Goal: Task Accomplishment & Management: Complete application form

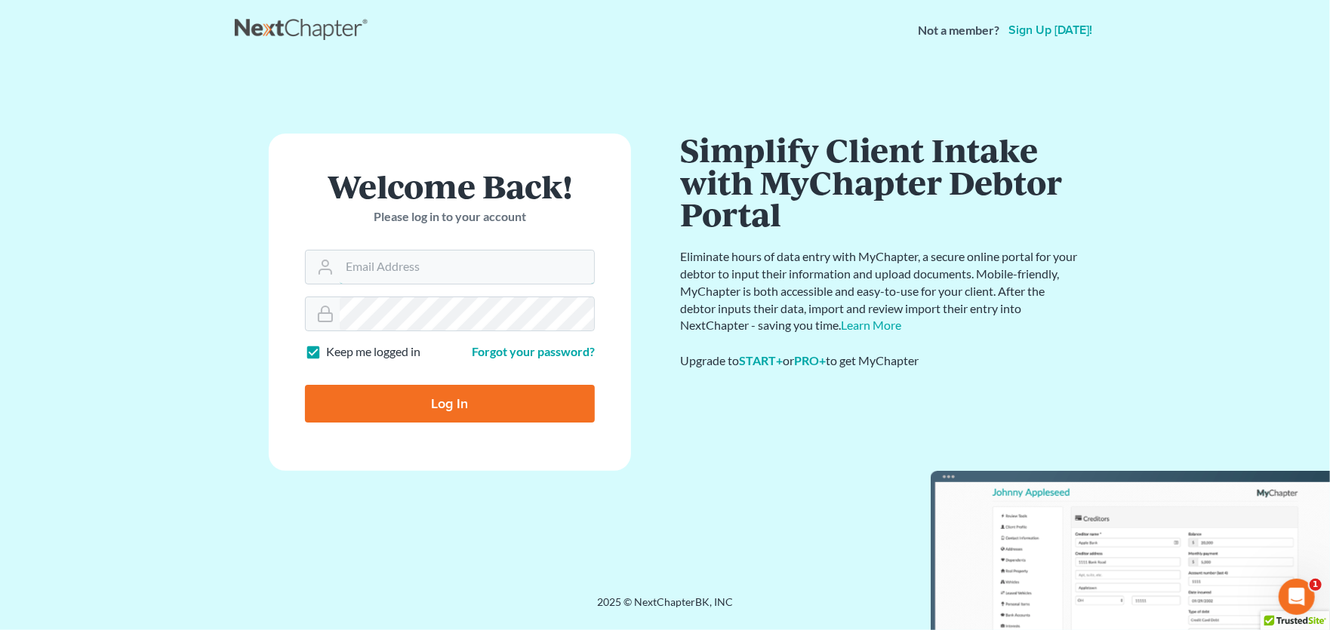
type input "[PERSON_NAME][EMAIL_ADDRESS][PERSON_NAME][DOMAIN_NAME]"
click at [460, 408] on input "Log In" at bounding box center [450, 404] width 290 height 38
type input "Thinking..."
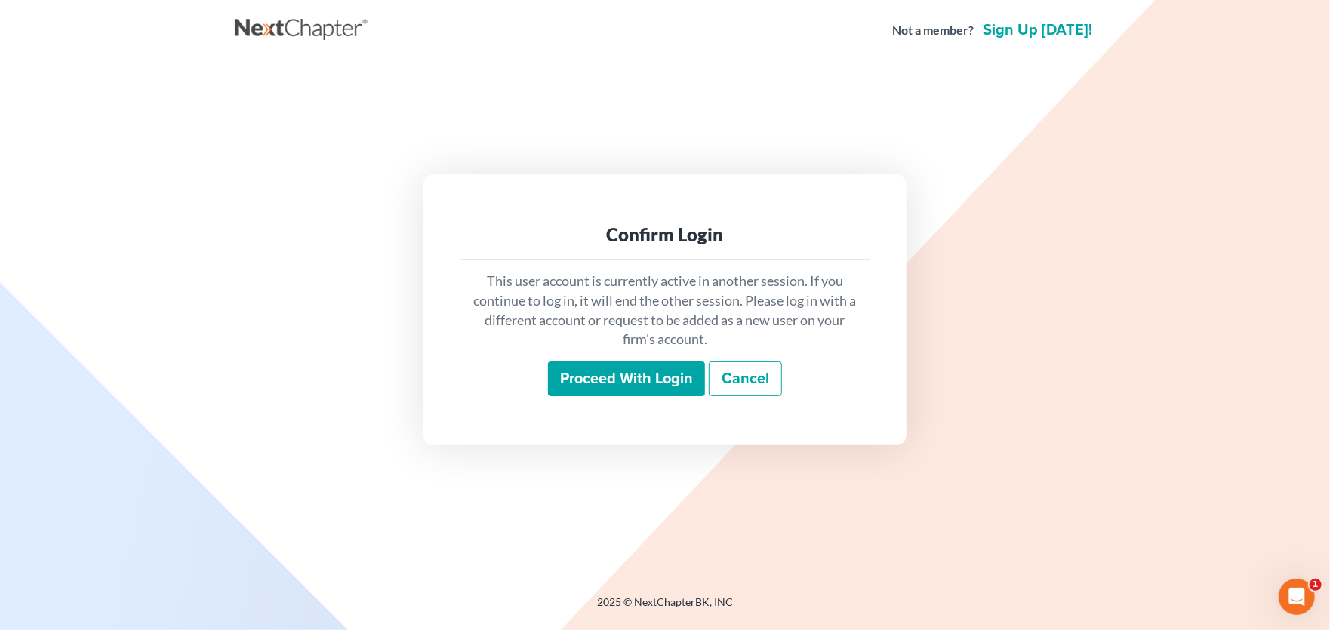
click at [636, 376] on input "Proceed with login" at bounding box center [626, 379] width 157 height 35
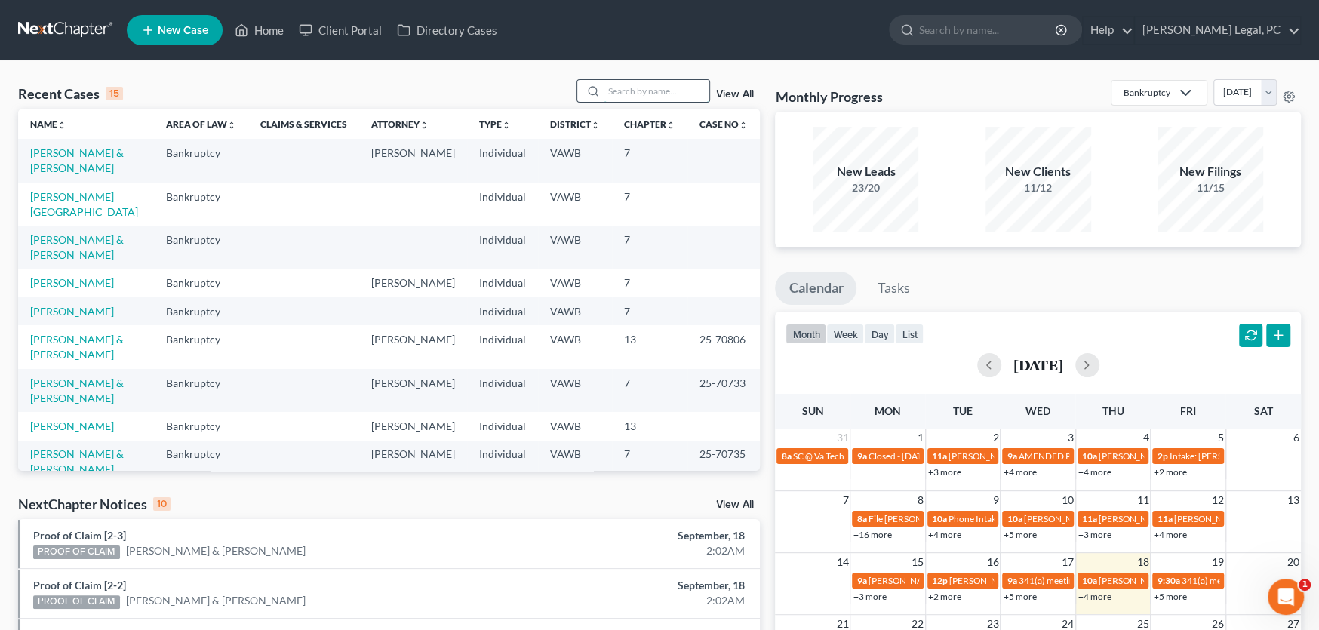
click at [637, 93] on input "search" at bounding box center [657, 91] width 106 height 22
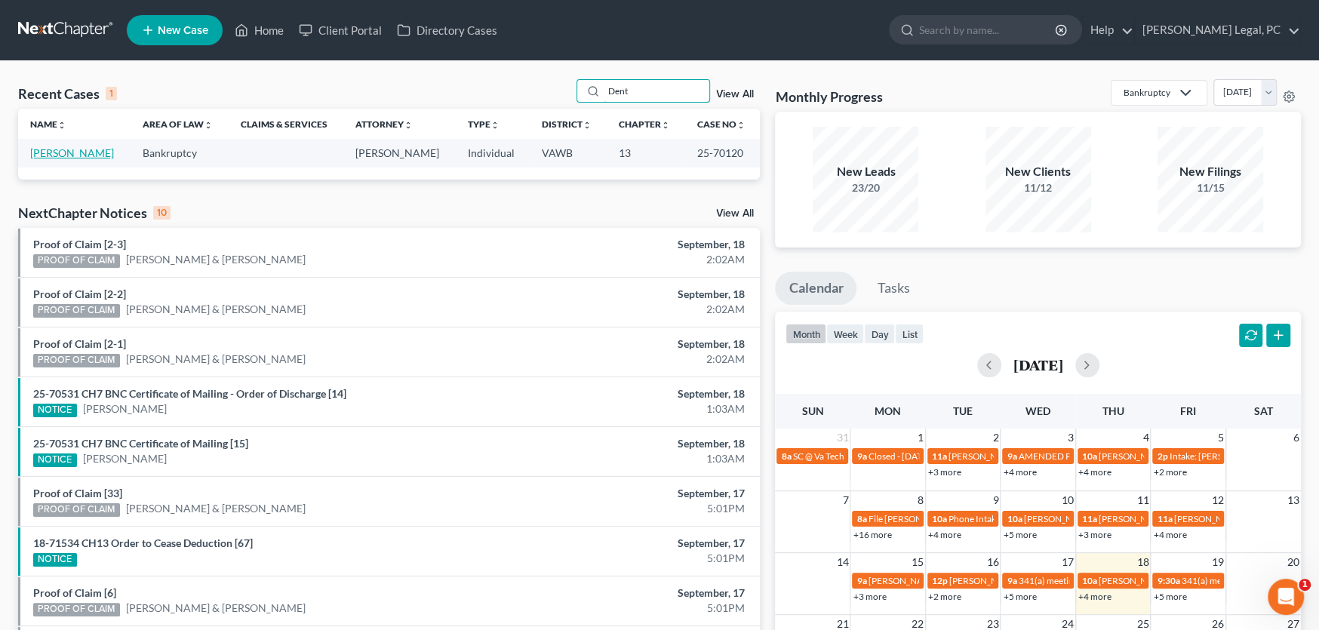
type input "Dent"
click at [70, 155] on link "[PERSON_NAME]" at bounding box center [72, 152] width 84 height 13
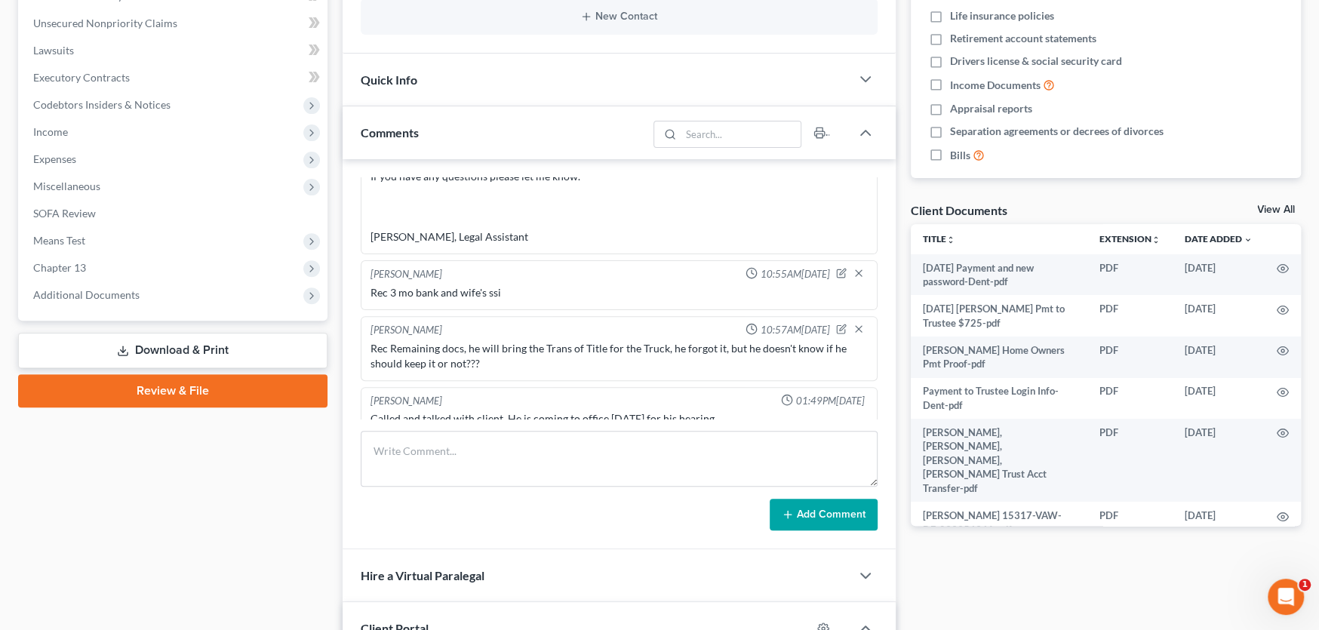
scroll to position [377, 0]
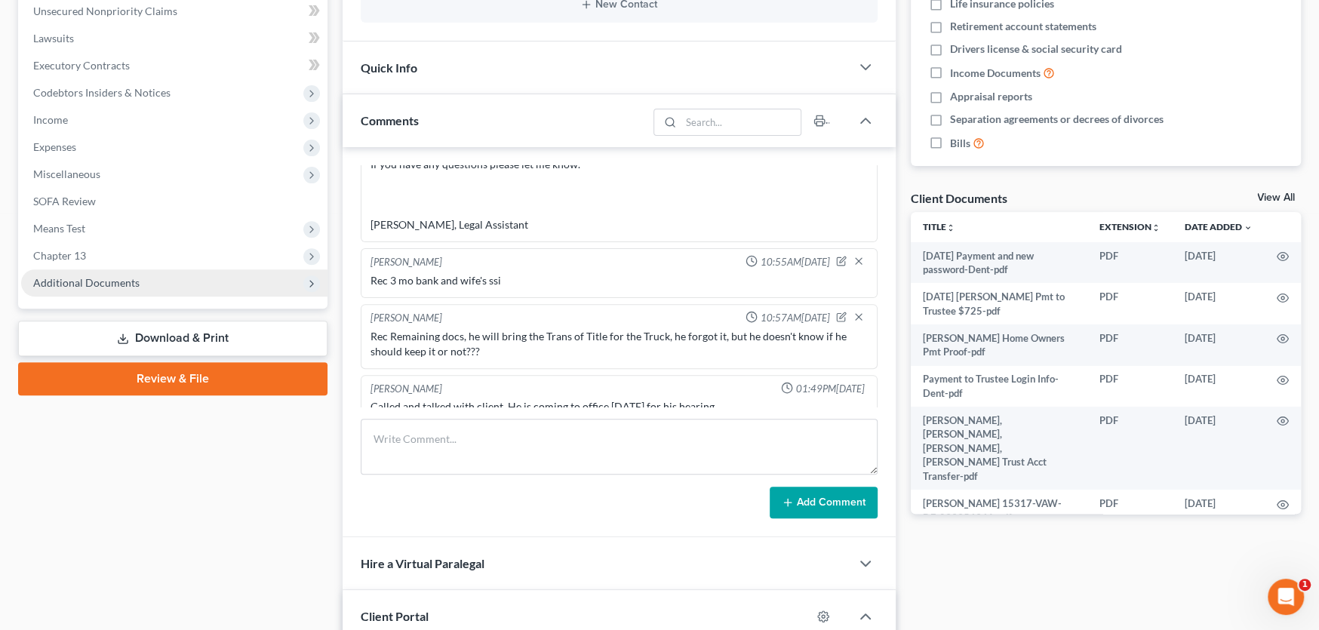
click at [96, 282] on span "Additional Documents" at bounding box center [86, 282] width 106 height 13
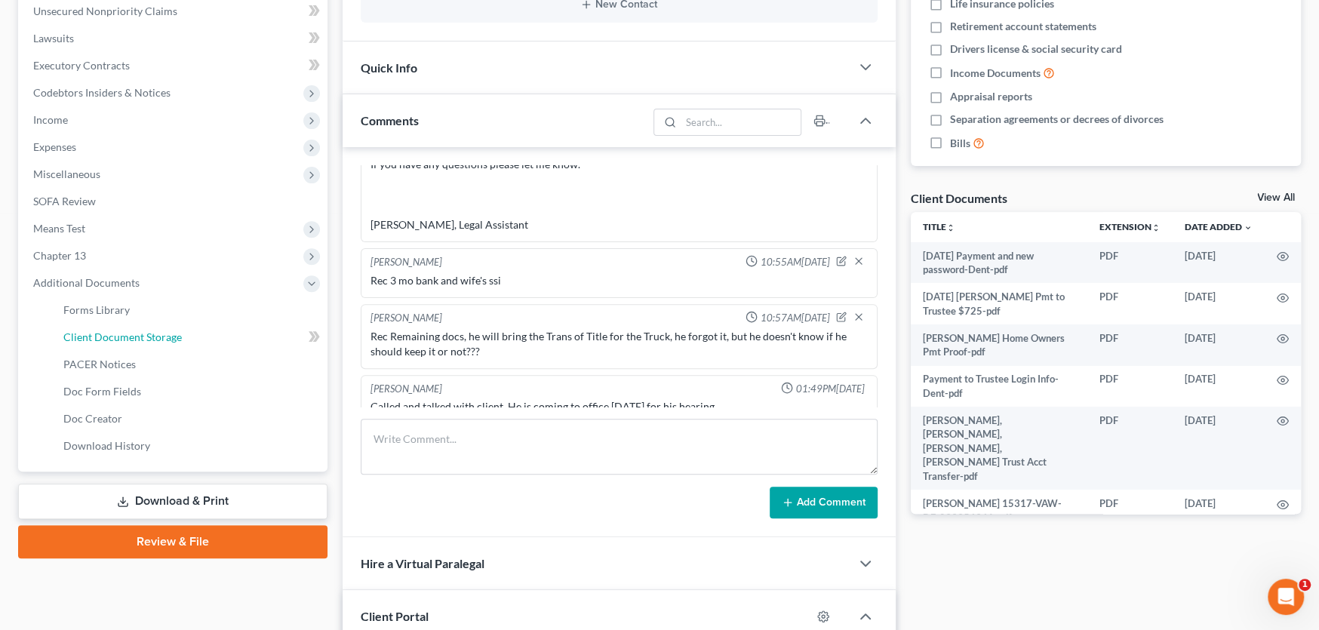
drag, startPoint x: 126, startPoint y: 332, endPoint x: 842, endPoint y: 381, distance: 717.2
click at [127, 332] on span "Client Document Storage" at bounding box center [122, 337] width 119 height 13
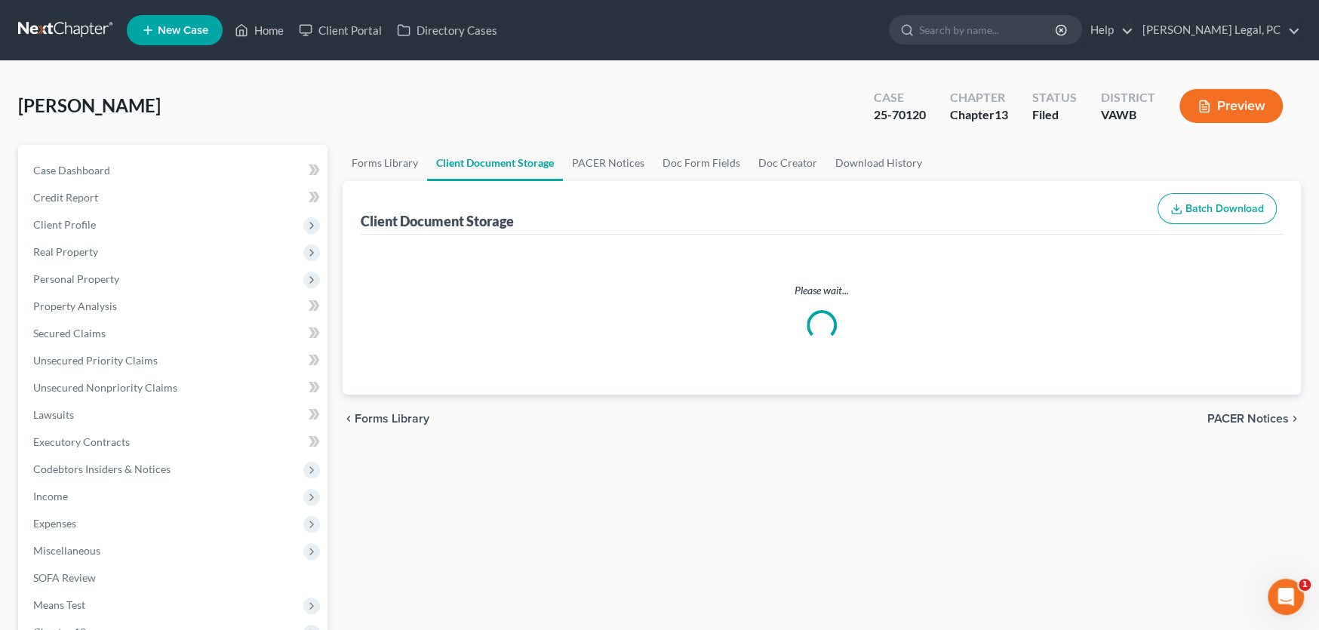
select select "0"
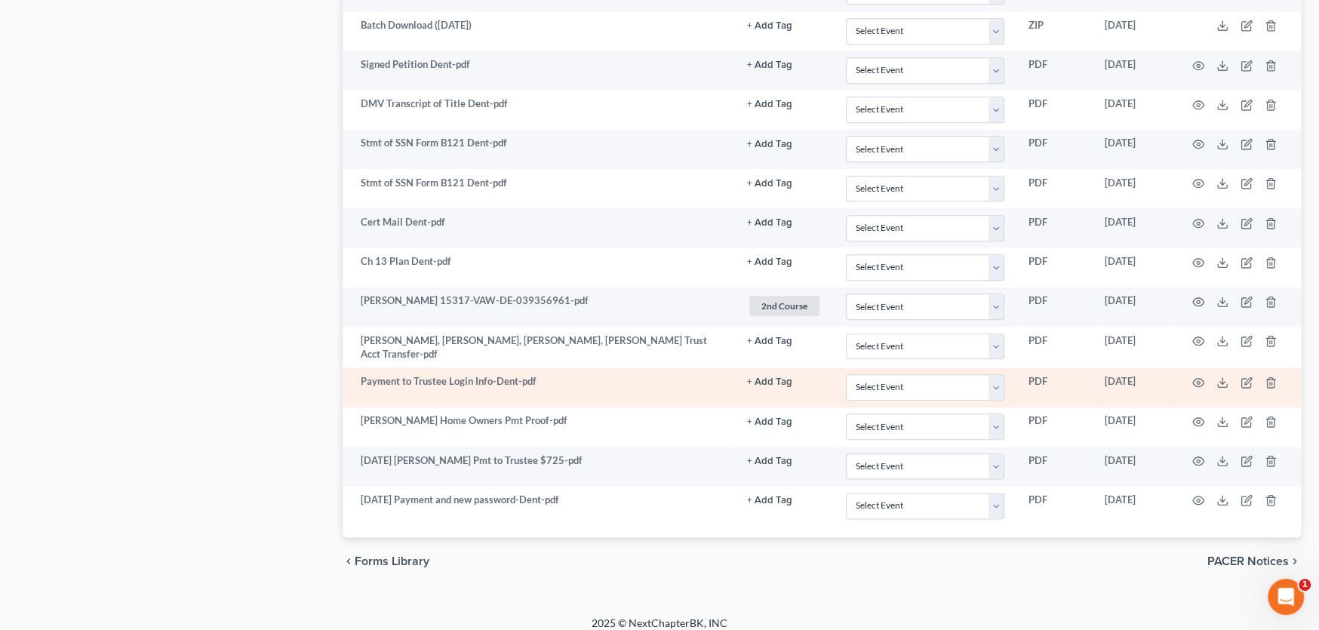
scroll to position [1224, 0]
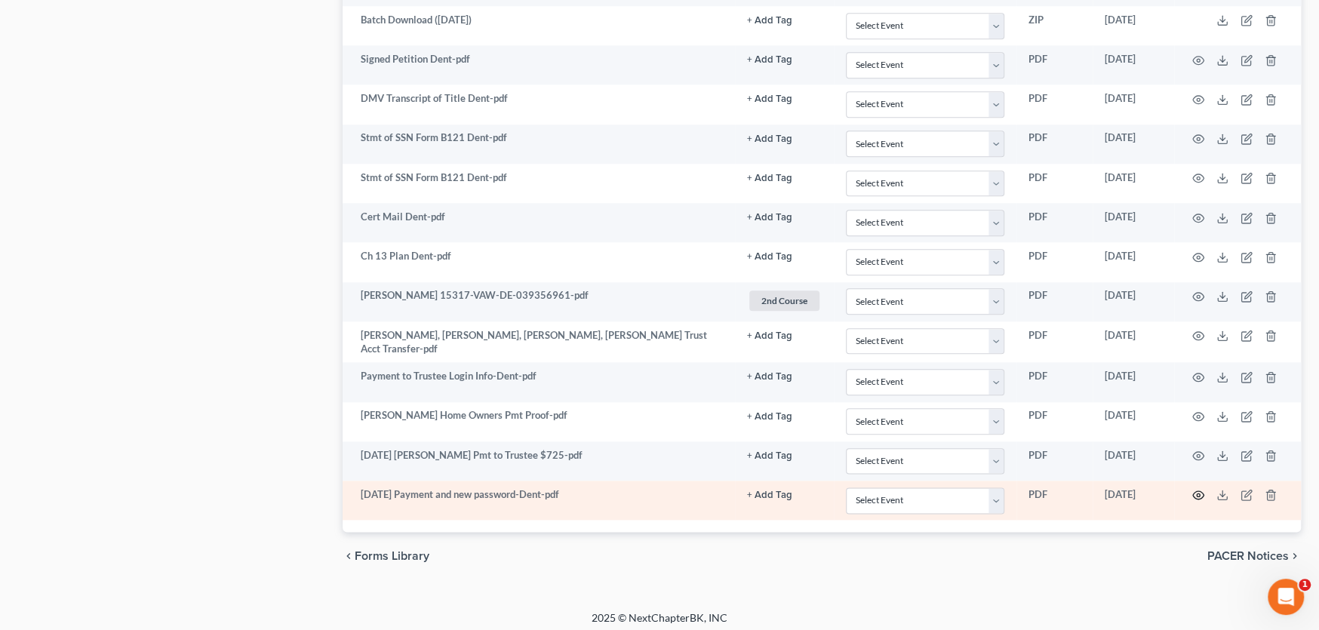
click at [1199, 494] on circle "button" at bounding box center [1198, 495] width 3 height 3
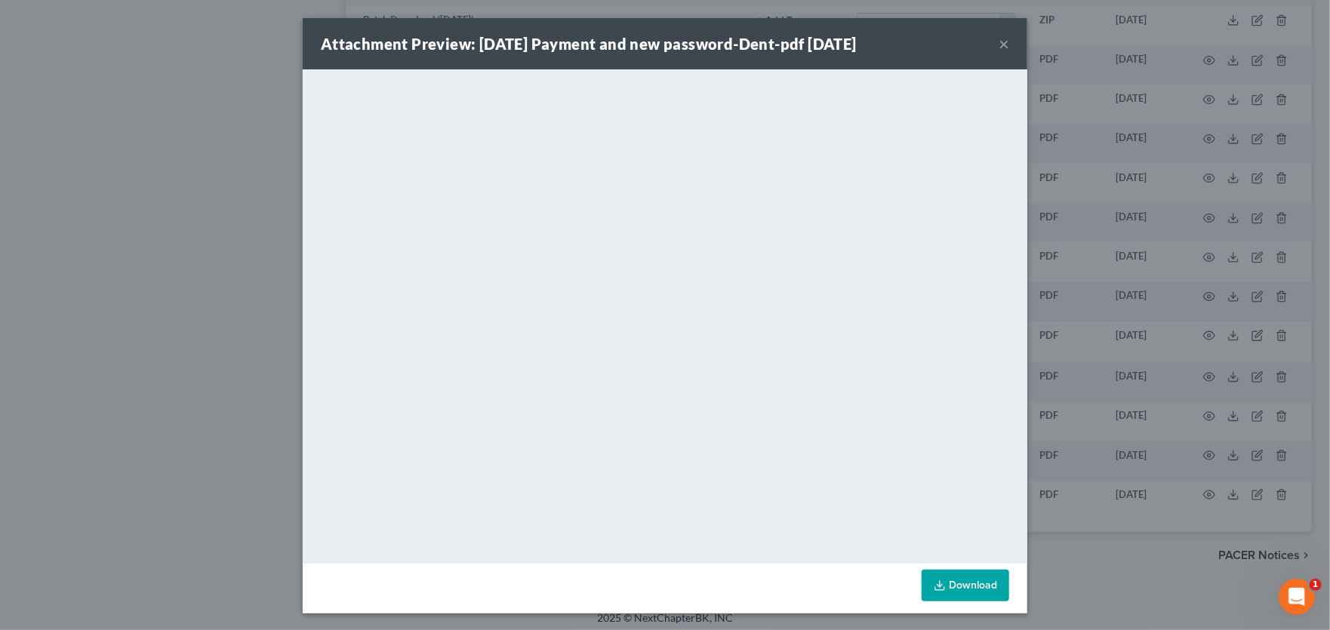
click at [999, 45] on button "×" at bounding box center [1004, 44] width 11 height 18
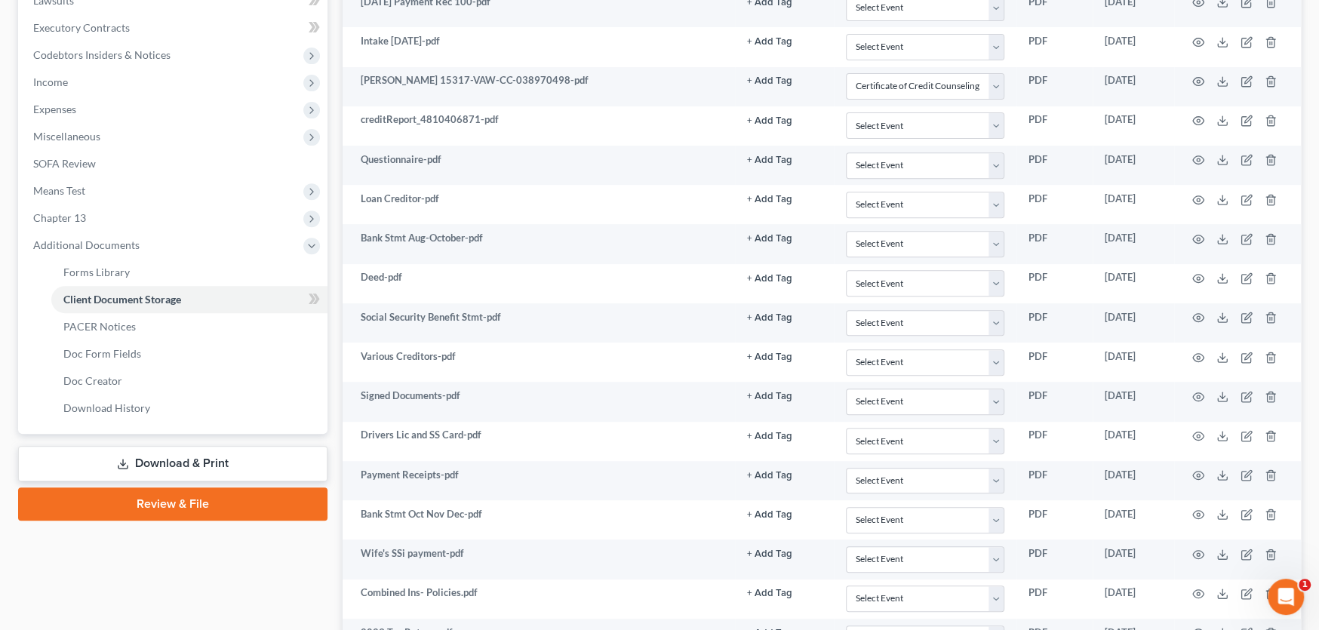
scroll to position [394, 0]
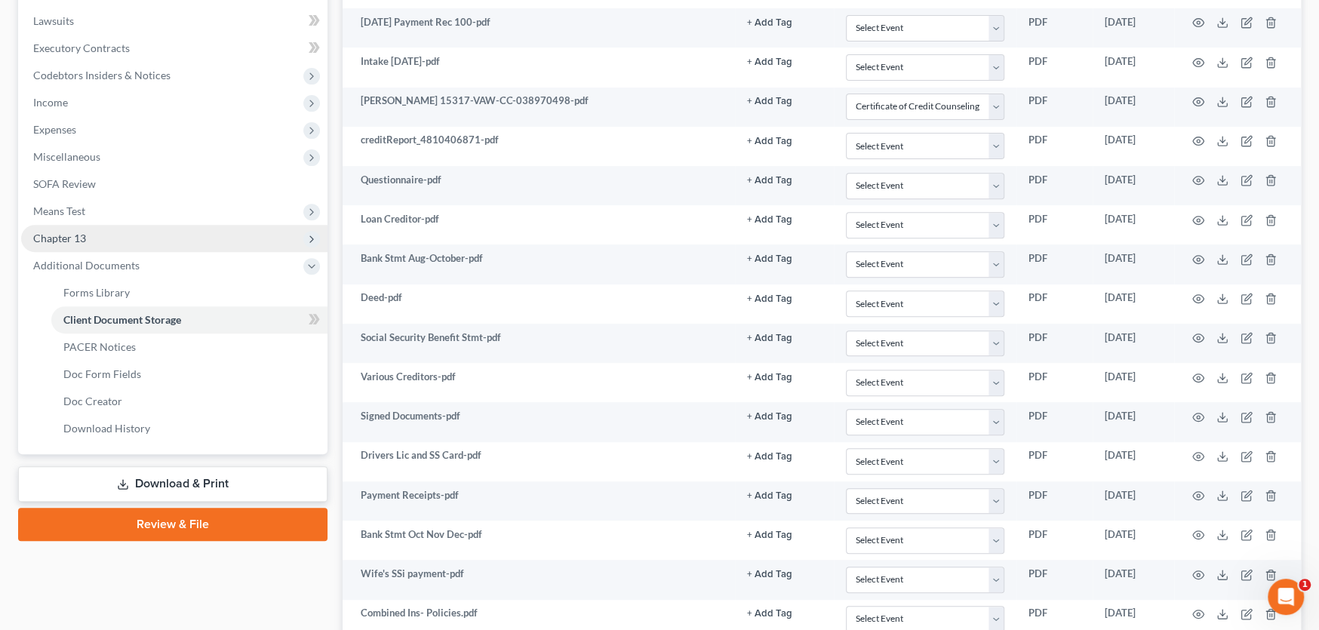
drag, startPoint x: 76, startPoint y: 235, endPoint x: 91, endPoint y: 235, distance: 15.1
click at [76, 235] on span "Chapter 13" at bounding box center [59, 238] width 53 height 13
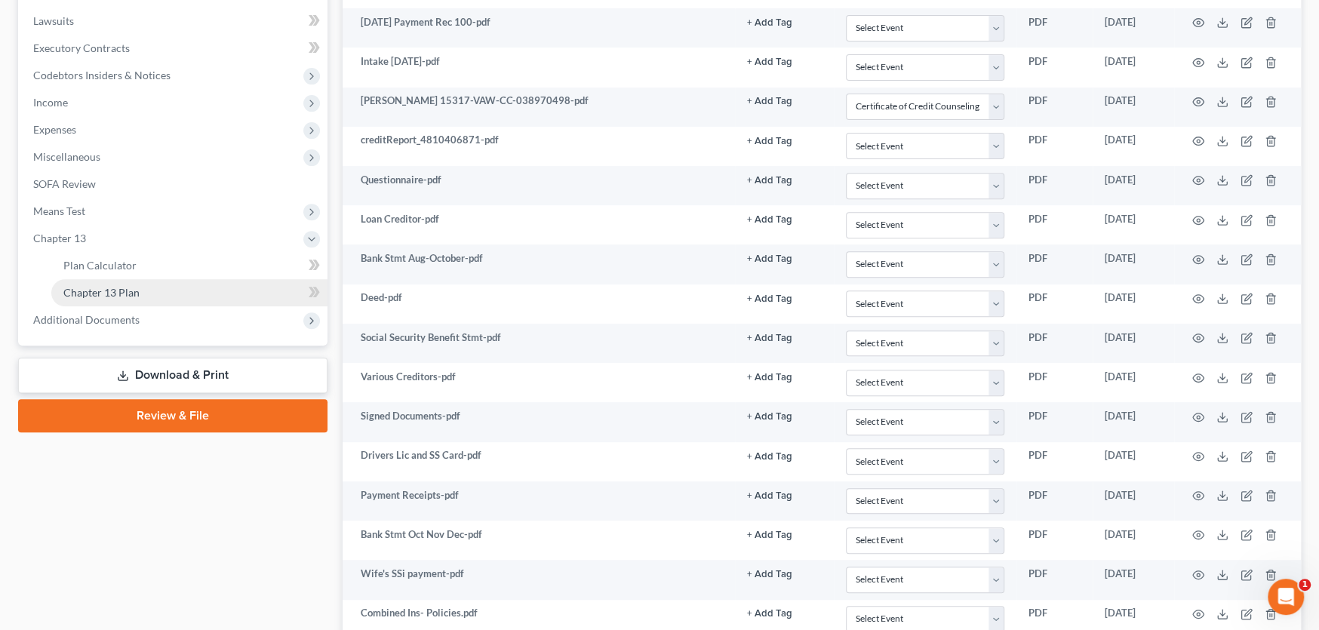
click at [116, 289] on span "Chapter 13 Plan" at bounding box center [101, 292] width 76 height 13
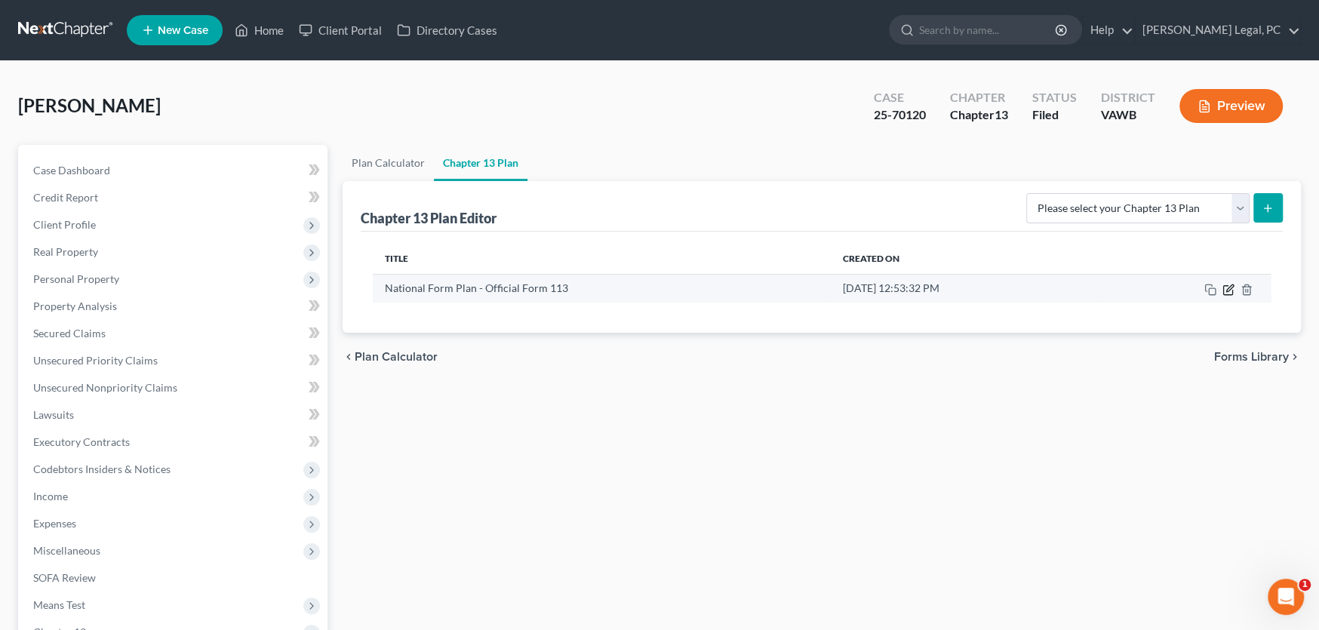
click at [1230, 286] on icon "button" at bounding box center [1229, 290] width 12 height 12
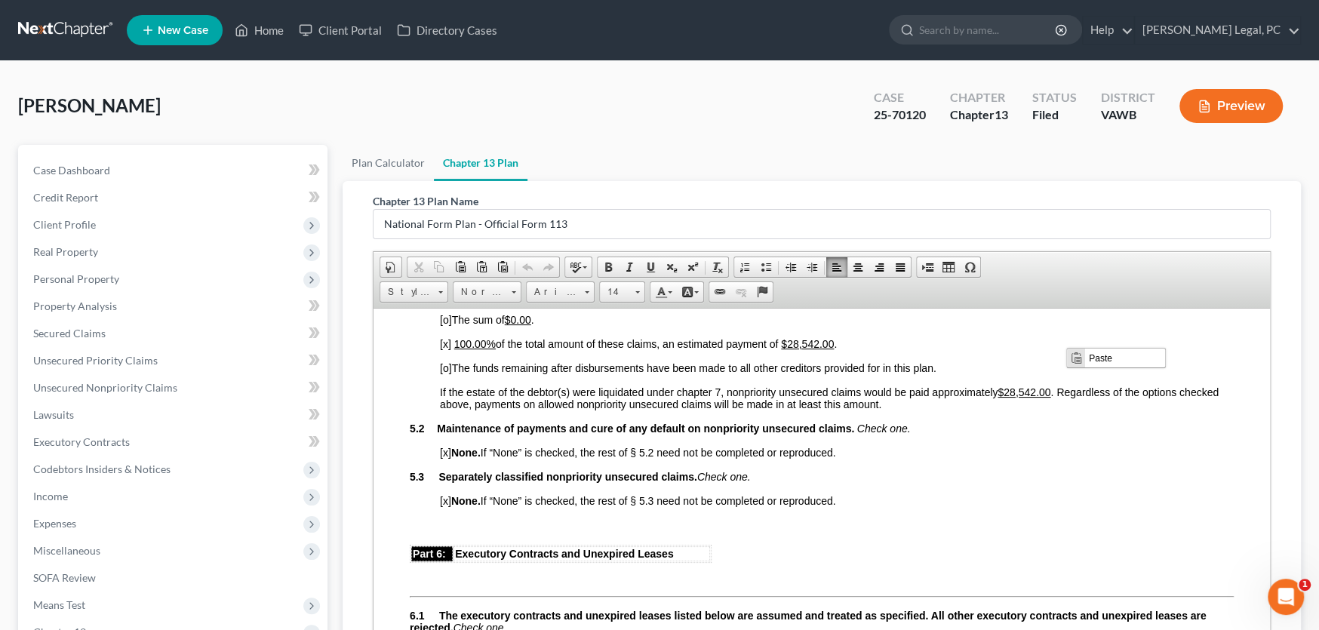
click at [1021, 349] on p "[x] 100.00% of the total amount of these claims, an estimated payment of $28,54…" at bounding box center [837, 343] width 794 height 12
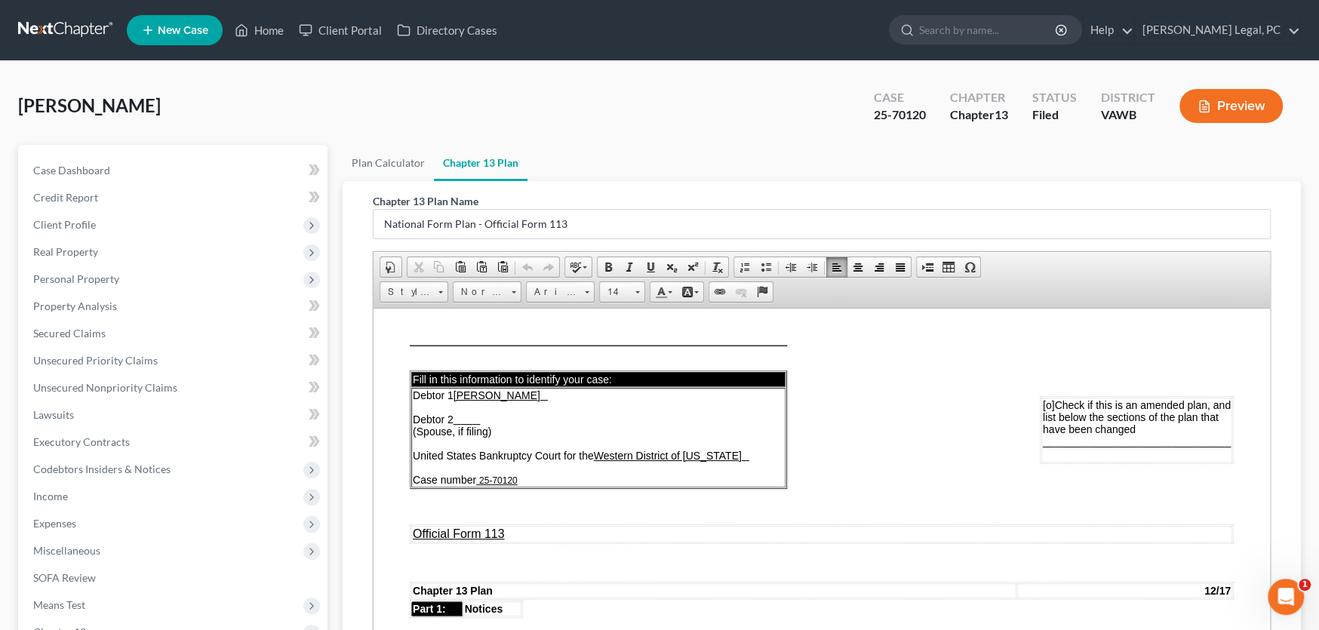
click at [817, 288] on span "Editor toolbars Document Document Properties Clipboard/Undo Cut Copy Paste Past…" at bounding box center [822, 280] width 897 height 57
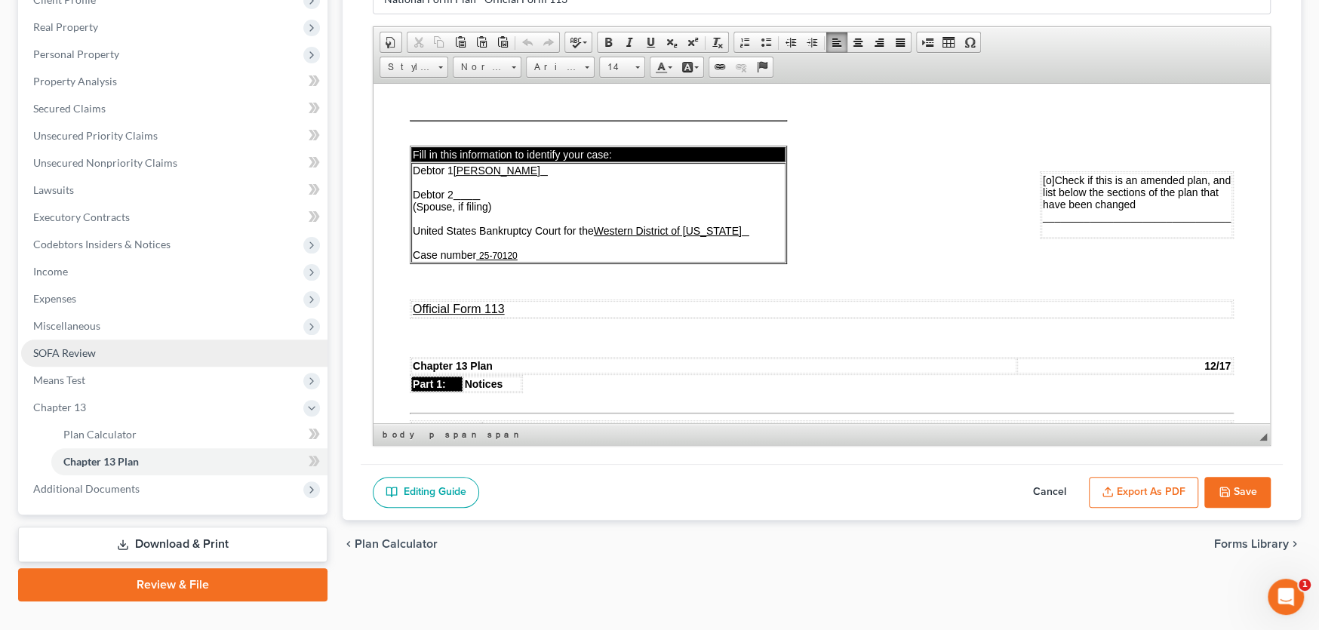
scroll to position [226, 0]
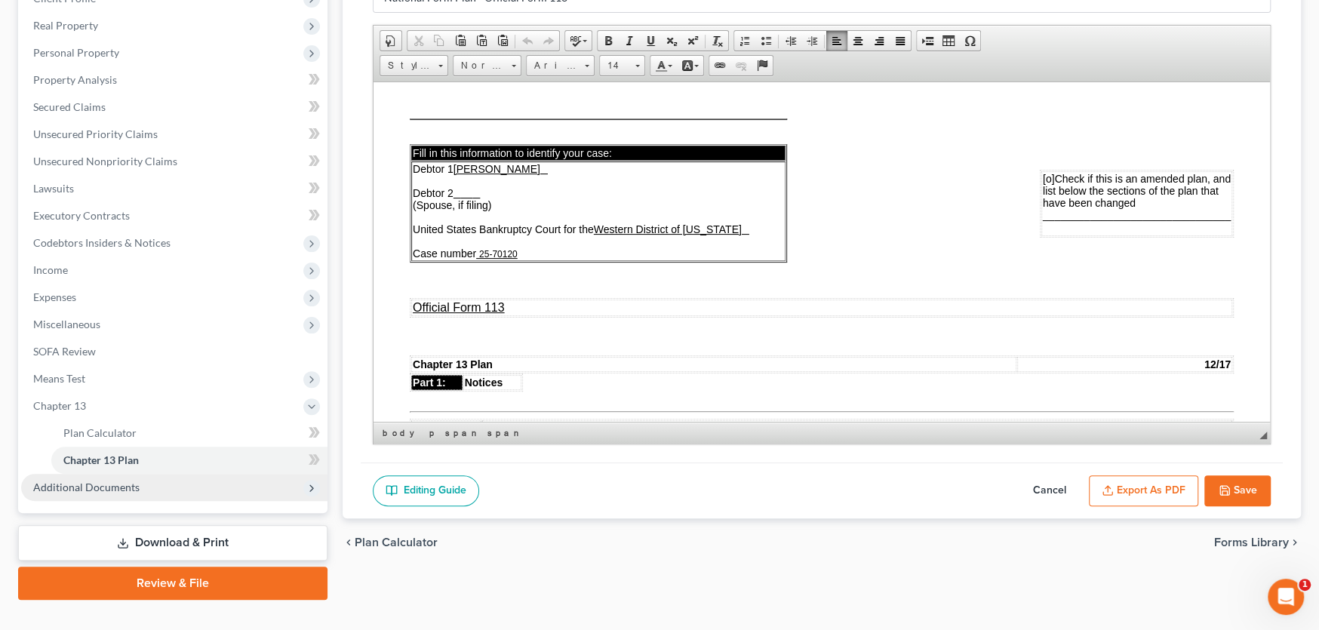
click at [78, 485] on span "Additional Documents" at bounding box center [86, 487] width 106 height 13
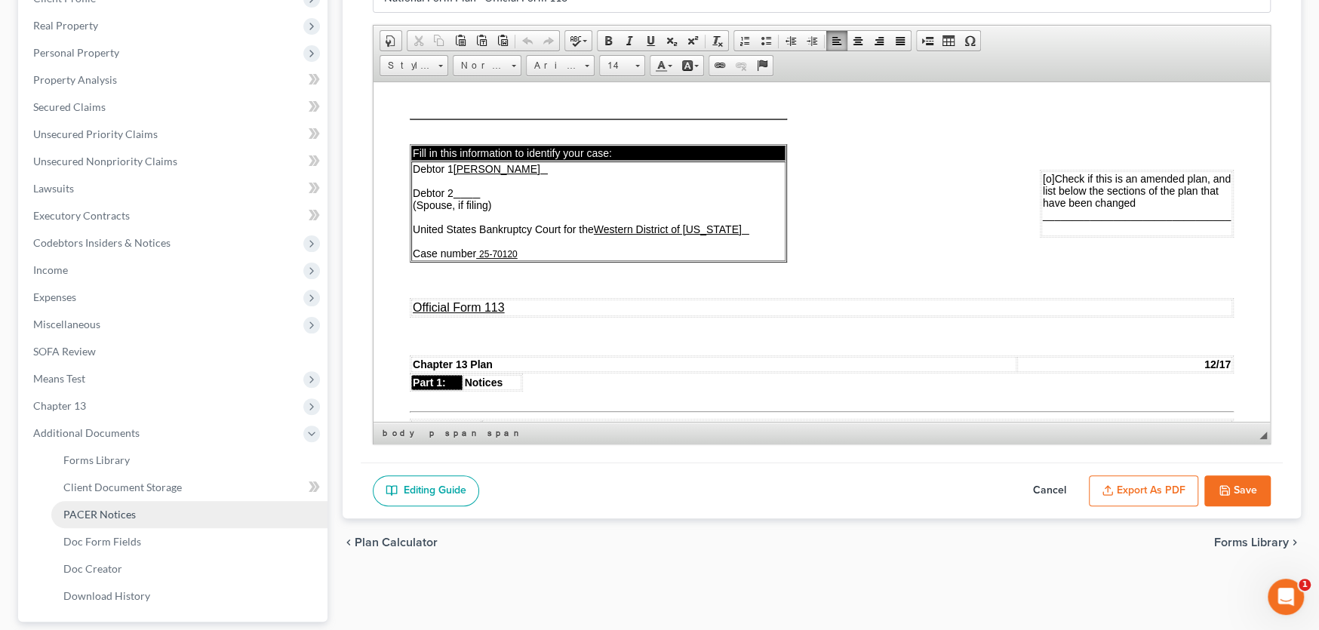
click at [79, 514] on span "PACER Notices" at bounding box center [99, 514] width 72 height 13
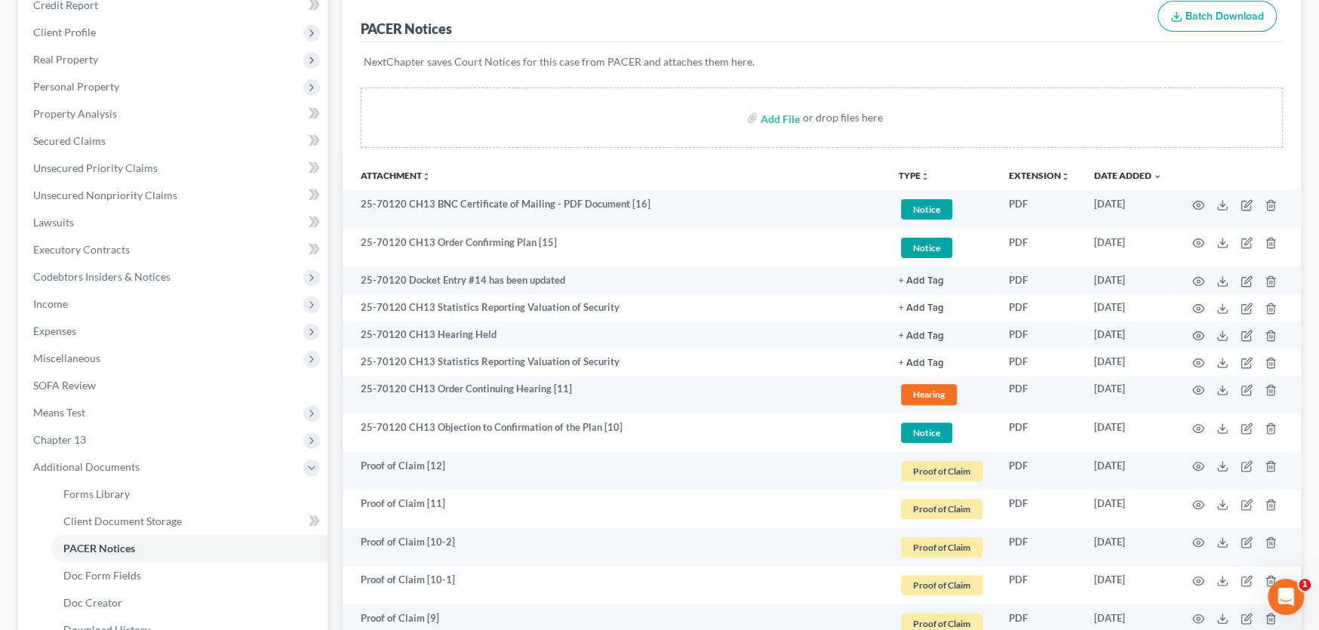
scroll to position [226, 0]
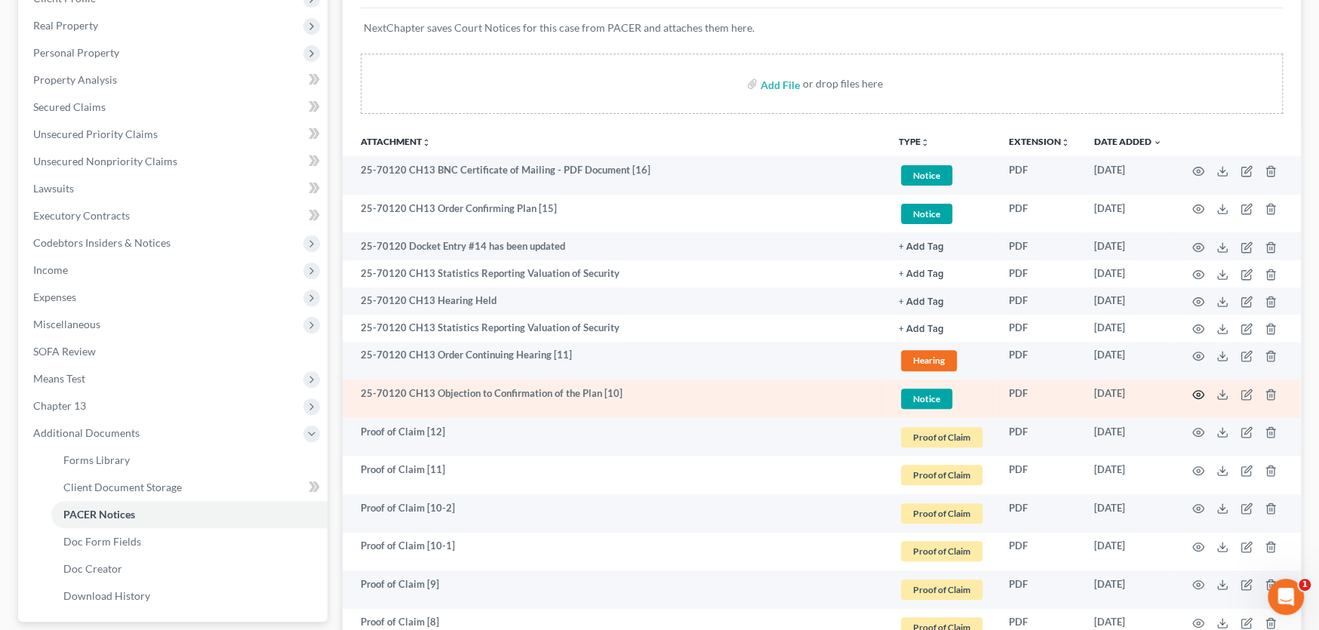
click at [1199, 393] on circle "button" at bounding box center [1198, 394] width 3 height 3
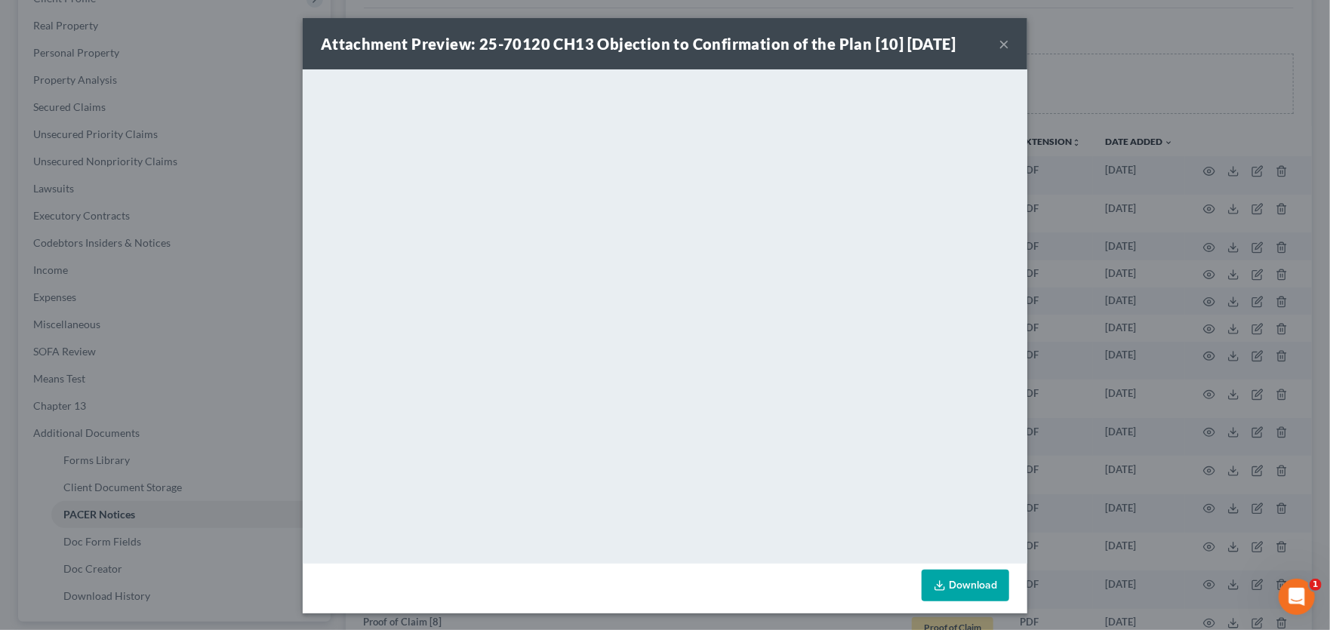
click at [1001, 45] on button "×" at bounding box center [1004, 44] width 11 height 18
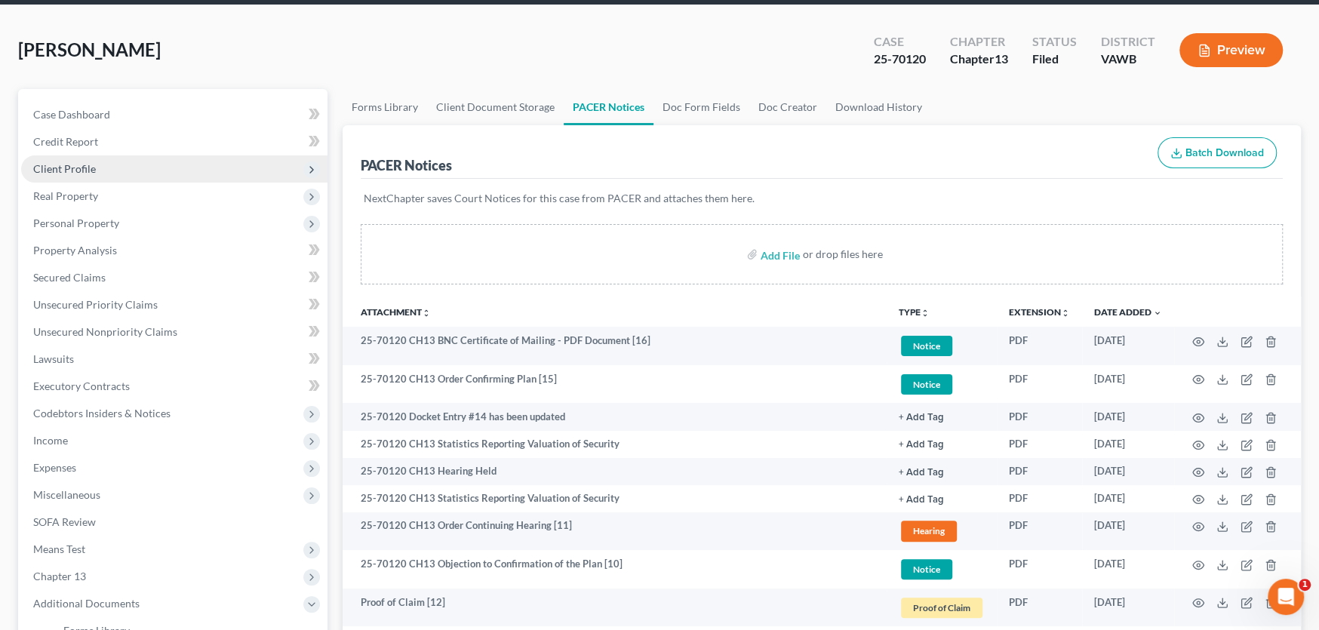
scroll to position [0, 0]
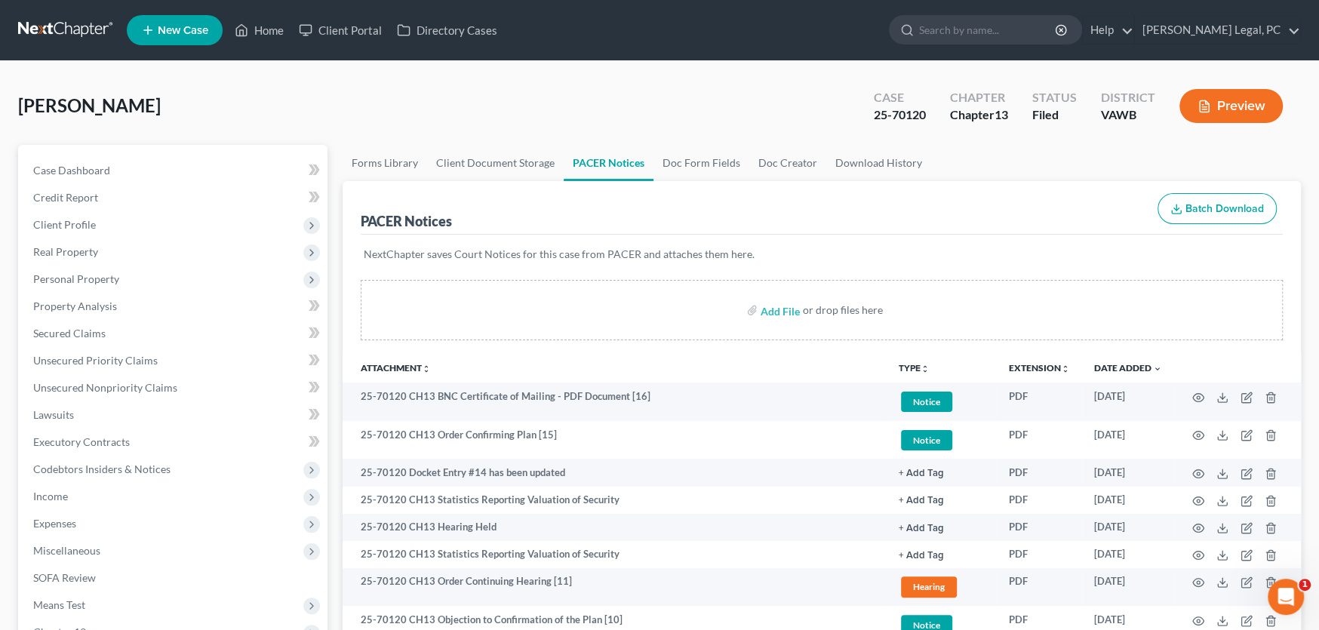
click at [52, 23] on link at bounding box center [66, 30] width 97 height 27
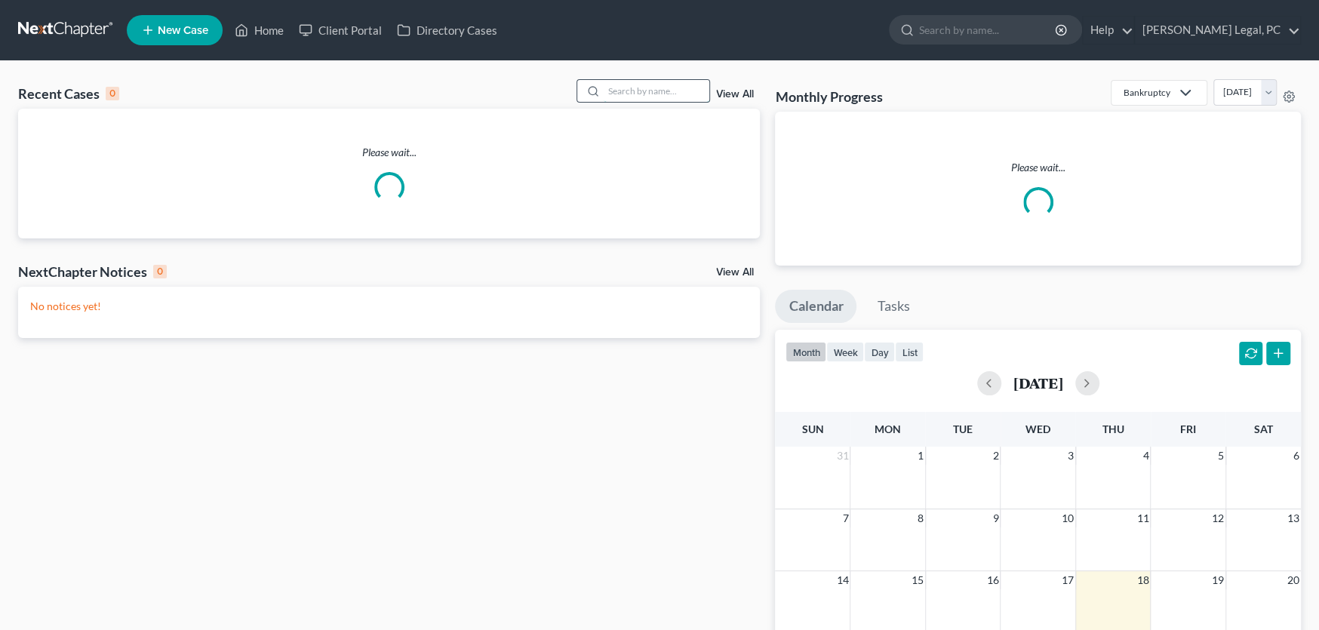
click at [618, 83] on input "search" at bounding box center [657, 91] width 106 height 22
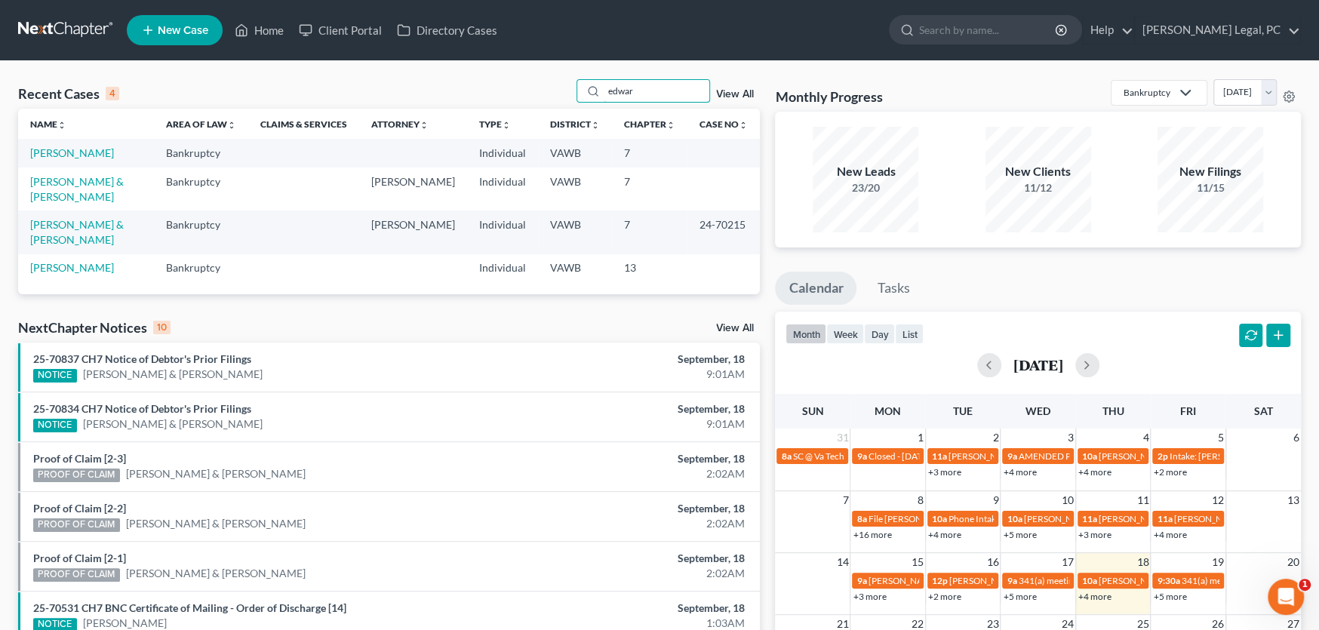
type input "edwar"
click at [164, 29] on span "New Case" at bounding box center [183, 30] width 51 height 11
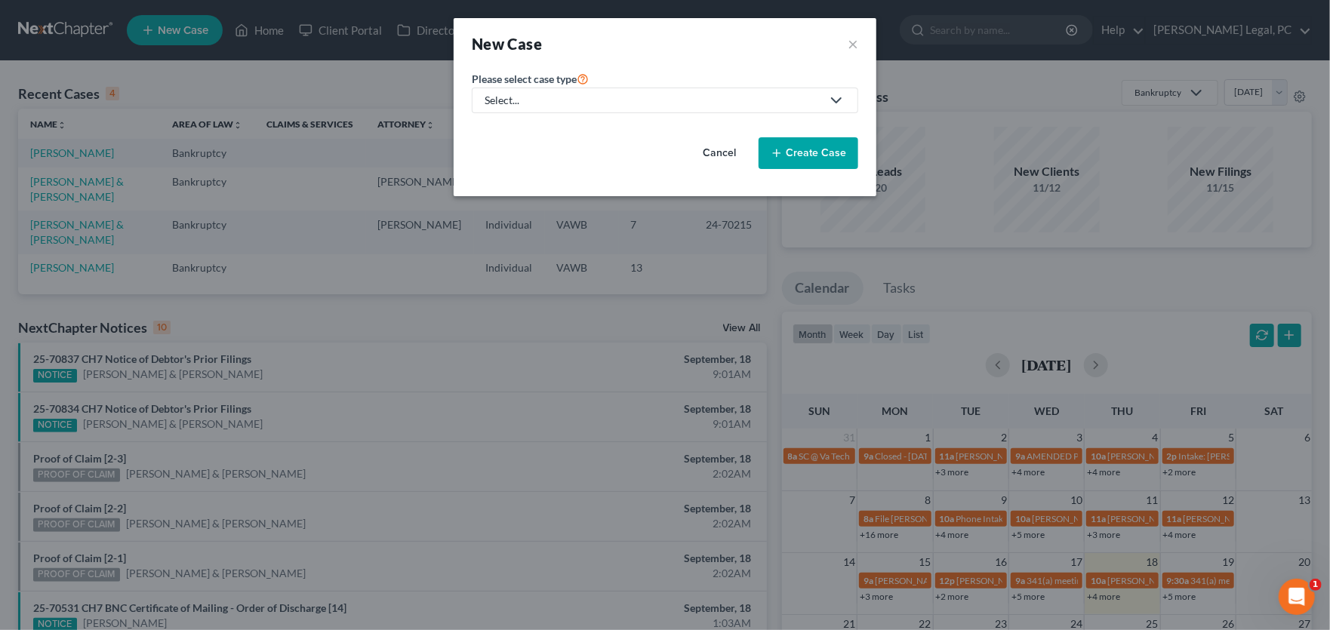
click at [813, 88] on link "Select..." at bounding box center [665, 101] width 386 height 26
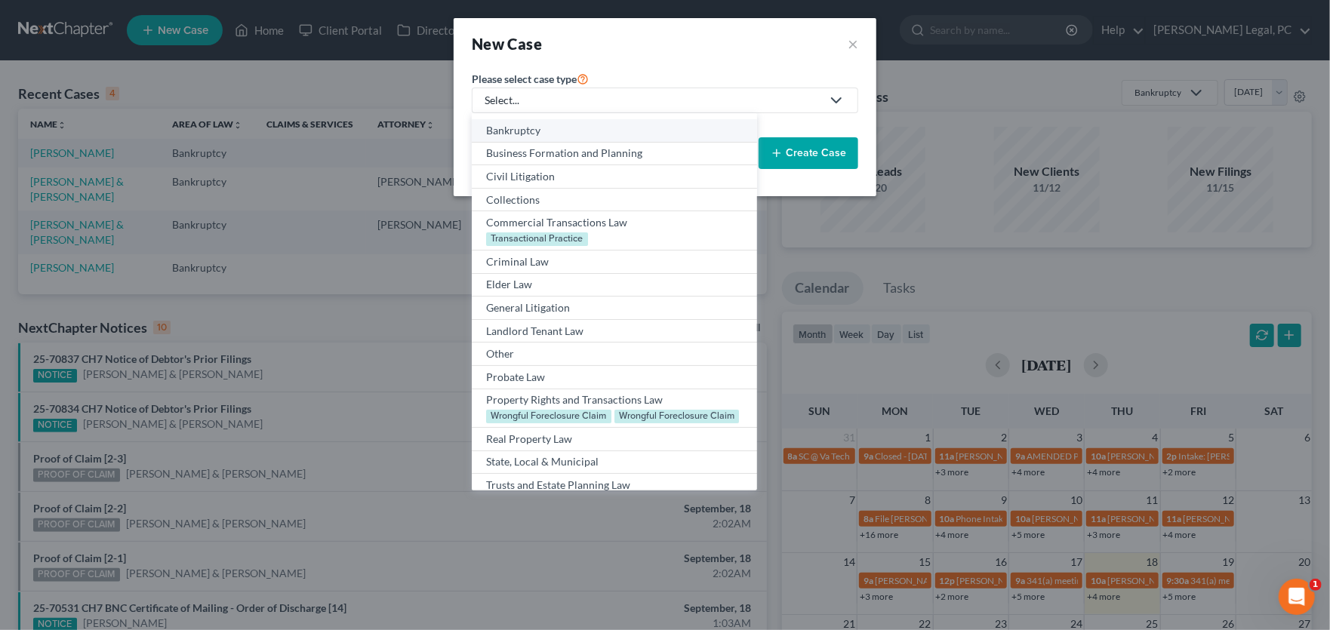
click at [571, 123] on div "Bankruptcy" at bounding box center [614, 130] width 256 height 15
select select "84"
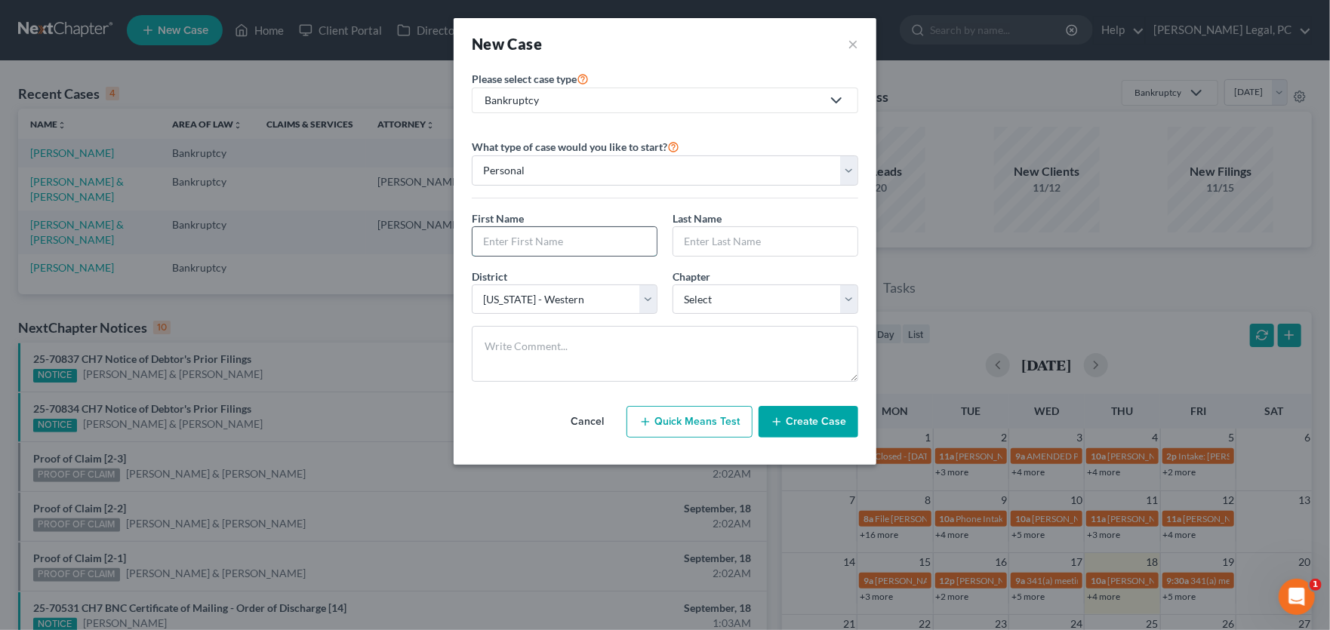
click at [528, 243] on input "text" at bounding box center [565, 241] width 184 height 29
click at [520, 241] on input "text" at bounding box center [565, 241] width 184 height 29
click at [518, 237] on input "text" at bounding box center [565, 241] width 184 height 29
type input "Leslie"
type input "Edwards"
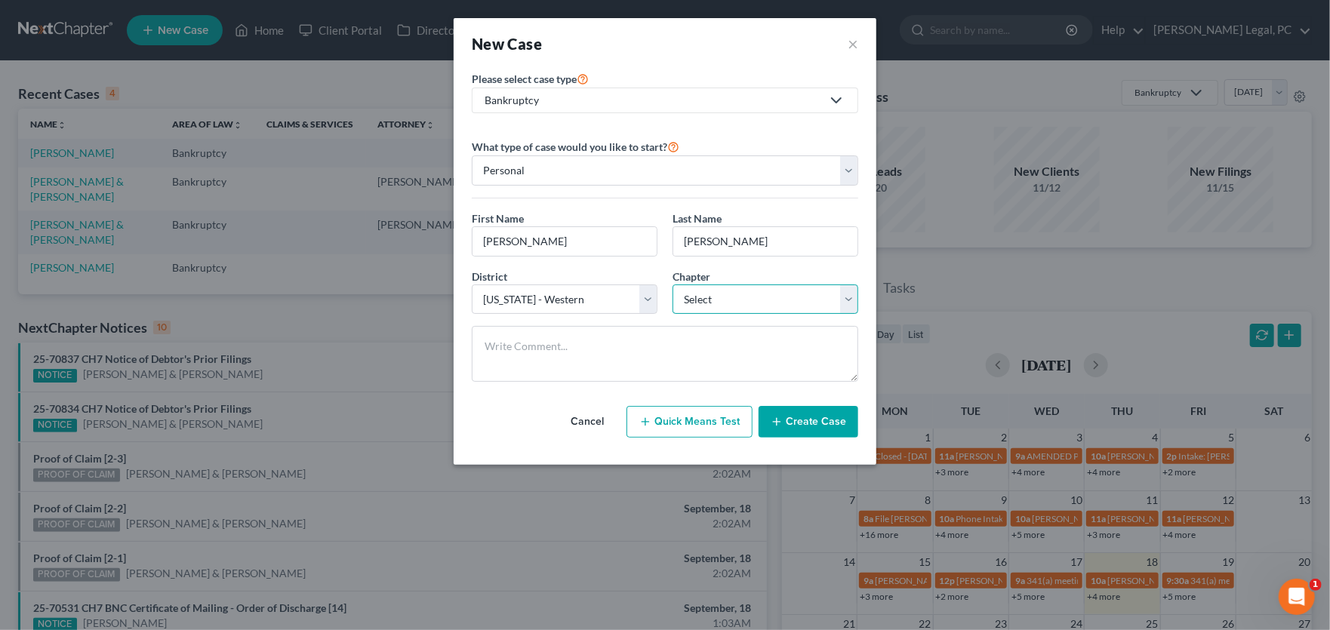
click at [757, 310] on select "Select 7 11 12 13" at bounding box center [766, 300] width 186 height 30
select select "0"
click at [673, 285] on select "Select 7 11 12 13" at bounding box center [766, 300] width 186 height 30
click at [810, 421] on button "Create Case" at bounding box center [809, 422] width 100 height 32
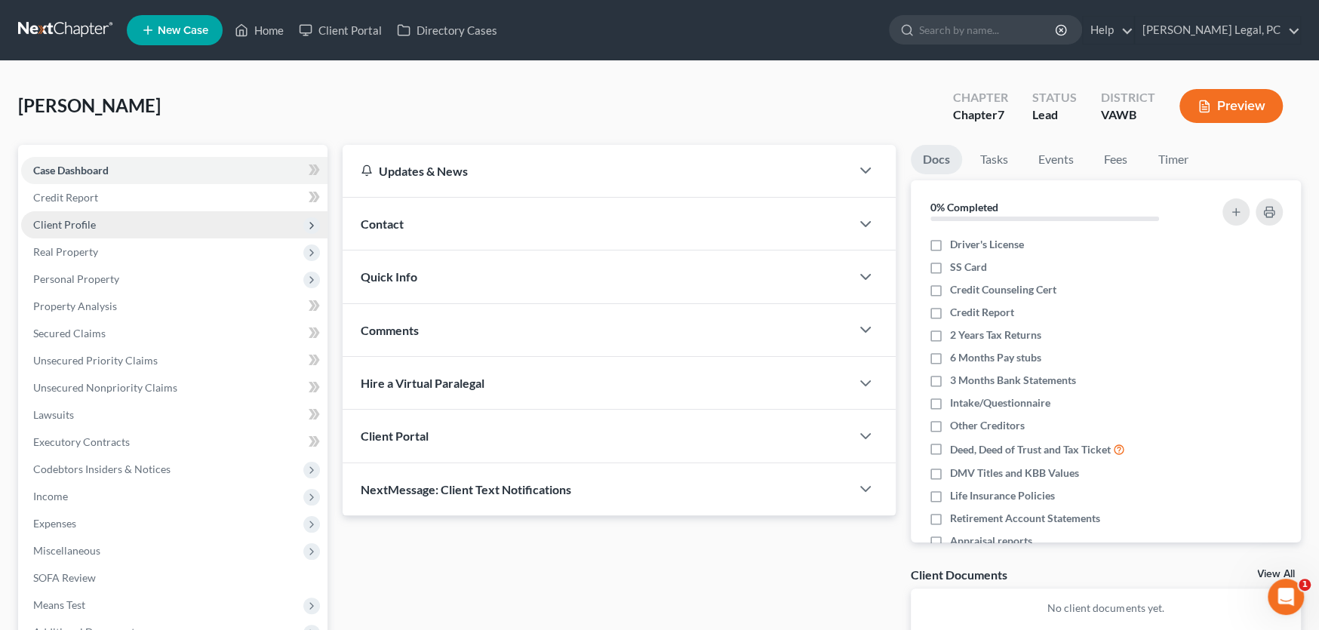
click at [64, 223] on span "Client Profile" at bounding box center [64, 224] width 63 height 13
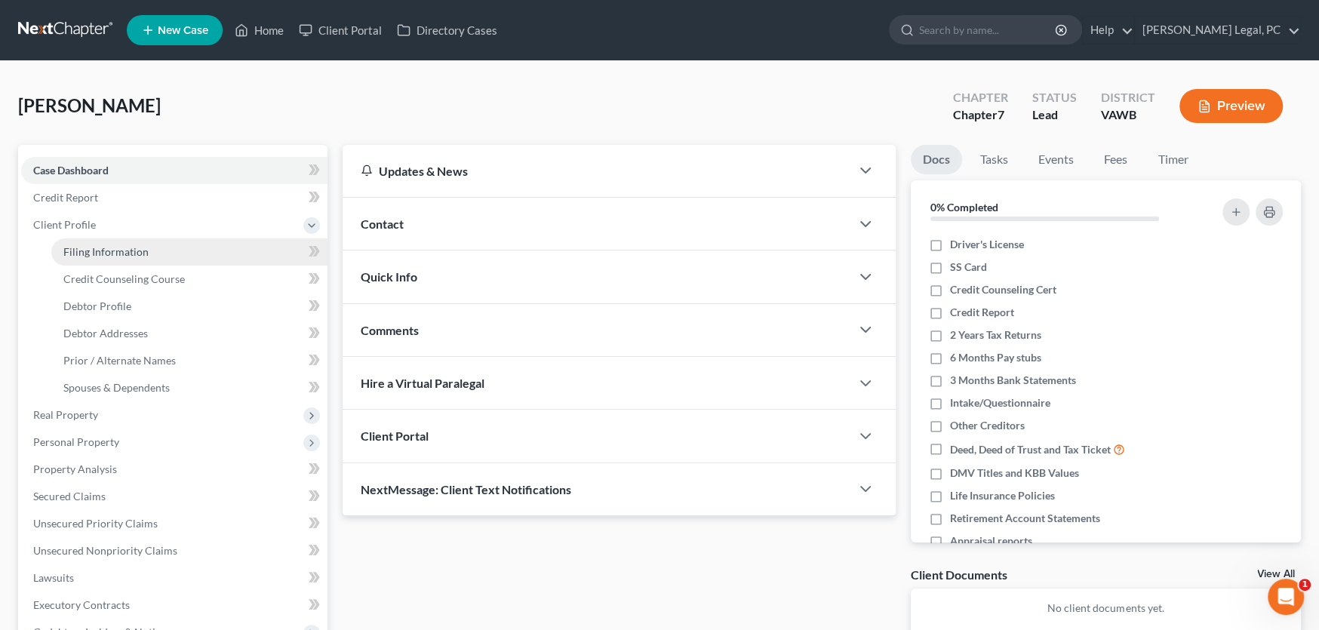
click at [128, 254] on span "Filing Information" at bounding box center [105, 251] width 85 height 13
select select "1"
select select "0"
select select "84"
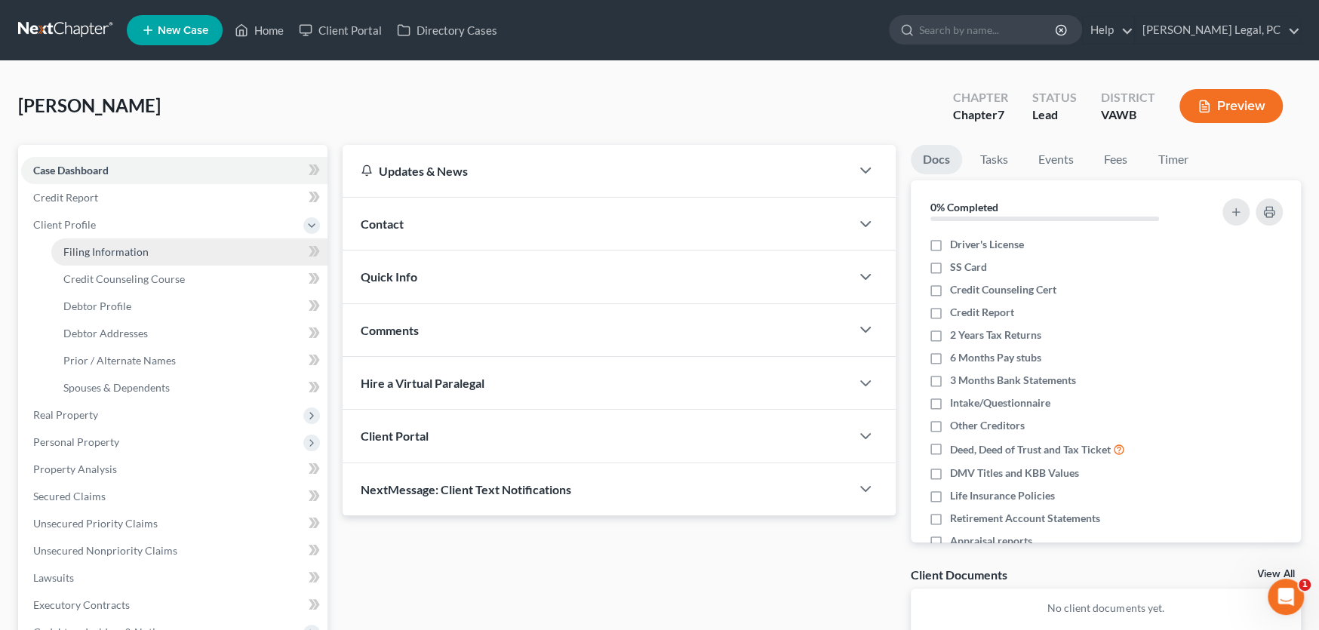
select select "48"
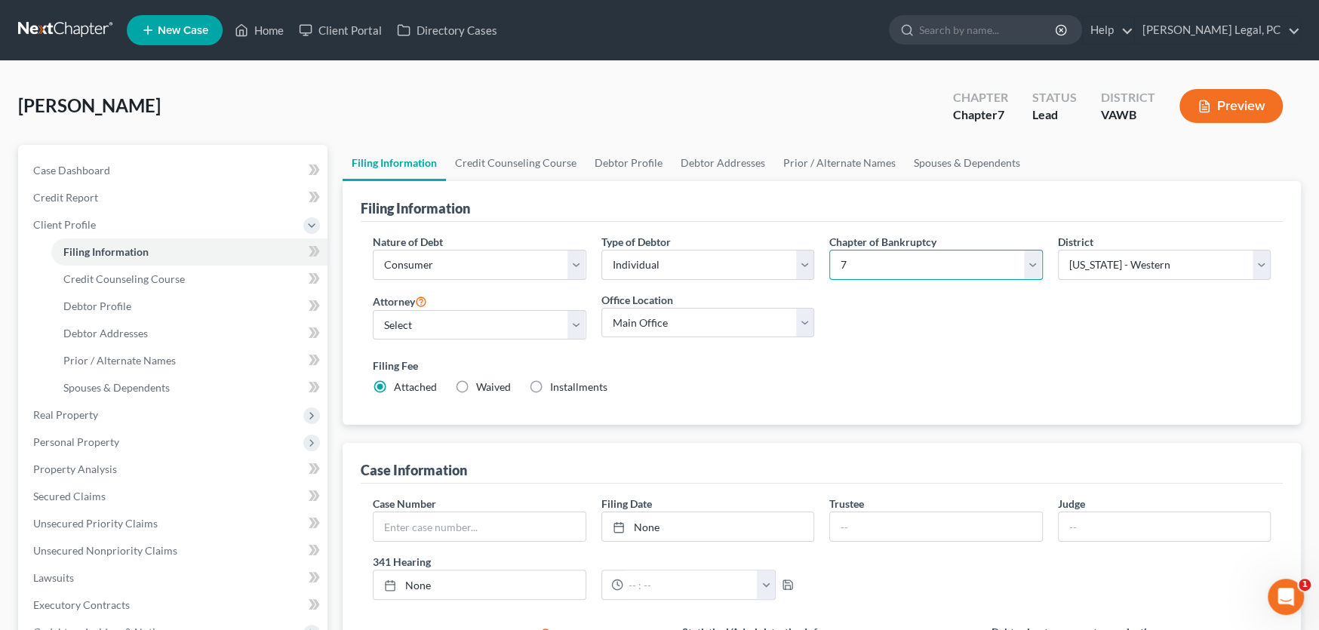
click at [860, 265] on select "Select 7 11 12 13" at bounding box center [937, 265] width 214 height 30
select select "3"
click at [830, 250] on select "Select 7 11 12 13" at bounding box center [937, 265] width 214 height 30
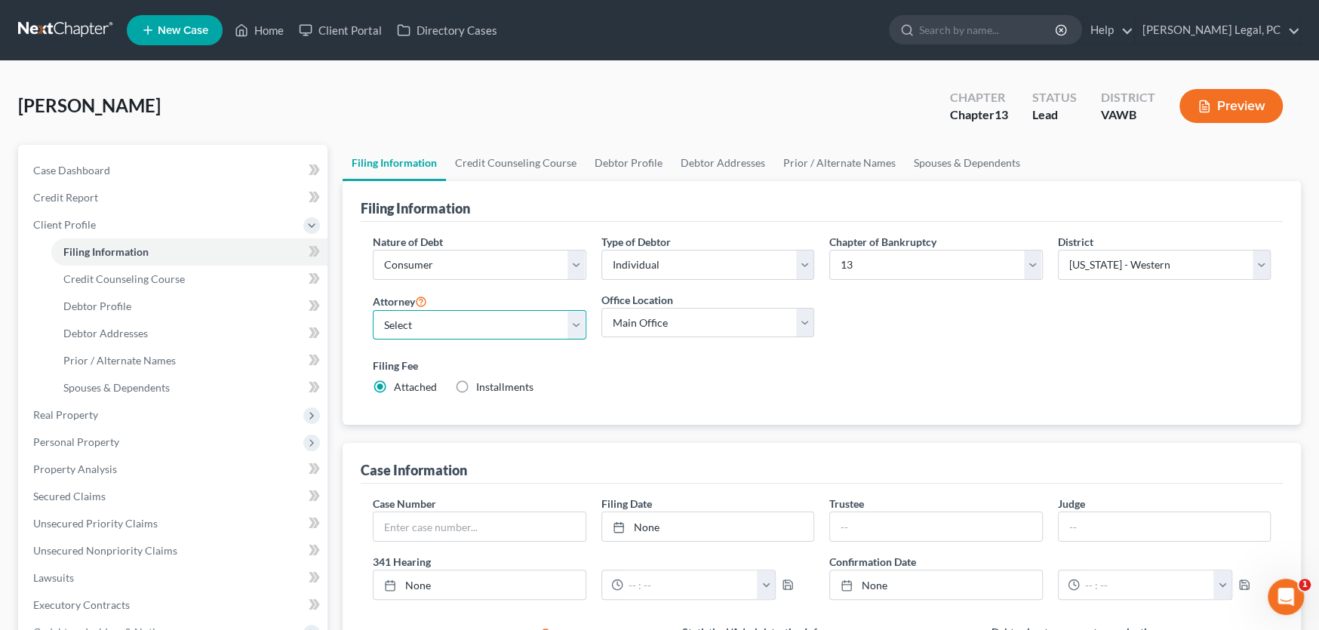
drag, startPoint x: 479, startPoint y: 316, endPoint x: 472, endPoint y: 331, distance: 16.9
click at [479, 316] on select "Select Shane Hiatt - VAWB Scot Farthing - VAWB" at bounding box center [480, 325] width 214 height 30
select select "0"
click at [373, 310] on select "Select Shane Hiatt - VAWB Scot Farthing - VAWB" at bounding box center [480, 325] width 214 height 30
drag, startPoint x: 642, startPoint y: 264, endPoint x: 649, endPoint y: 276, distance: 14.2
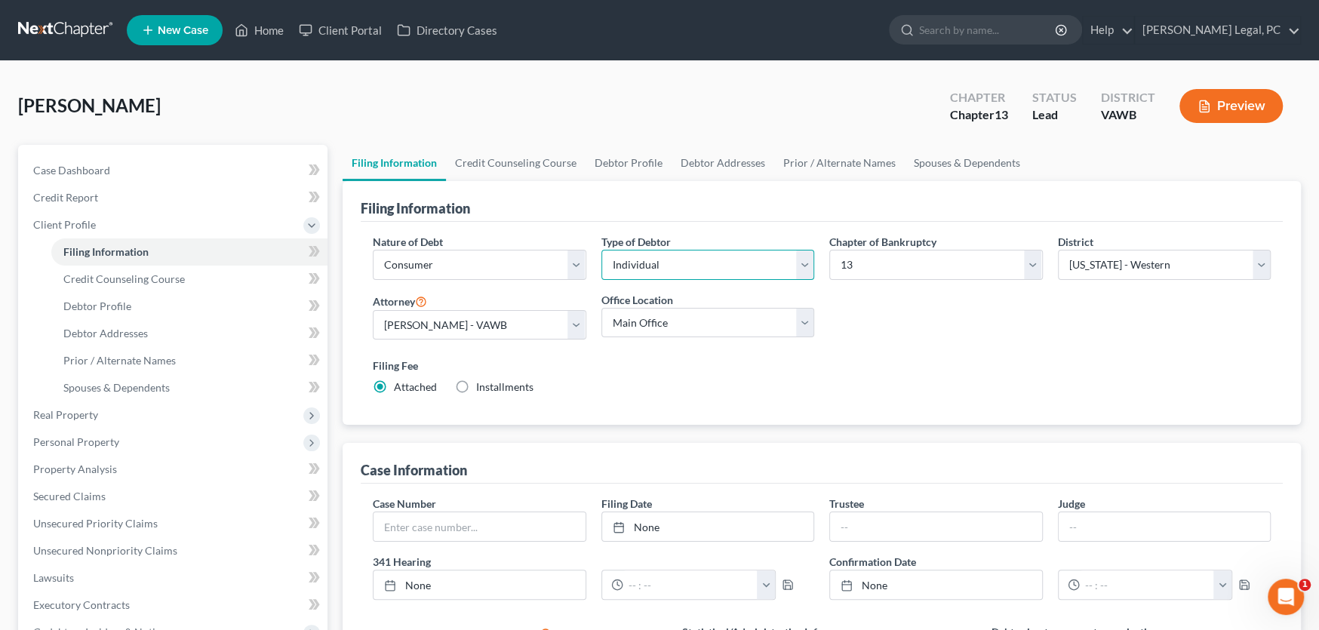
click at [642, 264] on select "Select Individual Joint" at bounding box center [709, 265] width 214 height 30
select select "1"
click at [602, 250] on select "Select Individual Joint" at bounding box center [709, 265] width 214 height 30
click at [808, 160] on link "Joint Debtor Profile" at bounding box center [830, 163] width 112 height 36
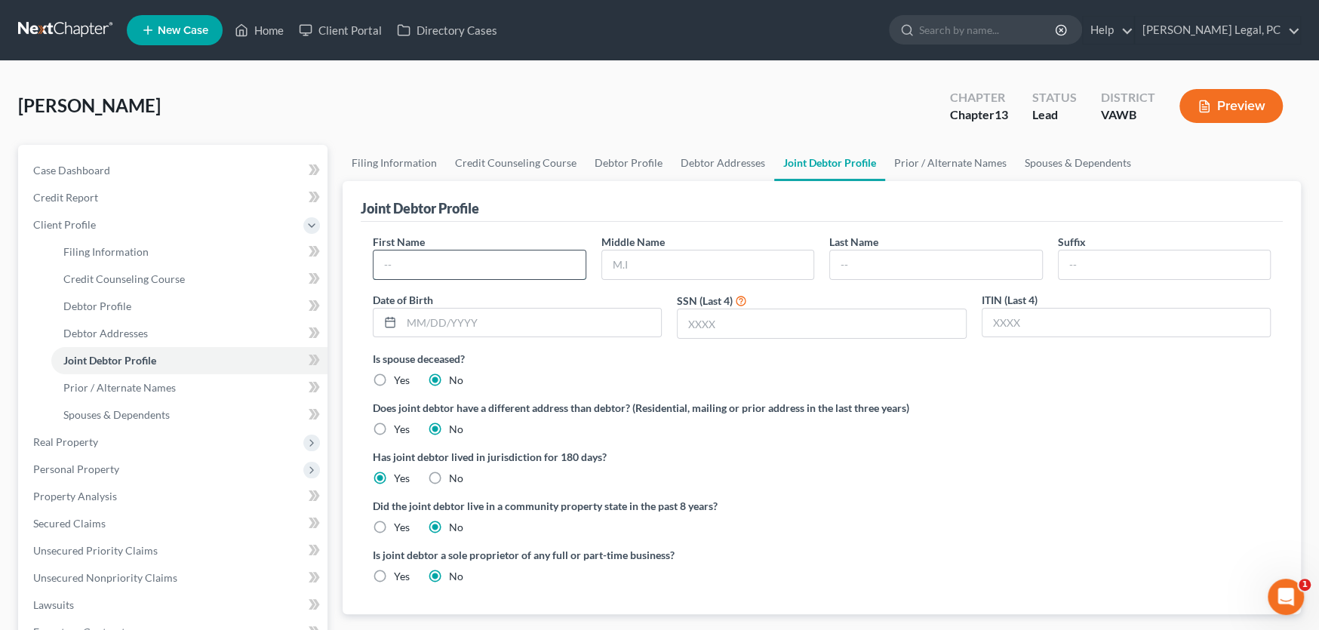
click at [486, 260] on input "text" at bounding box center [480, 265] width 212 height 29
type input "Vanessa"
type input "e"
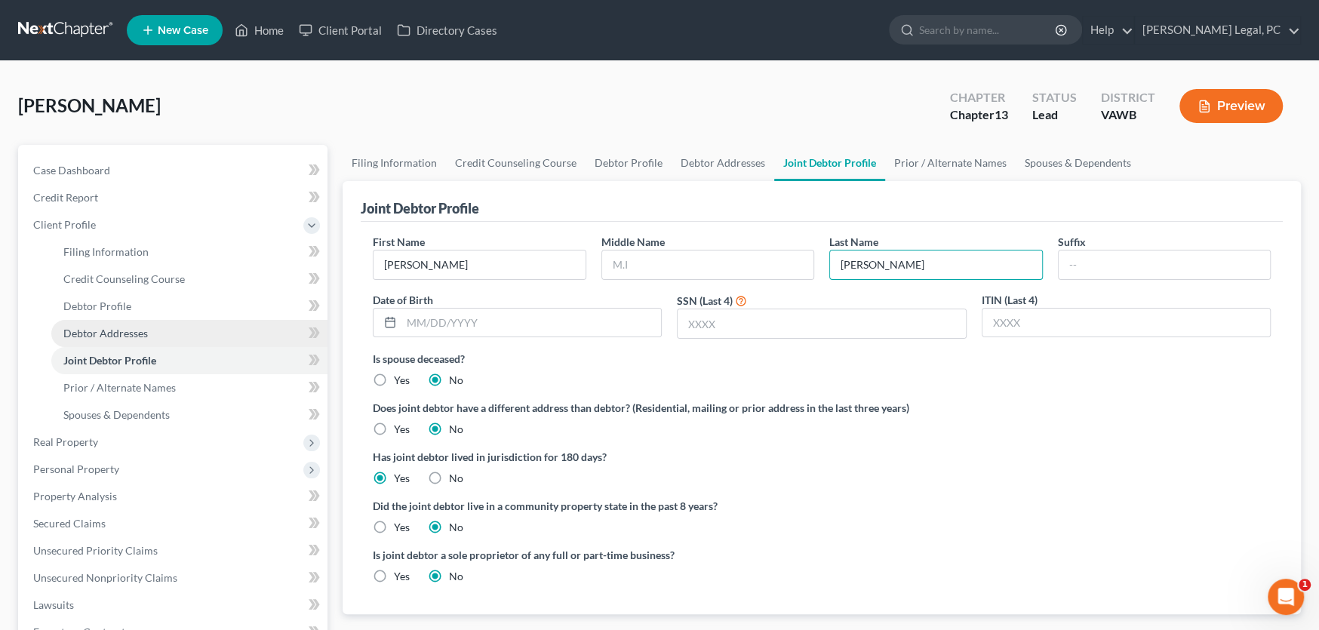
type input "Edwards"
click at [84, 328] on span "Debtor Addresses" at bounding box center [105, 333] width 85 height 13
select select "0"
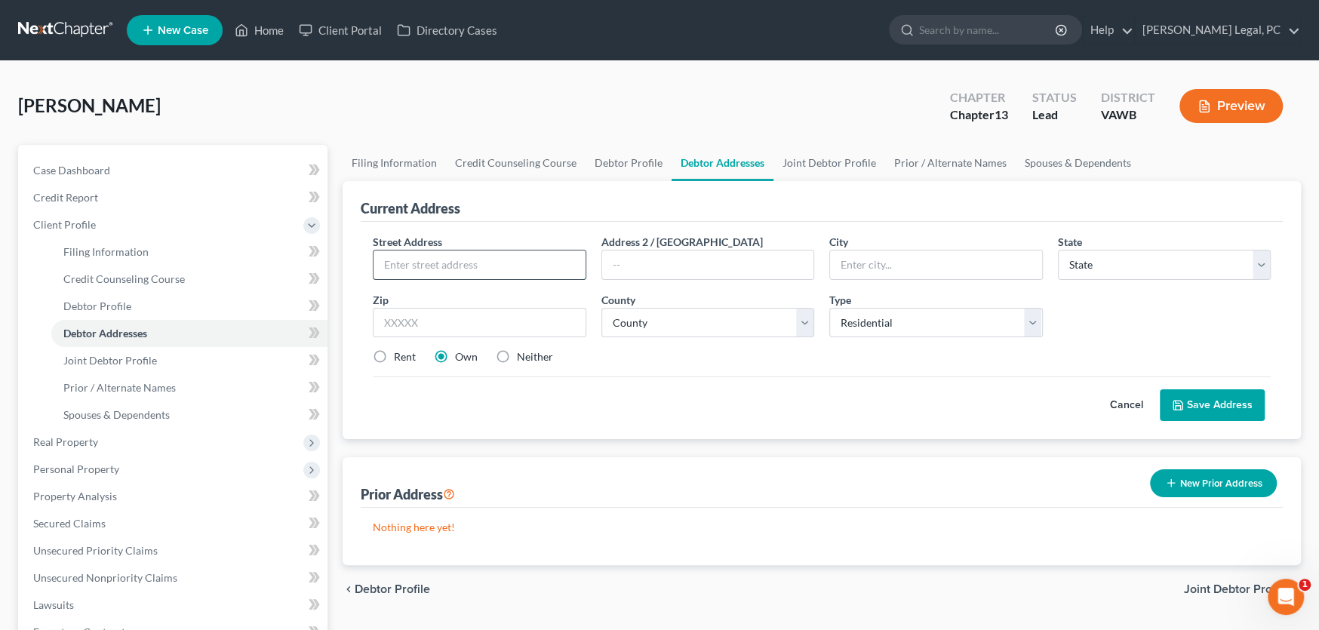
click at [471, 260] on input "text" at bounding box center [480, 265] width 212 height 29
click at [399, 262] on input "text" at bounding box center [480, 265] width 212 height 29
type input "P"
type input "PO Box 360"
select select "48"
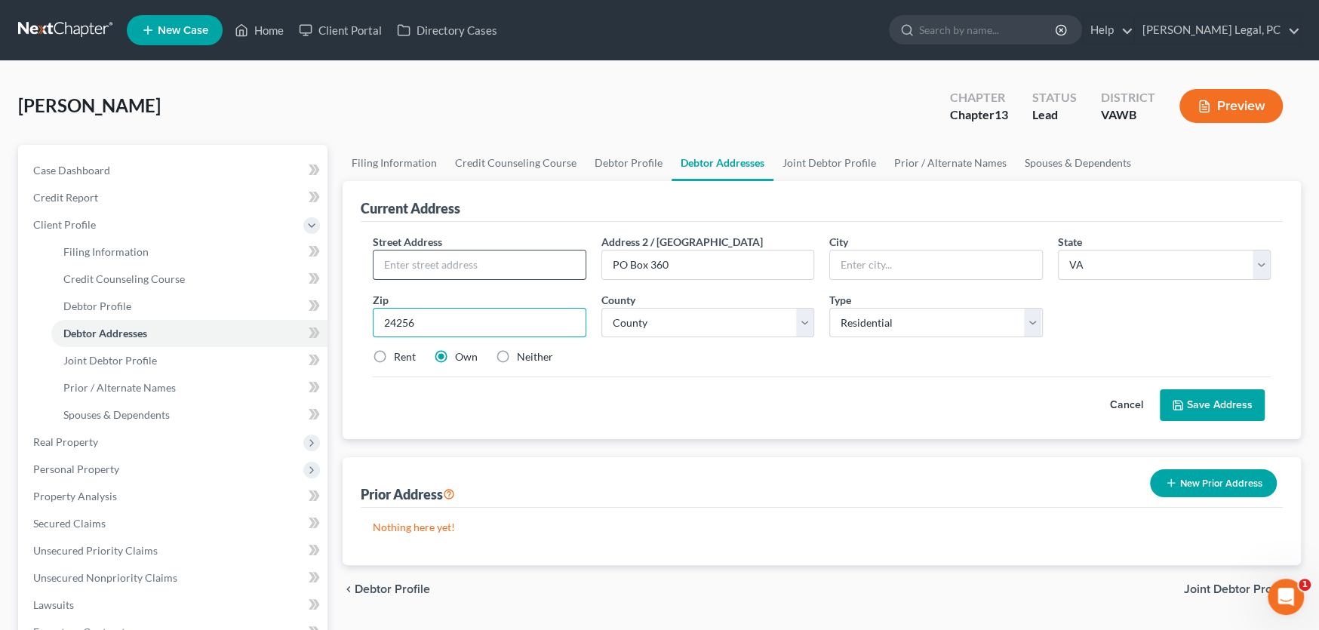
type input "24256"
type input "Haysi"
click at [725, 325] on select "County Accomack County Albemarle County Alexandria city Alleghany County Amelia…" at bounding box center [709, 323] width 214 height 30
select select "34"
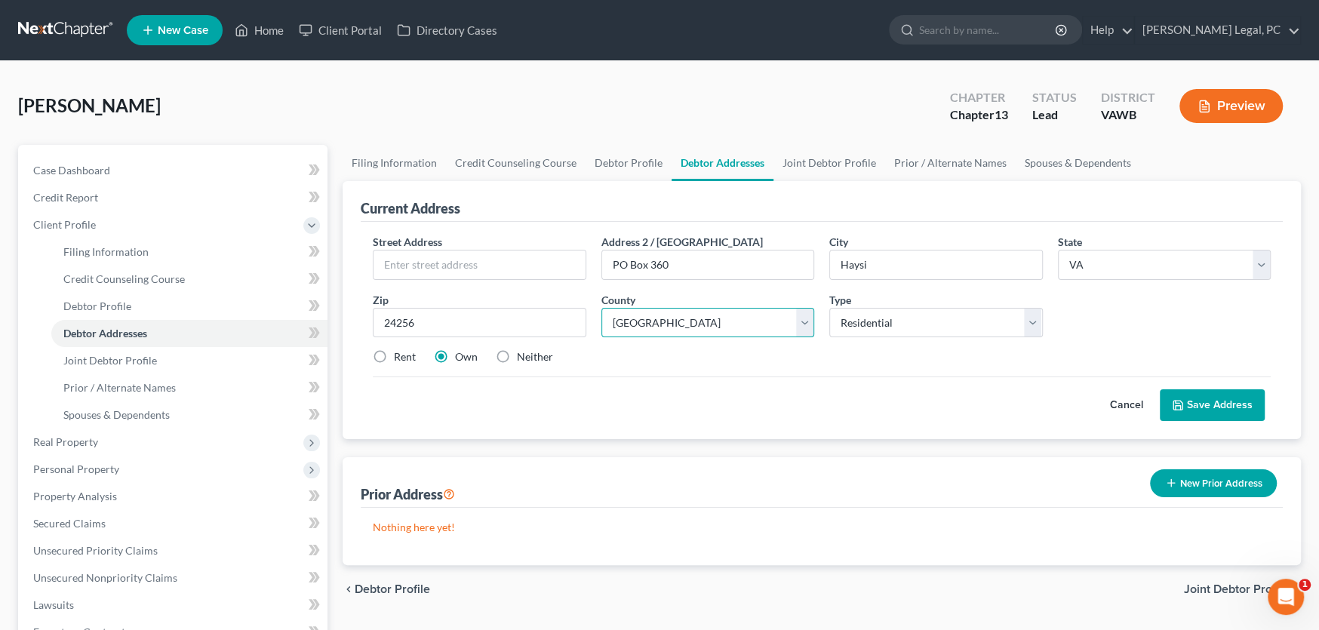
click at [602, 308] on select "County Accomack County Albemarle County Alexandria city Alleghany County Amelia…" at bounding box center [709, 323] width 214 height 30
click at [861, 378] on div "Cancel Save Address" at bounding box center [822, 399] width 898 height 45
click at [1196, 403] on button "Save Address" at bounding box center [1212, 405] width 105 height 32
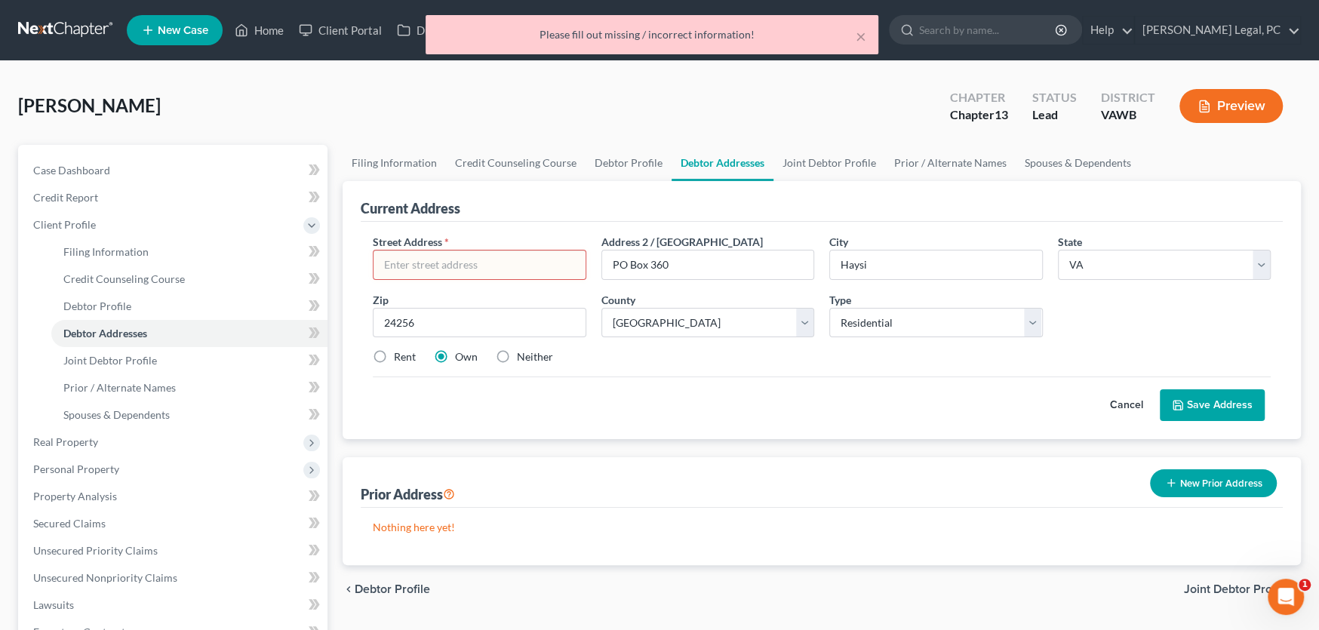
click at [419, 263] on input "text" at bounding box center [480, 265] width 212 height 29
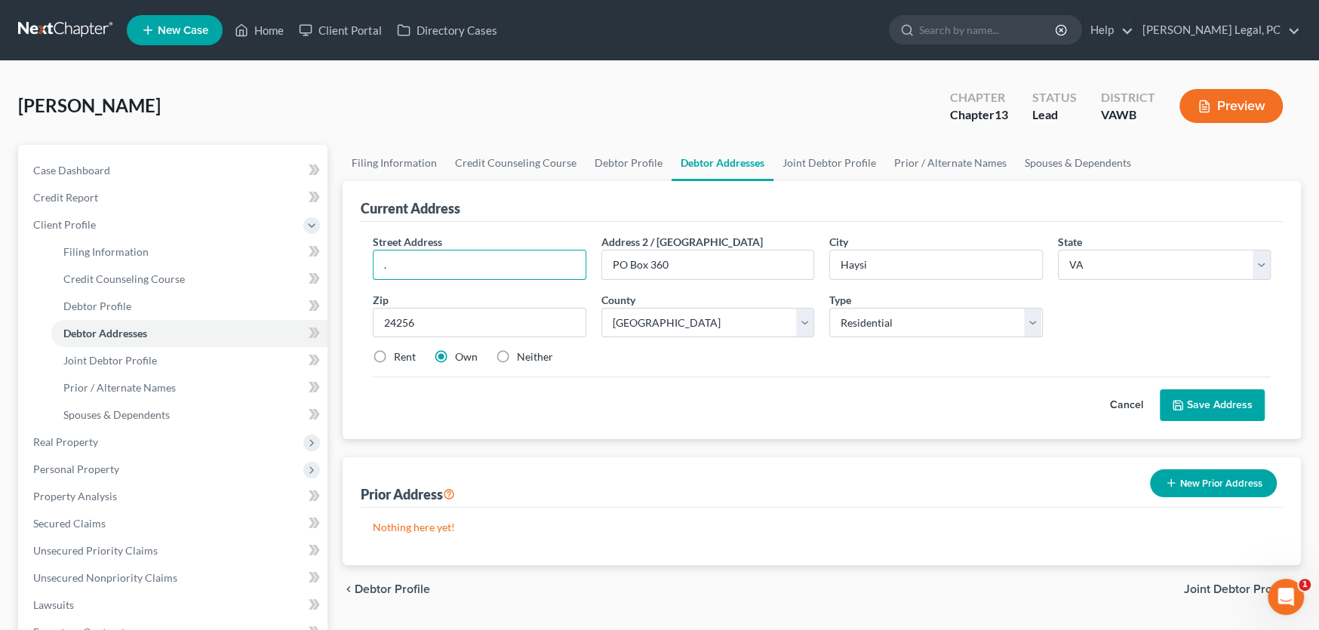
type input "."
click at [1228, 393] on button "Save Address" at bounding box center [1212, 405] width 105 height 32
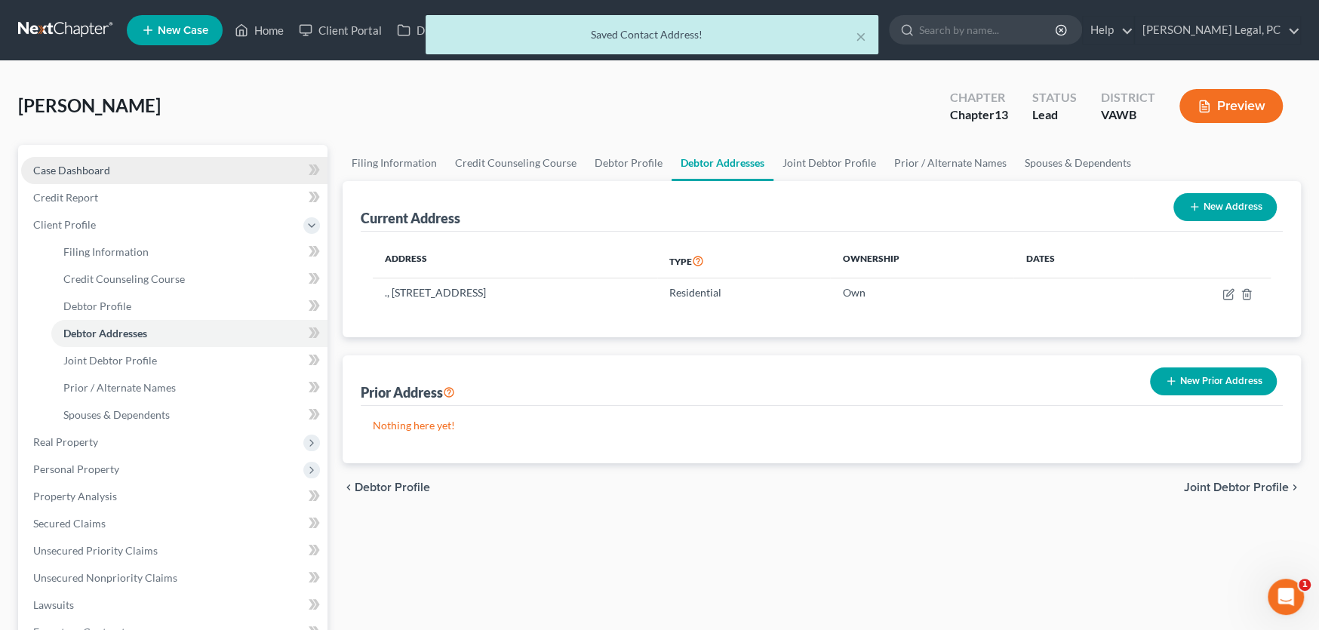
click at [82, 164] on span "Case Dashboard" at bounding box center [71, 170] width 77 height 13
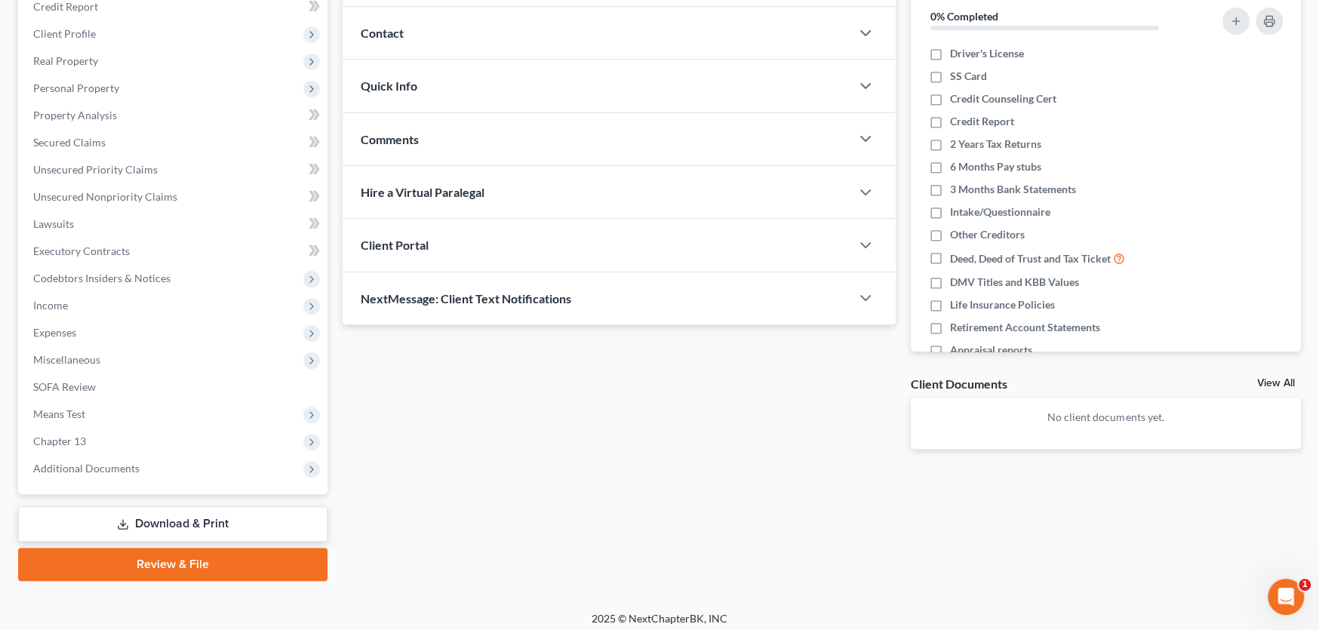
scroll to position [198, 0]
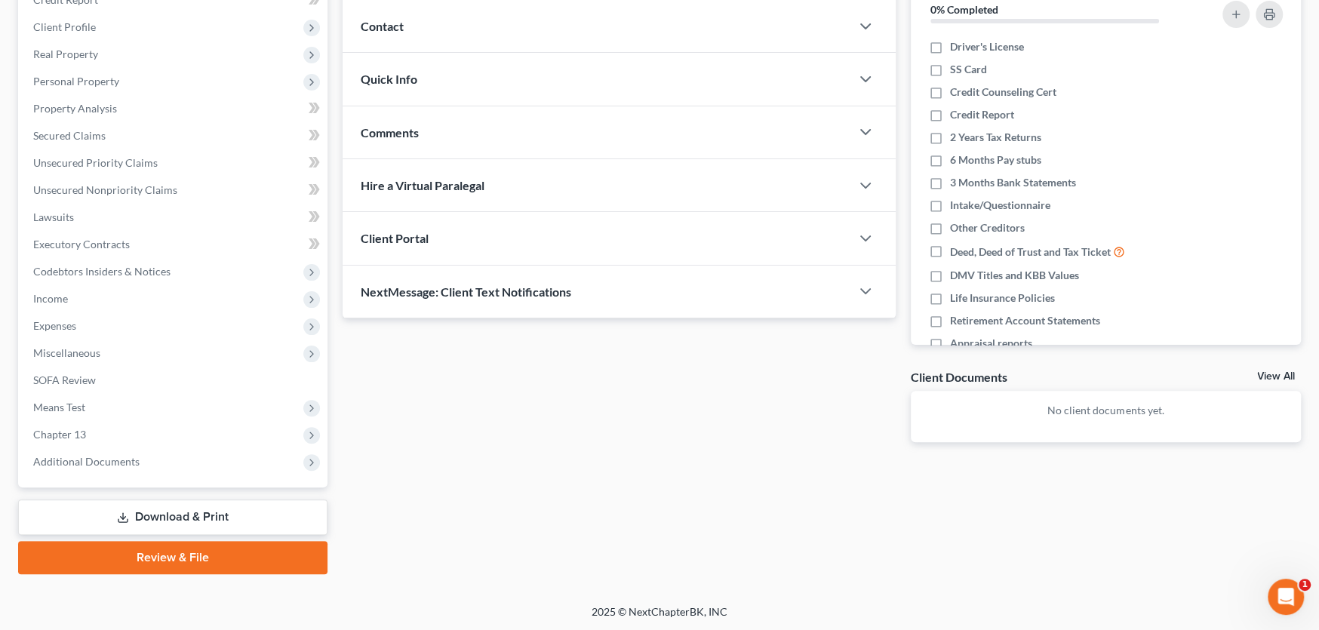
click at [417, 236] on span "Client Portal" at bounding box center [395, 238] width 68 height 14
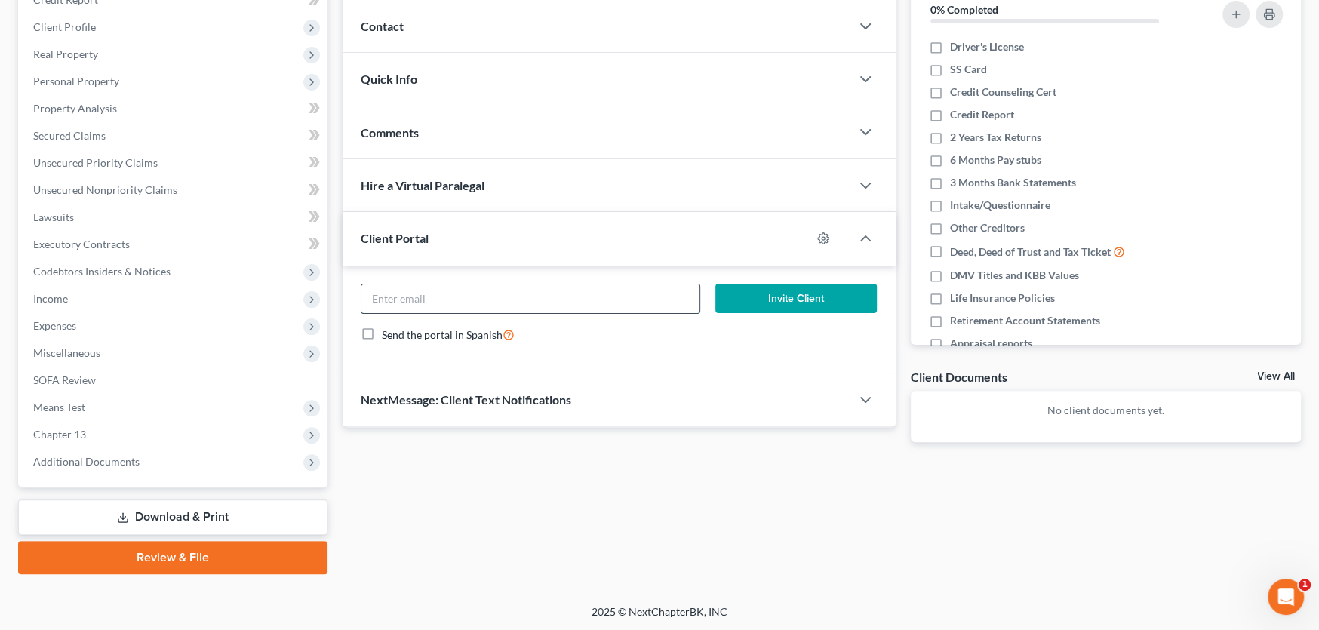
click at [676, 302] on input "email" at bounding box center [531, 299] width 338 height 29
click at [513, 298] on input "email" at bounding box center [531, 299] width 338 height 29
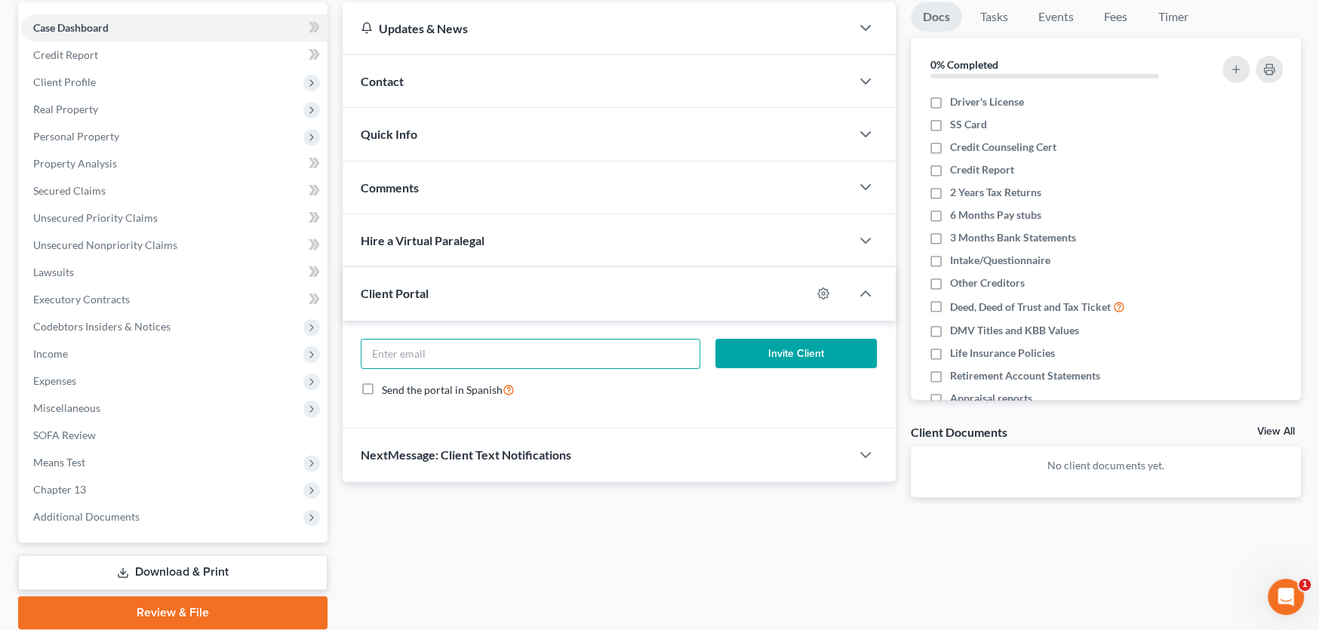
scroll to position [0, 0]
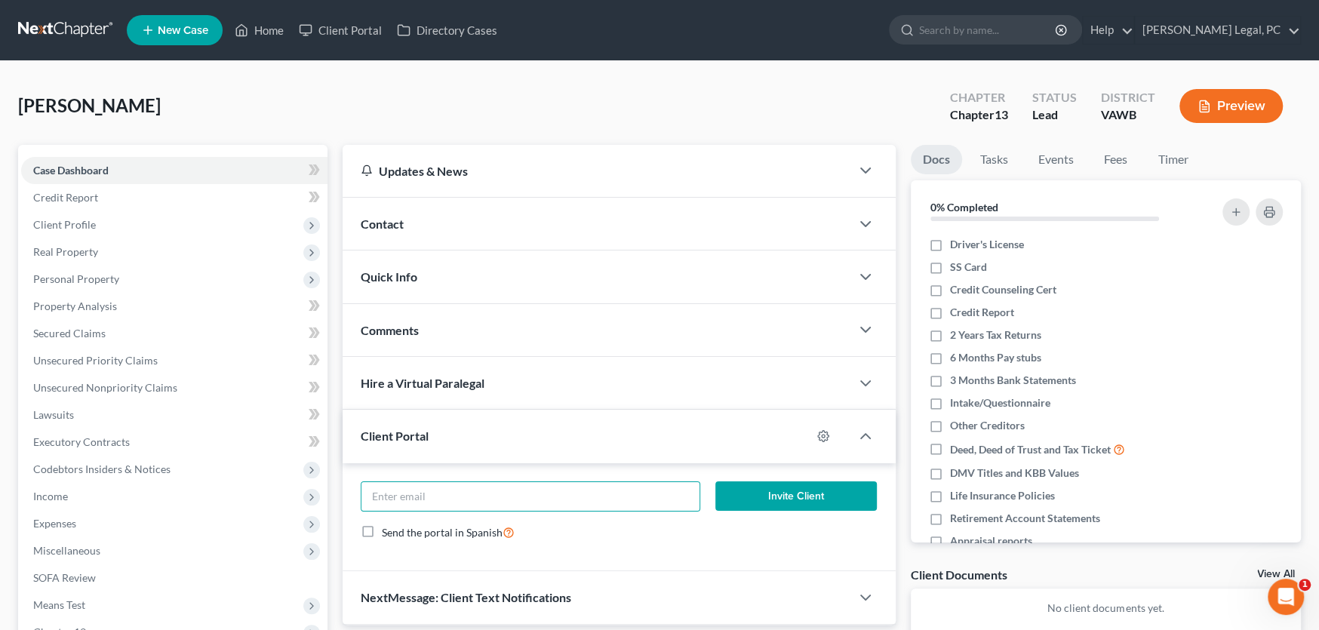
click at [416, 217] on div "Contact" at bounding box center [597, 224] width 508 height 52
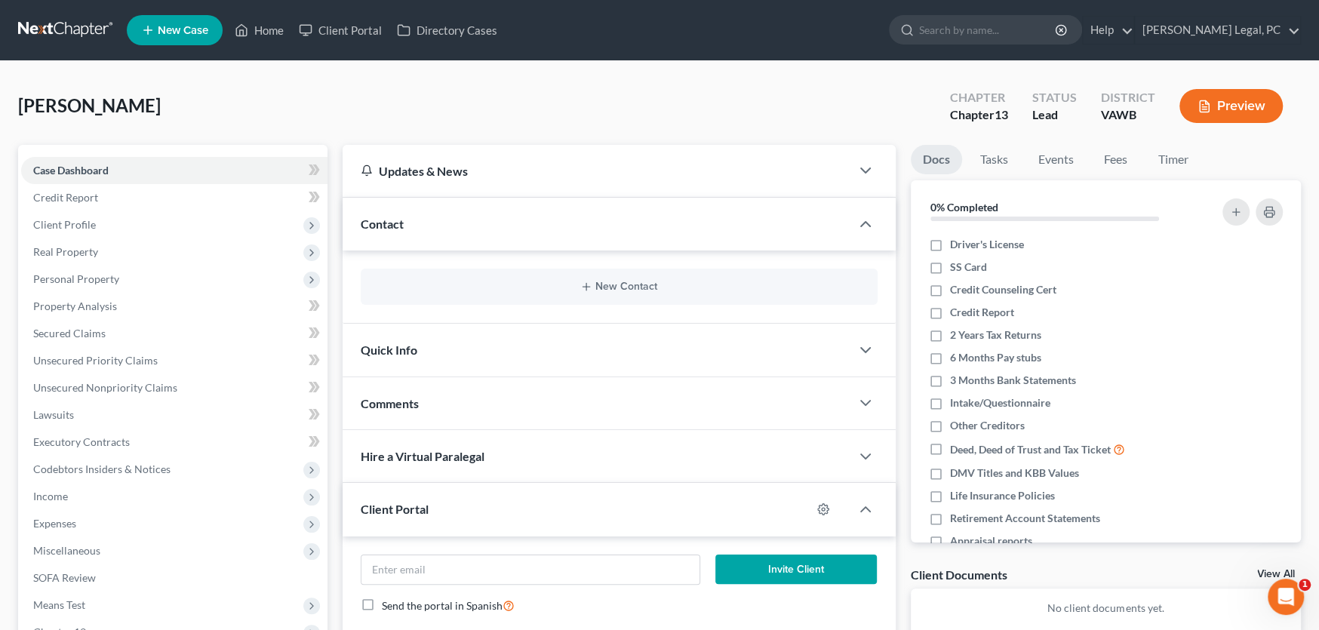
click at [630, 292] on div "New Contact" at bounding box center [619, 287] width 517 height 36
click at [624, 283] on button "New Contact" at bounding box center [619, 287] width 493 height 12
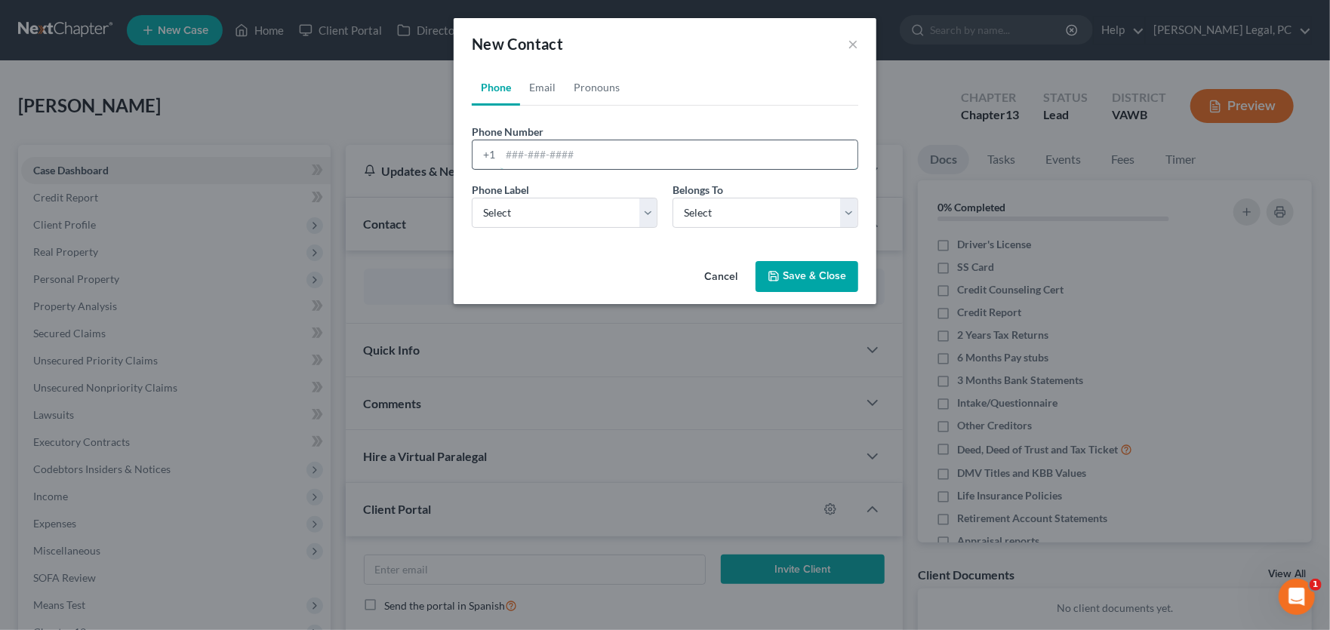
click at [523, 159] on input "tel" at bounding box center [678, 154] width 357 height 29
type input "2768703123"
click at [596, 211] on select "Select Mobile Home Work Other" at bounding box center [565, 213] width 186 height 30
select select "0"
click at [472, 198] on select "Select Mobile Home Work Other" at bounding box center [565, 213] width 186 height 30
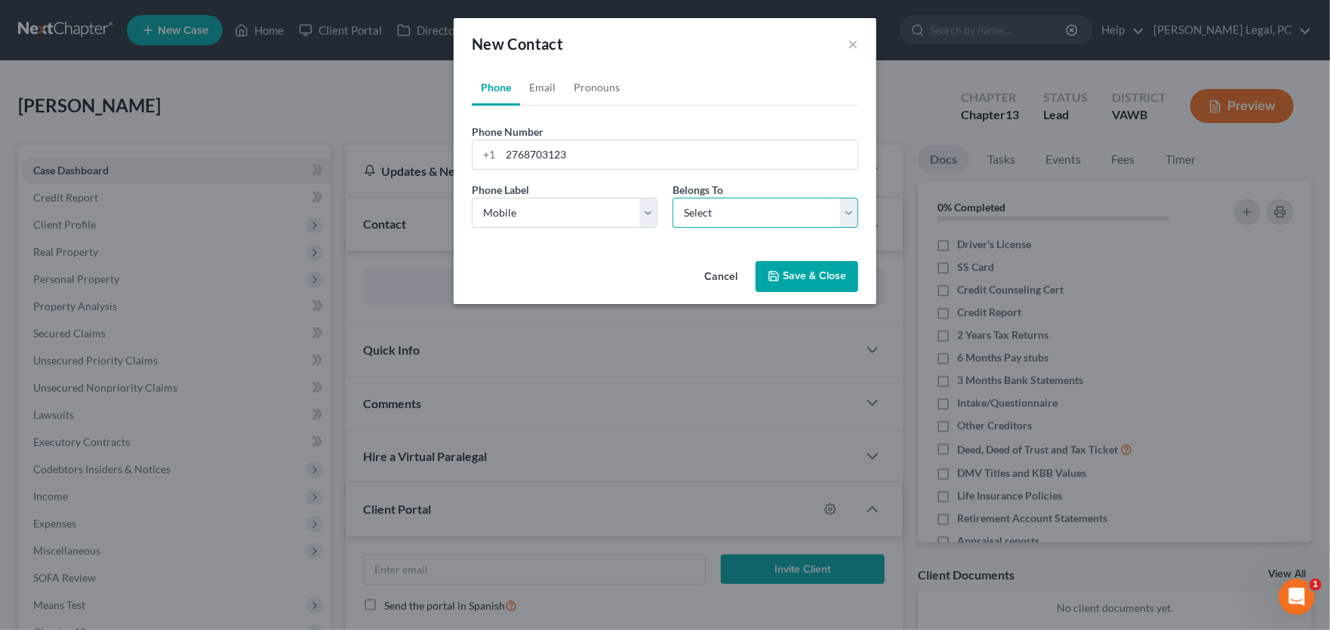
click at [715, 216] on select "Select Client Spouse Other" at bounding box center [766, 213] width 186 height 30
select select "0"
click at [673, 198] on select "Select Client Spouse Other" at bounding box center [766, 213] width 186 height 30
click at [545, 86] on link "Email" at bounding box center [542, 87] width 45 height 36
click at [546, 159] on input "email" at bounding box center [678, 154] width 357 height 29
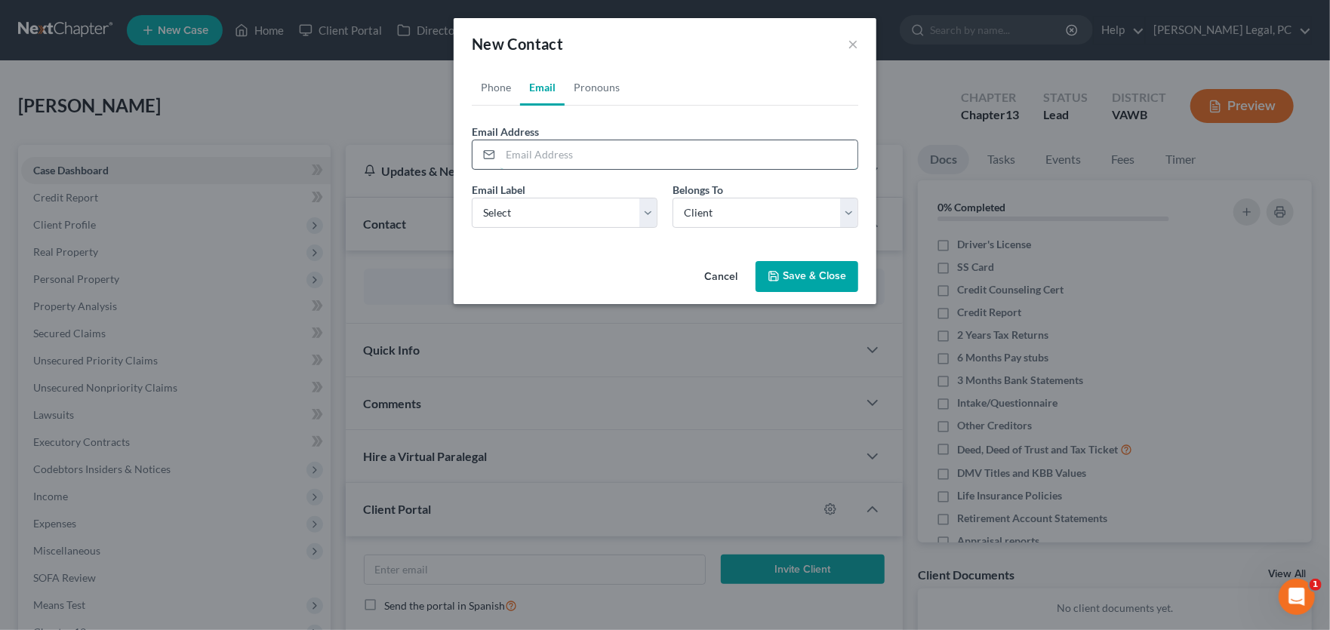
paste input "melena_edwards@yahoo.com"
type input "melena_edwards@yahoo.com"
click at [708, 220] on select "Select Client Spouse Other" at bounding box center [766, 213] width 186 height 30
click at [673, 198] on select "Select Client Spouse Other" at bounding box center [766, 213] width 186 height 30
click at [730, 217] on select "Select Client Spouse Other" at bounding box center [766, 213] width 186 height 30
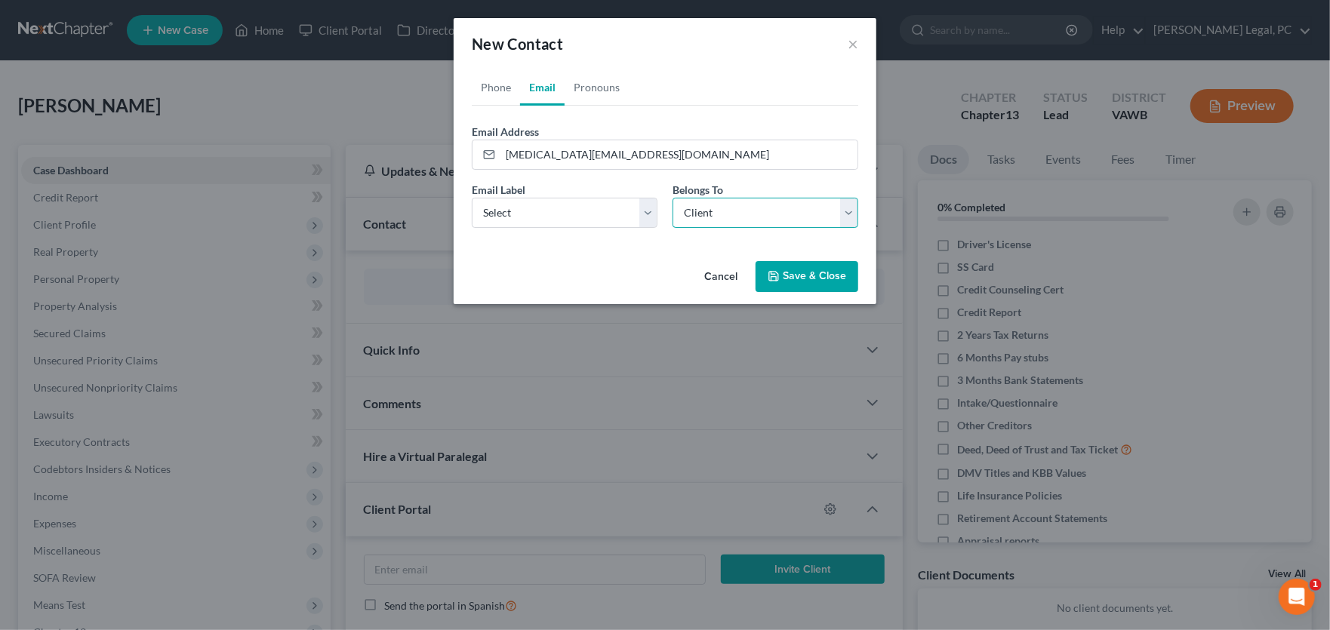
select select "1"
click at [673, 198] on select "Select Client Spouse Other" at bounding box center [766, 213] width 186 height 30
click at [590, 218] on select "Select Home Work Other" at bounding box center [565, 213] width 186 height 30
select select "0"
click at [472, 198] on select "Select Home Work Other" at bounding box center [565, 213] width 186 height 30
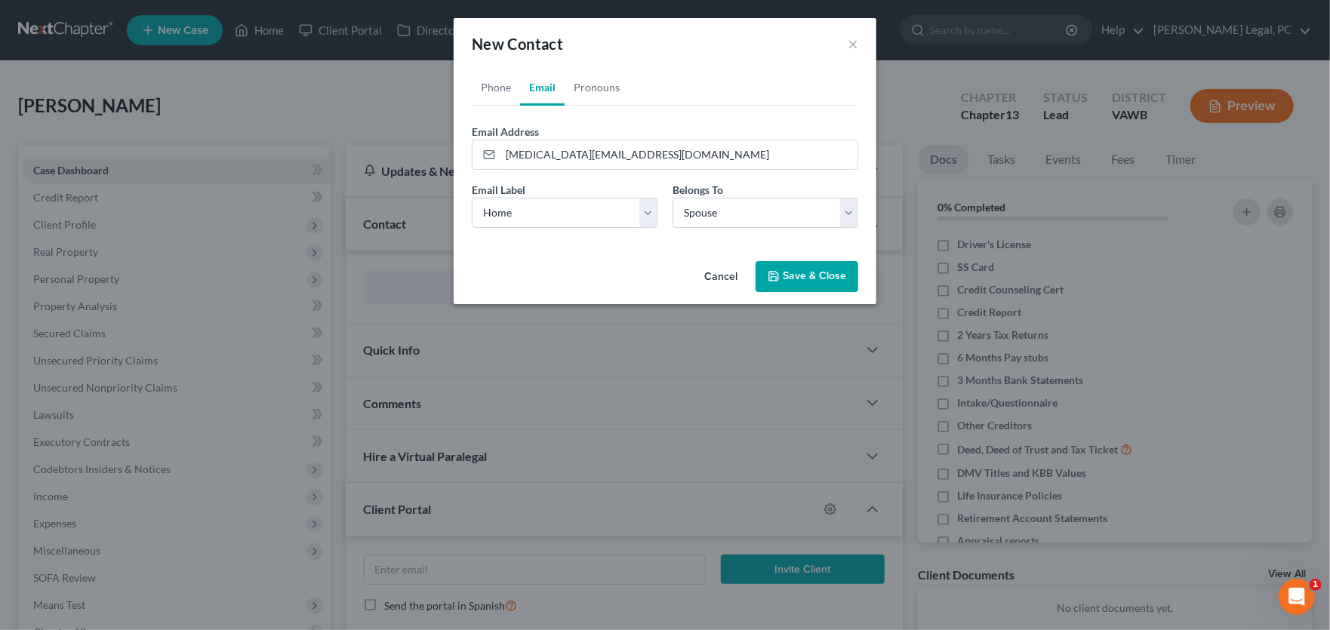
click at [838, 280] on button "Save & Close" at bounding box center [807, 277] width 103 height 32
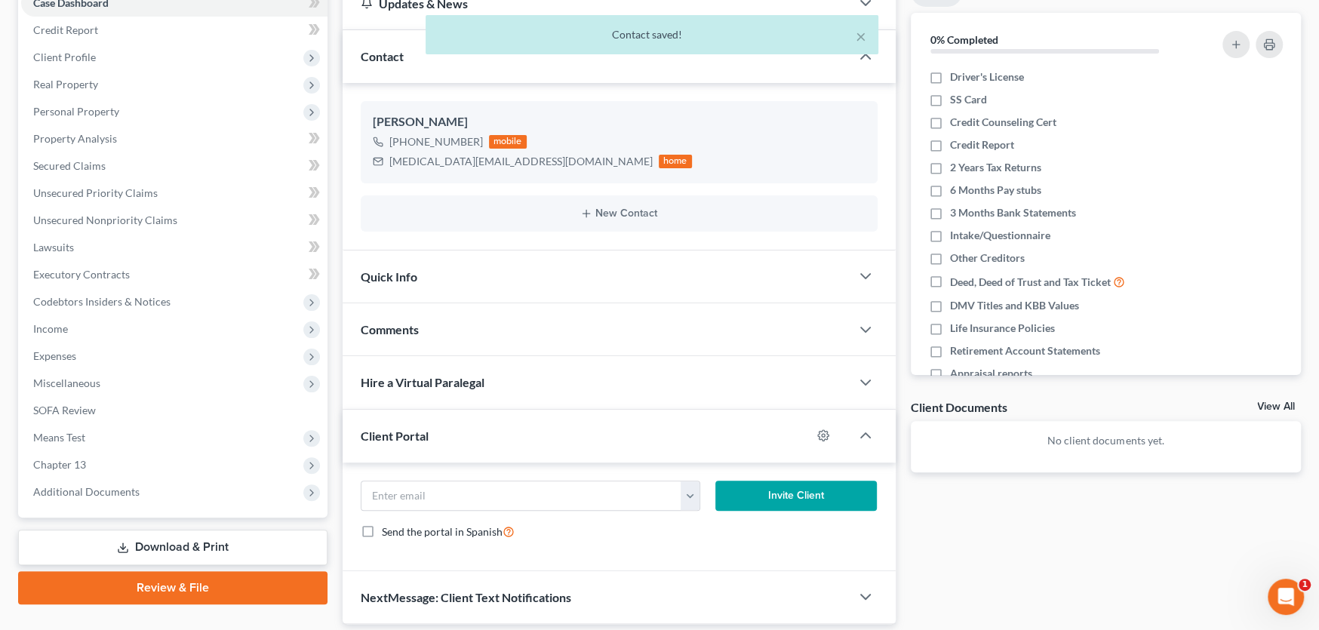
scroll to position [217, 0]
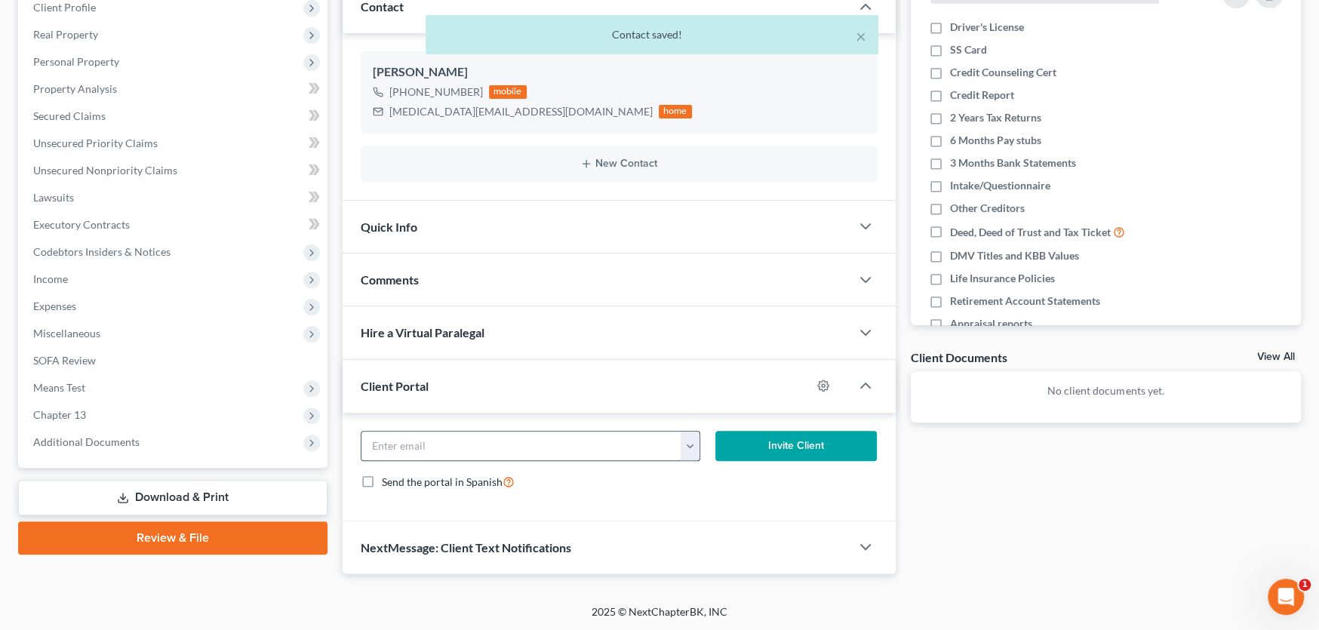
click at [687, 451] on button "button" at bounding box center [690, 446] width 19 height 29
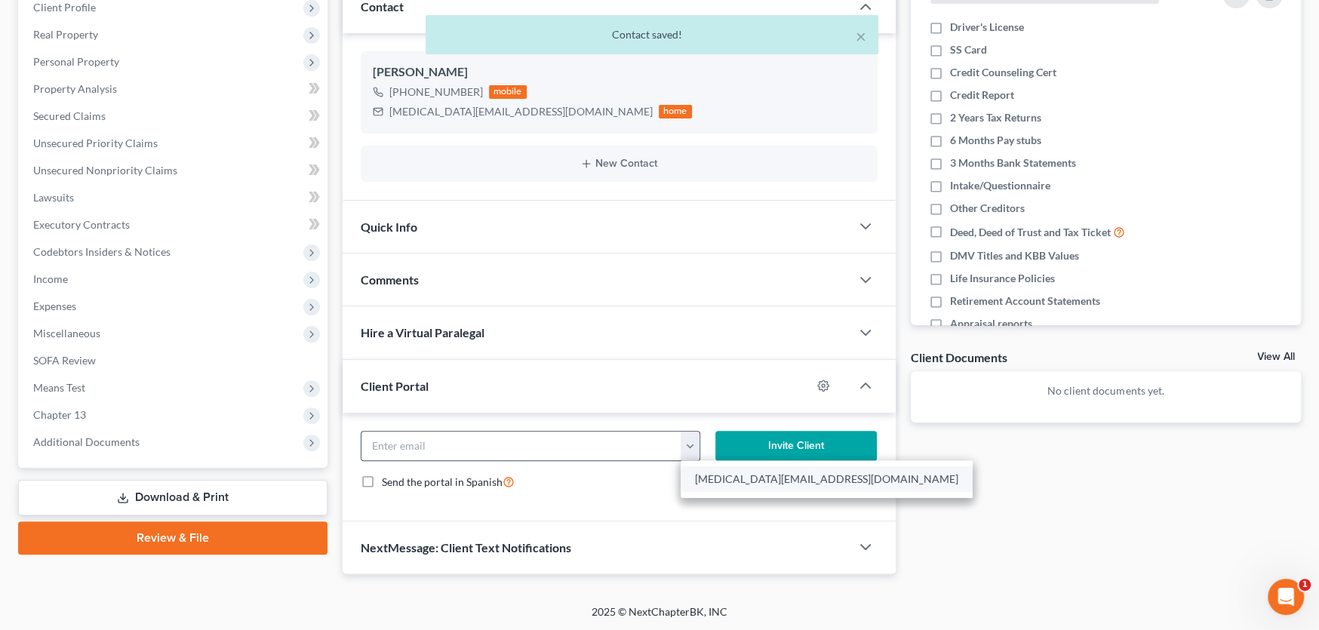
click at [701, 473] on link "melena_edwards@yahoo.com" at bounding box center [827, 479] width 292 height 26
type input "melena_edwards@yahoo.com"
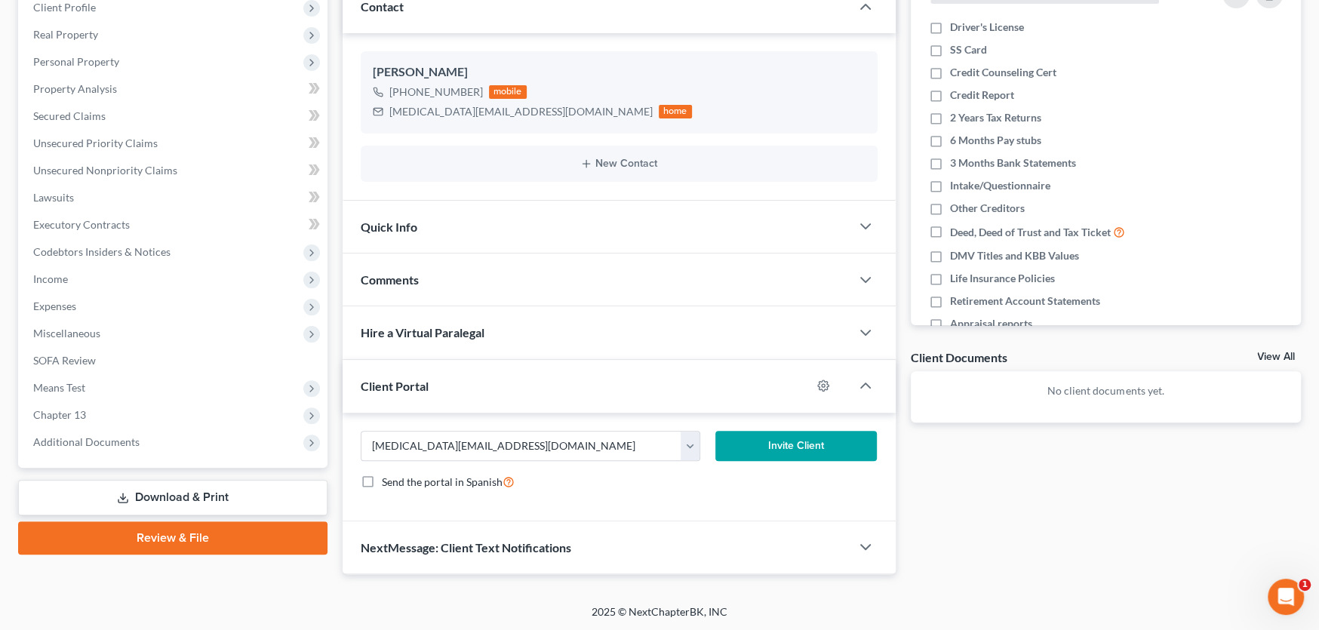
click at [764, 448] on button "Invite Client" at bounding box center [797, 446] width 162 height 30
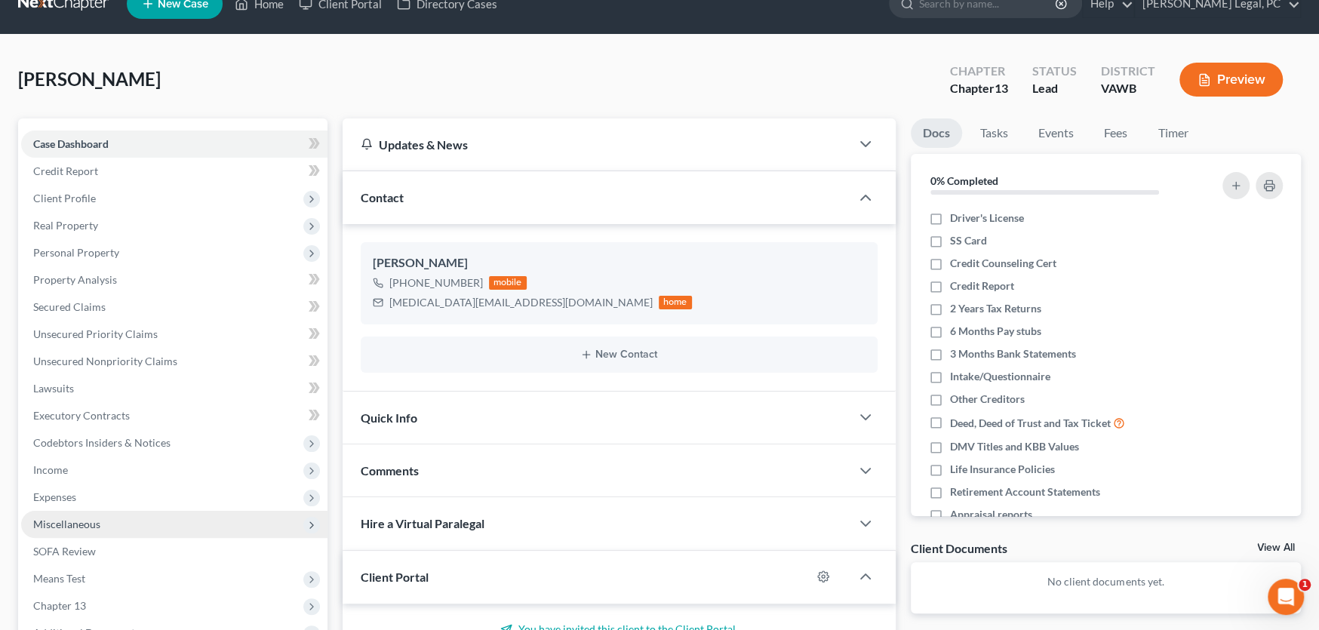
scroll to position [0, 0]
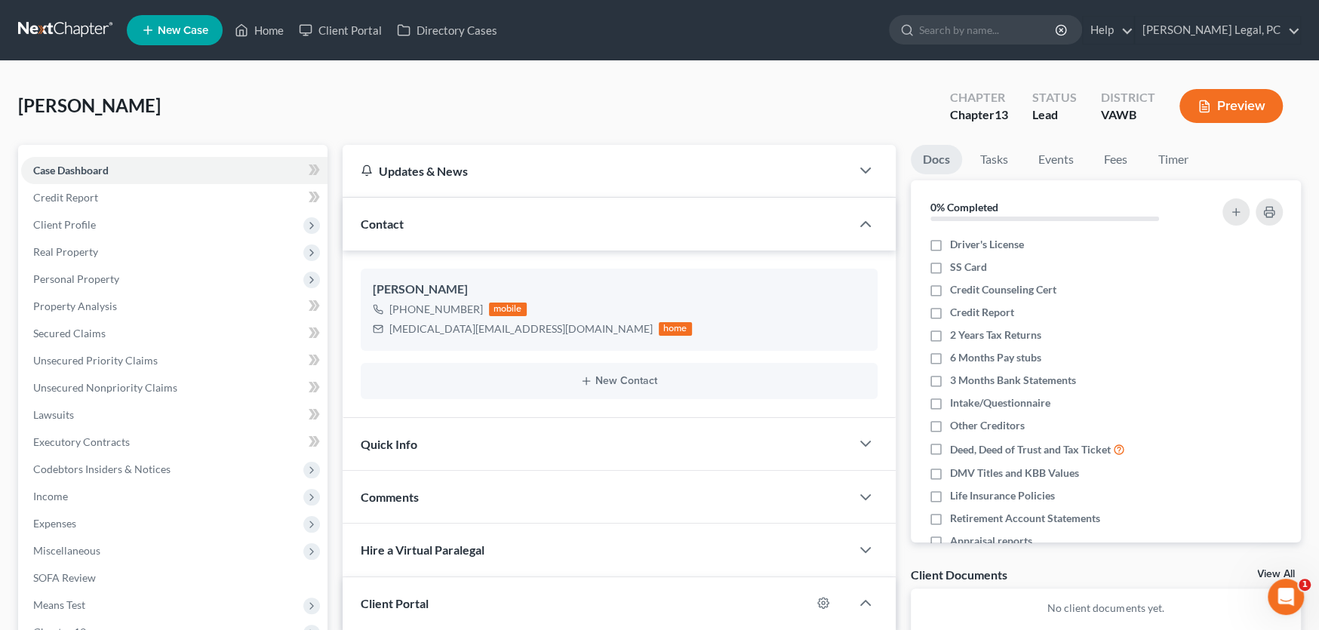
click at [53, 26] on link at bounding box center [66, 30] width 97 height 27
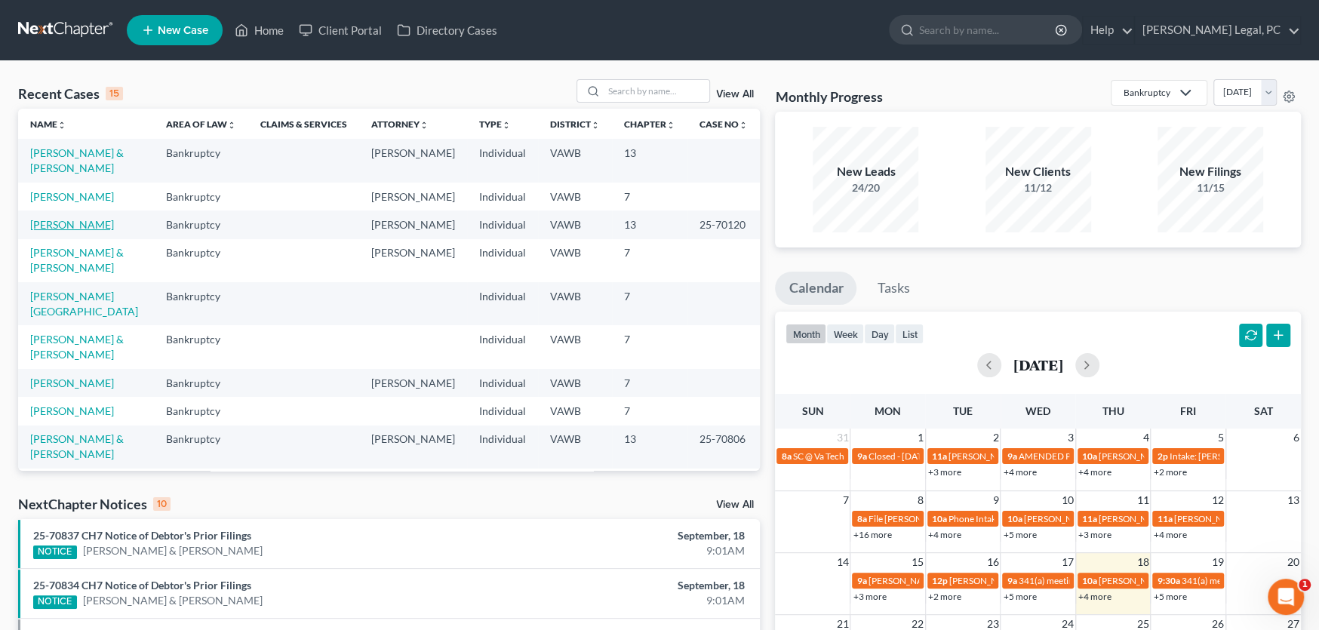
click at [78, 218] on link "[PERSON_NAME]" at bounding box center [72, 224] width 84 height 13
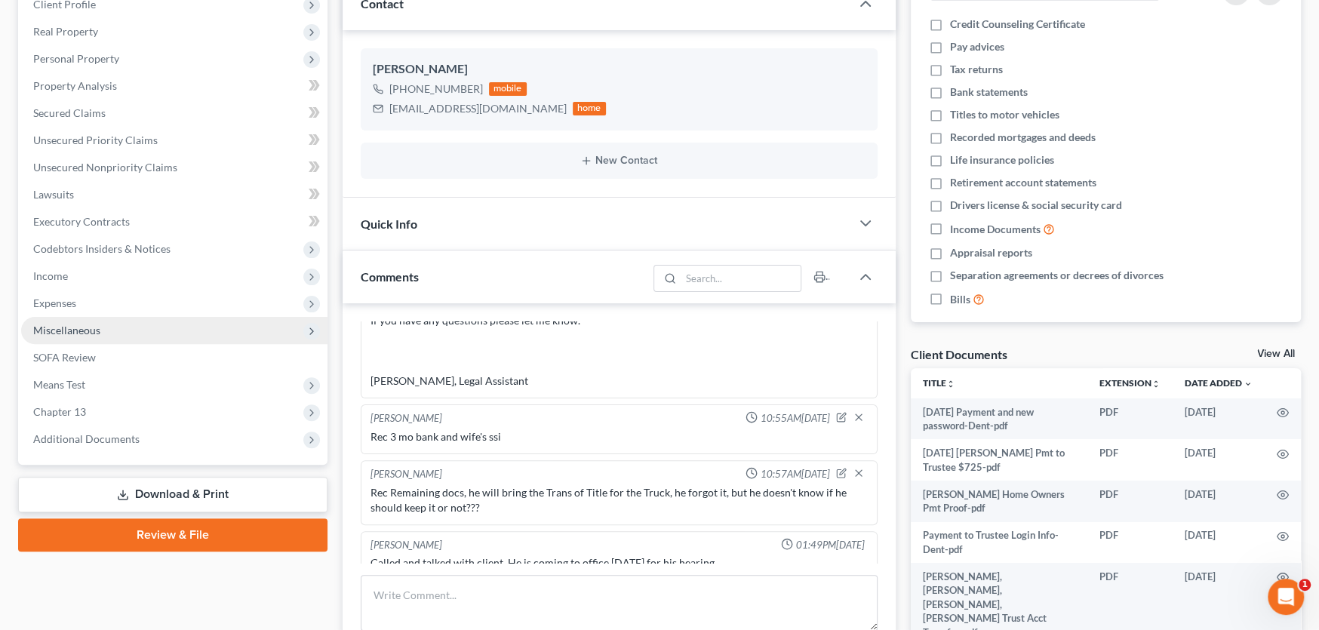
scroll to position [226, 0]
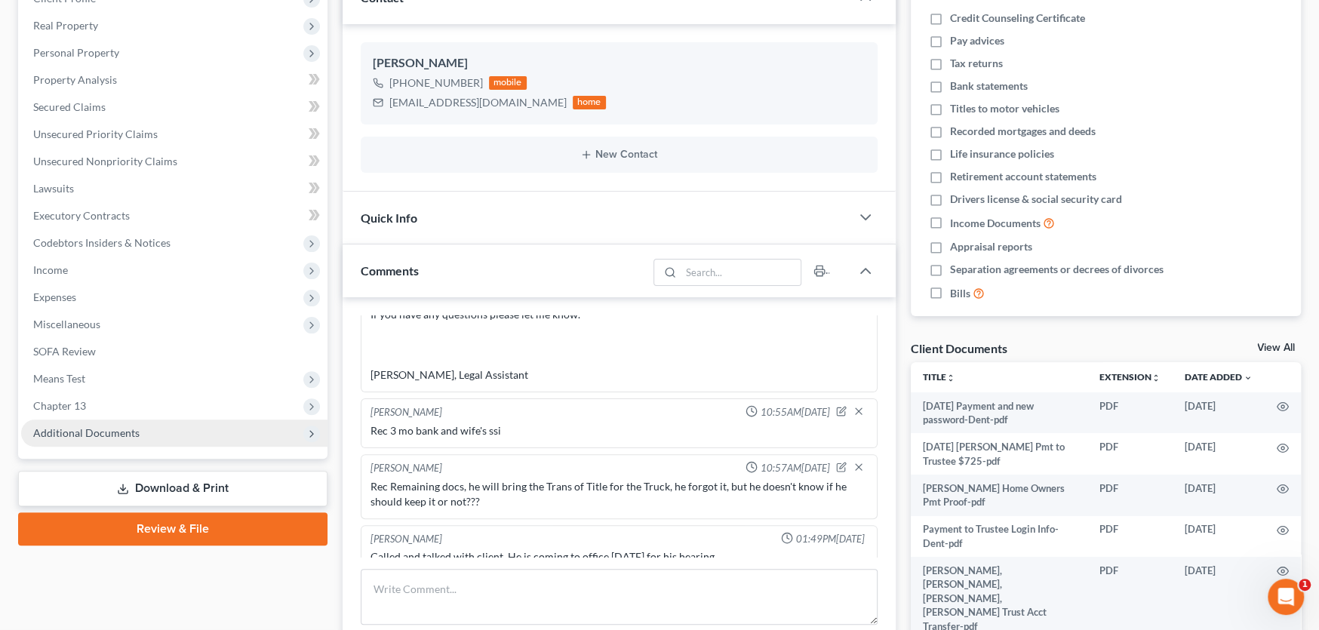
click at [98, 428] on span "Additional Documents" at bounding box center [86, 432] width 106 height 13
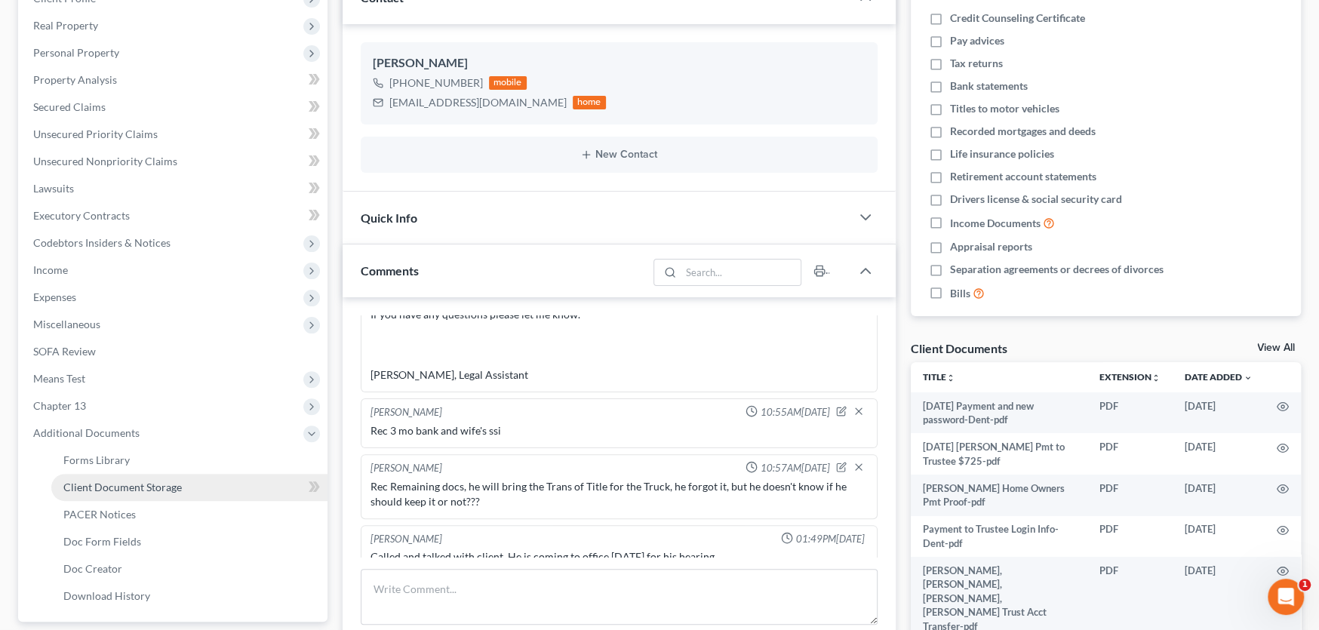
click at [140, 493] on link "Client Document Storage" at bounding box center [189, 487] width 276 height 27
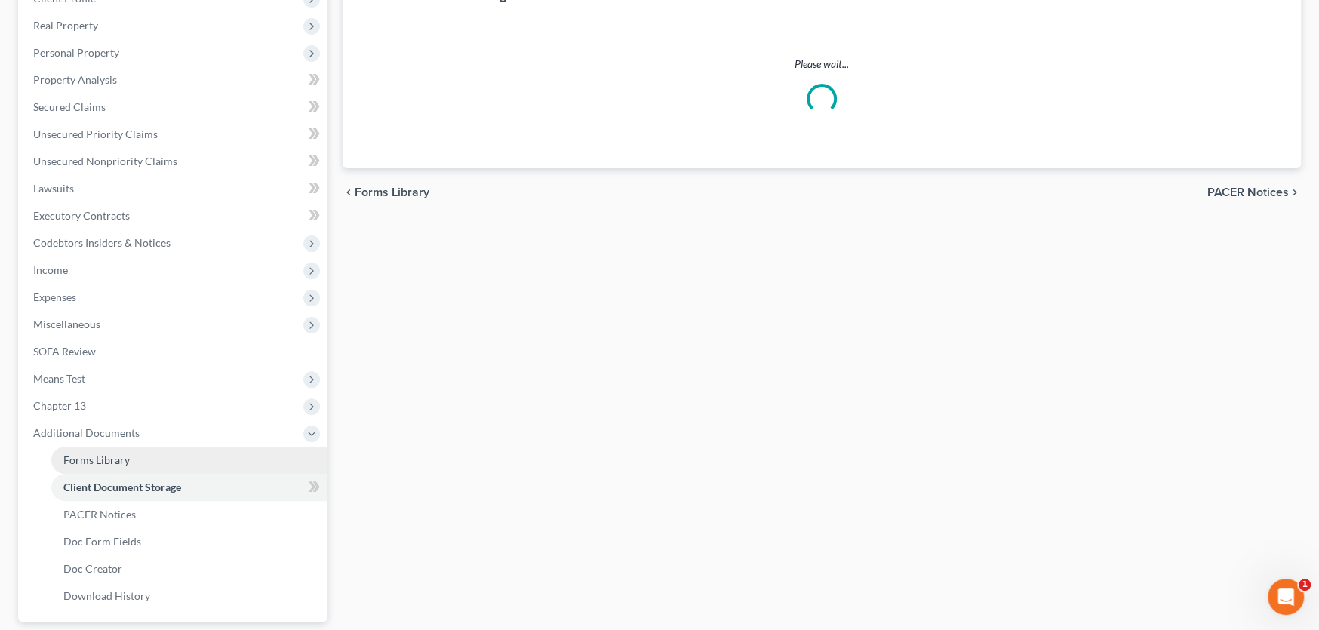
scroll to position [58, 0]
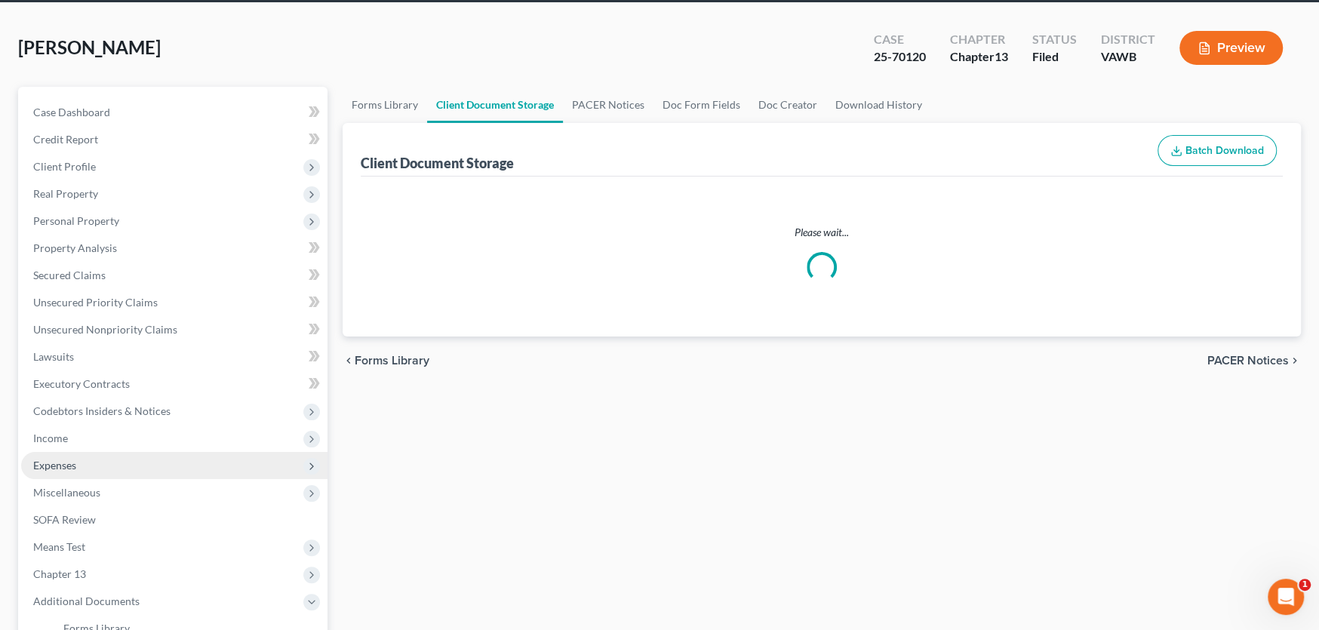
select select "0"
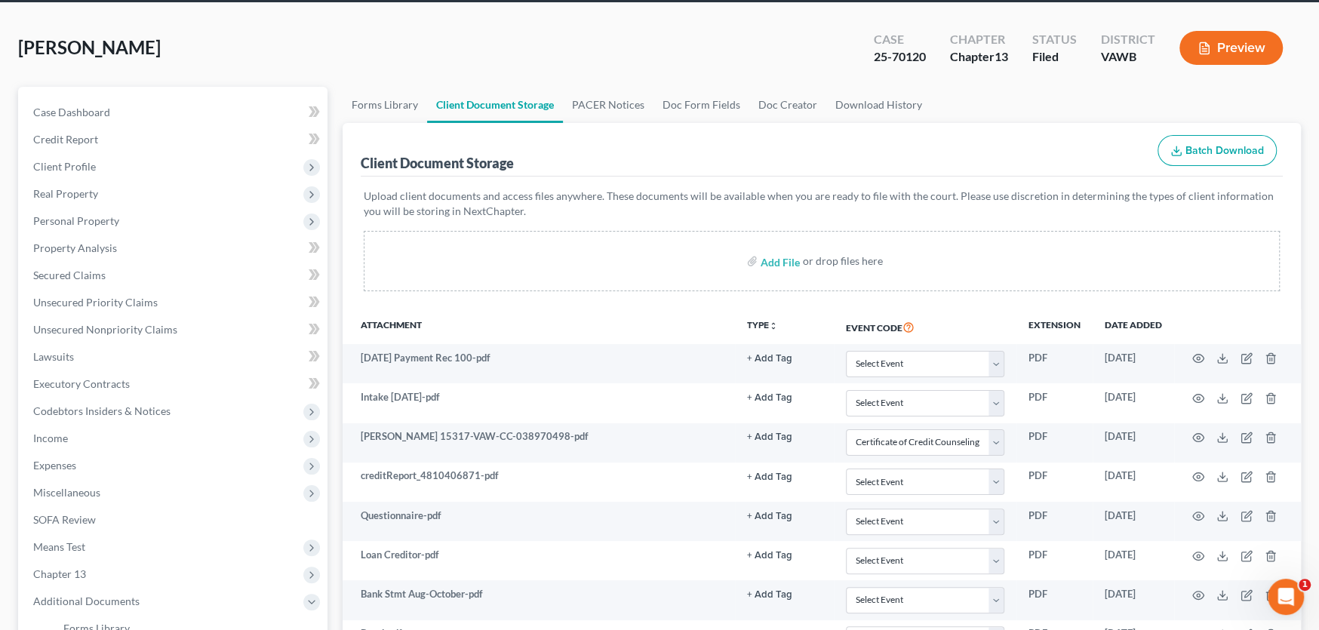
scroll to position [0, 0]
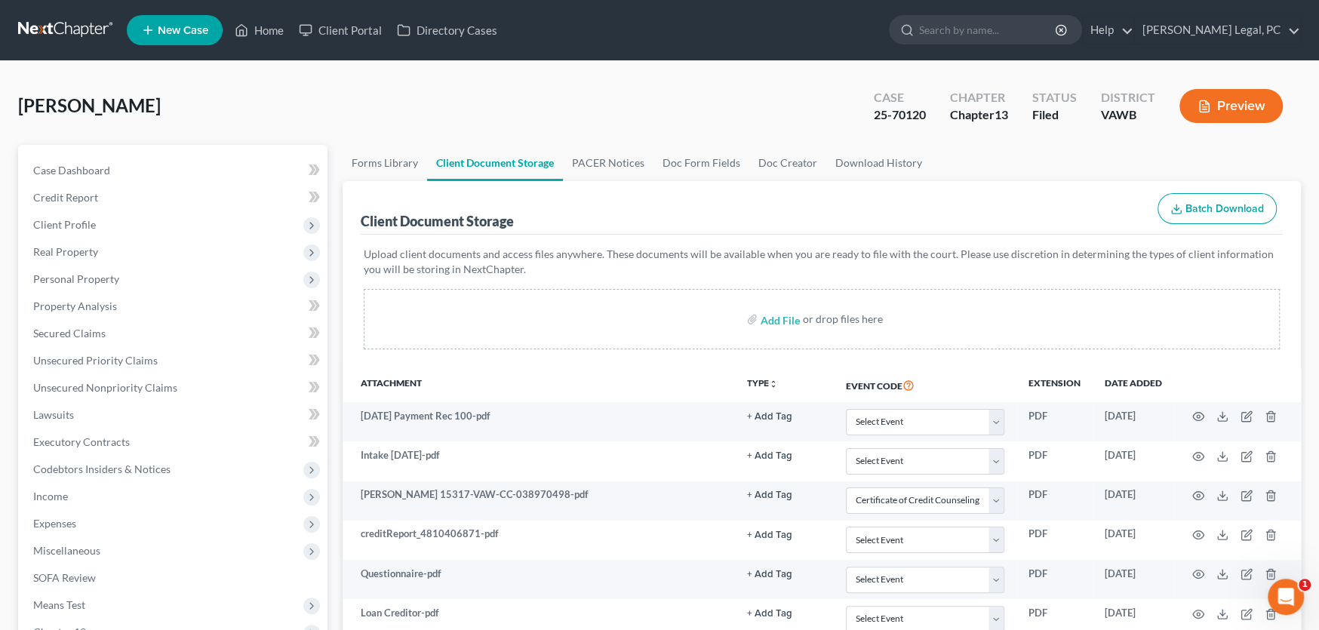
select select "0"
click at [81, 171] on span "Case Dashboard" at bounding box center [71, 170] width 77 height 13
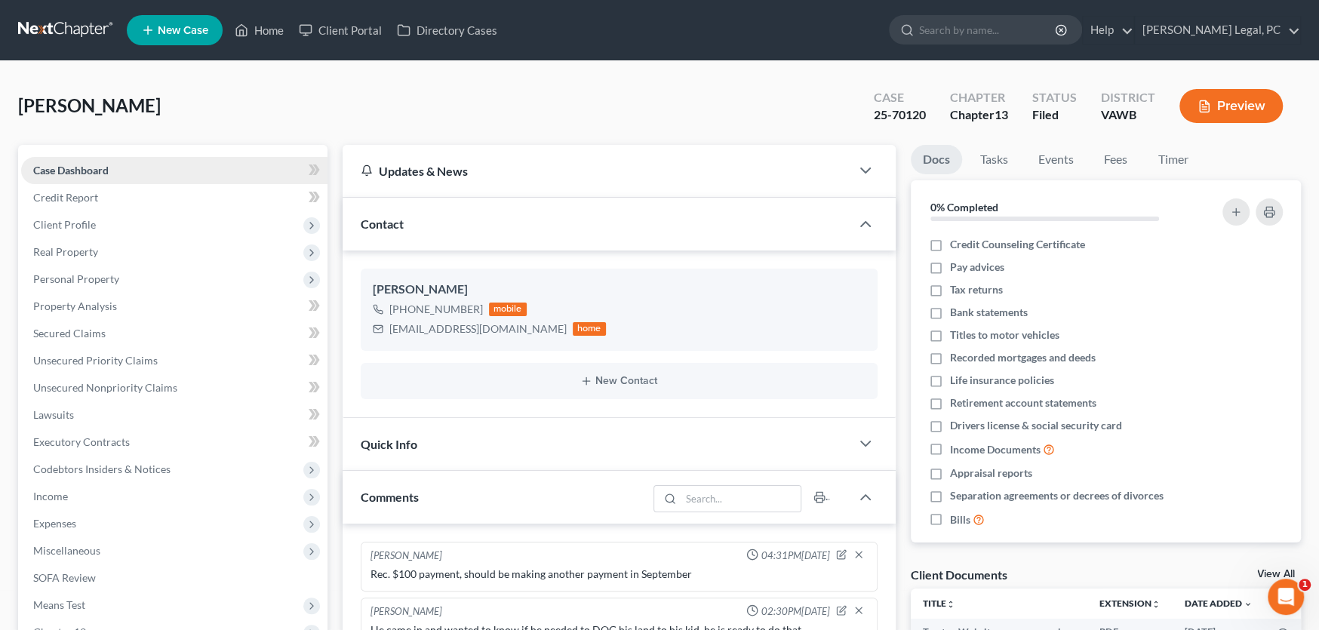
scroll to position [427, 0]
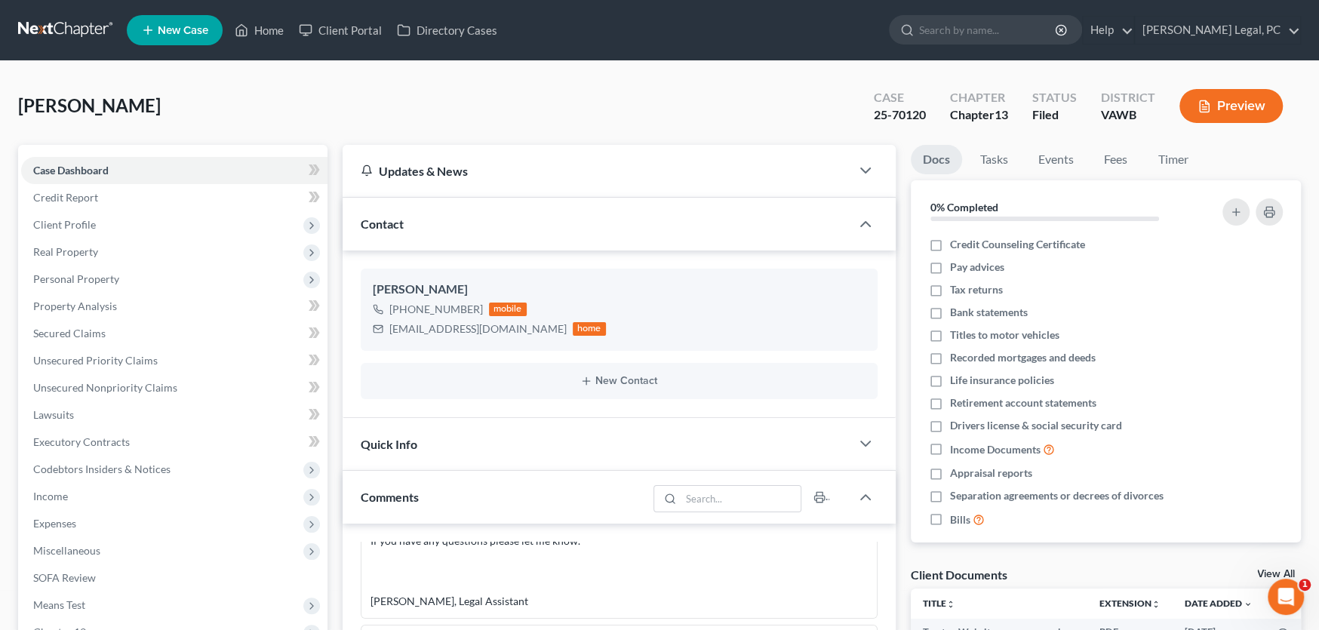
click at [72, 27] on link at bounding box center [66, 30] width 97 height 27
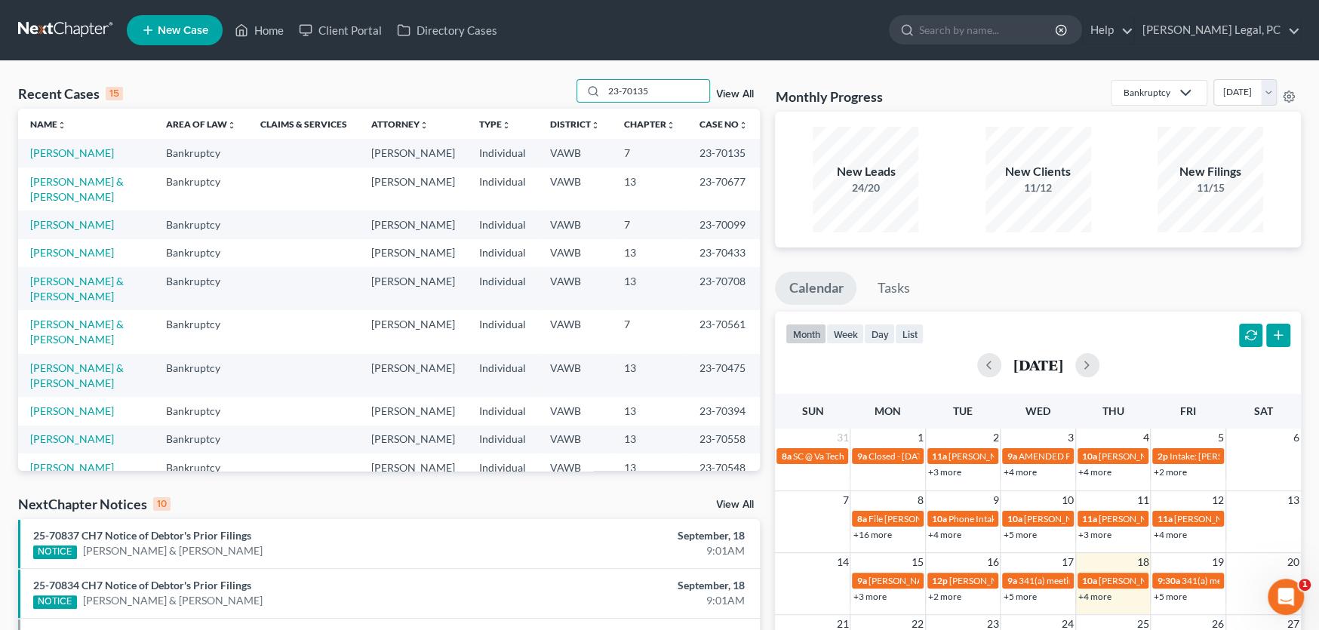
type input "23-70135"
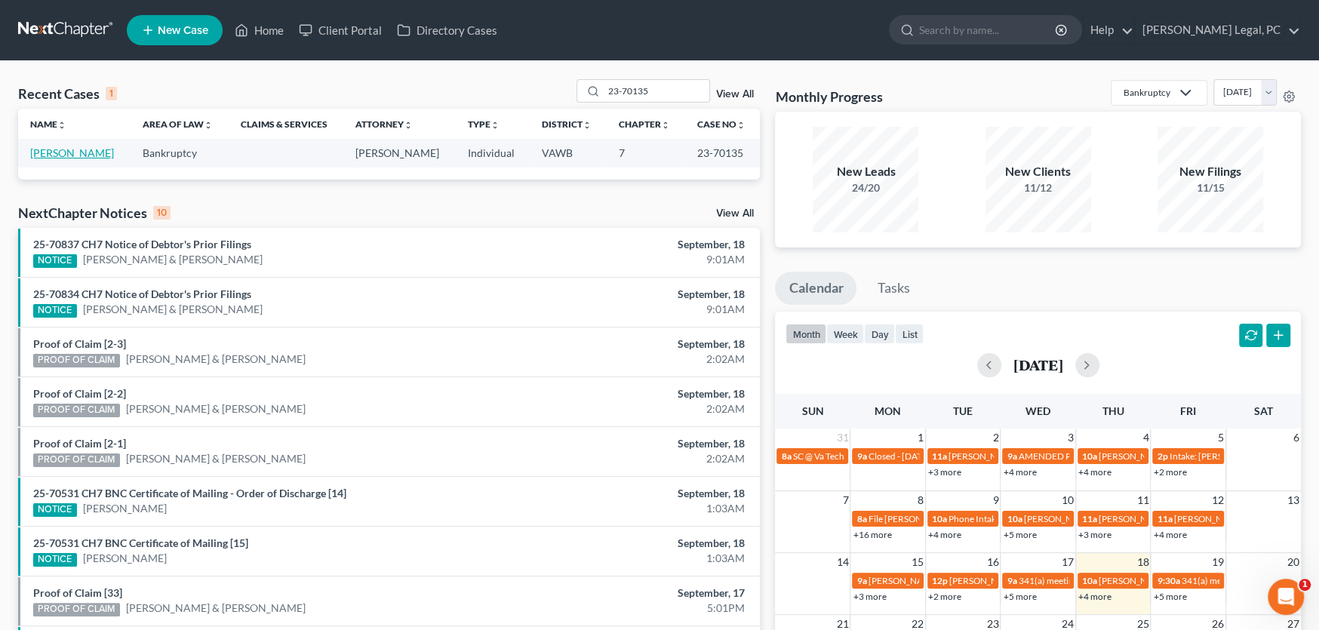
click at [51, 151] on link "[PERSON_NAME]" at bounding box center [72, 152] width 84 height 13
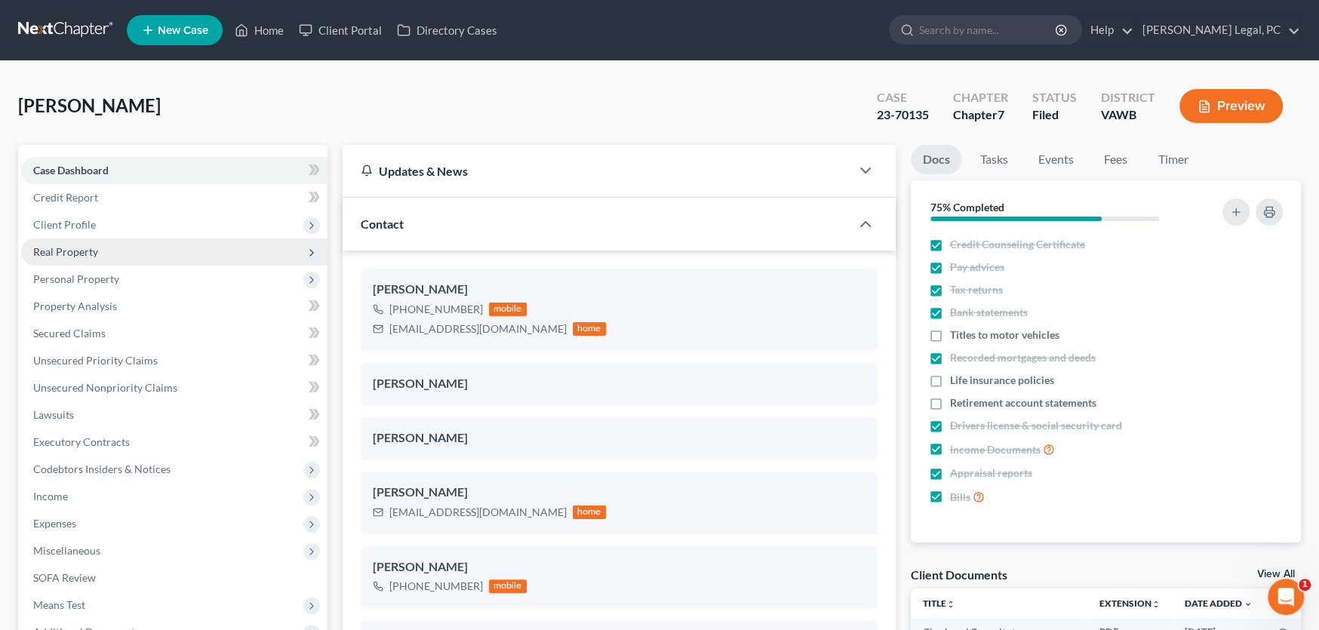
scroll to position [316, 0]
click at [80, 282] on span "Personal Property" at bounding box center [76, 278] width 86 height 13
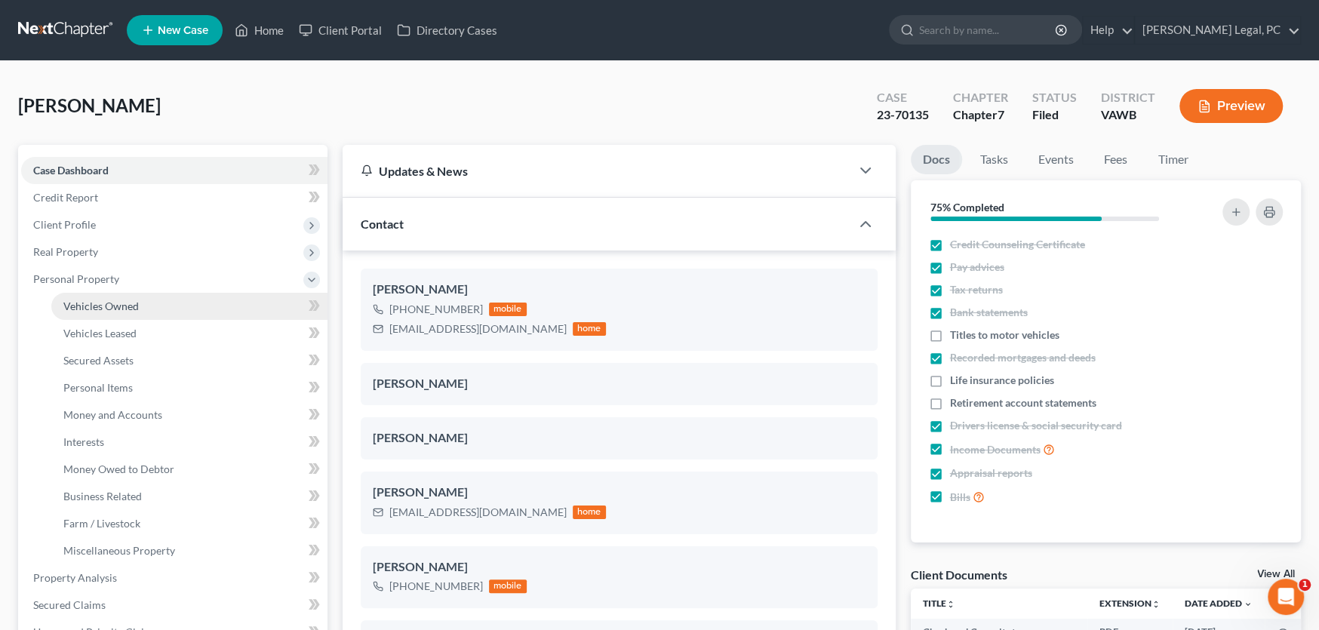
click at [84, 300] on span "Vehicles Owned" at bounding box center [100, 306] width 75 height 13
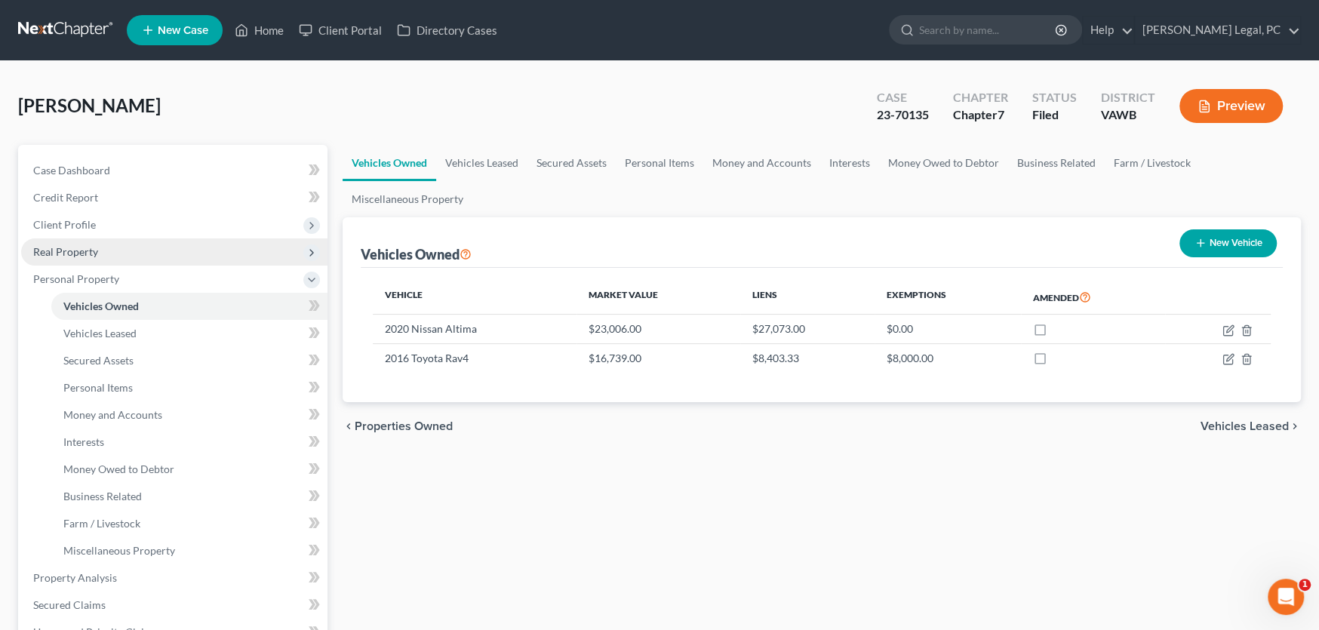
click at [77, 256] on span "Real Property" at bounding box center [65, 251] width 65 height 13
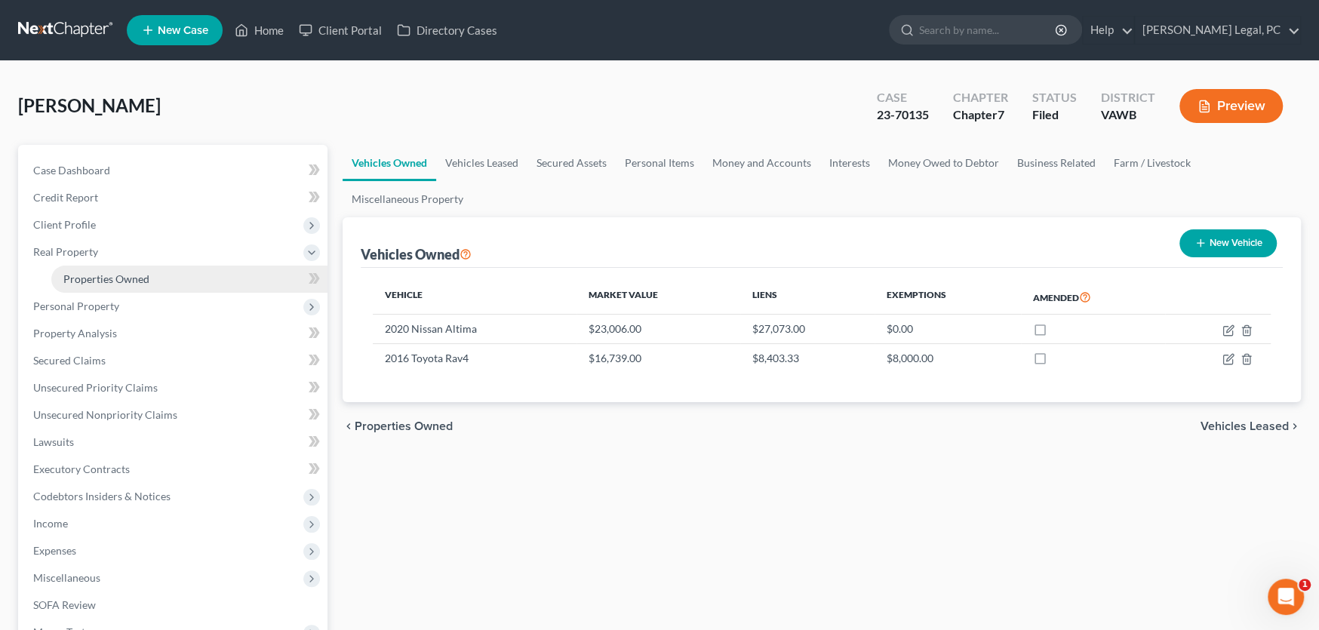
click at [81, 276] on span "Properties Owned" at bounding box center [106, 278] width 86 height 13
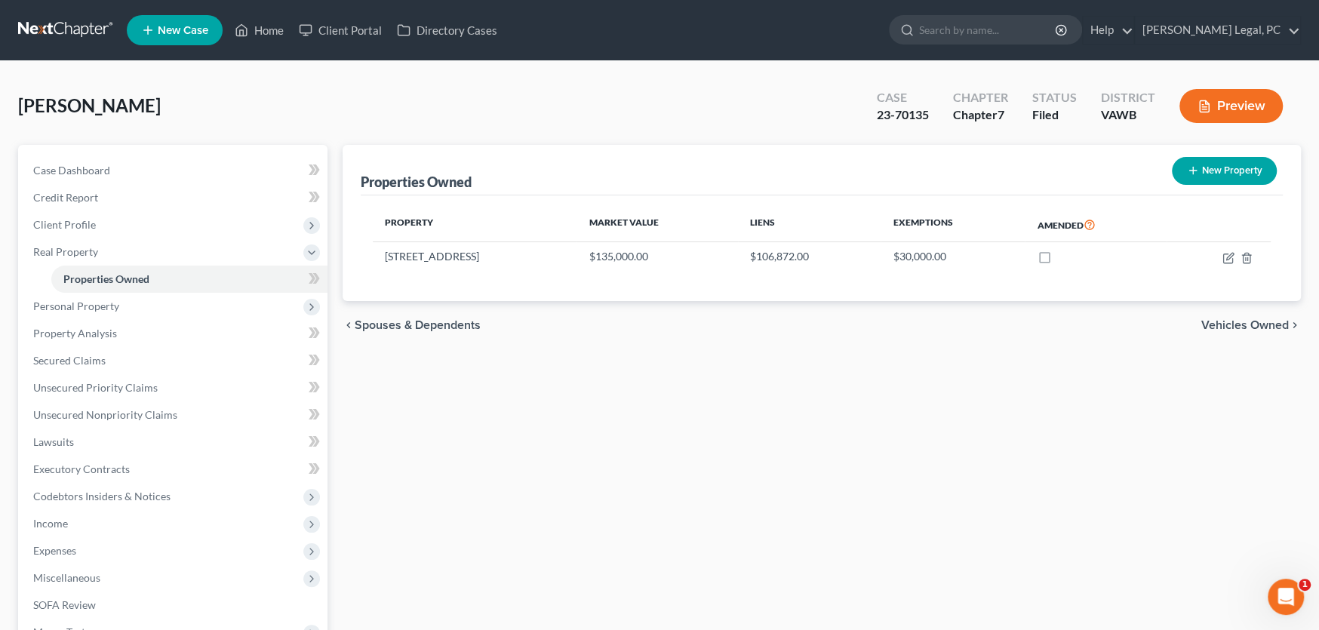
click at [57, 32] on link at bounding box center [66, 30] width 97 height 27
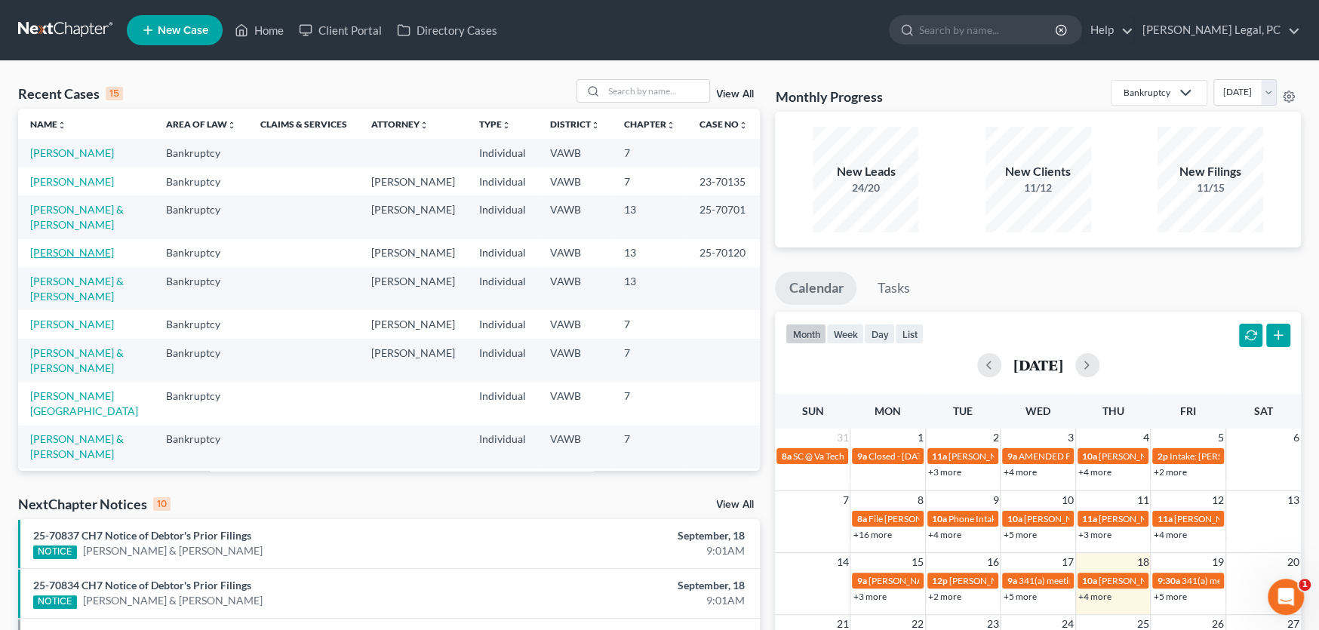
click at [72, 246] on link "[PERSON_NAME]" at bounding box center [72, 252] width 84 height 13
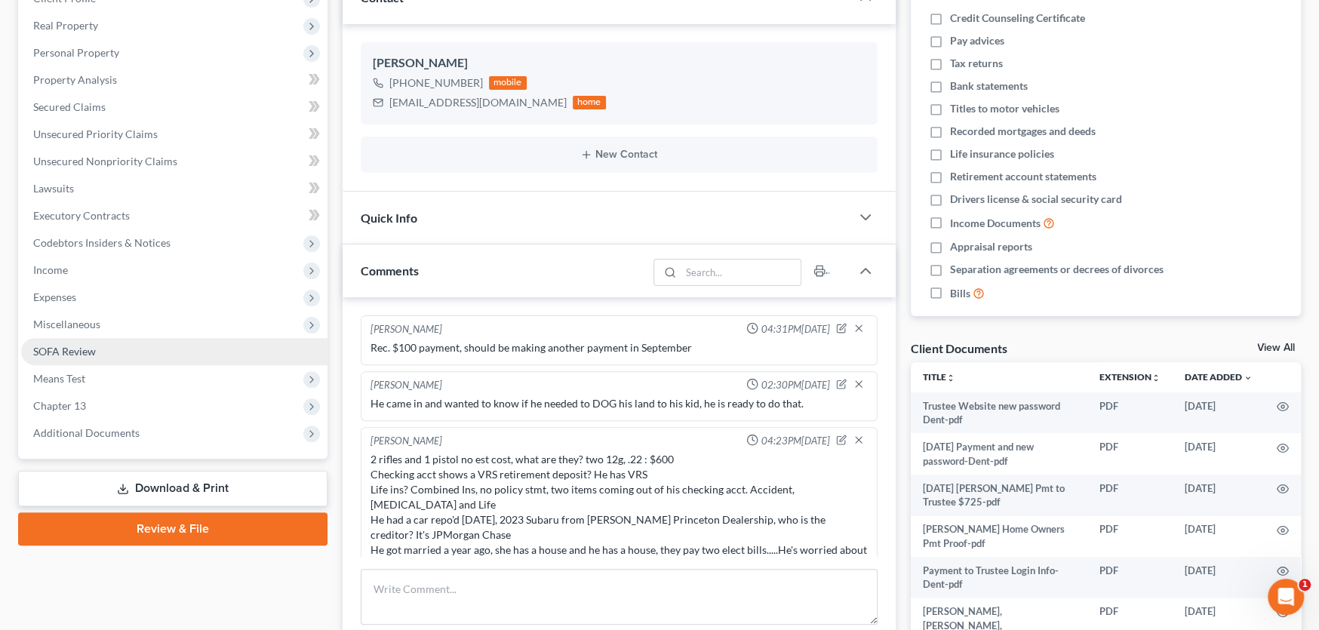
scroll to position [427, 0]
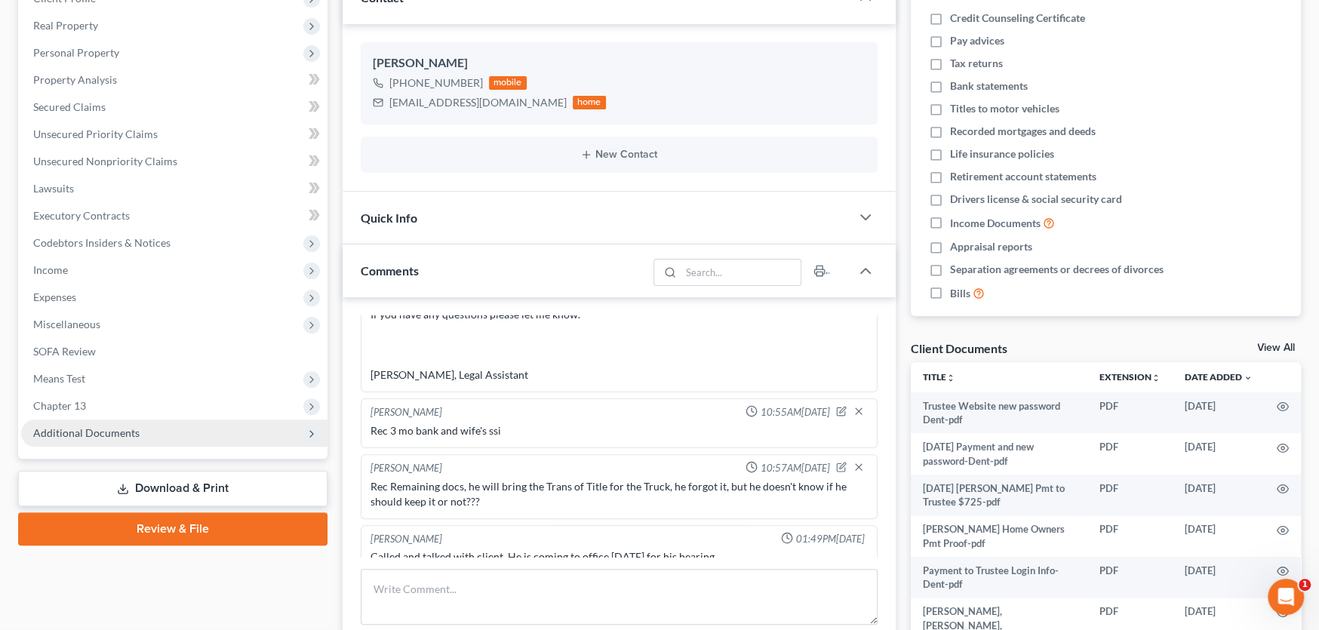
click at [119, 428] on span "Additional Documents" at bounding box center [86, 432] width 106 height 13
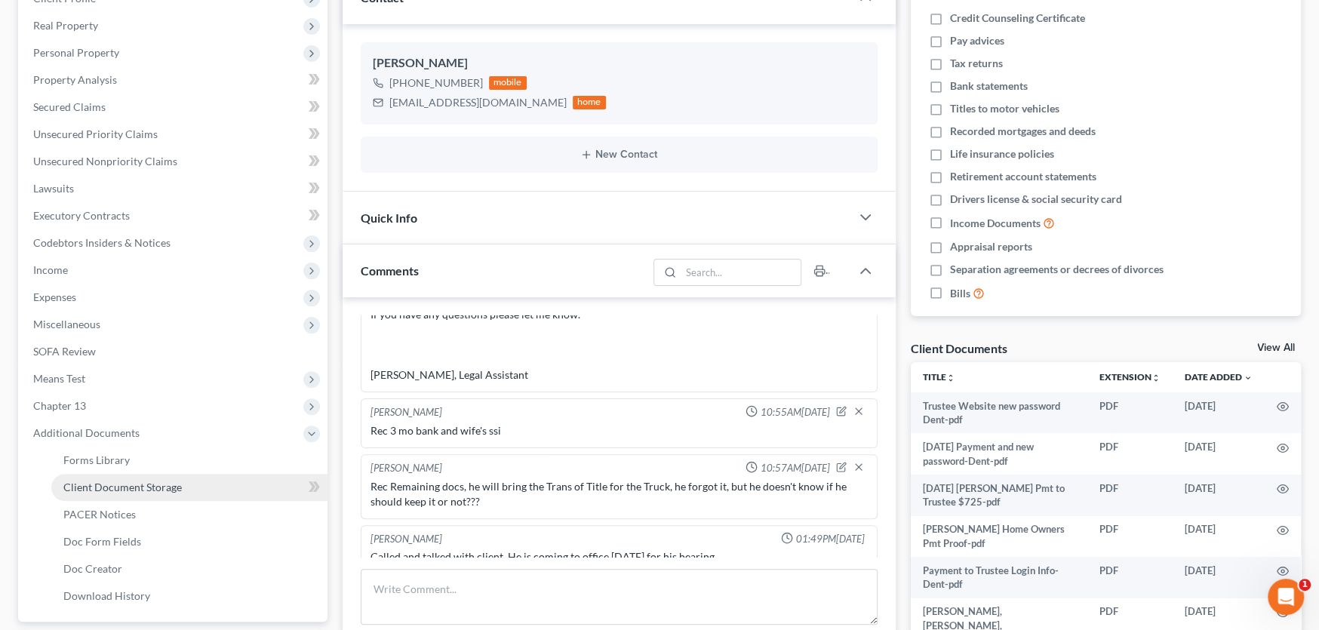
click at [122, 482] on span "Client Document Storage" at bounding box center [122, 487] width 119 height 13
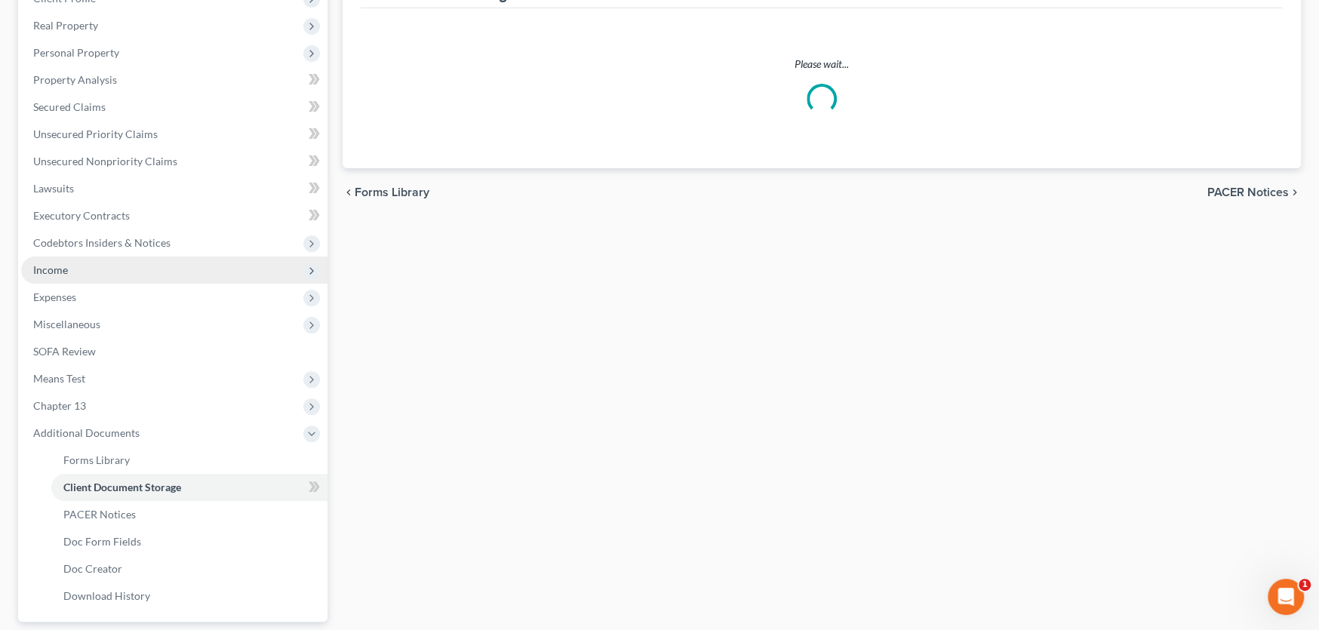
scroll to position [58, 0]
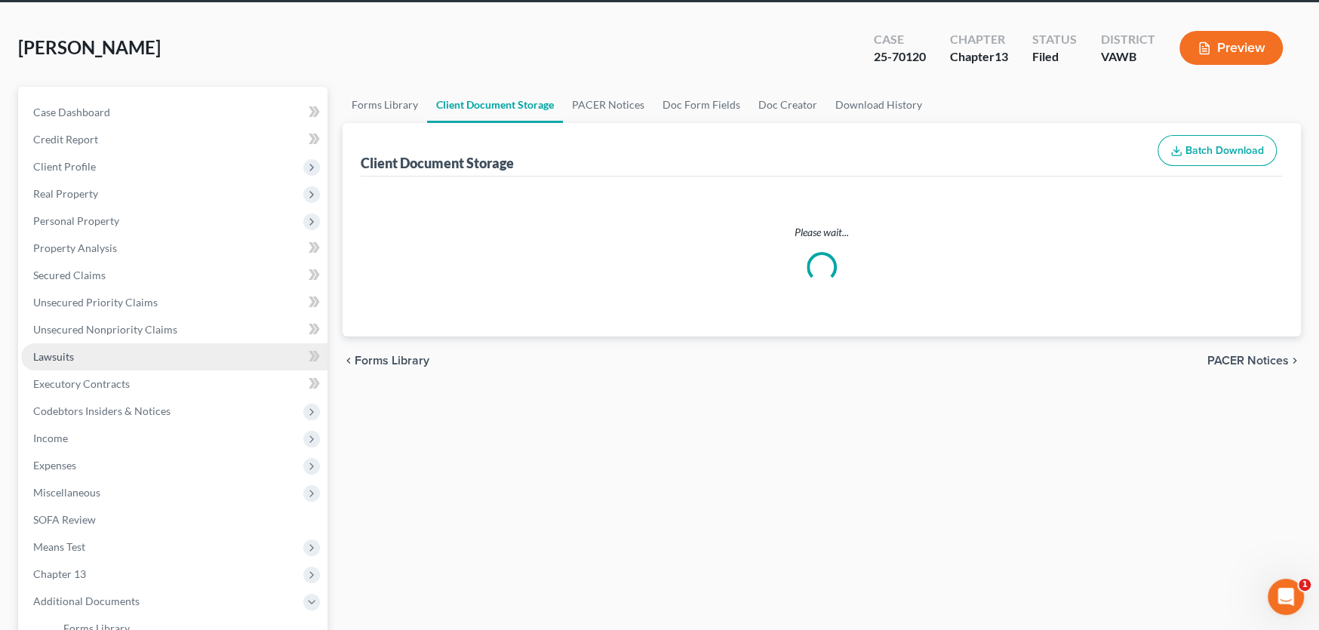
select select "0"
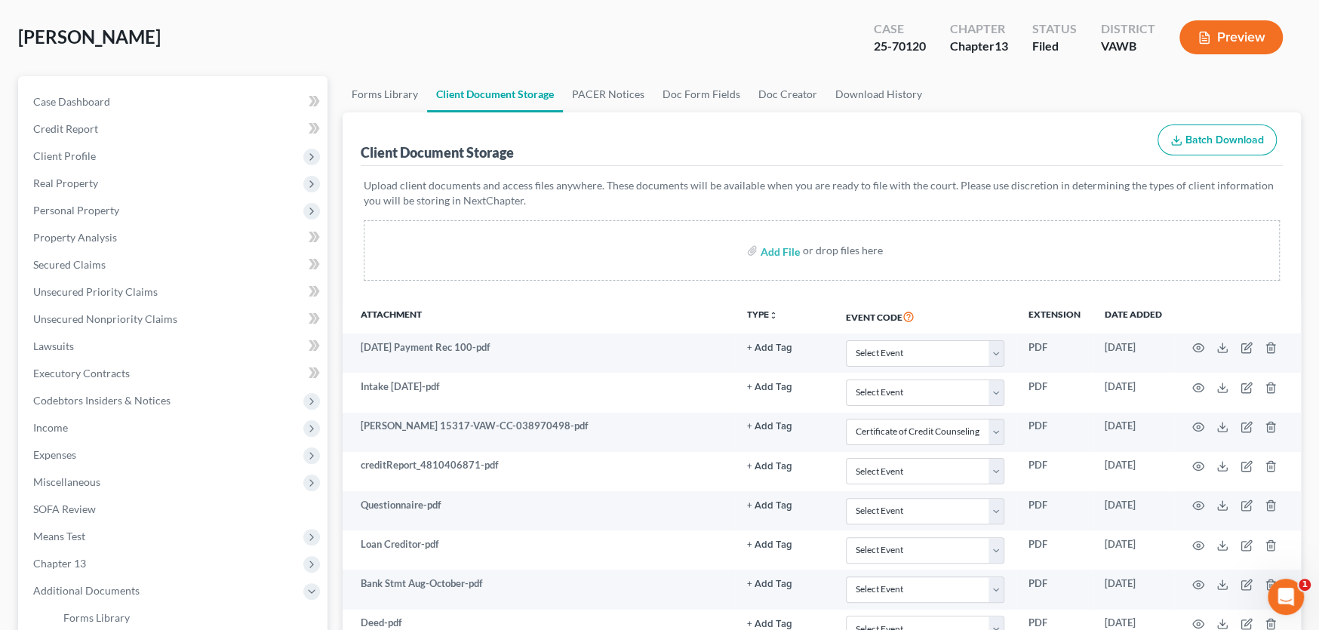
scroll to position [0, 0]
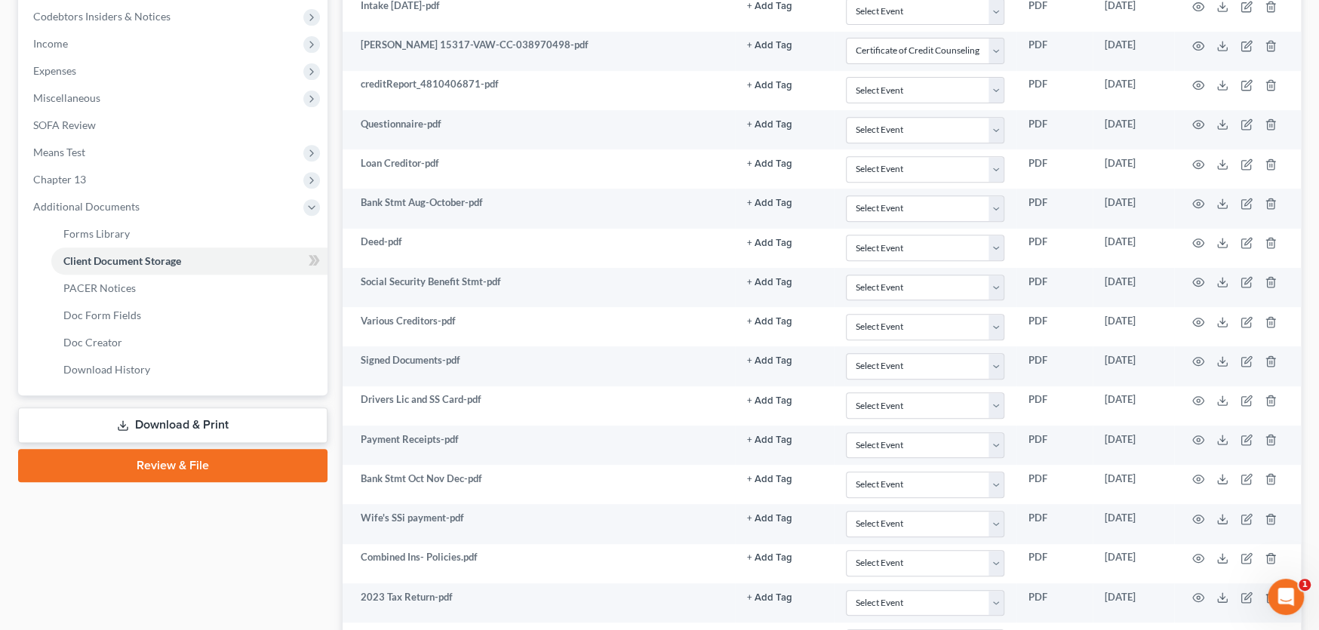
select select "0"
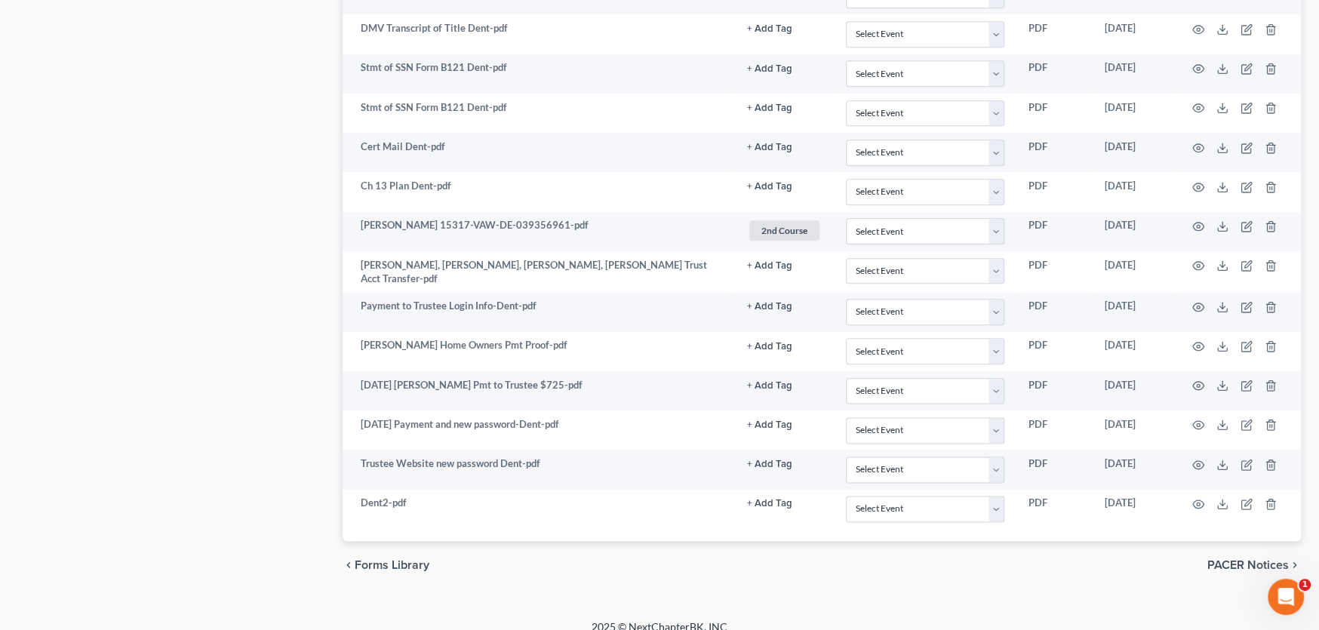
scroll to position [1307, 0]
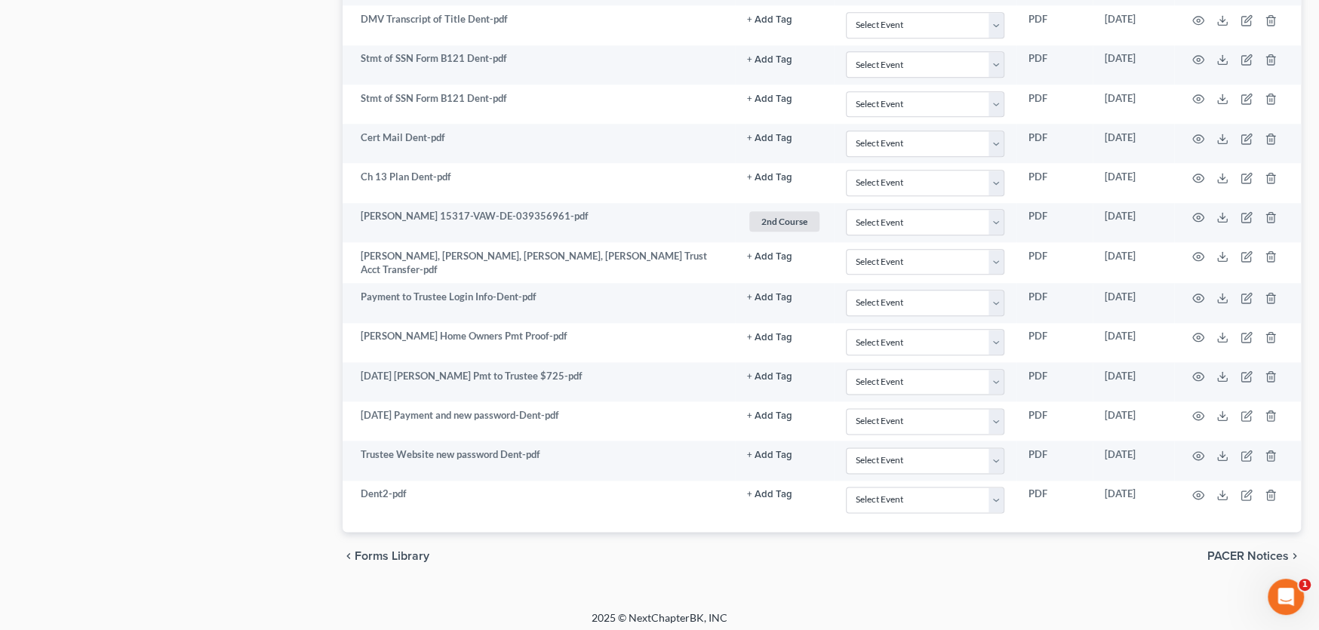
select select "0"
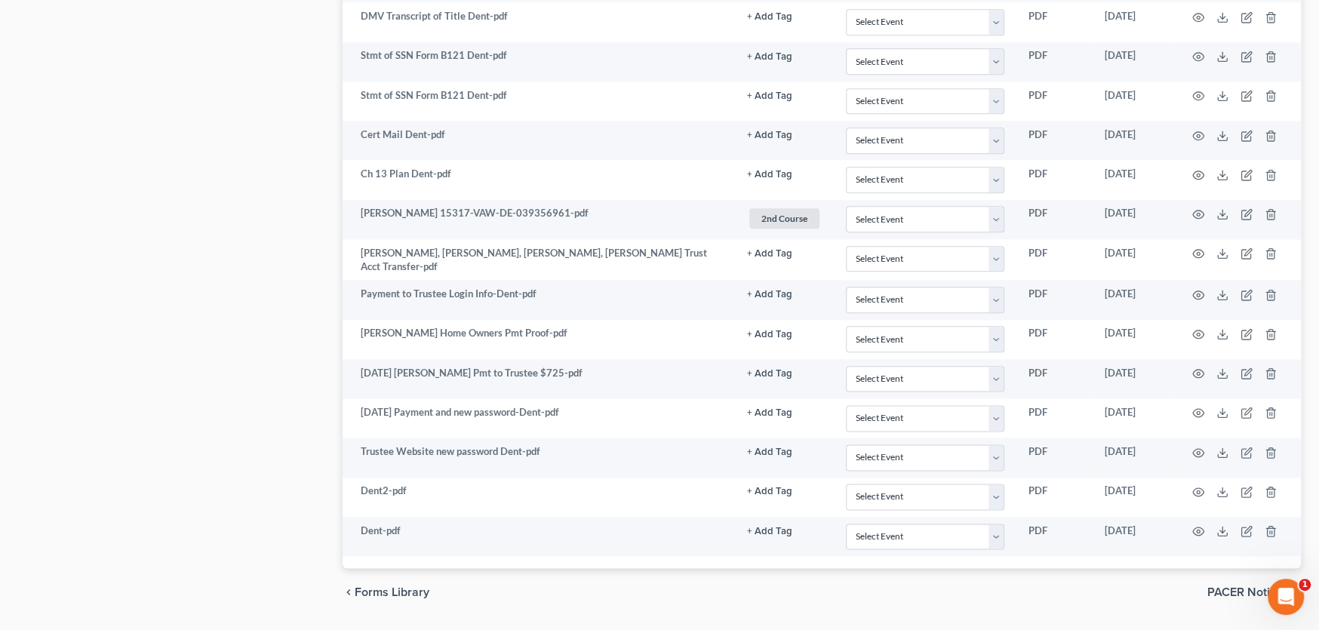
drag, startPoint x: 1082, startPoint y: 578, endPoint x: 1100, endPoint y: 568, distance: 19.9
click at [1082, 578] on div "chevron_left Forms Library PACER Notices chevron_right" at bounding box center [822, 592] width 959 height 48
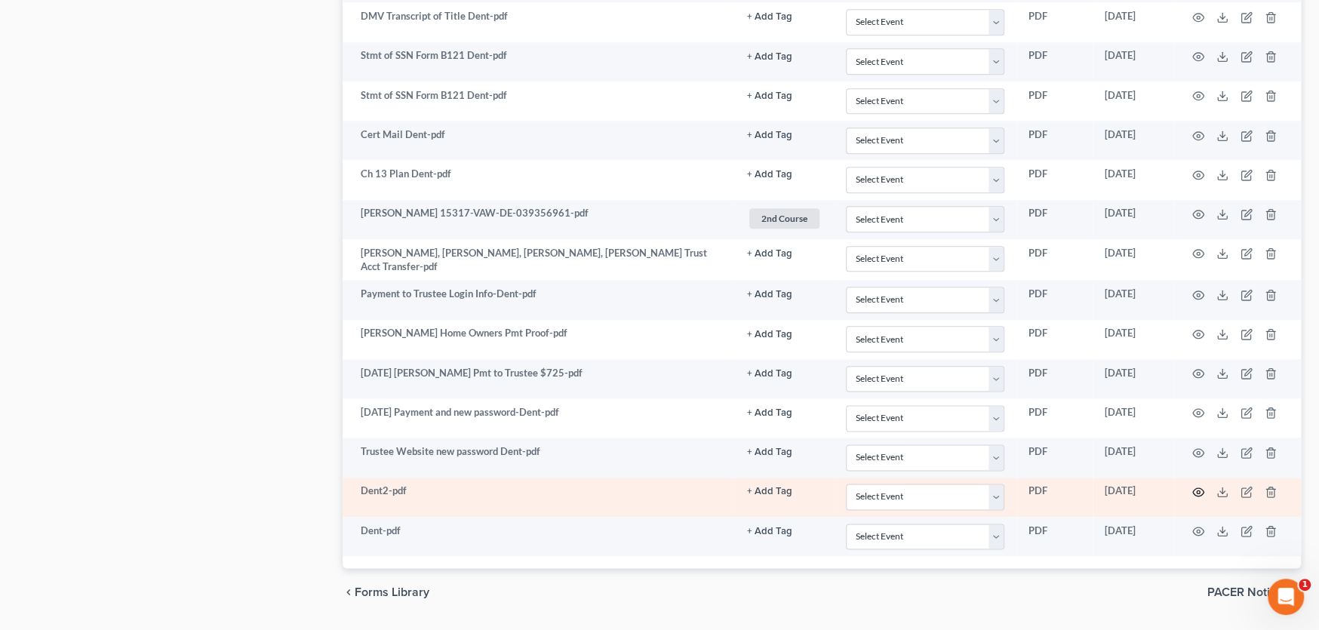
click at [1196, 486] on icon "button" at bounding box center [1199, 492] width 12 height 12
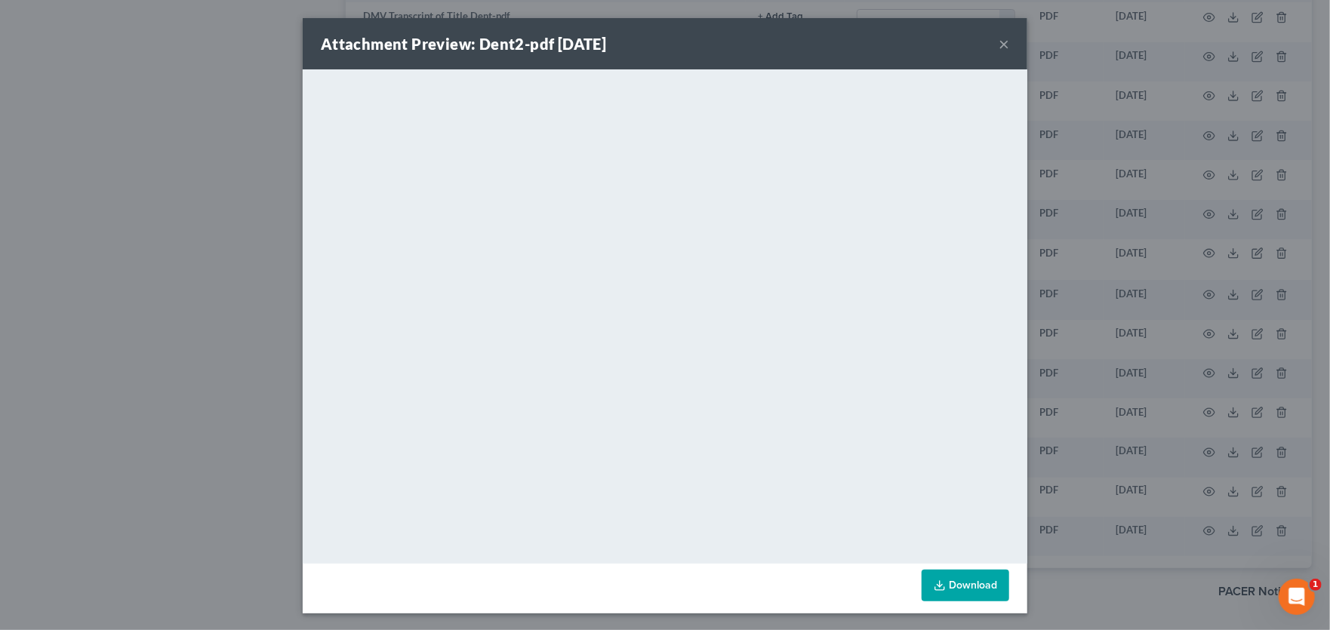
click at [999, 45] on button "×" at bounding box center [1004, 44] width 11 height 18
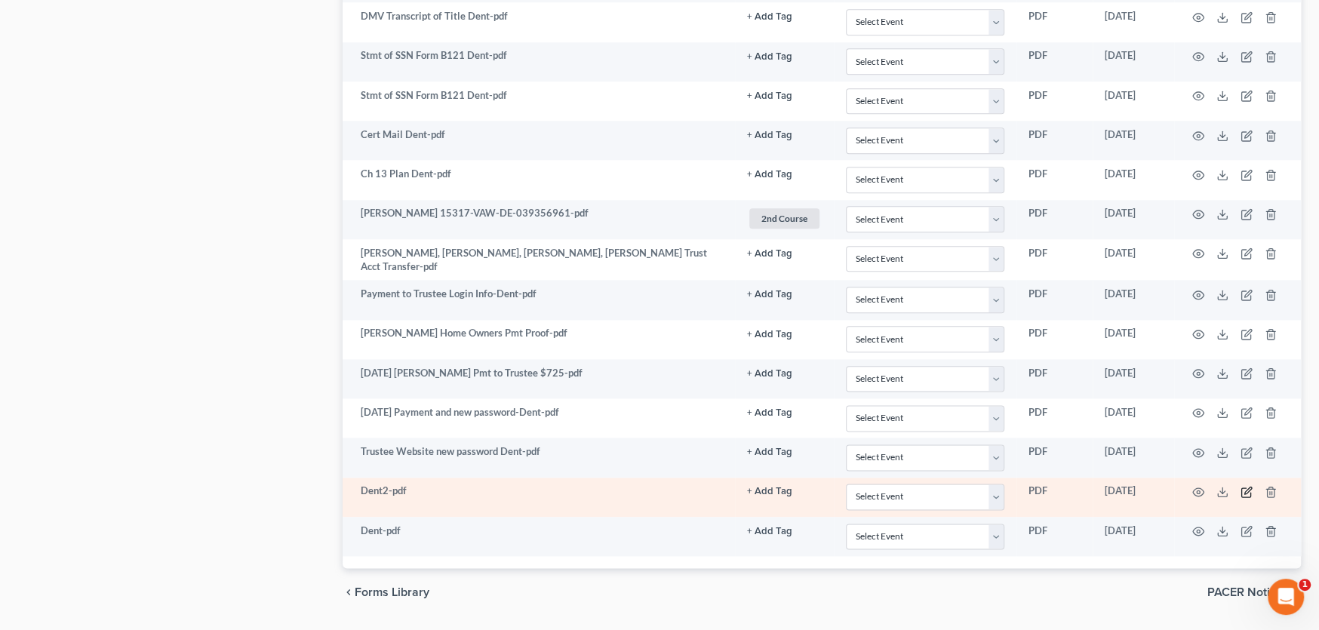
click at [1247, 487] on icon "button" at bounding box center [1247, 492] width 12 height 12
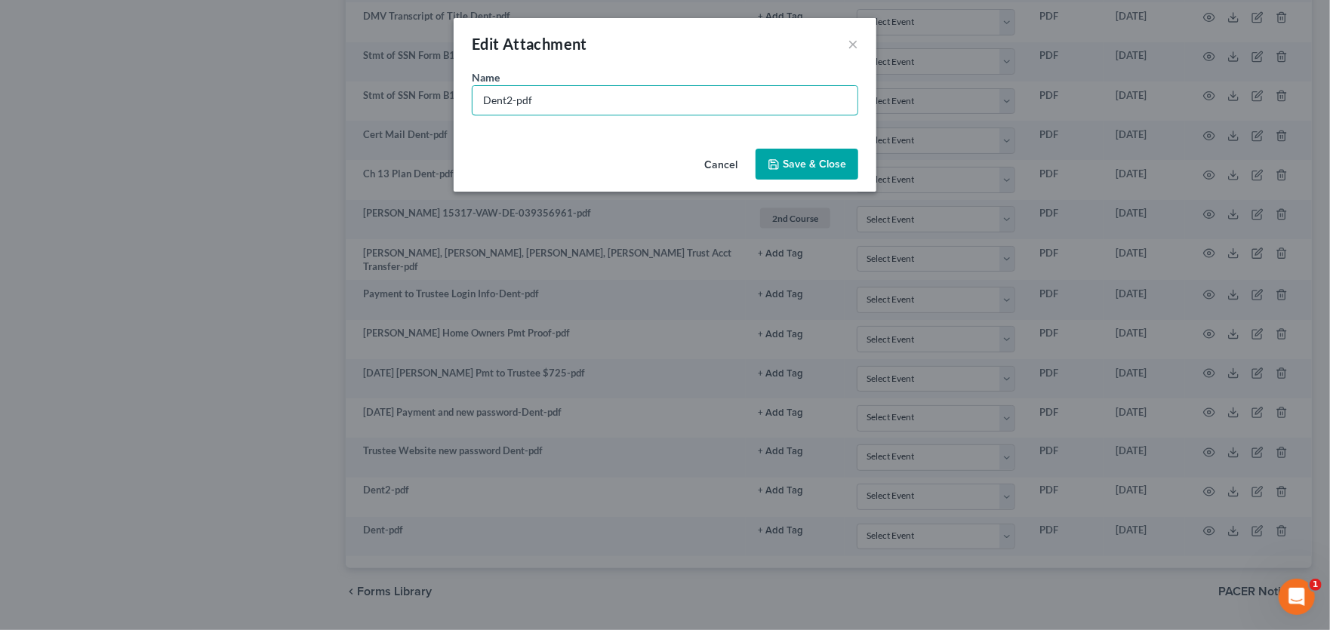
drag, startPoint x: 511, startPoint y: 100, endPoint x: 323, endPoint y: 94, distance: 188.1
click at [325, 94] on div "Edit Attachment × Name * Dent2-pdf Cancel Save & Close" at bounding box center [665, 315] width 1330 height 630
type input "Home Pers Liability Policy-pdf"
click at [778, 162] on icon "button" at bounding box center [773, 164] width 9 height 9
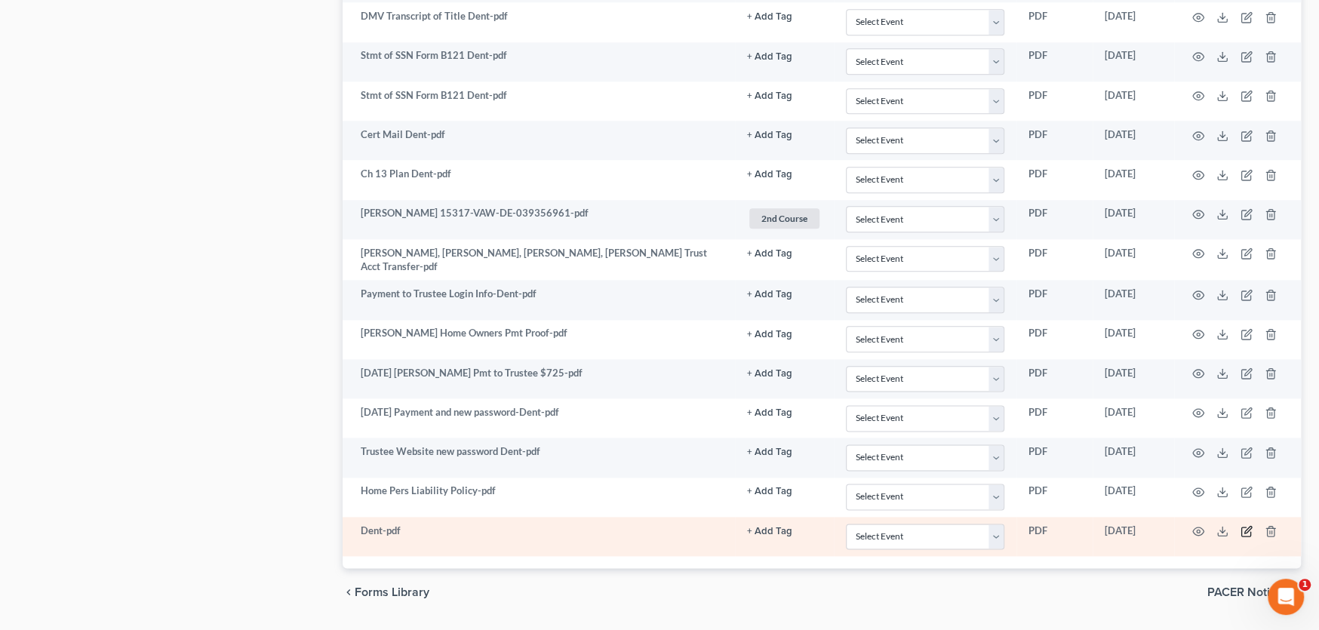
click at [1244, 525] on icon "button" at bounding box center [1247, 531] width 12 height 12
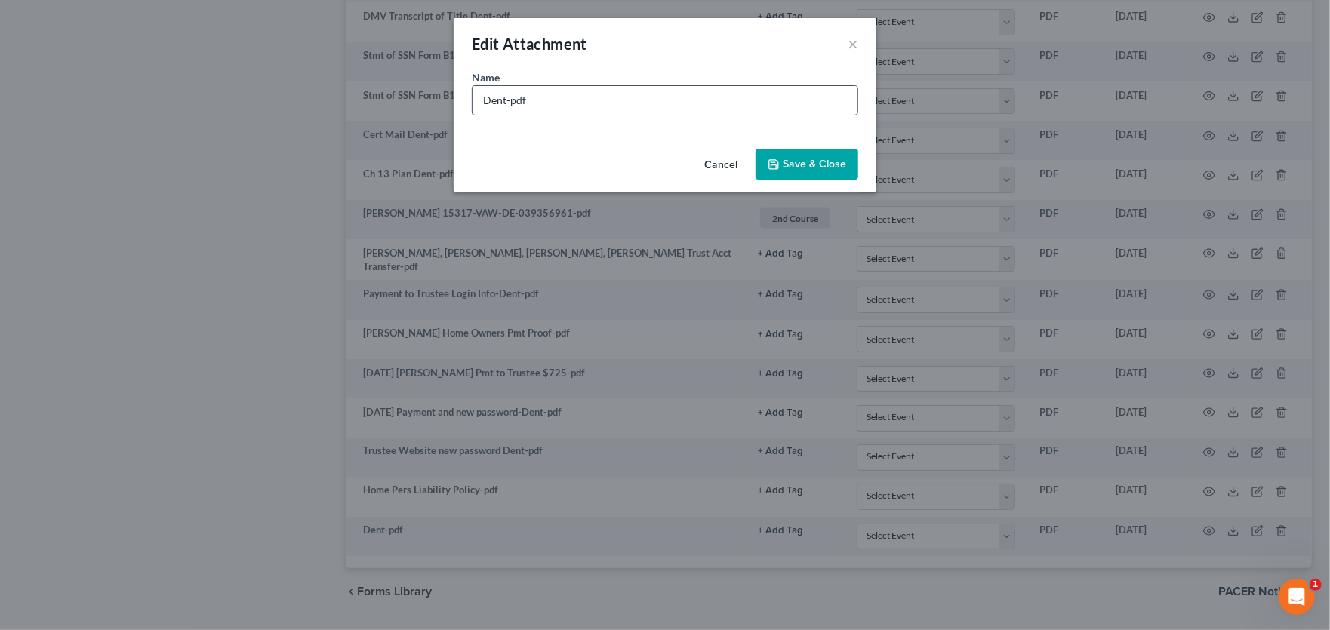
click at [483, 100] on input "Dent-pdf" at bounding box center [665, 100] width 385 height 29
type input "HOme owners policy Dent-pdf"
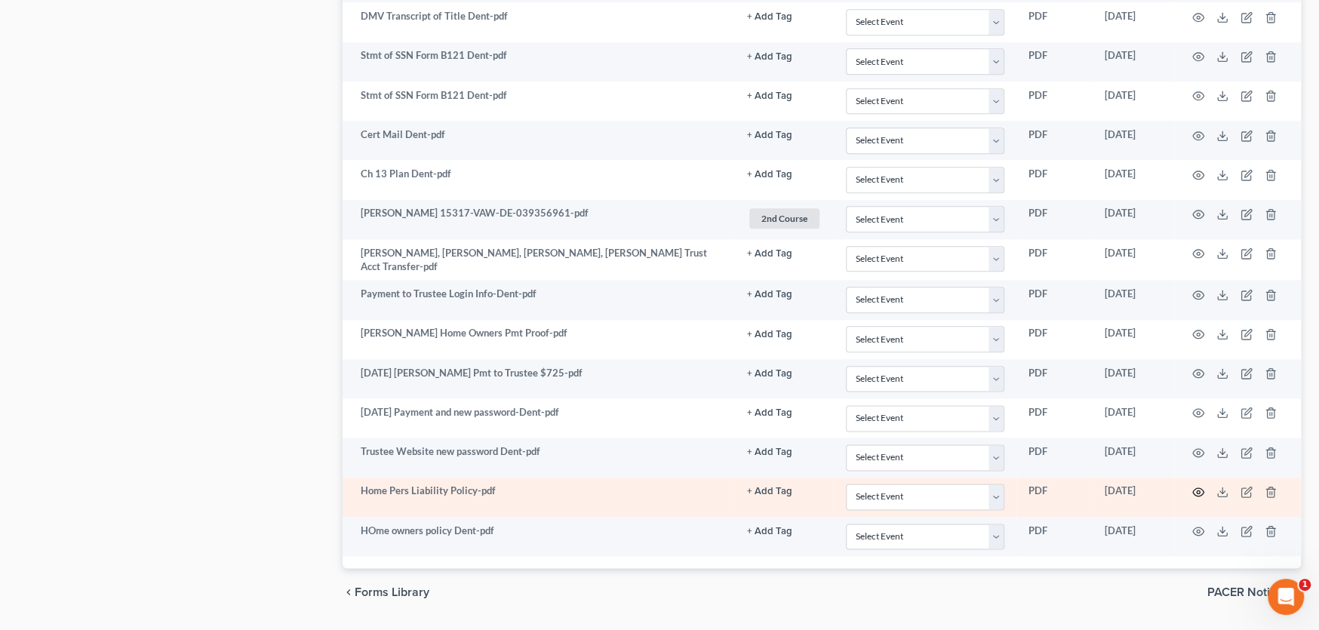
click at [1197, 486] on icon "button" at bounding box center [1199, 492] width 12 height 12
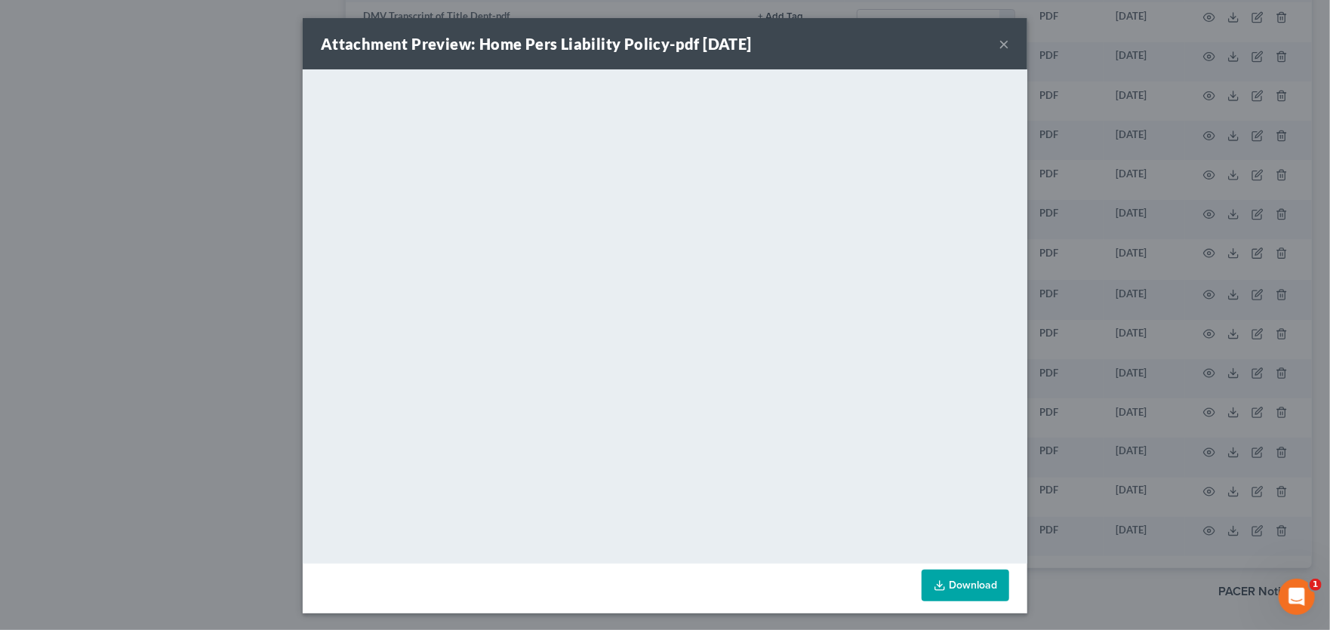
click at [999, 42] on button "×" at bounding box center [1004, 44] width 11 height 18
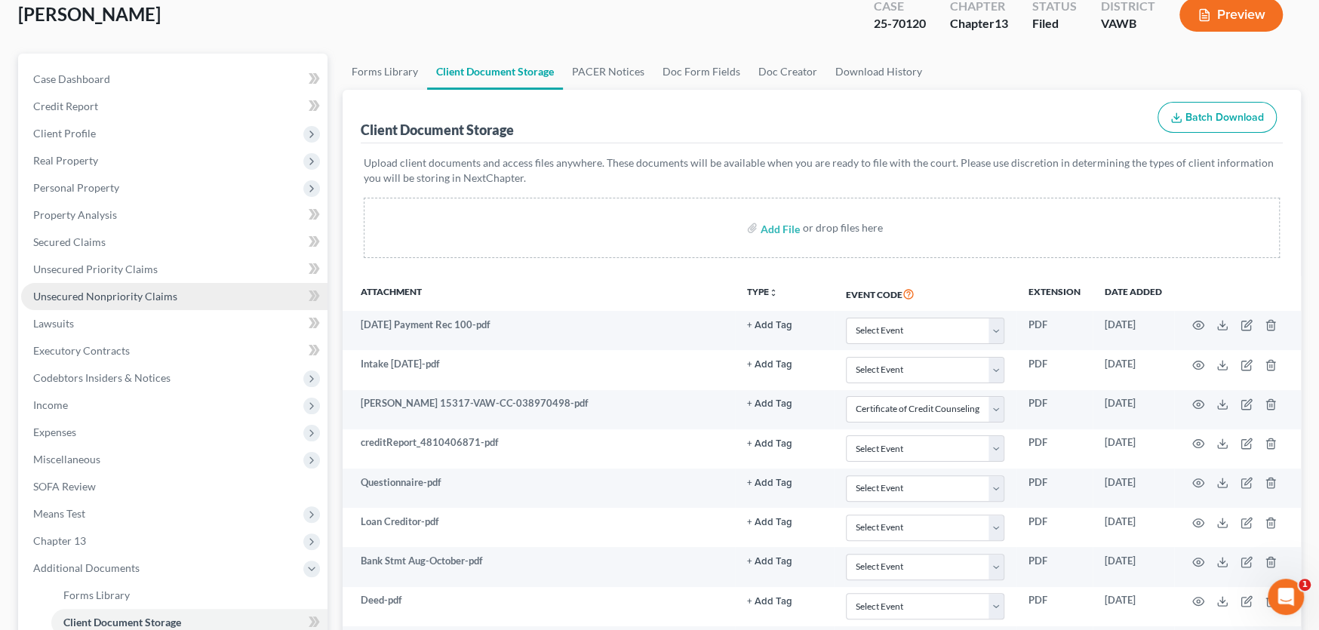
scroll to position [0, 0]
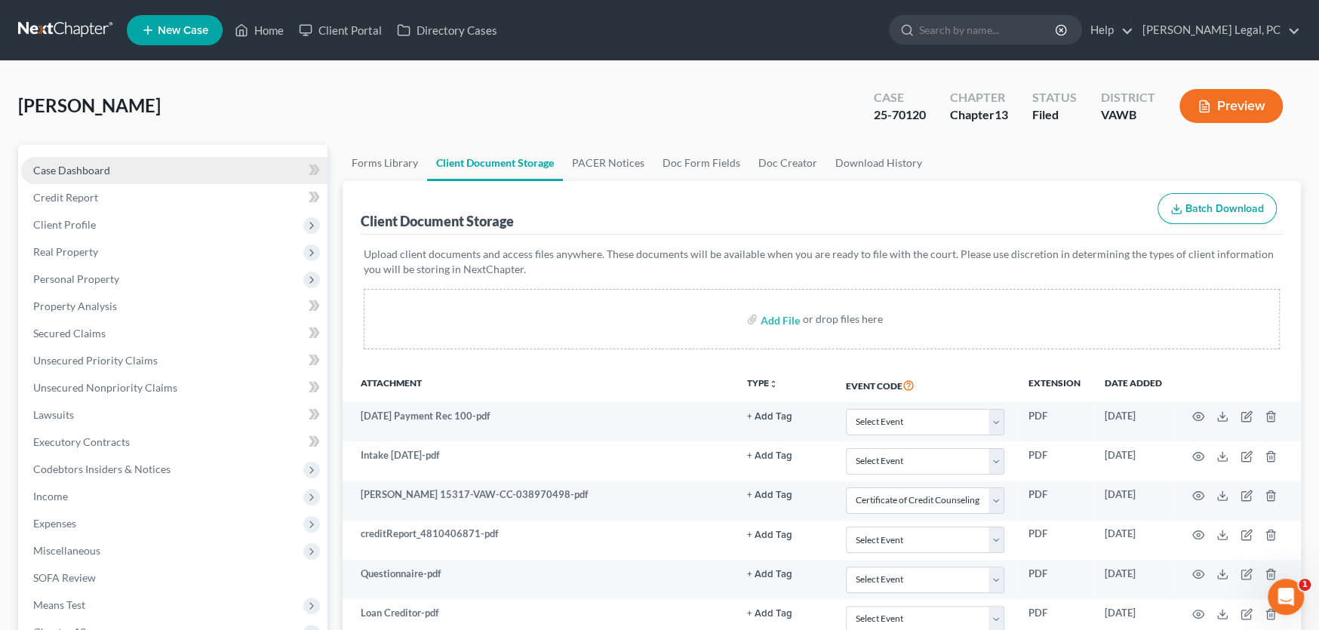
click at [78, 168] on span "Case Dashboard" at bounding box center [71, 170] width 77 height 13
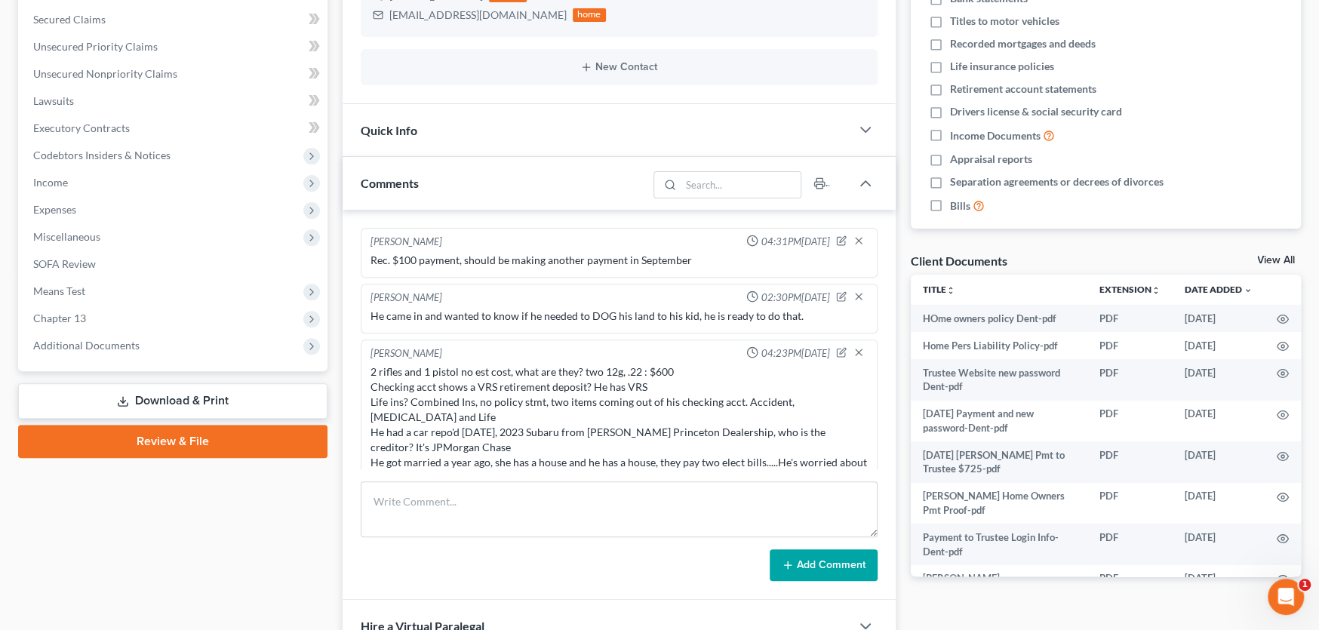
scroll to position [427, 0]
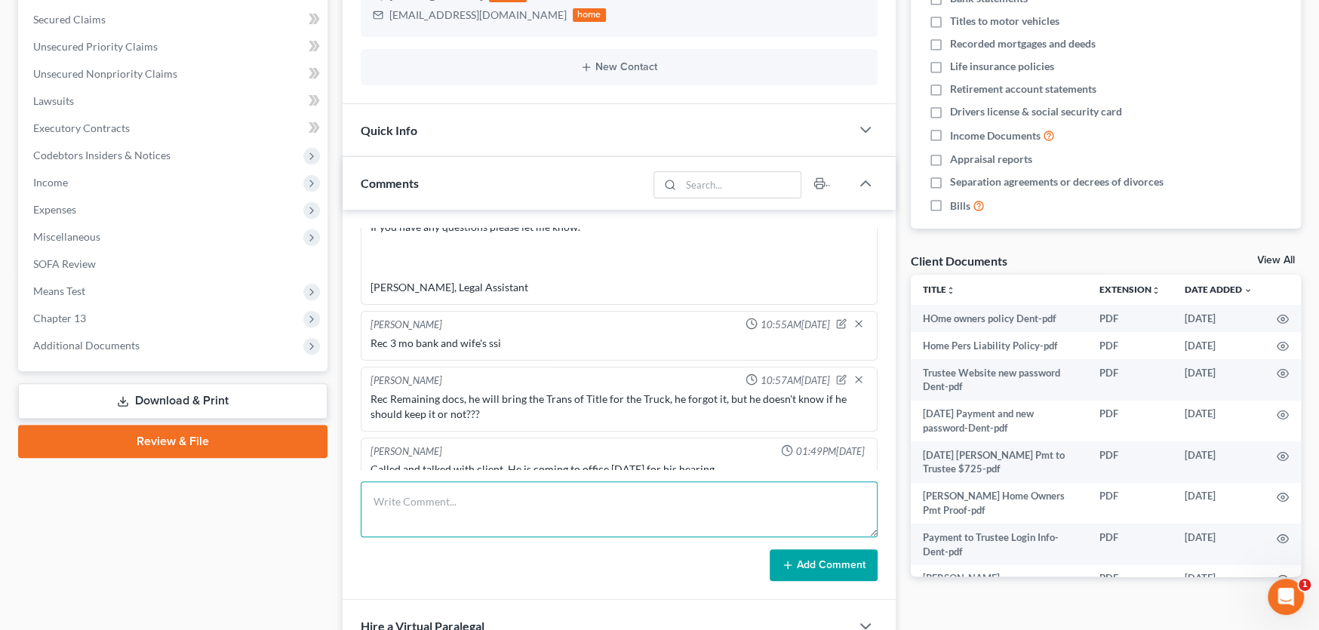
click at [454, 508] on textarea at bounding box center [619, 510] width 517 height 56
type textarea "Sent Home Owners Ins Policy to BK Docs Trustee"
click at [788, 553] on button "Add Comment" at bounding box center [824, 565] width 108 height 32
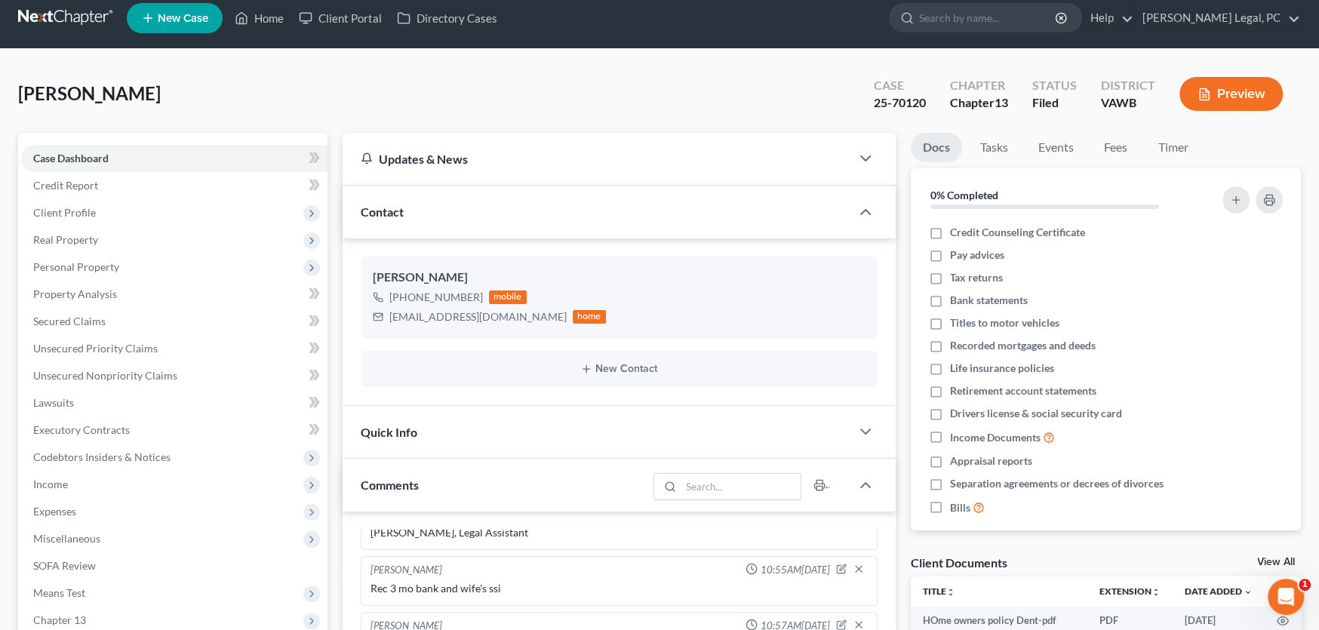
scroll to position [0, 0]
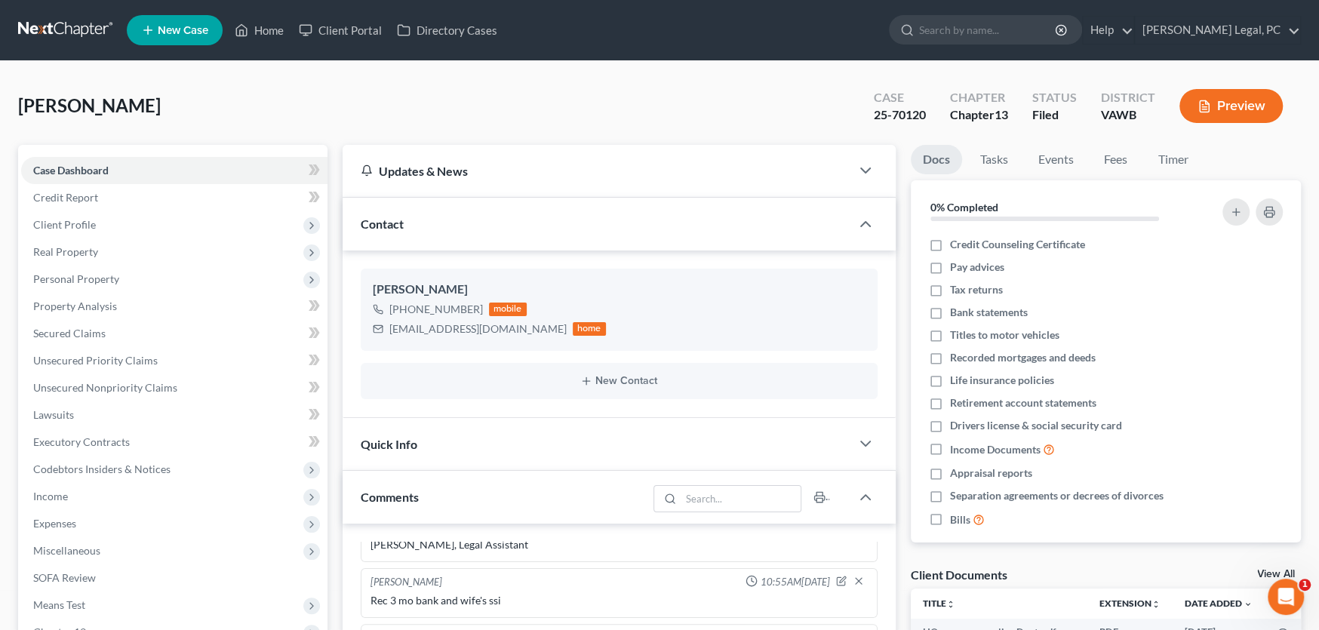
click at [65, 25] on link at bounding box center [66, 30] width 97 height 27
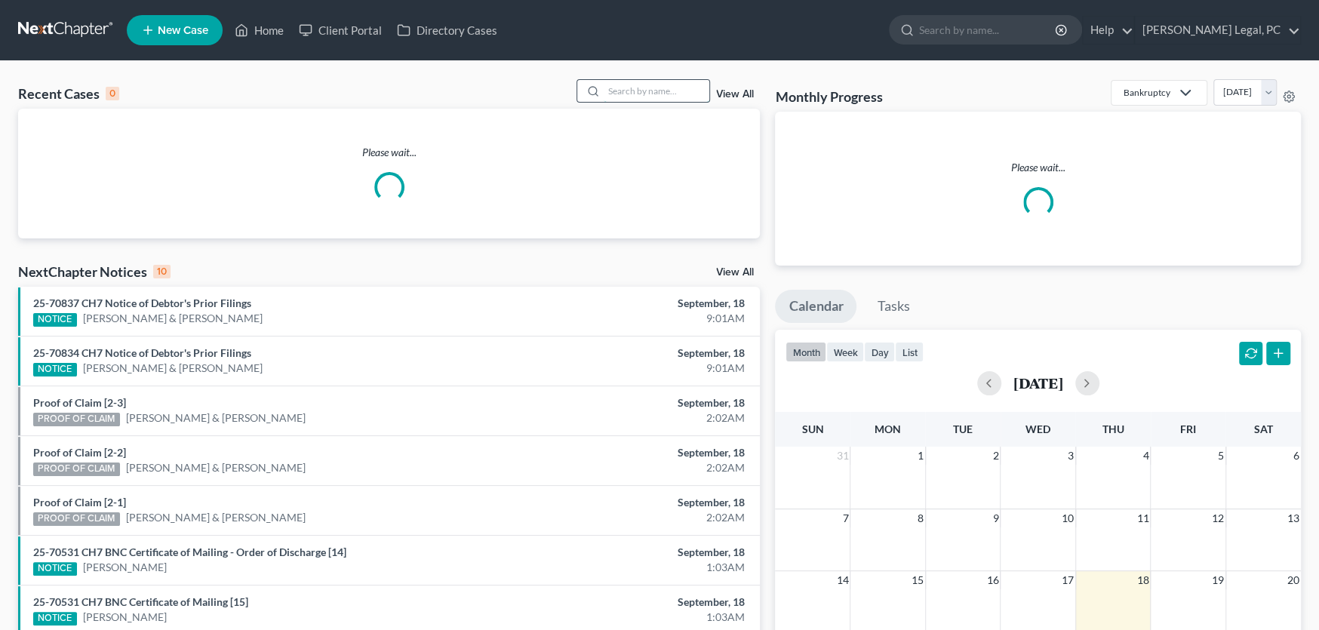
click at [628, 89] on input "search" at bounding box center [657, 91] width 106 height 22
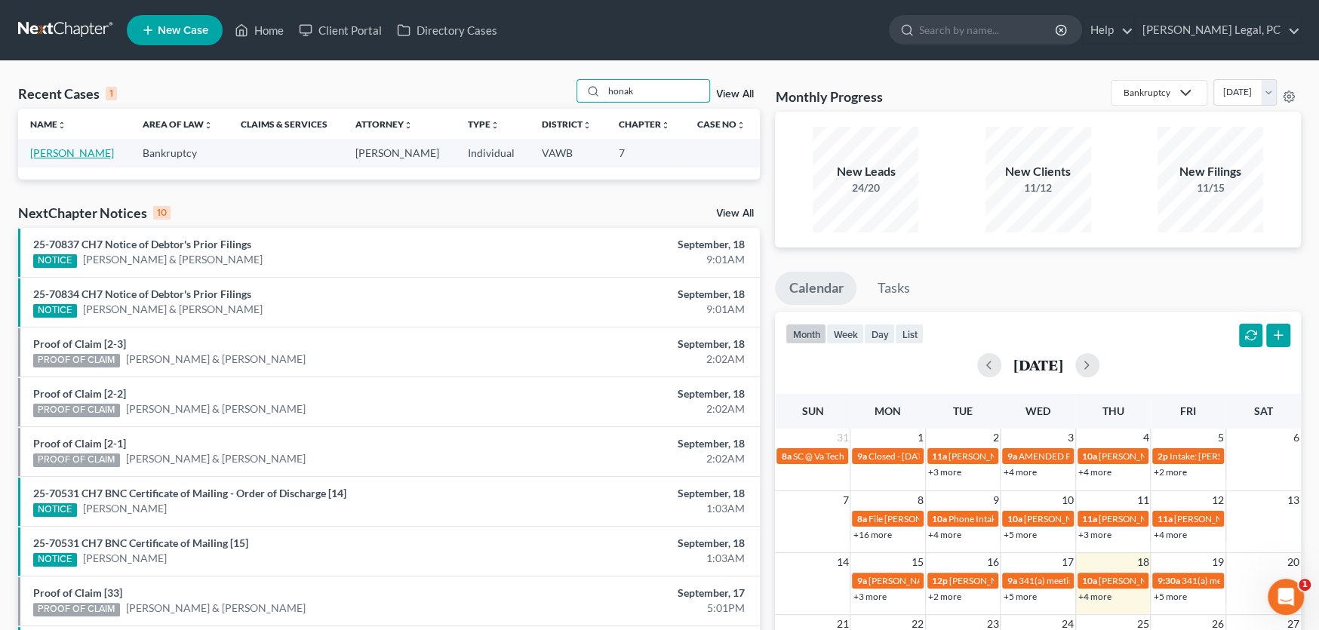
type input "honak"
click at [85, 152] on link "[PERSON_NAME]" at bounding box center [72, 152] width 84 height 13
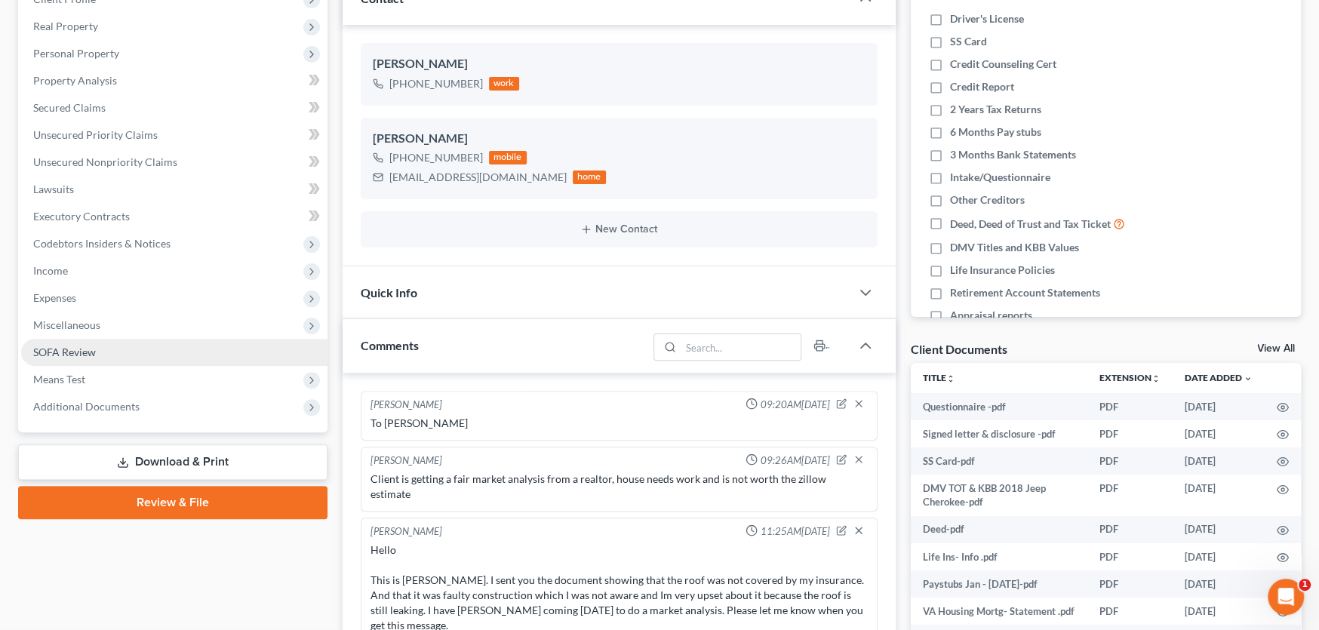
scroll to position [530, 0]
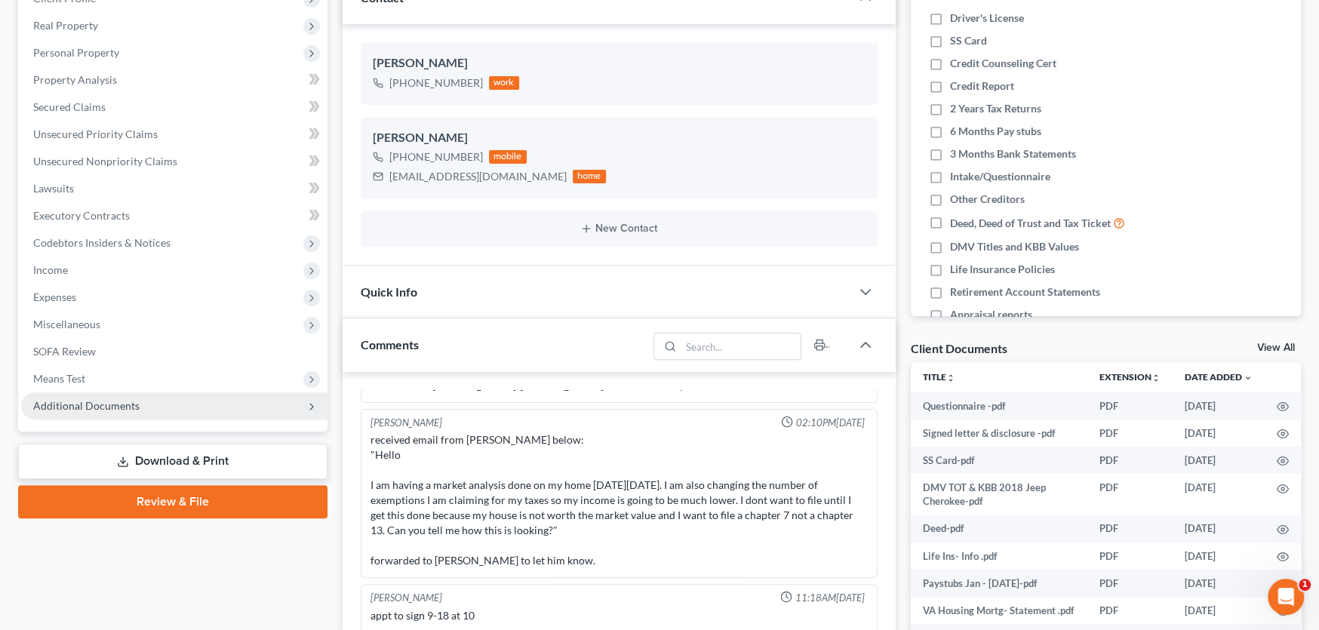
click at [97, 403] on span "Additional Documents" at bounding box center [86, 405] width 106 height 13
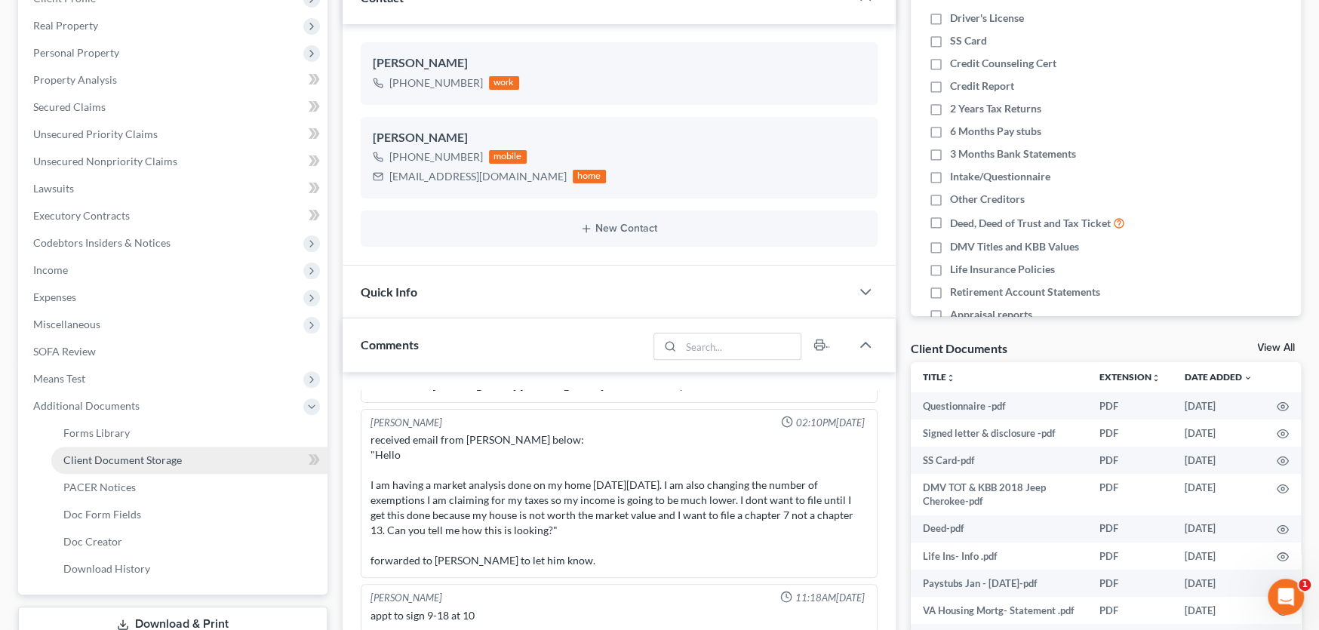
click at [104, 460] on span "Client Document Storage" at bounding box center [122, 460] width 119 height 13
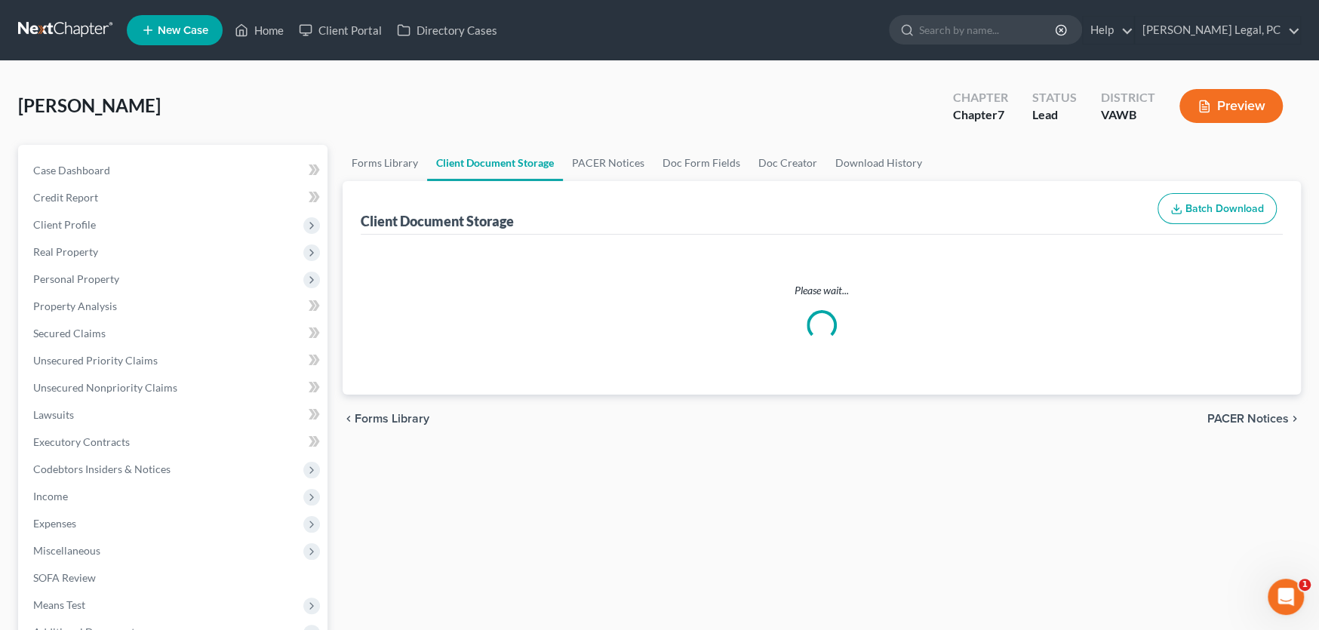
select select "0"
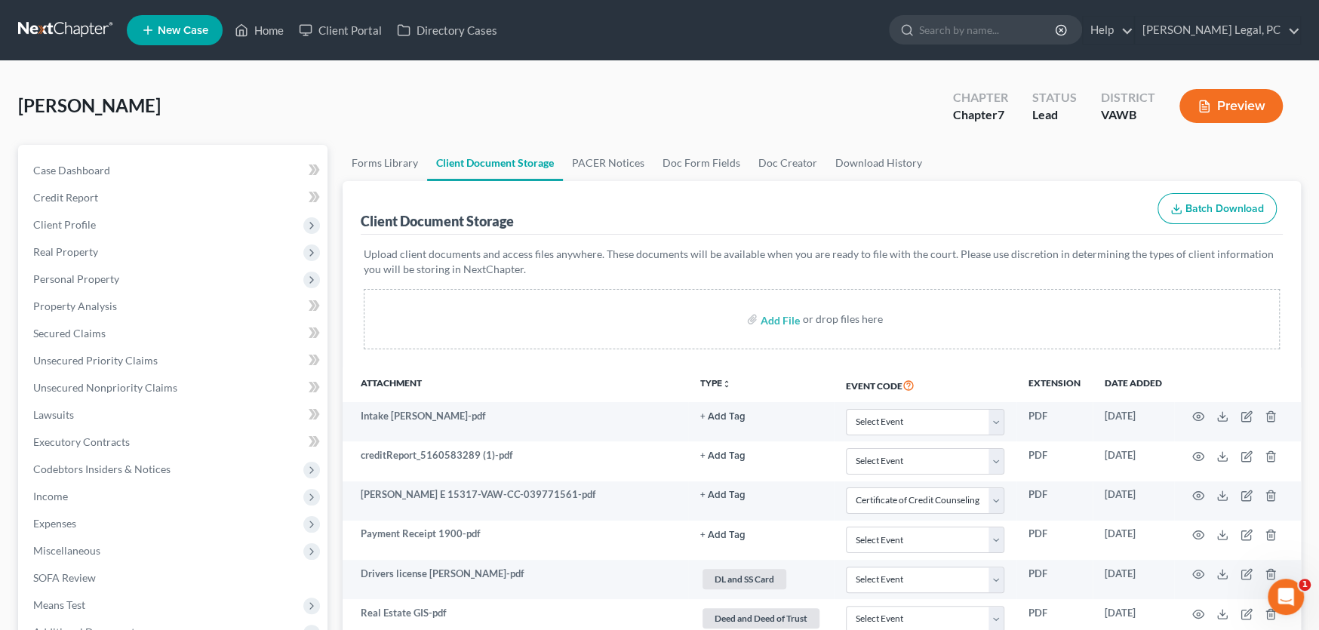
select select "0"
click at [155, 387] on span "Unsecured Nonpriority Claims" at bounding box center [105, 387] width 144 height 13
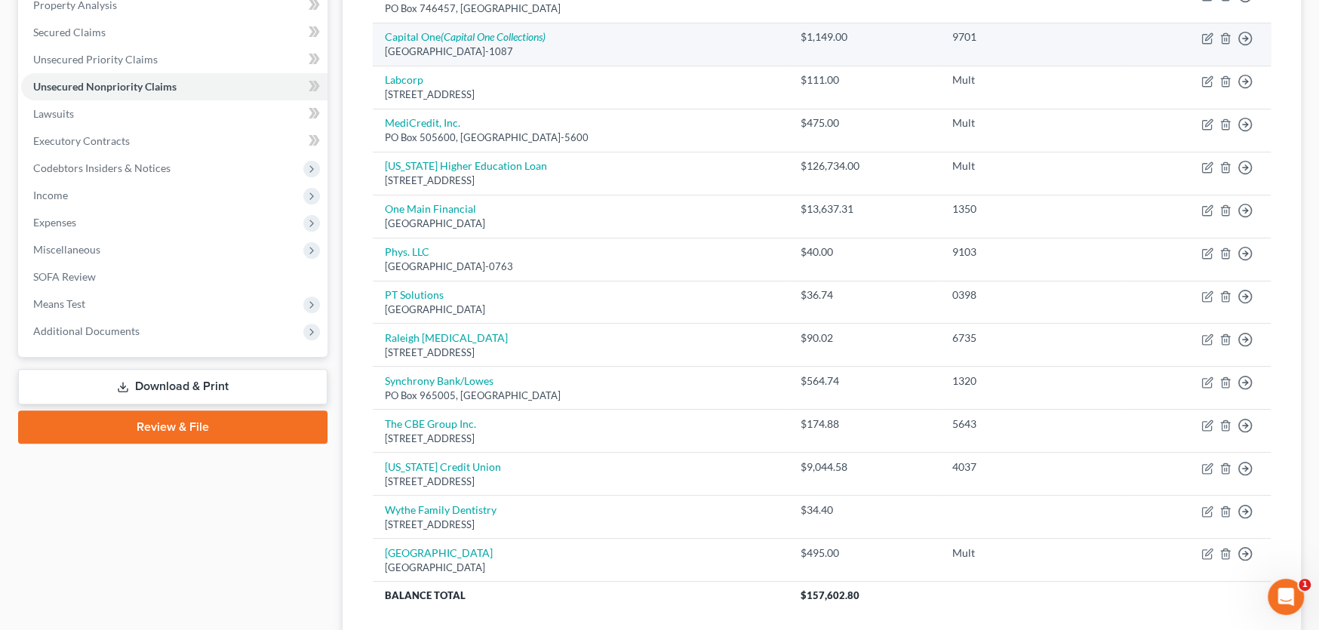
scroll to position [302, 0]
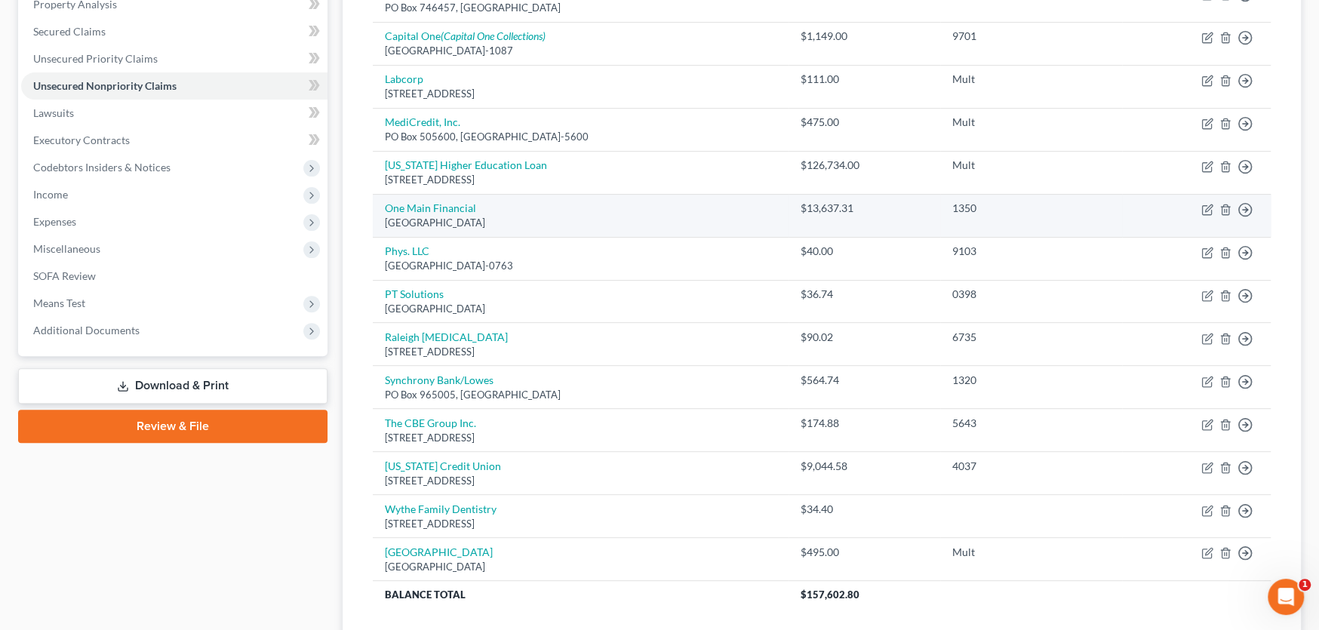
click at [580, 211] on td "One Main Financial PO Box 740594, Cincinnati, OH 45274" at bounding box center [581, 215] width 416 height 43
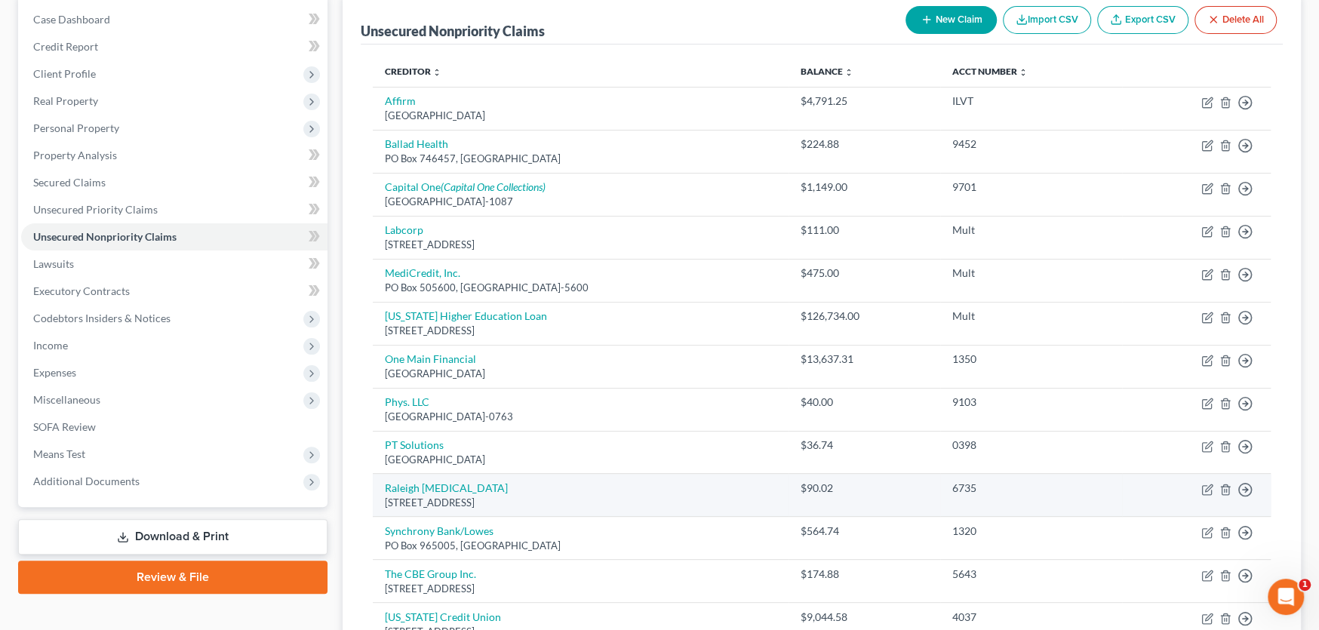
scroll to position [151, 0]
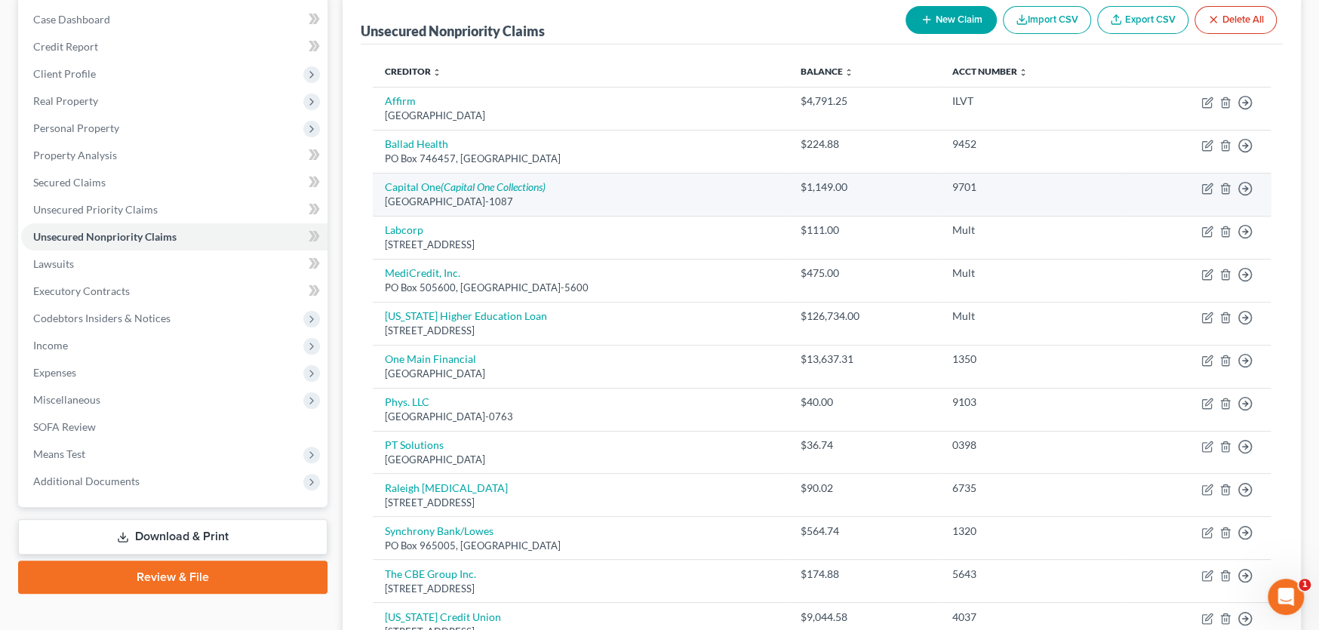
click at [622, 188] on td "Capital One (Capital One Collections) PO Box 71087, Charlotte, NC 28272-1087" at bounding box center [581, 194] width 416 height 43
click at [1213, 188] on icon "button" at bounding box center [1208, 189] width 12 height 12
select select "28"
select select "2"
select select "0"
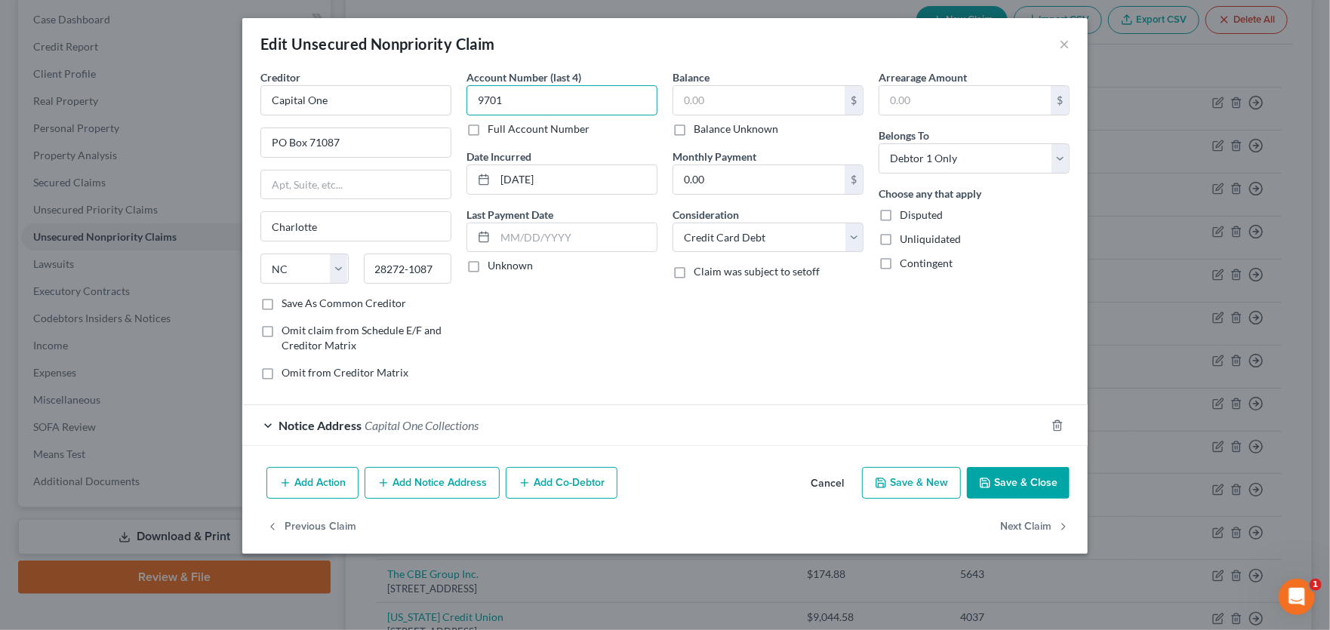
type input "9701"
click at [746, 97] on input "text" at bounding box center [758, 100] width 171 height 29
type input "1,211.01"
click at [1018, 479] on button "Save & Close" at bounding box center [1018, 483] width 103 height 32
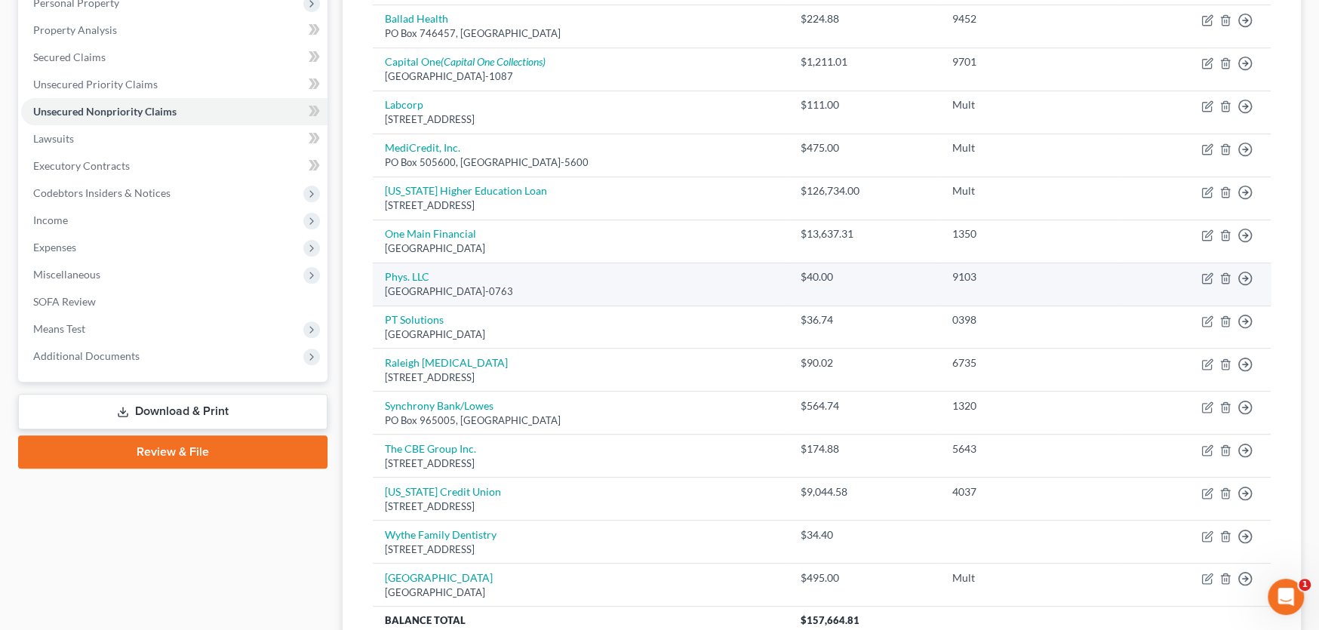
scroll to position [414, 0]
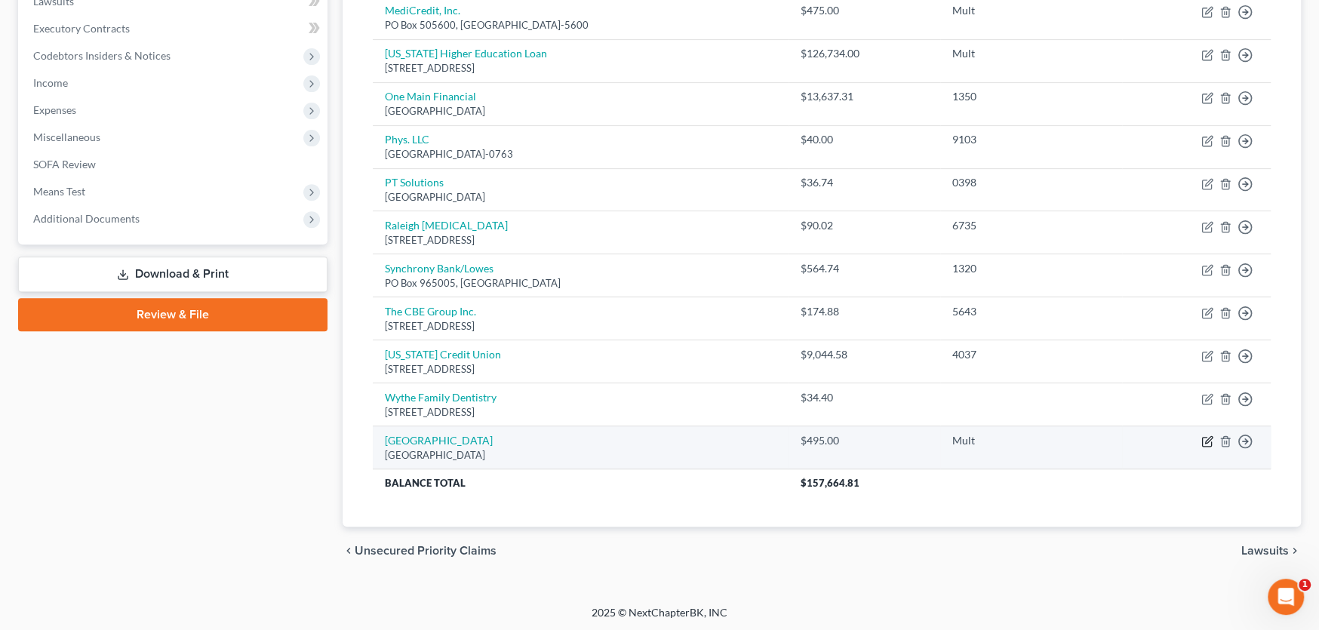
click at [1203, 437] on icon "button" at bounding box center [1208, 442] width 12 height 12
select select "36"
select select "9"
select select "0"
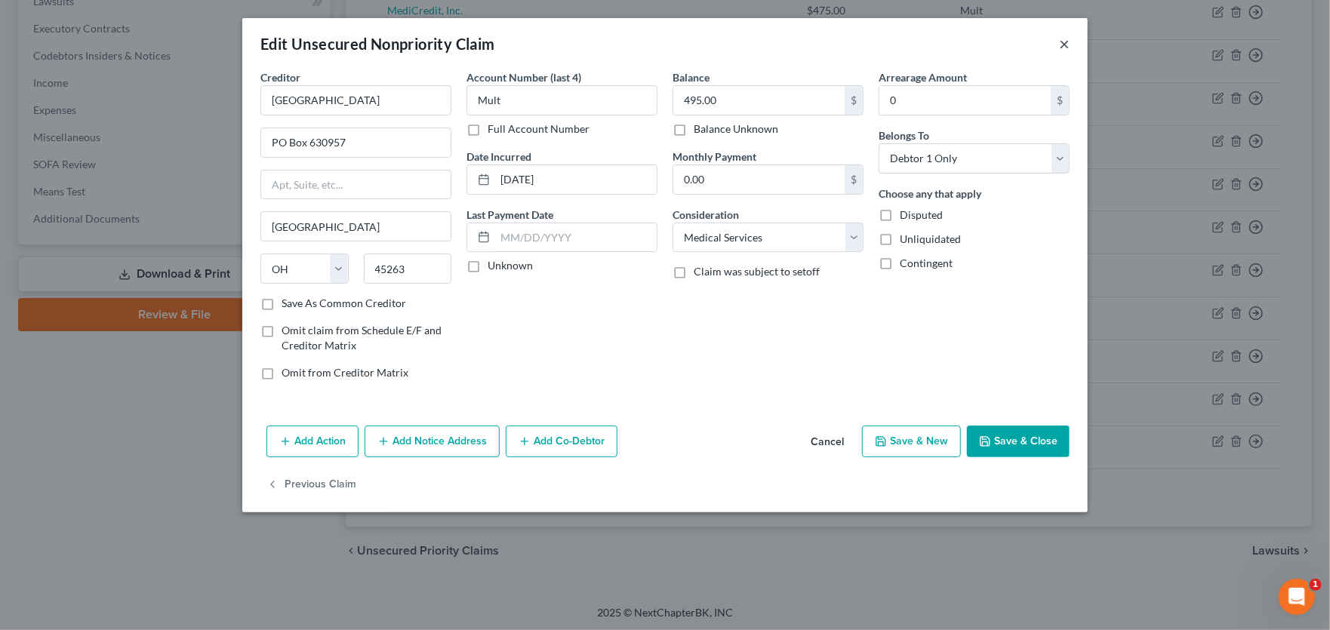
click at [1060, 42] on button "×" at bounding box center [1064, 44] width 11 height 18
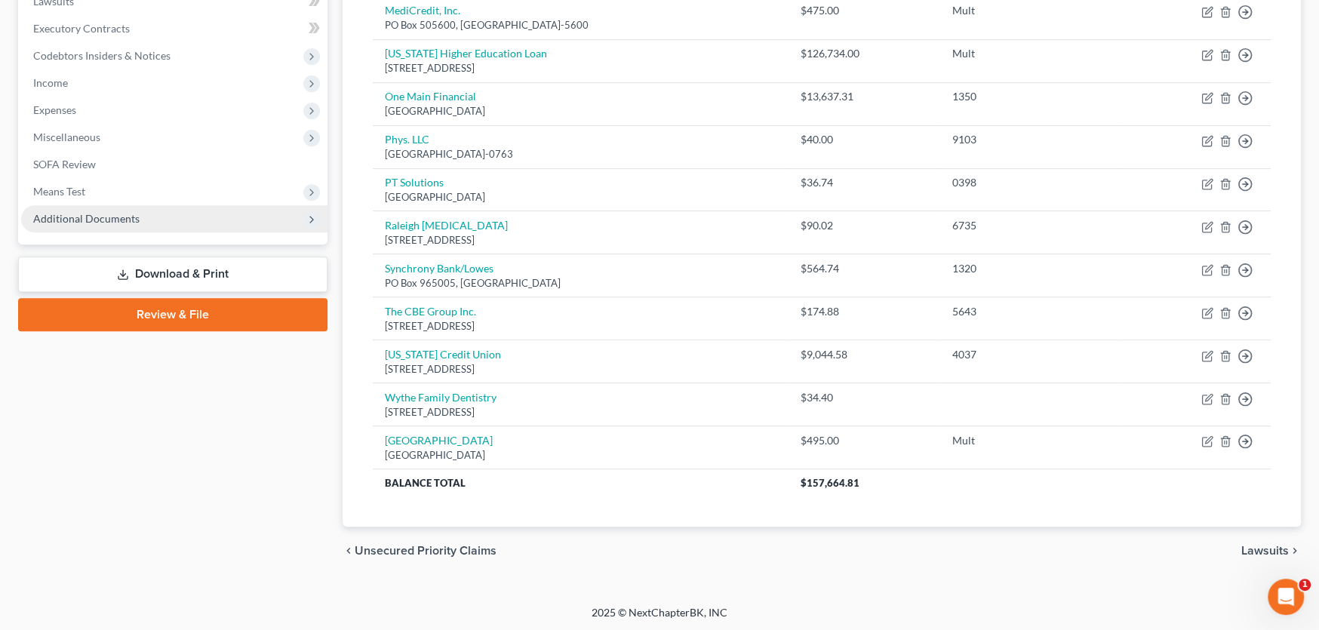
click at [82, 221] on span "Additional Documents" at bounding box center [86, 218] width 106 height 13
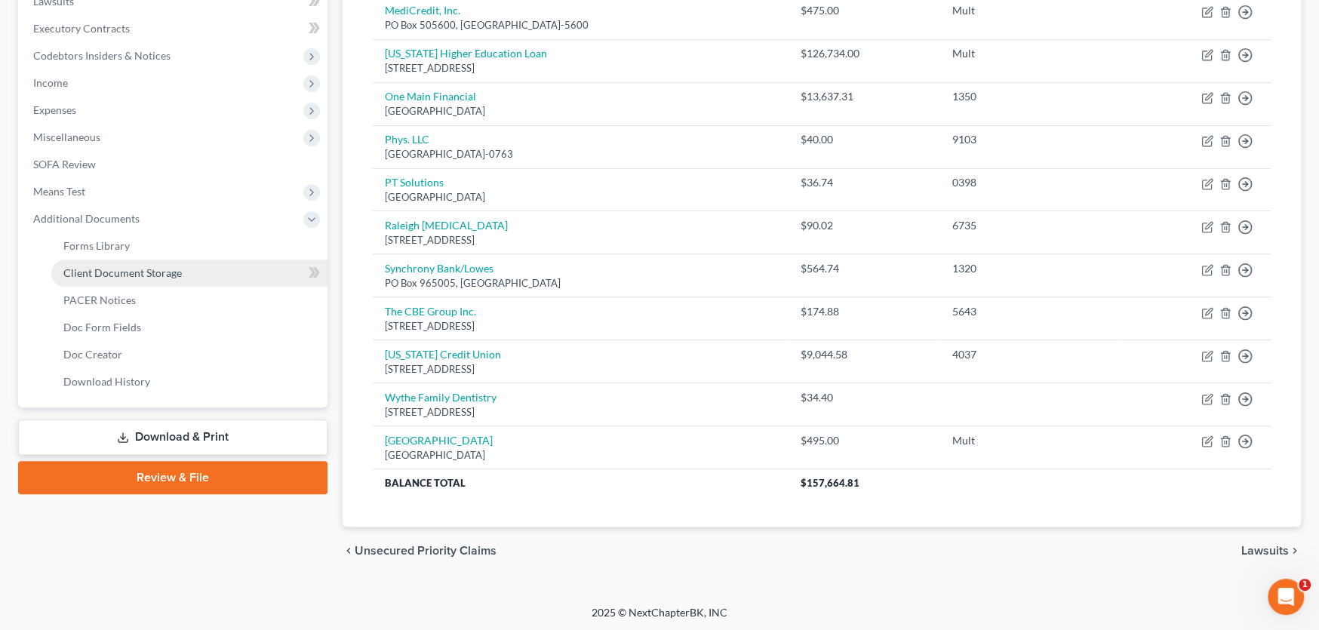
click at [93, 269] on span "Client Document Storage" at bounding box center [122, 272] width 119 height 13
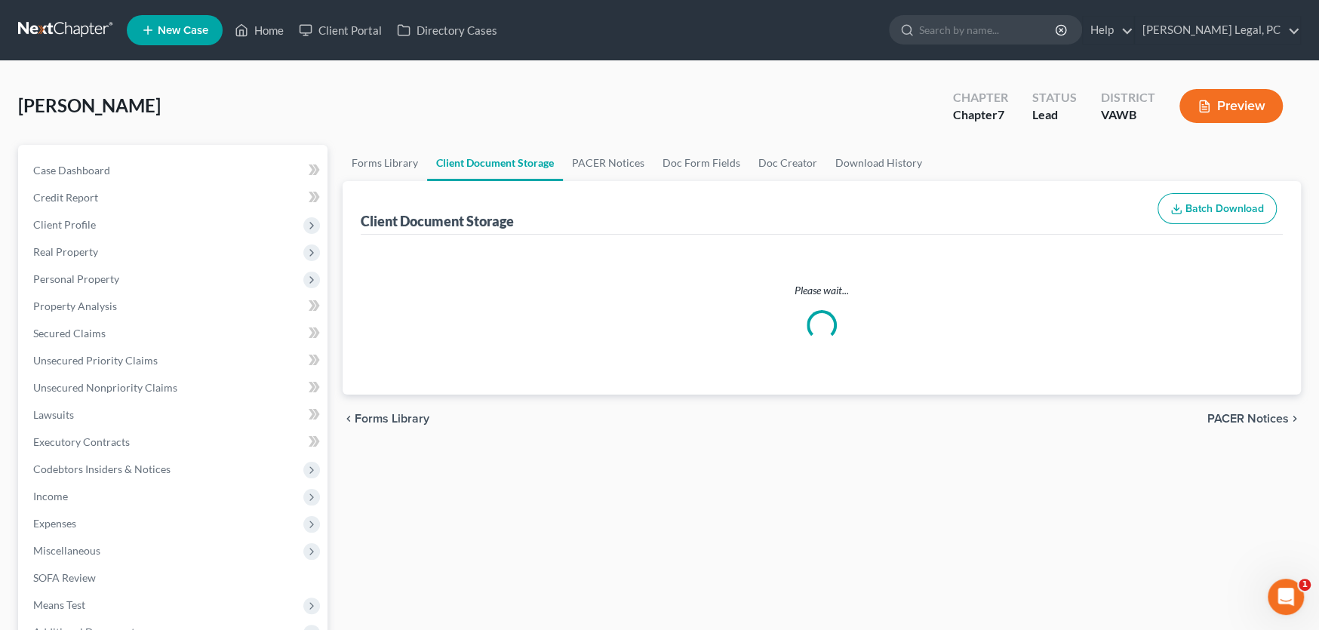
select select "0"
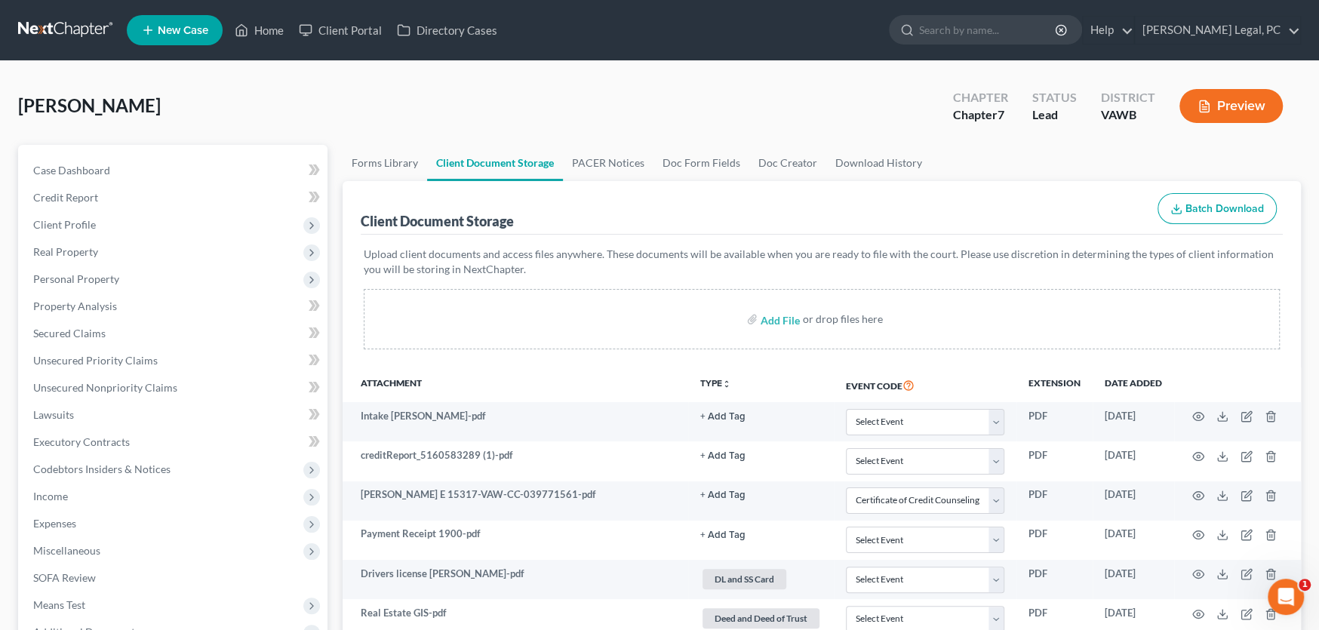
click at [63, 26] on link at bounding box center [66, 30] width 97 height 27
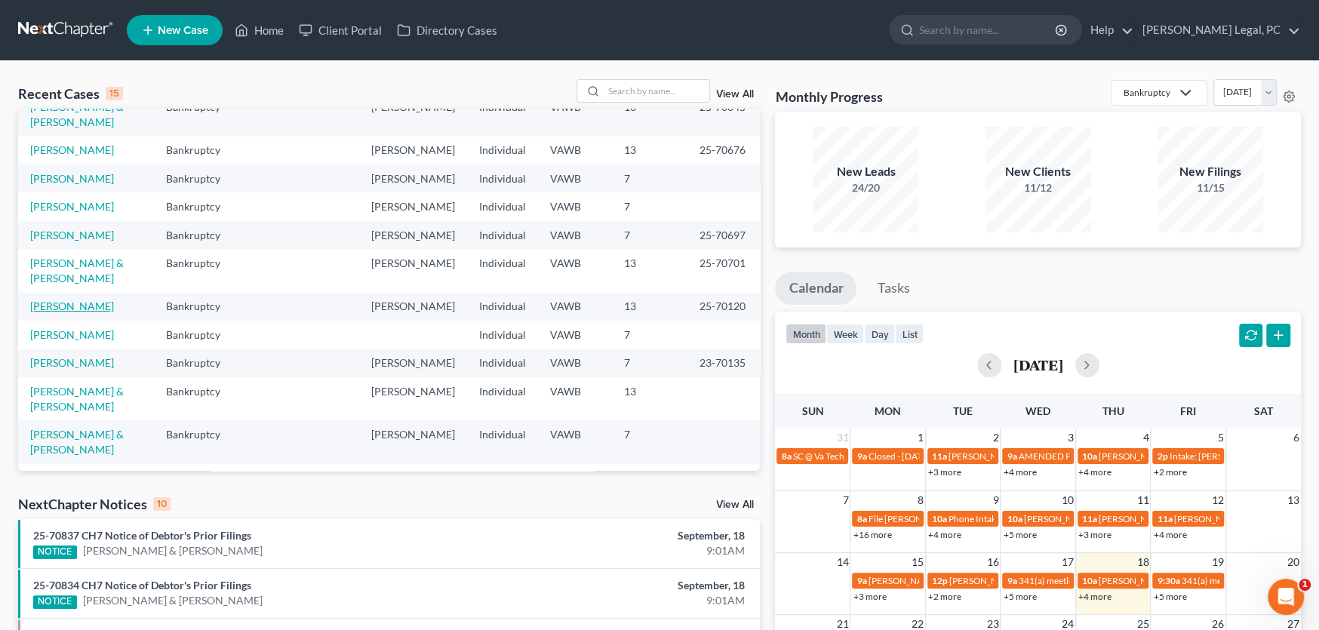
click at [54, 300] on link "[PERSON_NAME]" at bounding box center [72, 306] width 84 height 13
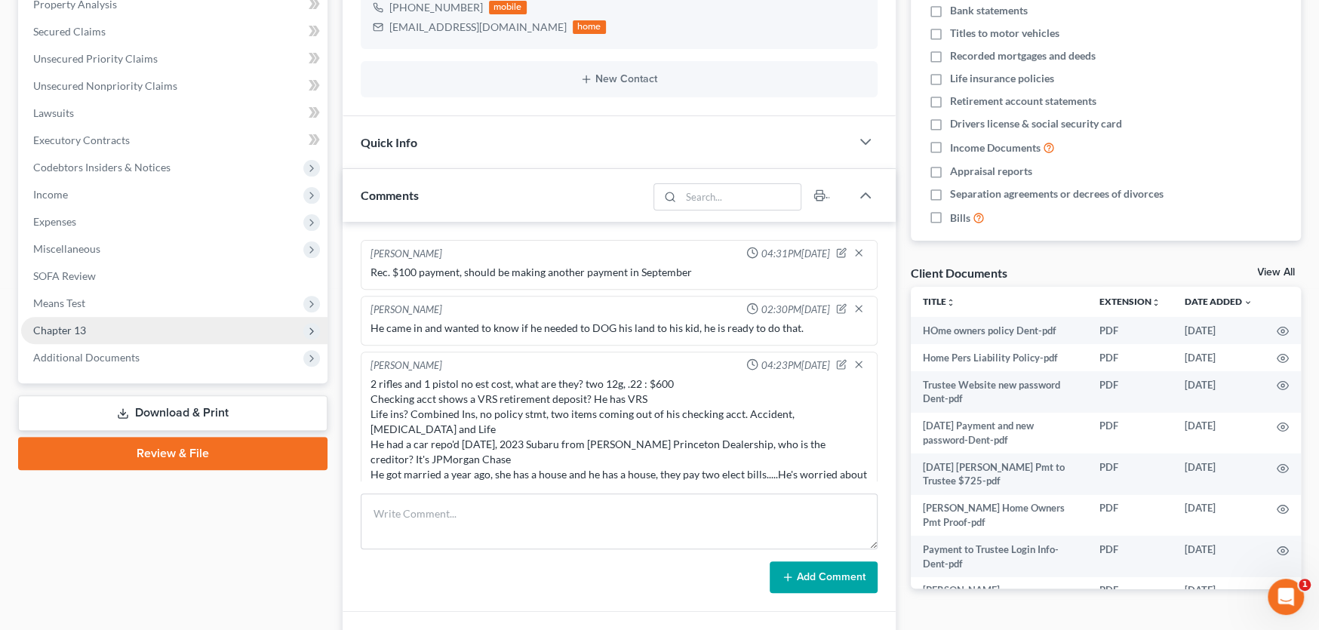
scroll to position [484, 0]
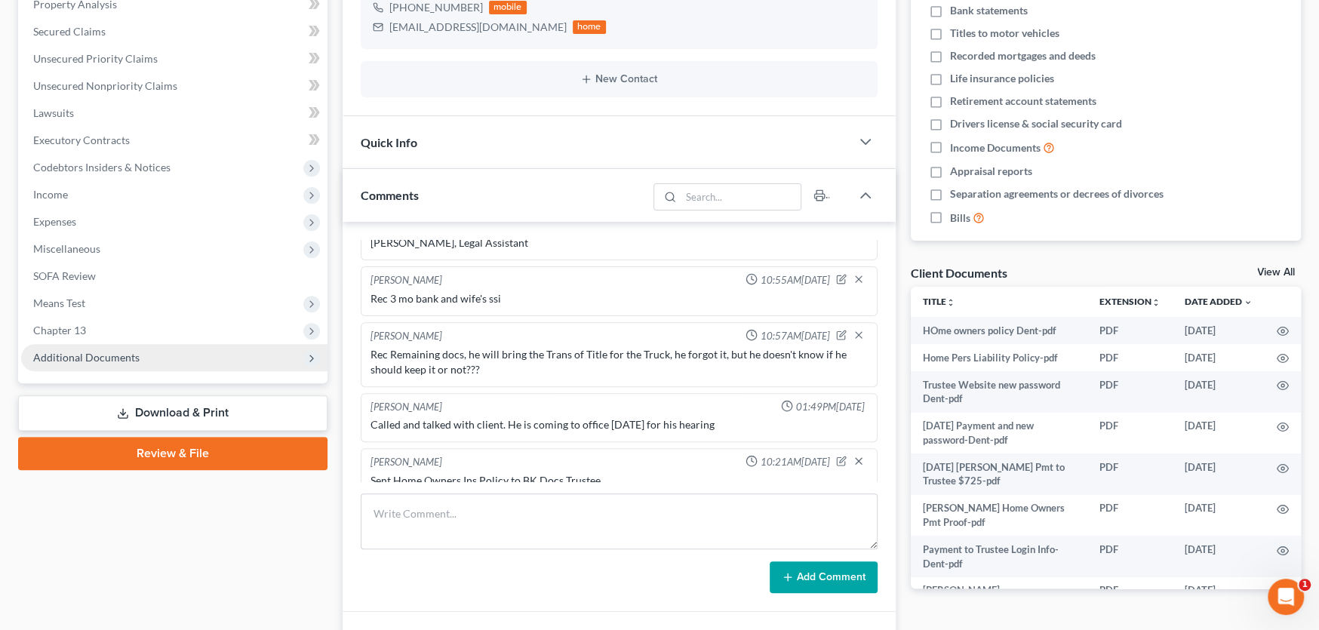
click at [85, 353] on span "Additional Documents" at bounding box center [86, 357] width 106 height 13
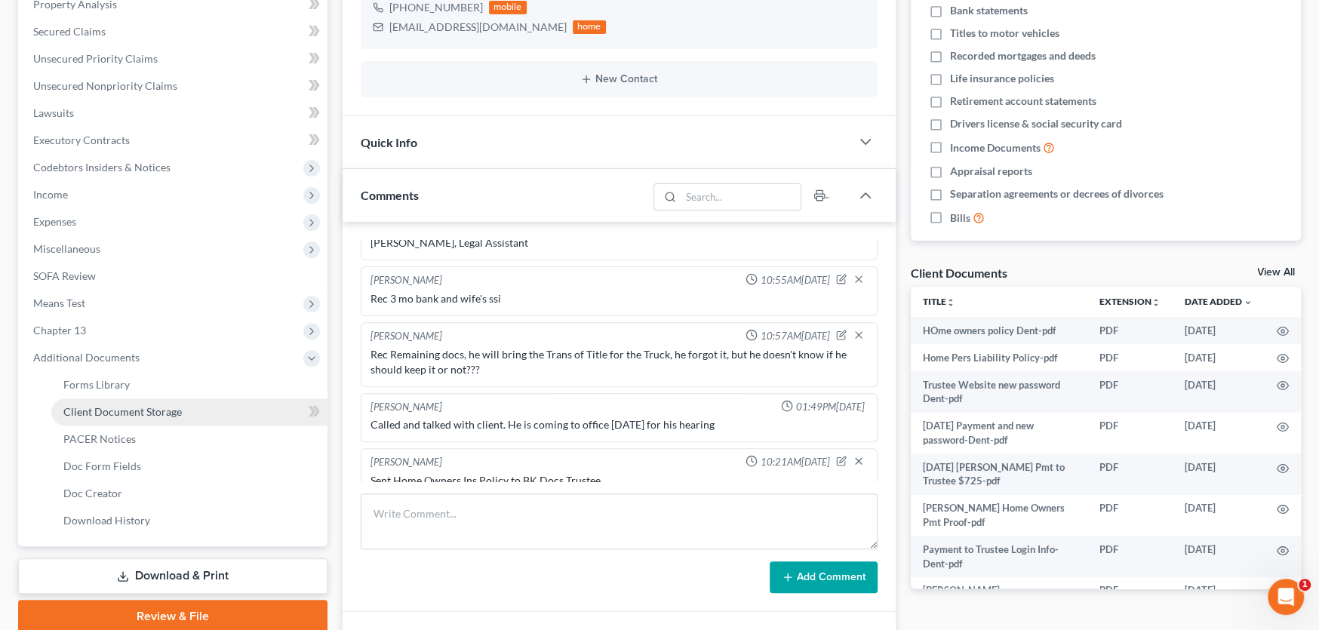
drag, startPoint x: 104, startPoint y: 405, endPoint x: 228, endPoint y: 400, distance: 123.9
click at [105, 405] on span "Client Document Storage" at bounding box center [122, 411] width 119 height 13
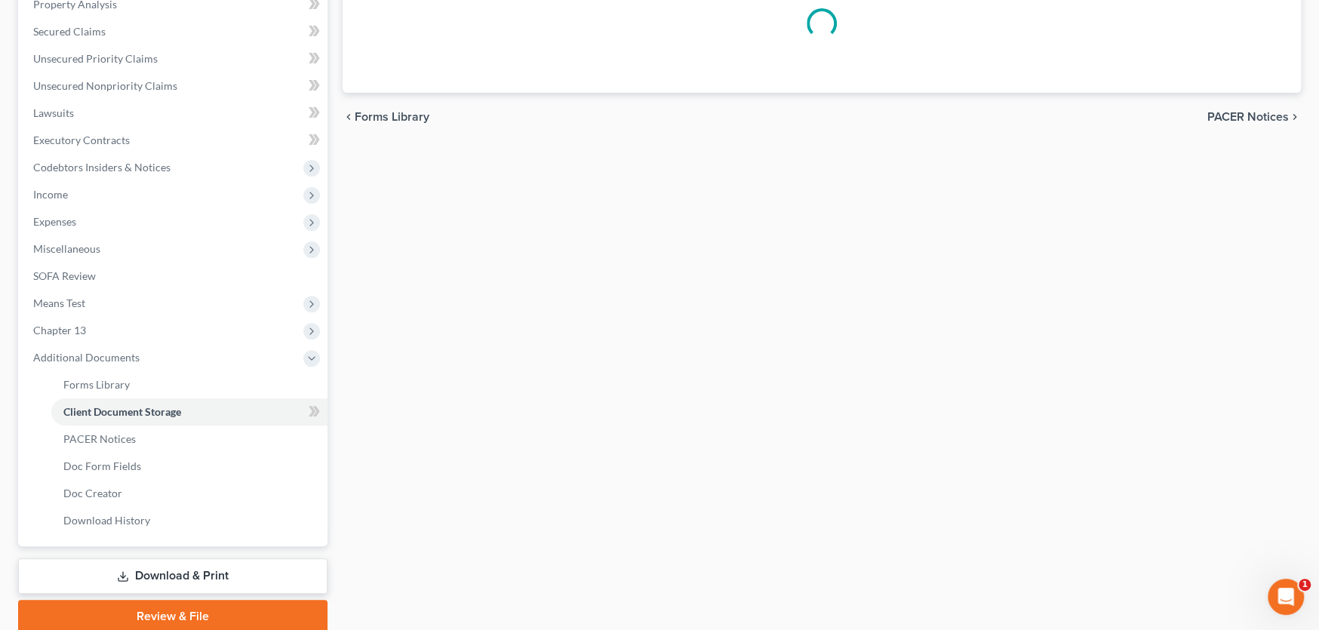
scroll to position [103, 0]
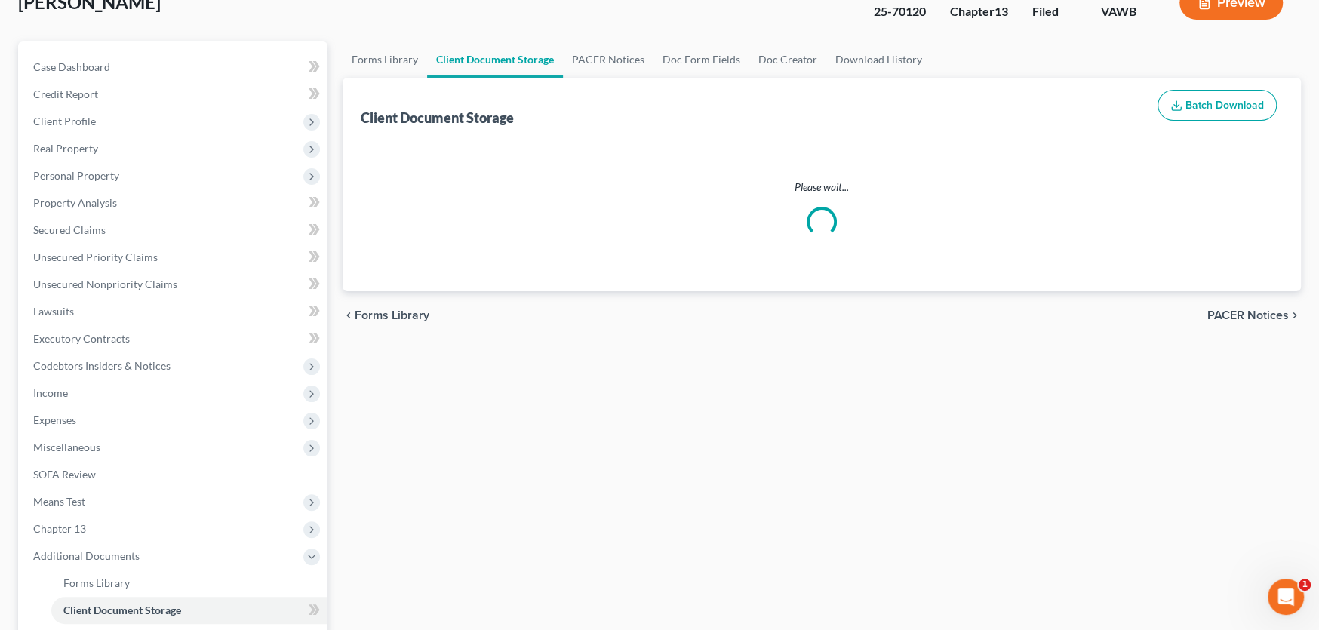
select select "0"
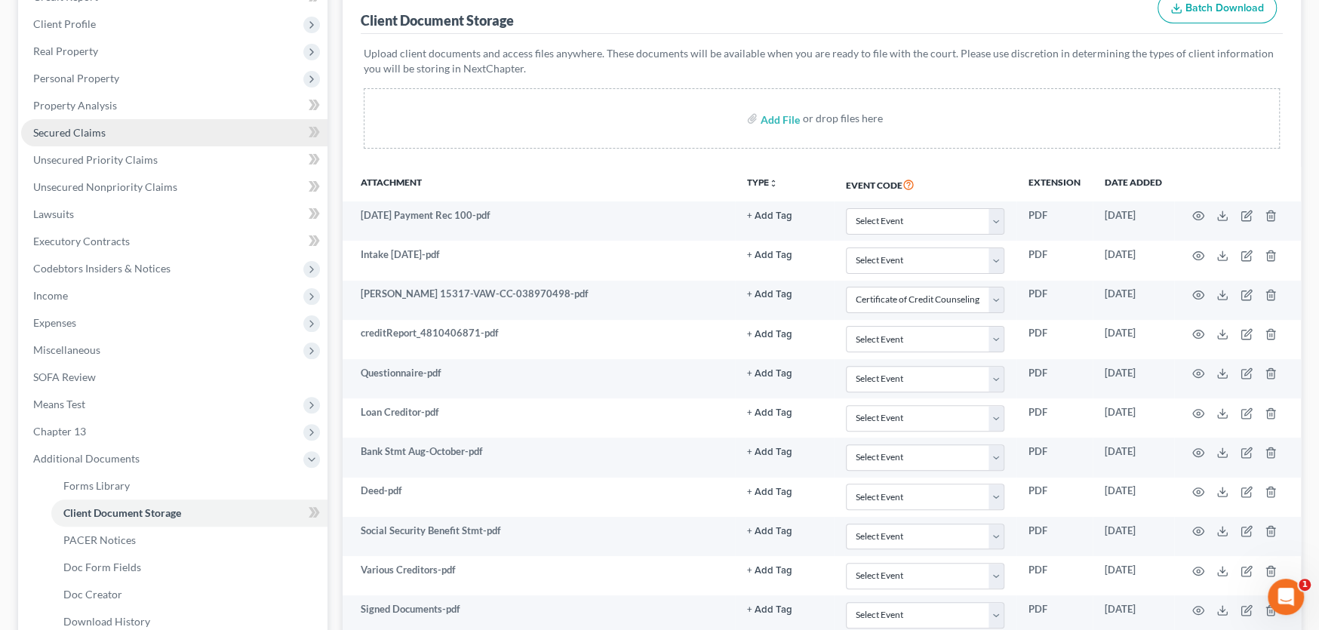
scroll to position [0, 0]
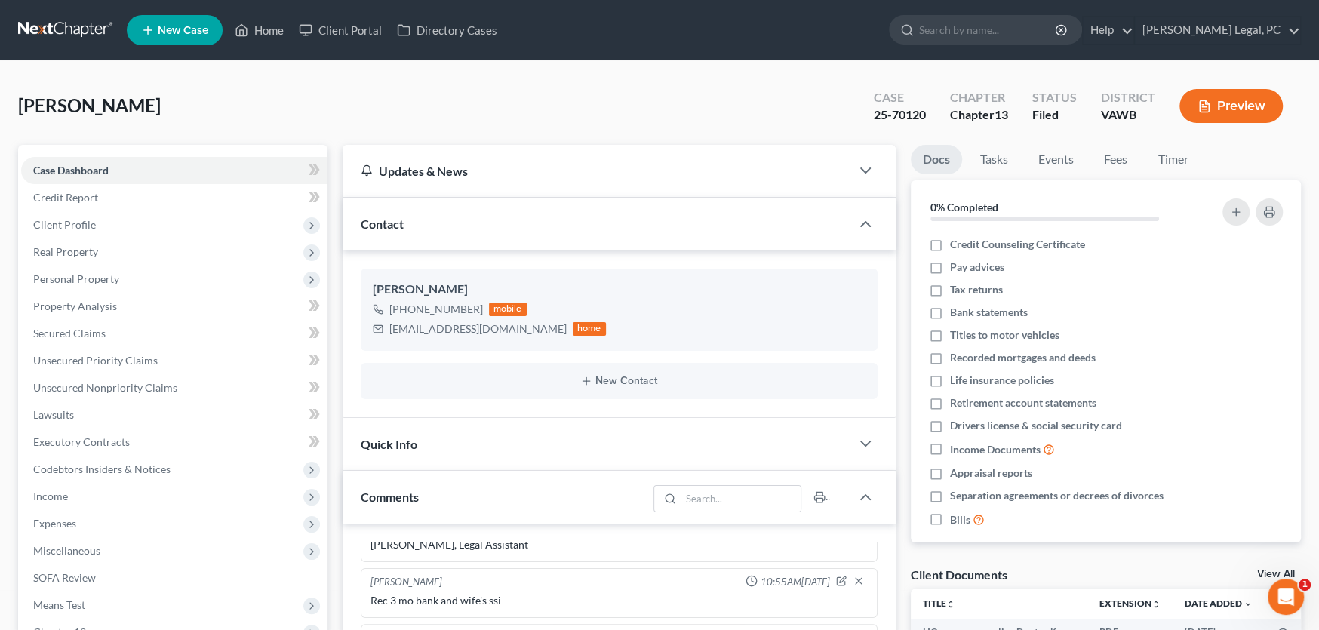
click at [43, 23] on link at bounding box center [66, 30] width 97 height 27
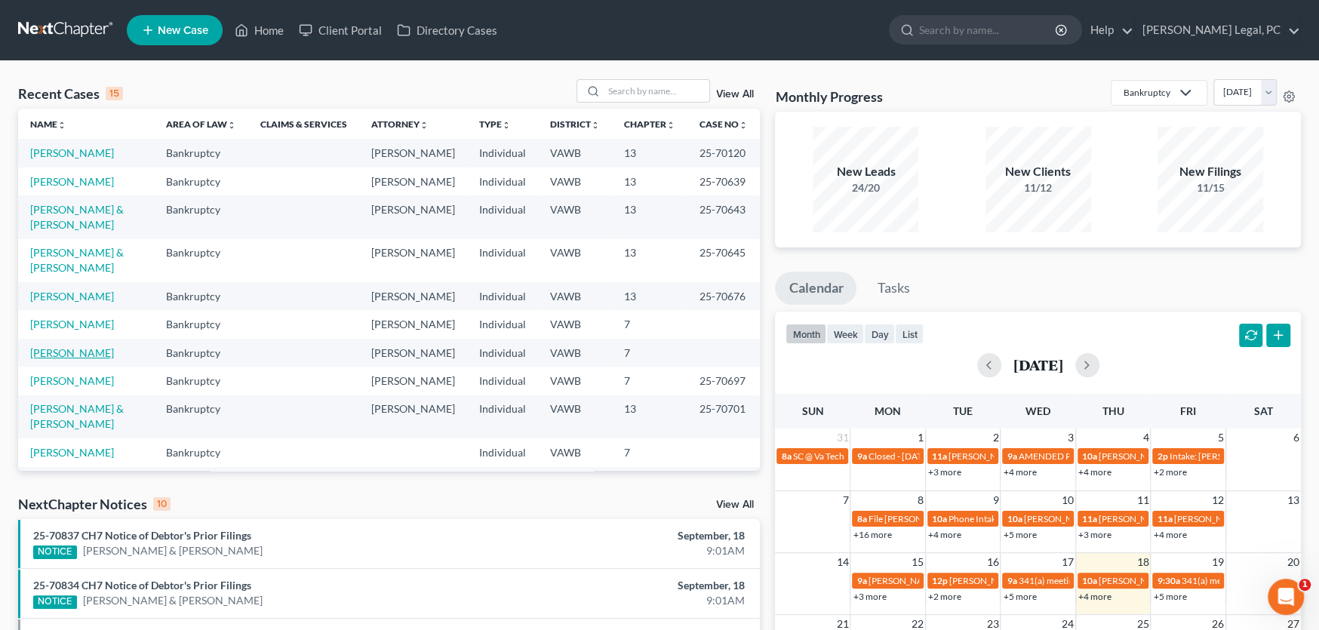
click at [58, 346] on link "[PERSON_NAME]" at bounding box center [72, 352] width 84 height 13
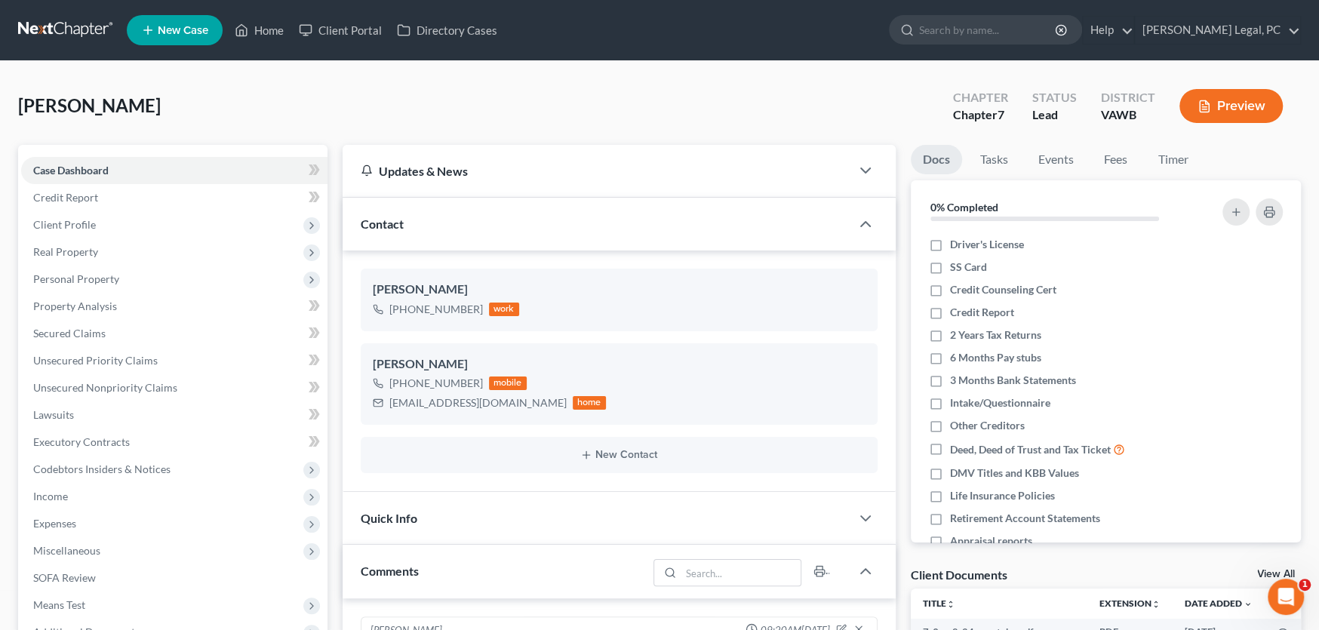
scroll to position [530, 0]
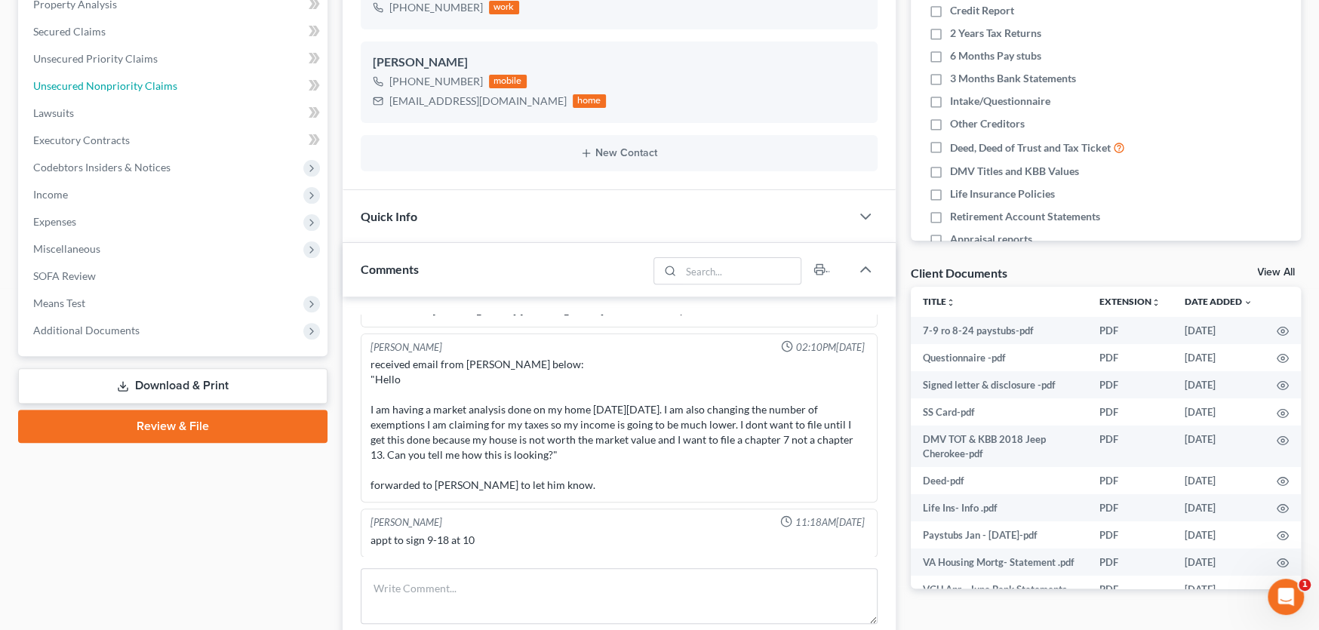
click at [113, 76] on link "Unsecured Nonpriority Claims" at bounding box center [174, 85] width 306 height 27
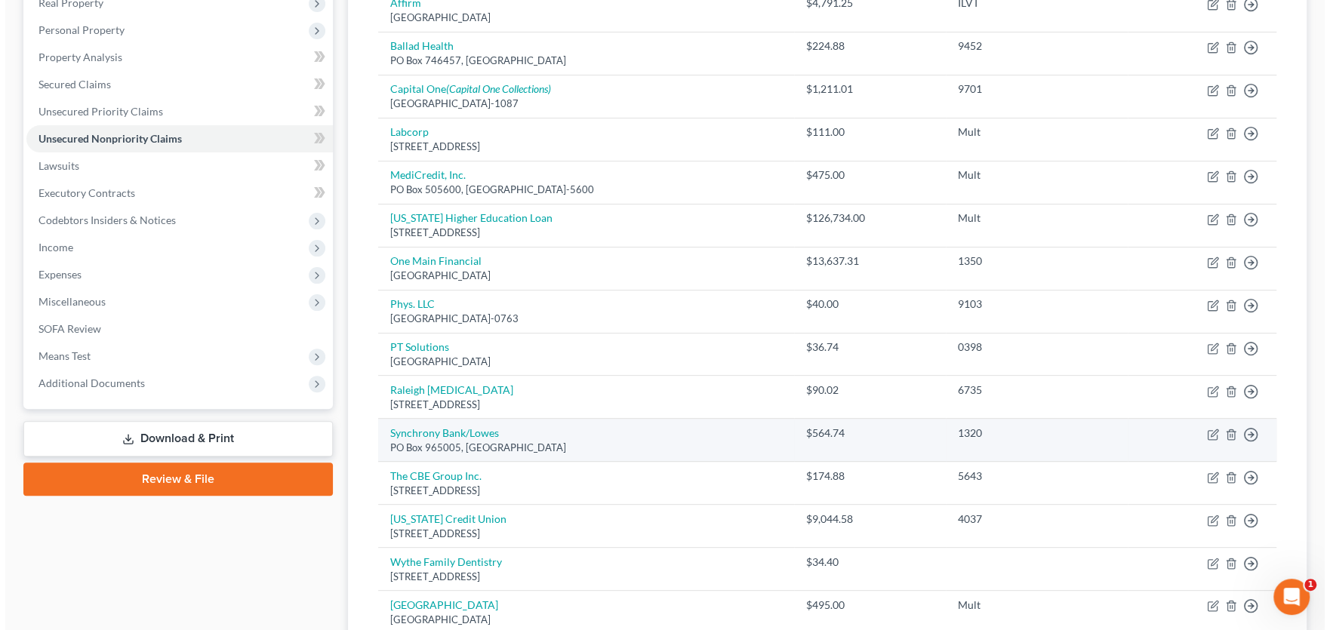
scroll to position [414, 0]
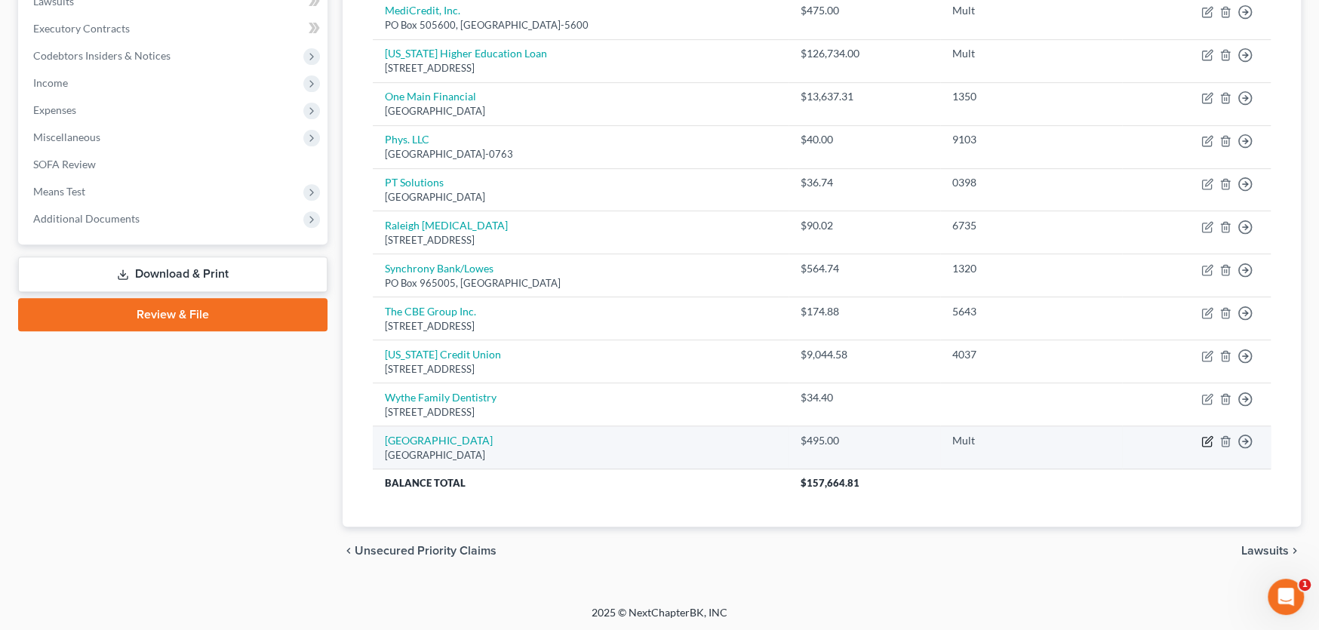
click at [1206, 436] on icon "button" at bounding box center [1208, 442] width 12 height 12
select select "36"
select select "9"
select select "0"
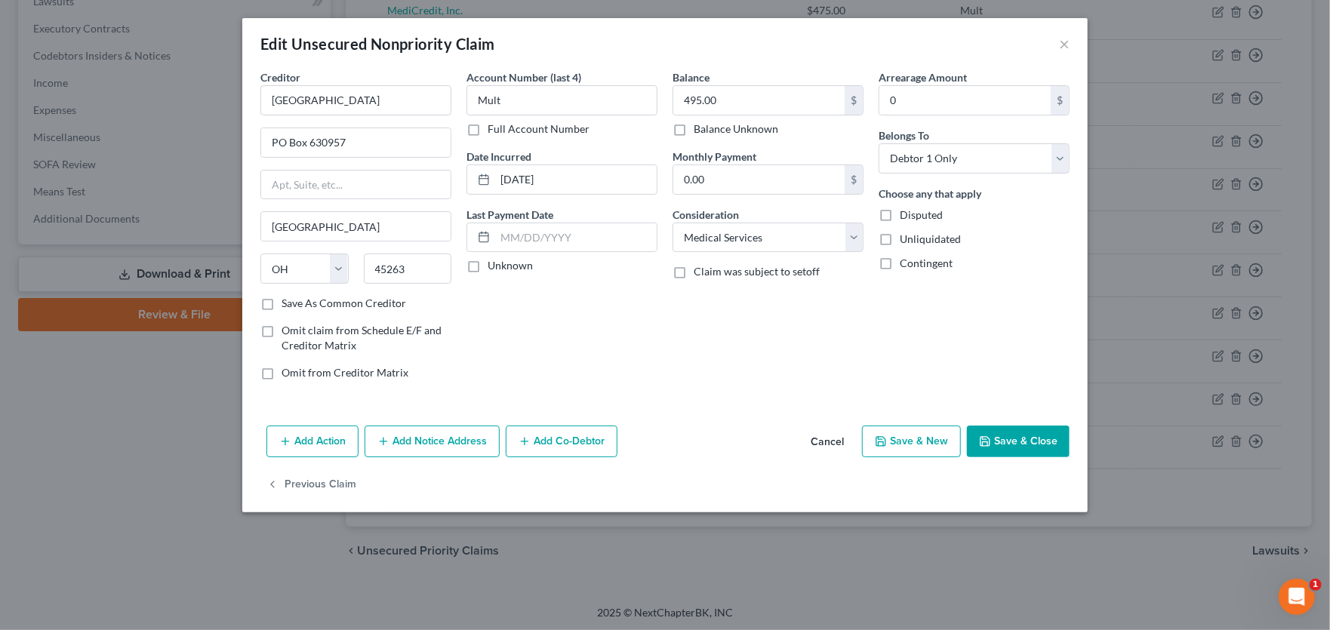
click at [417, 439] on button "Add Notice Address" at bounding box center [432, 442] width 135 height 32
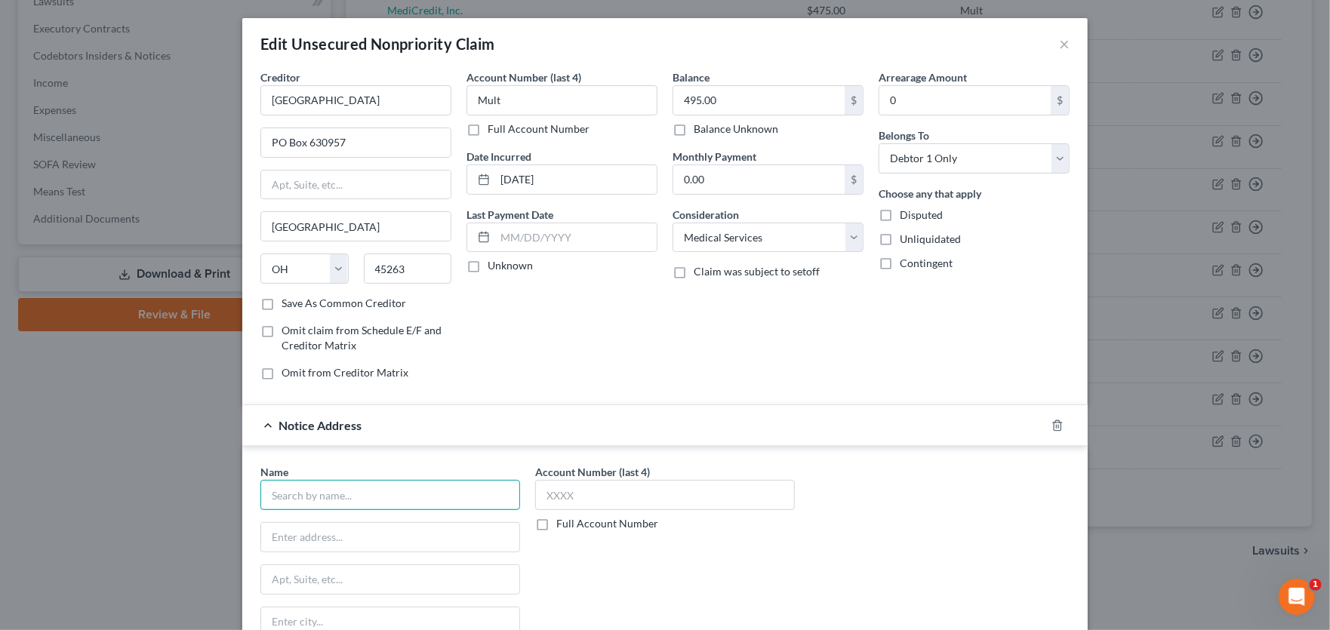
click at [334, 500] on input "text" at bounding box center [390, 495] width 260 height 30
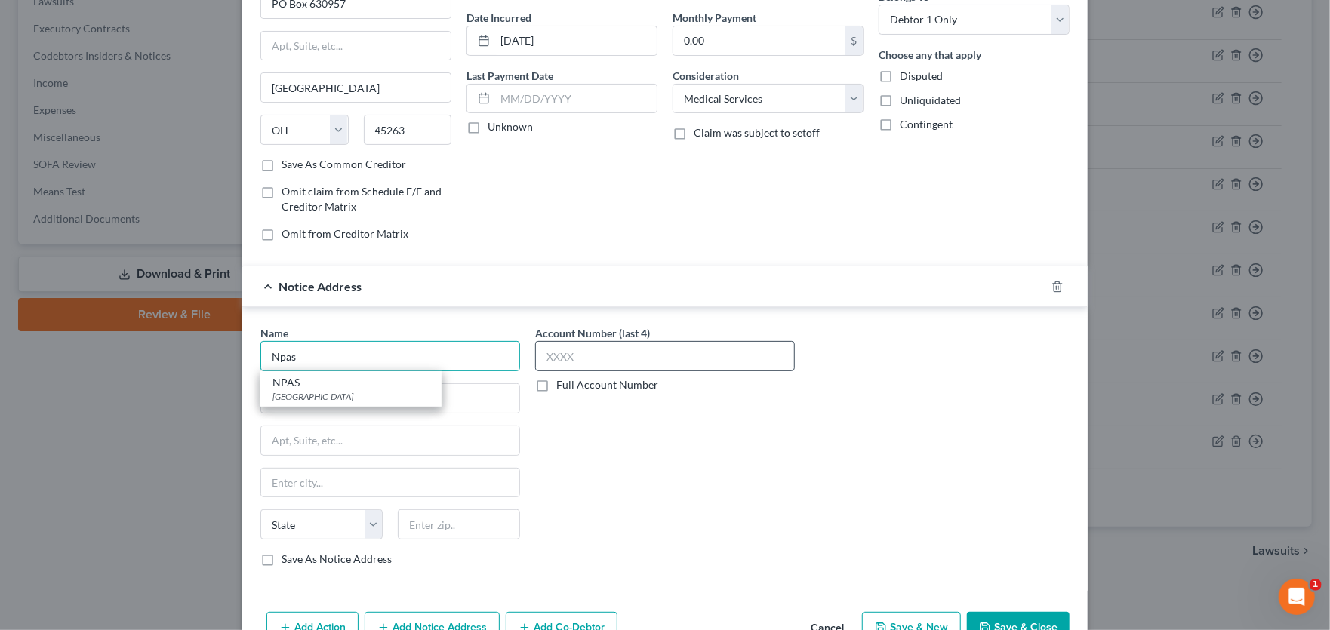
scroll to position [151, 0]
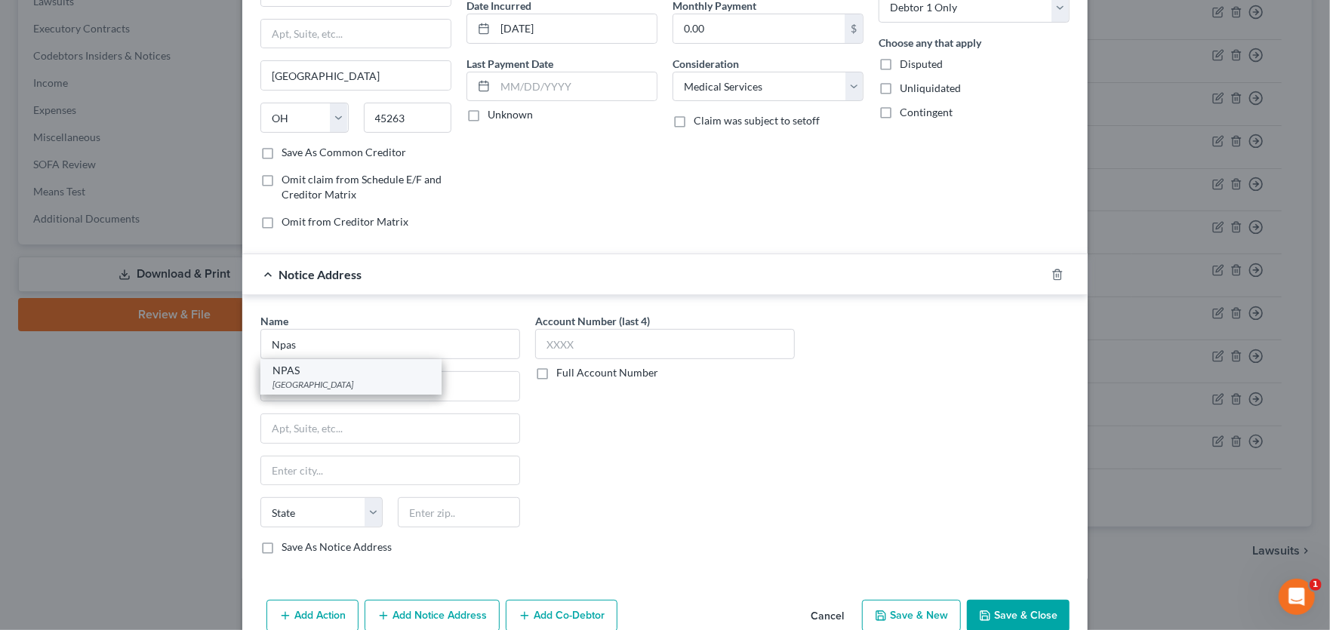
click at [300, 364] on div "NPAS" at bounding box center [350, 370] width 157 height 15
type input "NPAS"
type input "PO Box 99008"
type input "[GEOGRAPHIC_DATA]"
select select "45"
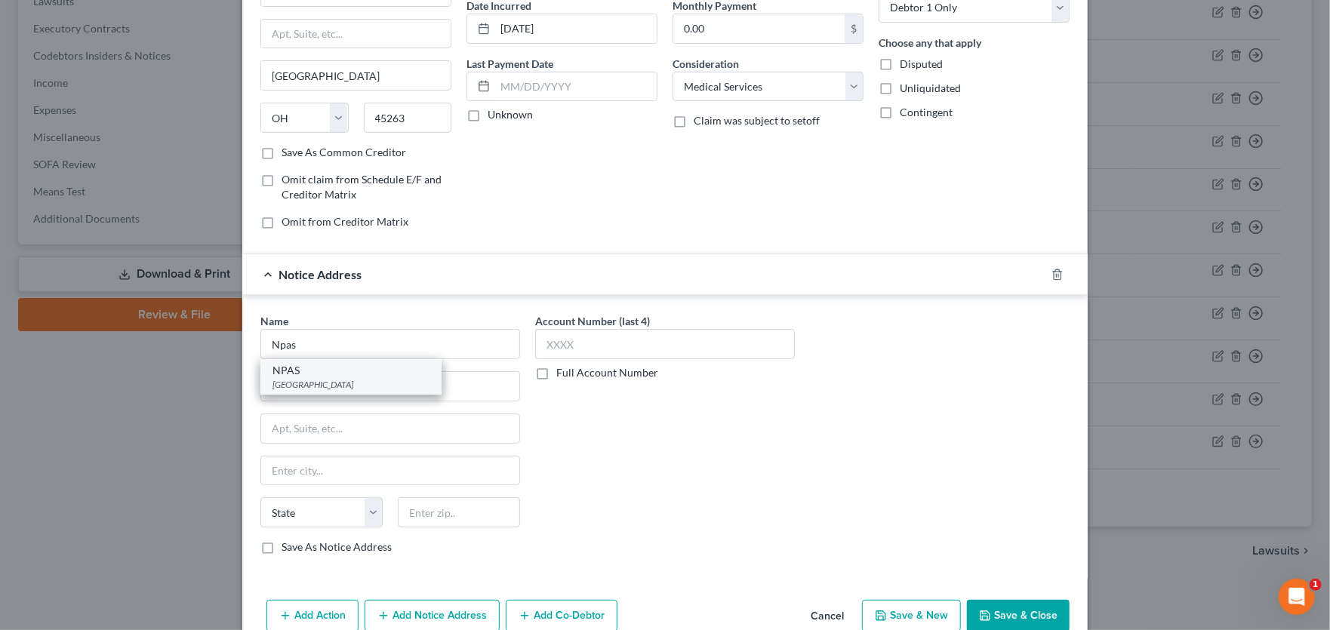
type input "76095"
click at [358, 389] on input "PO Box 99008" at bounding box center [390, 386] width 258 height 29
drag, startPoint x: 304, startPoint y: 383, endPoint x: 402, endPoint y: 383, distance: 98.1
click at [402, 383] on input "PO Box 99008" at bounding box center [390, 386] width 258 height 29
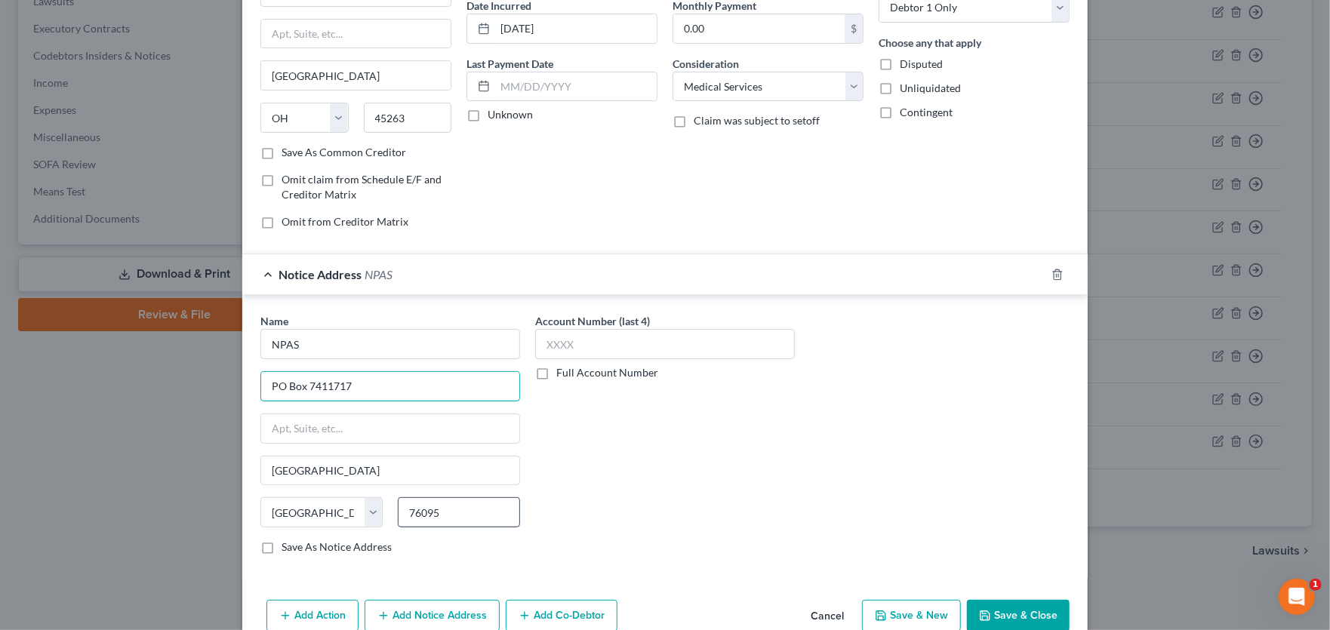
type input "PO Box 7411717"
drag, startPoint x: 452, startPoint y: 518, endPoint x: 360, endPoint y: 515, distance: 92.1
click at [360, 515] on div "State [US_STATE] AK AR AZ CA CO CT DE DC [GEOGRAPHIC_DATA] [GEOGRAPHIC_DATA] GU…" at bounding box center [390, 518] width 275 height 42
type input "60674"
type input "[GEOGRAPHIC_DATA]"
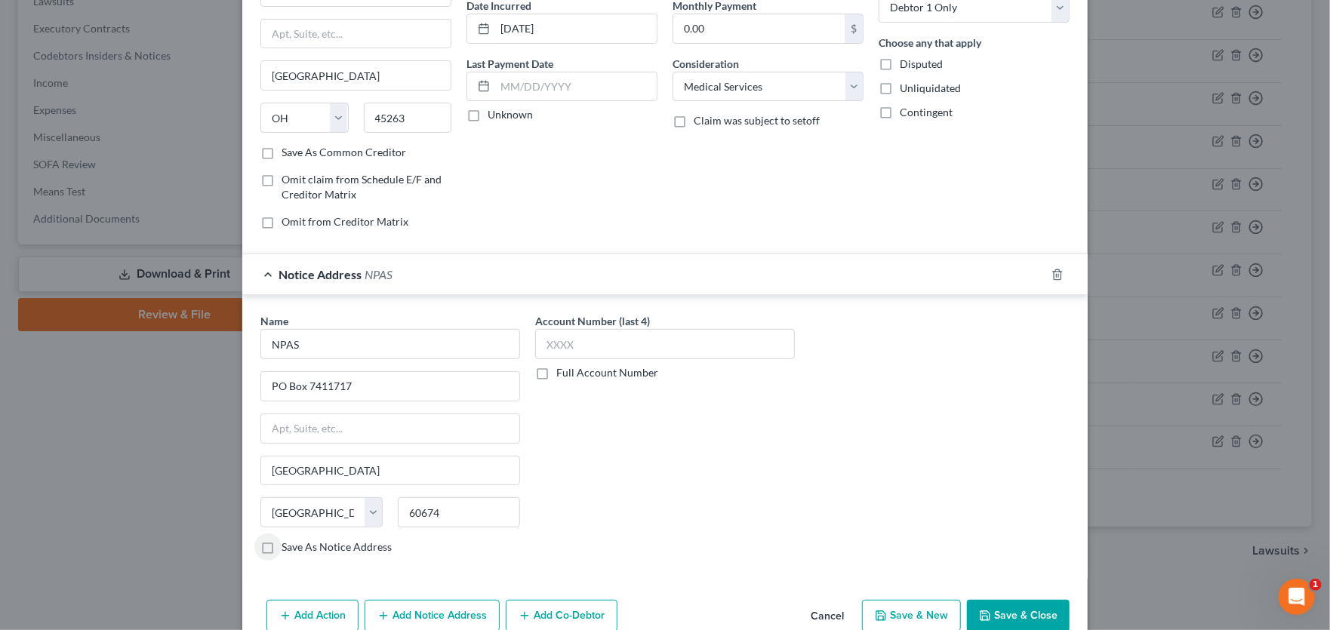
select select "14"
drag, startPoint x: 257, startPoint y: 545, endPoint x: 297, endPoint y: 534, distance: 41.6
click at [282, 545] on label "Save As Notice Address" at bounding box center [337, 547] width 110 height 15
click at [288, 545] on input "Save As Notice Address" at bounding box center [293, 545] width 10 height 10
checkbox input "true"
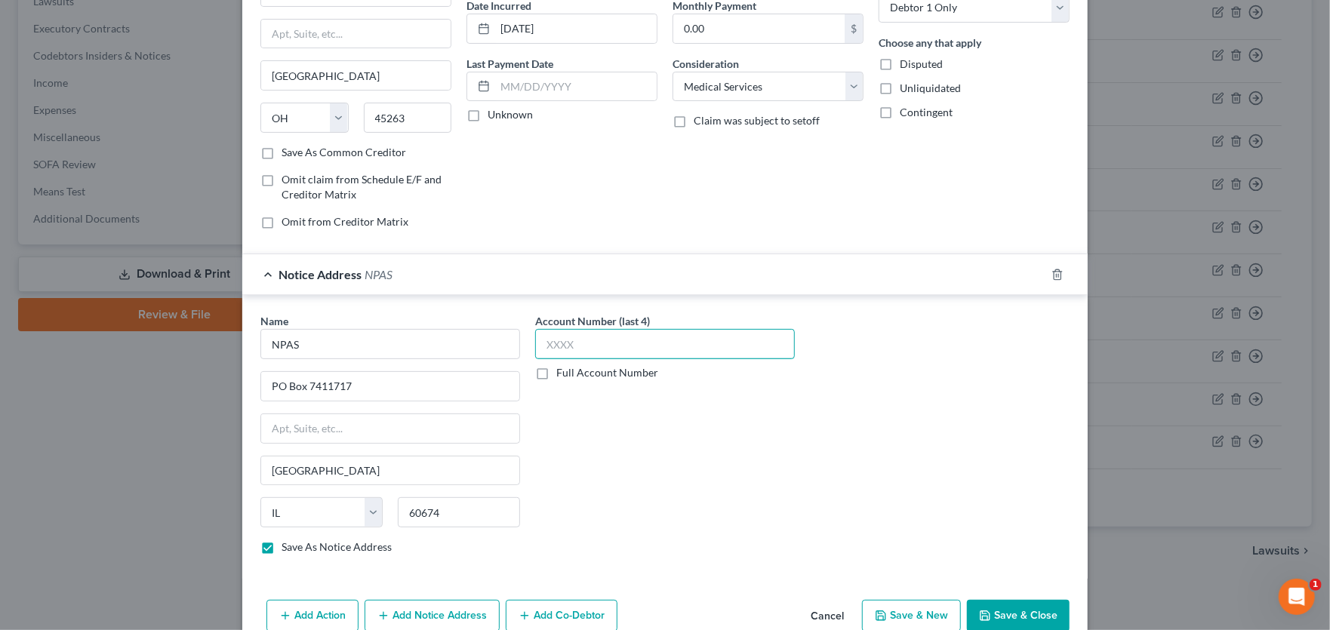
click at [565, 341] on input "text" at bounding box center [665, 344] width 260 height 30
click at [556, 370] on label "Full Account Number" at bounding box center [607, 372] width 102 height 15
click at [562, 370] on input "Full Account Number" at bounding box center [567, 370] width 10 height 10
click at [559, 346] on input "text" at bounding box center [665, 344] width 260 height 30
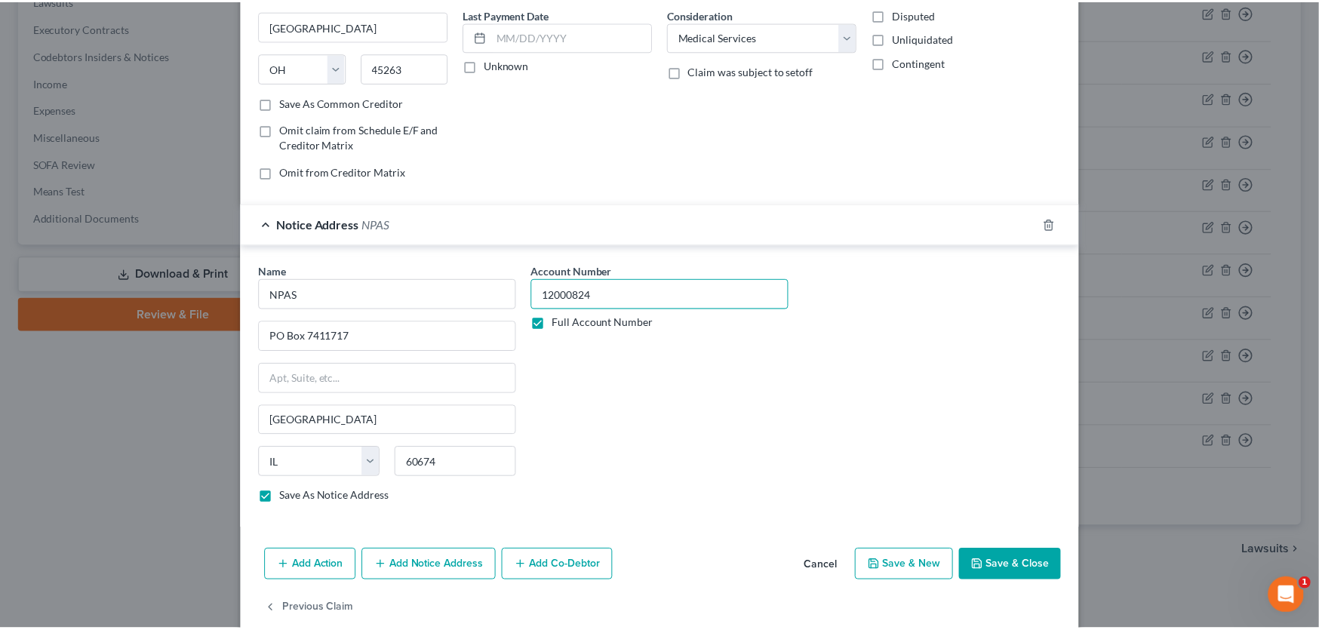
scroll to position [224, 0]
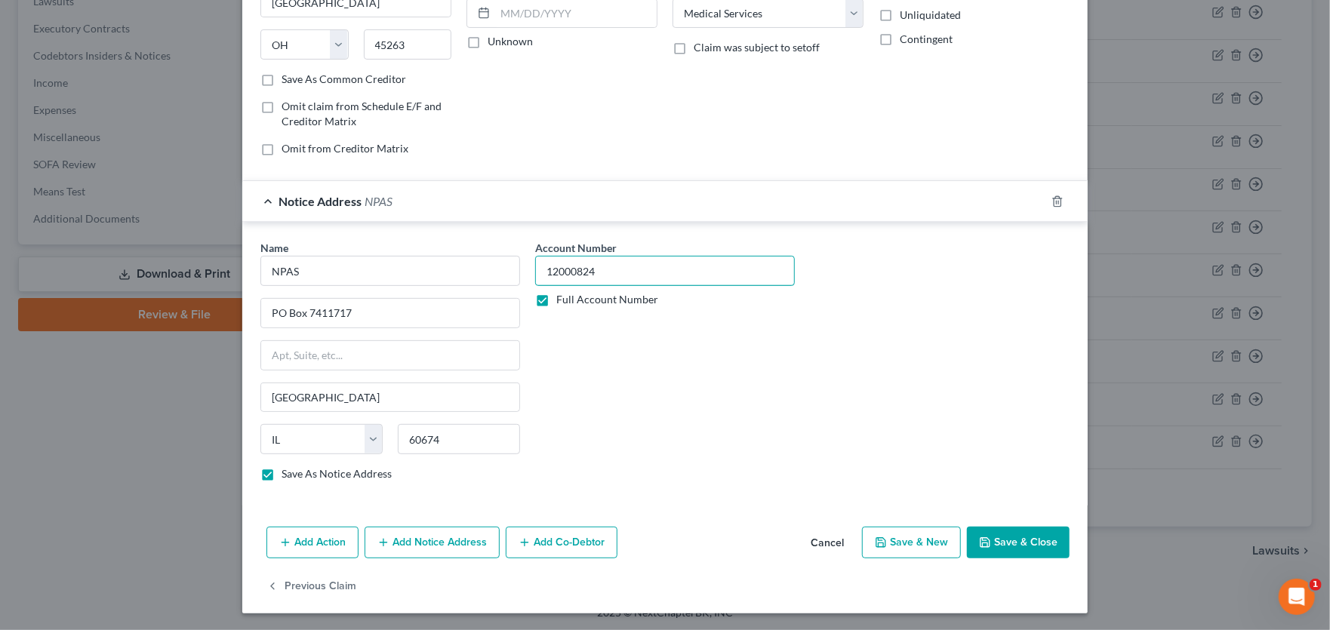
type input "12000824"
click at [1030, 543] on button "Save & Close" at bounding box center [1018, 543] width 103 height 32
checkbox input "false"
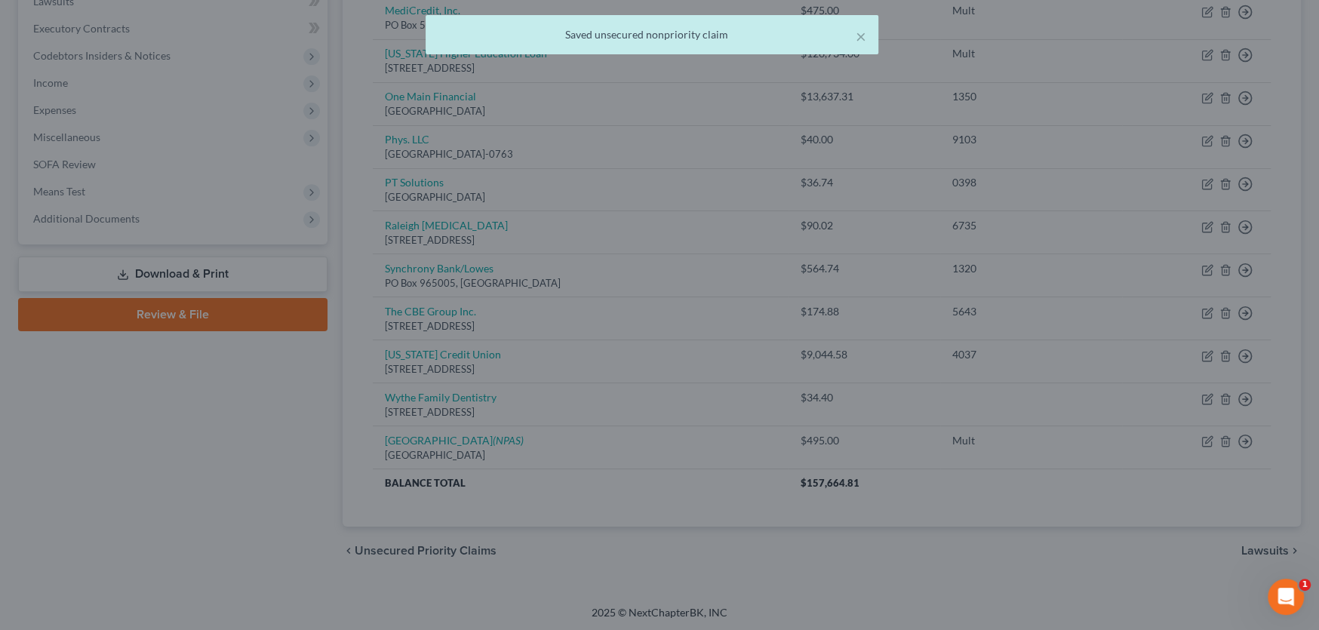
scroll to position [0, 0]
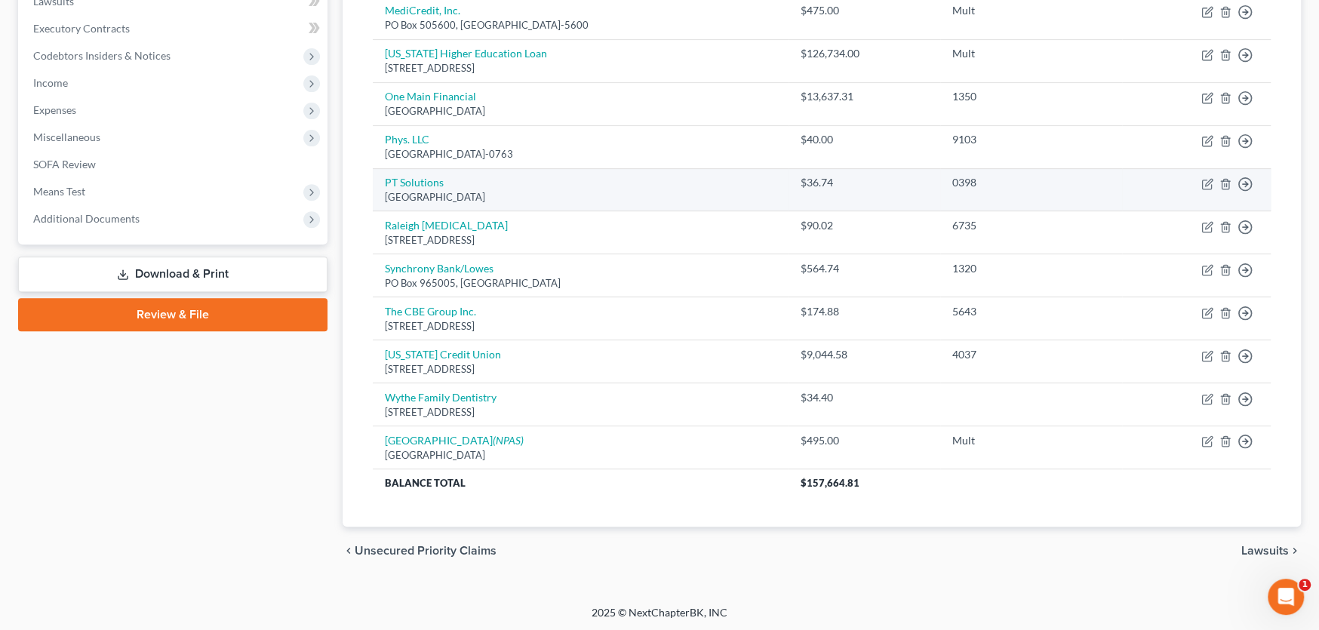
click at [666, 183] on td "PT Solutions PO Box 930402, Atlanta, GA 31193" at bounding box center [581, 189] width 416 height 43
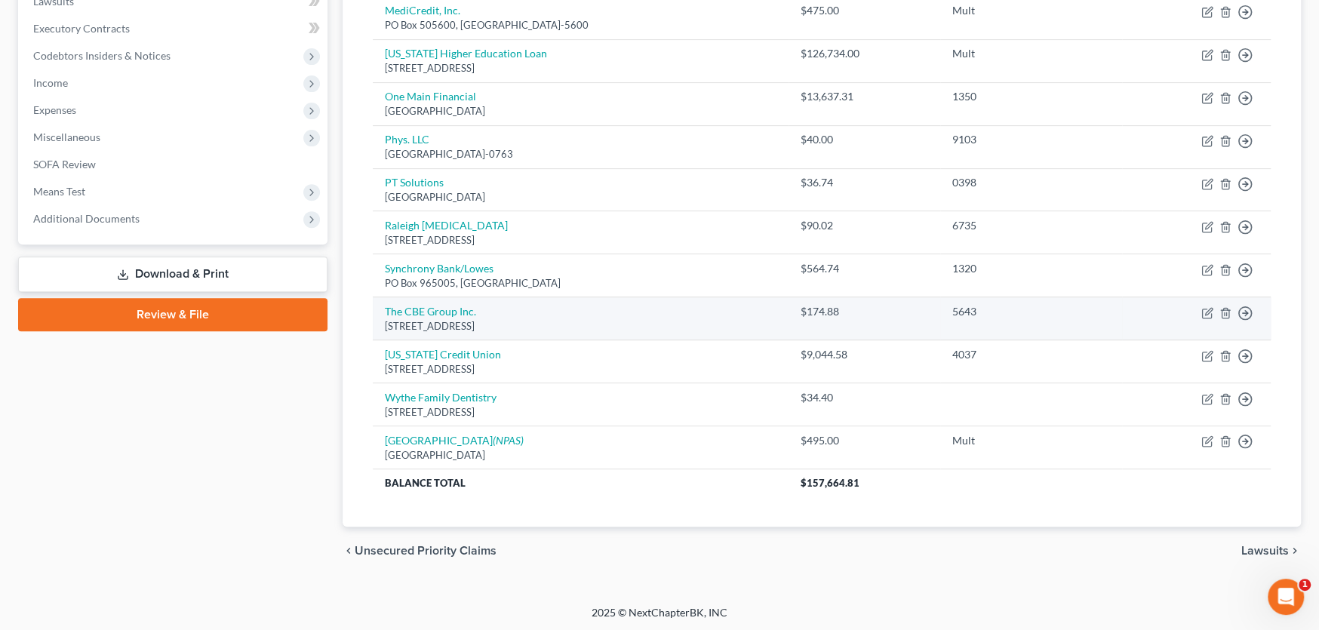
scroll to position [338, 0]
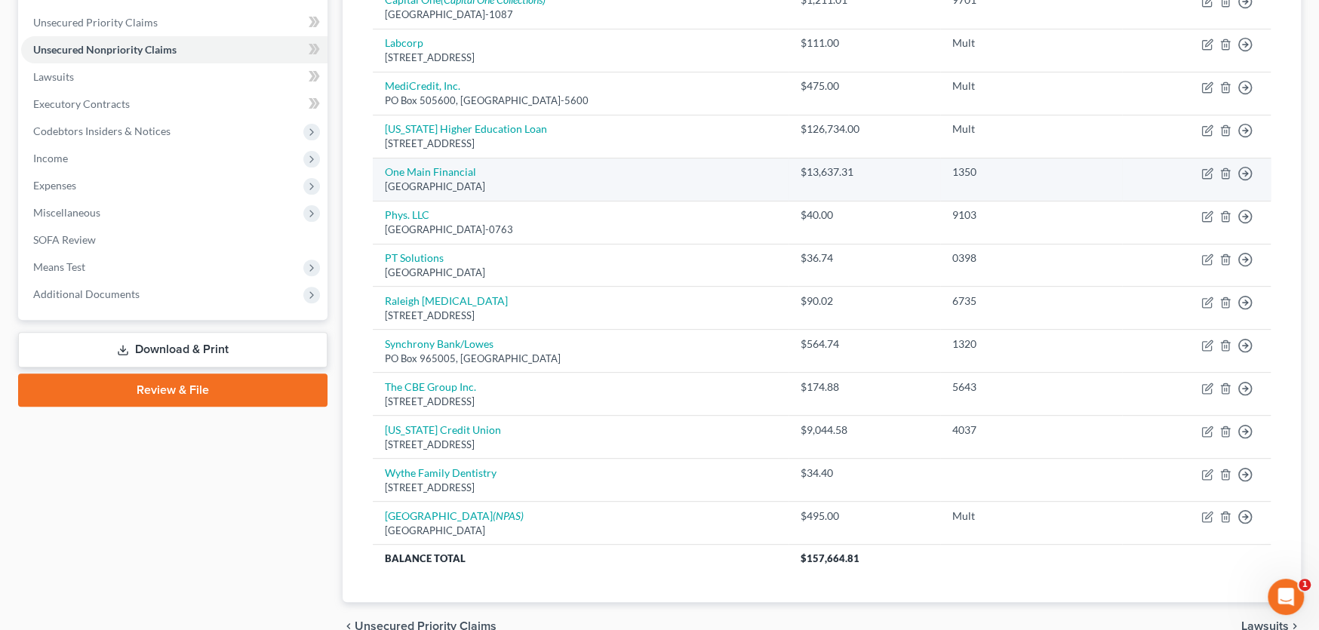
click at [550, 182] on div "[GEOGRAPHIC_DATA]" at bounding box center [581, 187] width 392 height 14
click at [580, 190] on div "[GEOGRAPHIC_DATA]" at bounding box center [581, 187] width 392 height 14
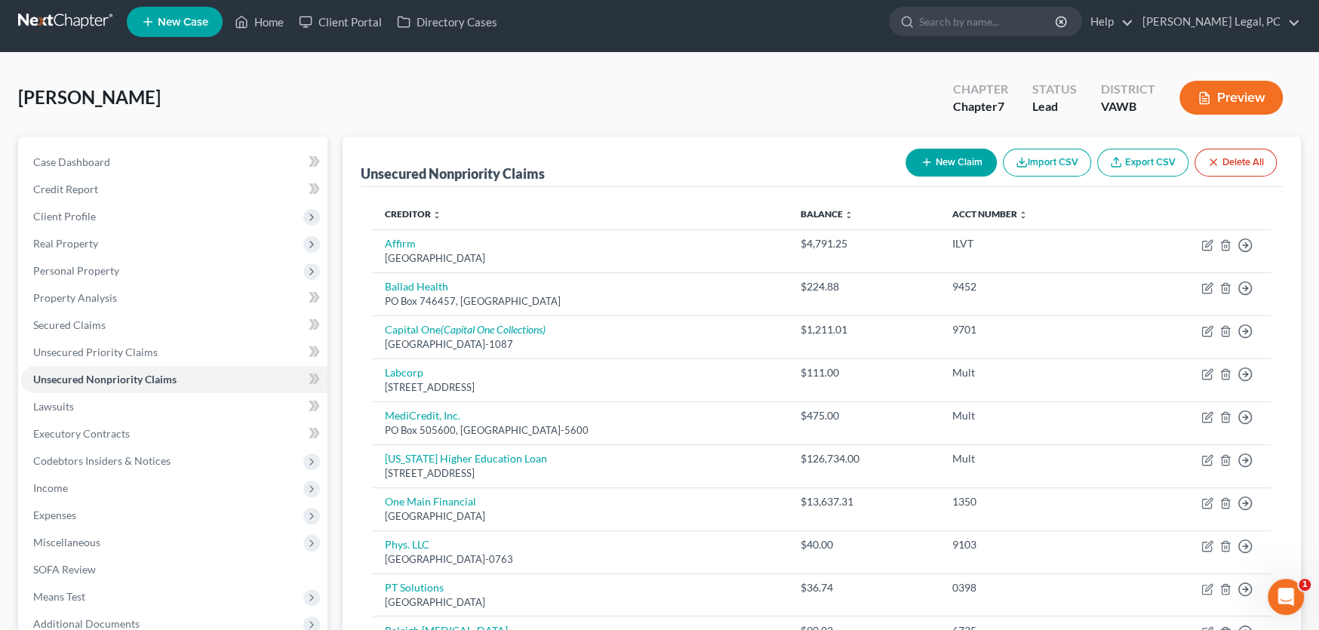
scroll to position [0, 0]
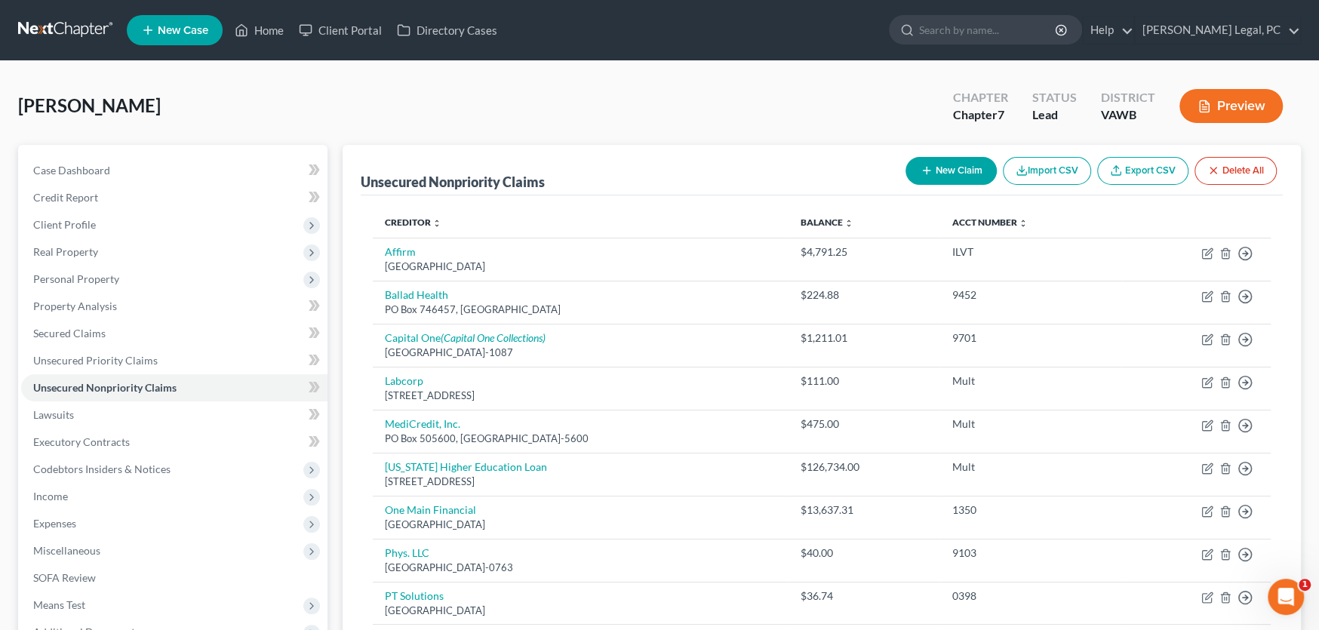
click at [63, 32] on link at bounding box center [66, 30] width 97 height 27
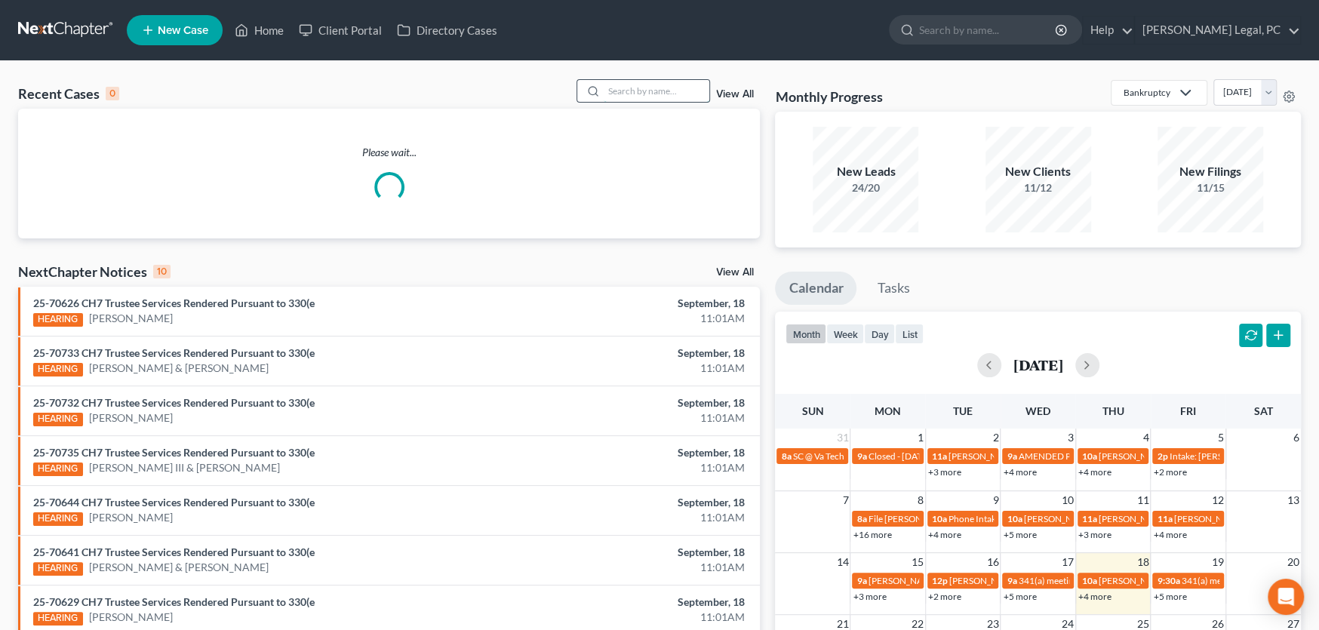
click at [627, 85] on input "search" at bounding box center [657, 91] width 106 height 22
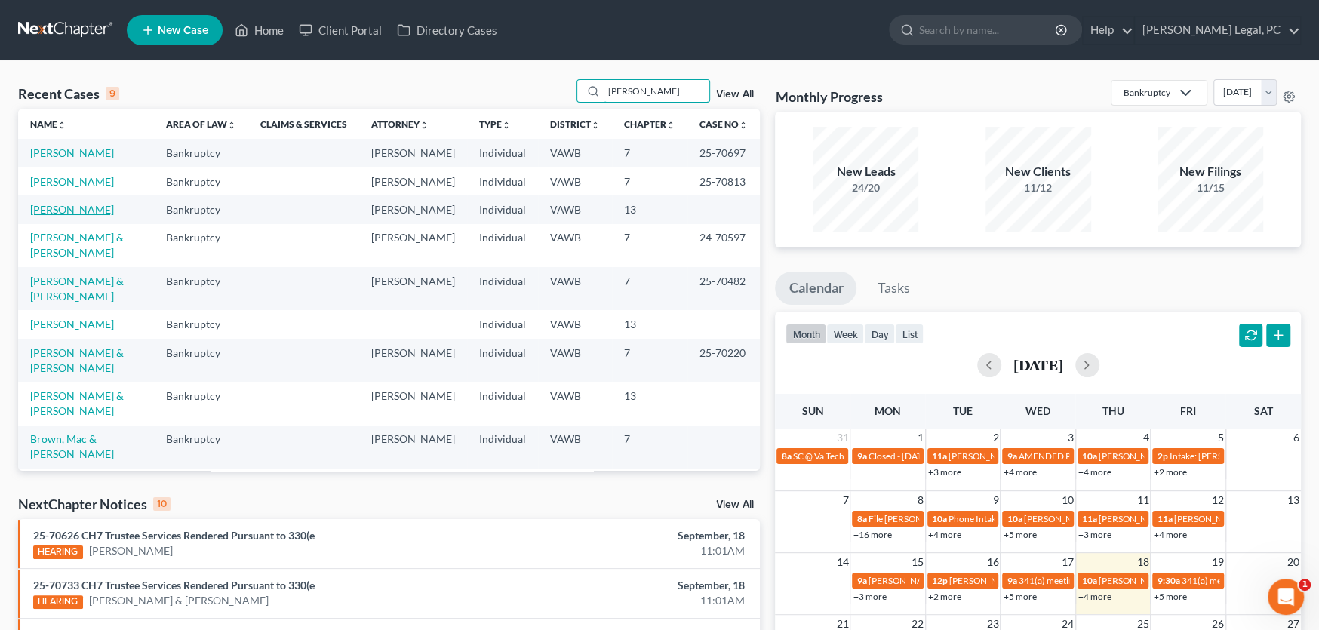
type input "kell"
click at [75, 208] on link "[PERSON_NAME]" at bounding box center [72, 209] width 84 height 13
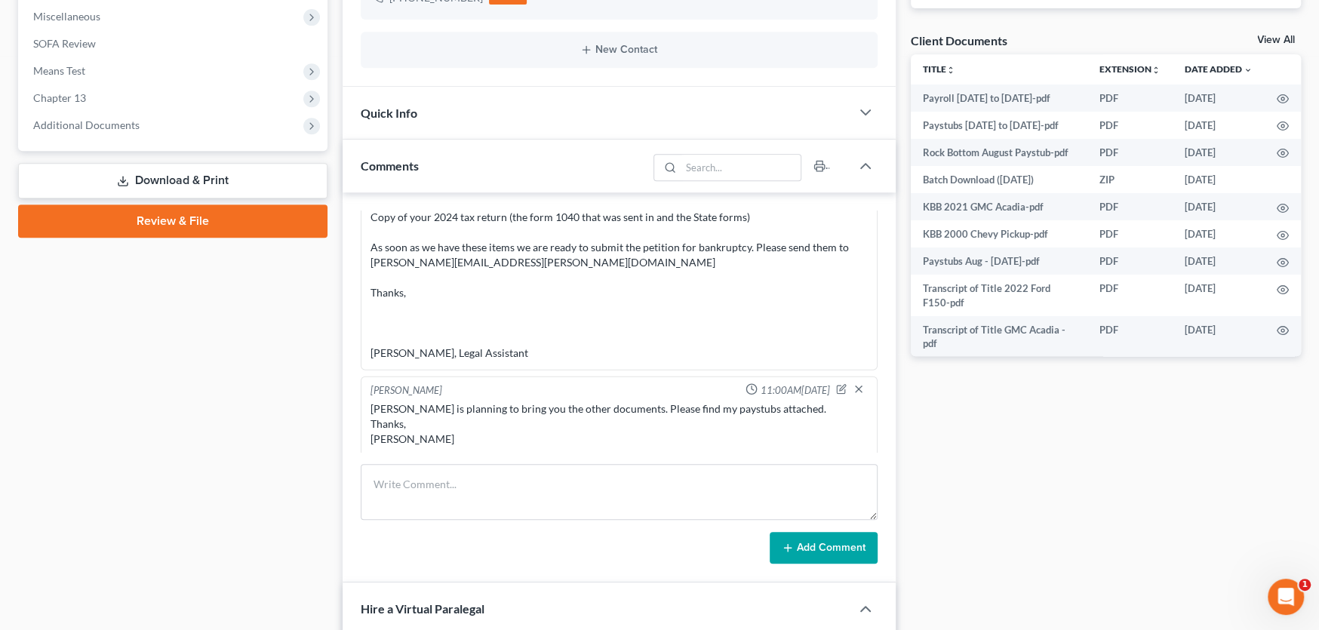
scroll to position [604, 0]
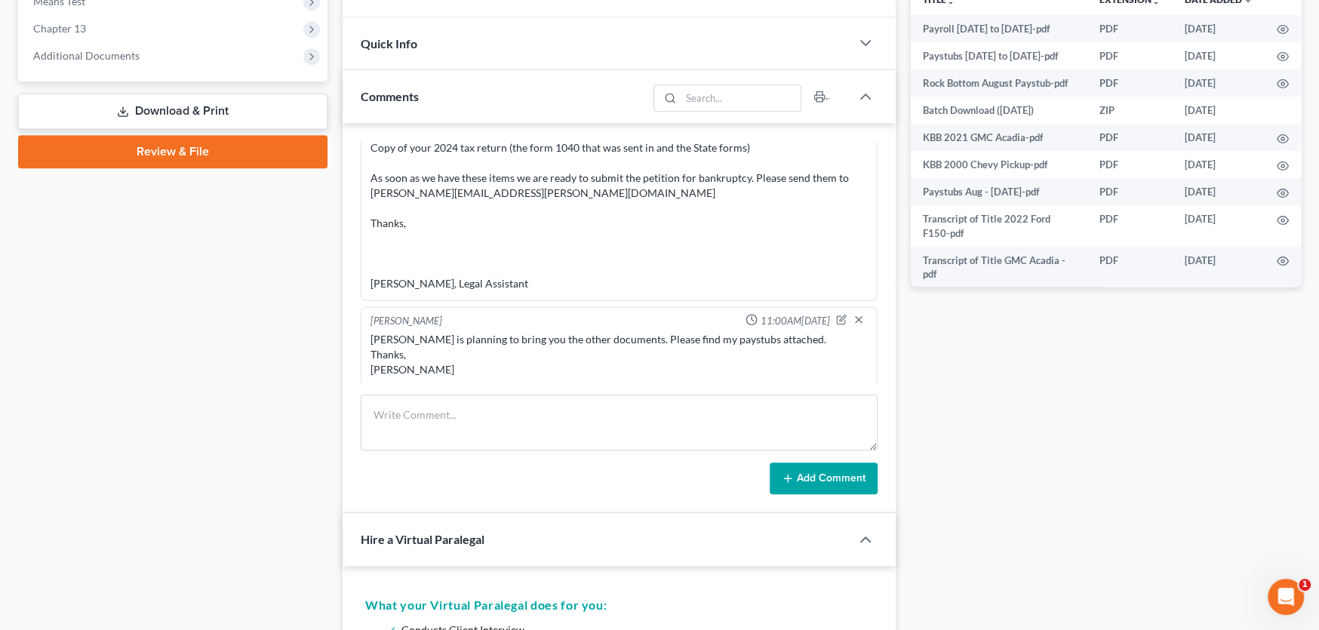
click at [585, 344] on div "Trevor is planning to bring you the other documents. Please find my paystubs at…" at bounding box center [619, 354] width 497 height 45
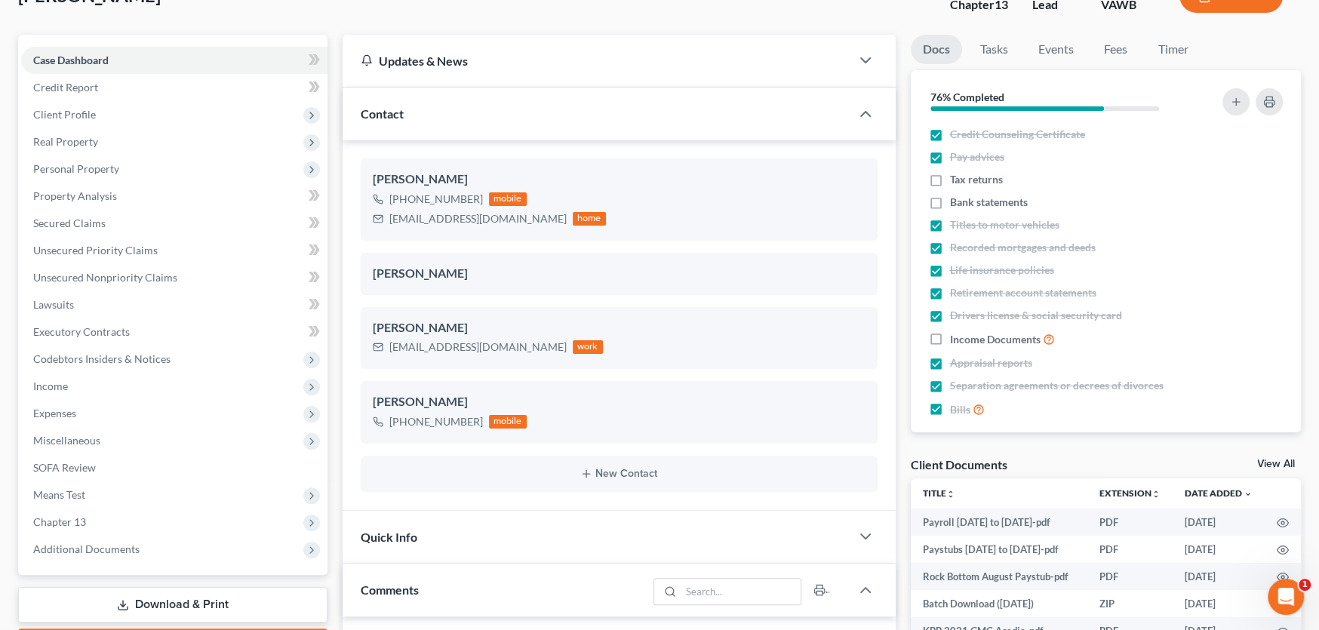
scroll to position [75, 0]
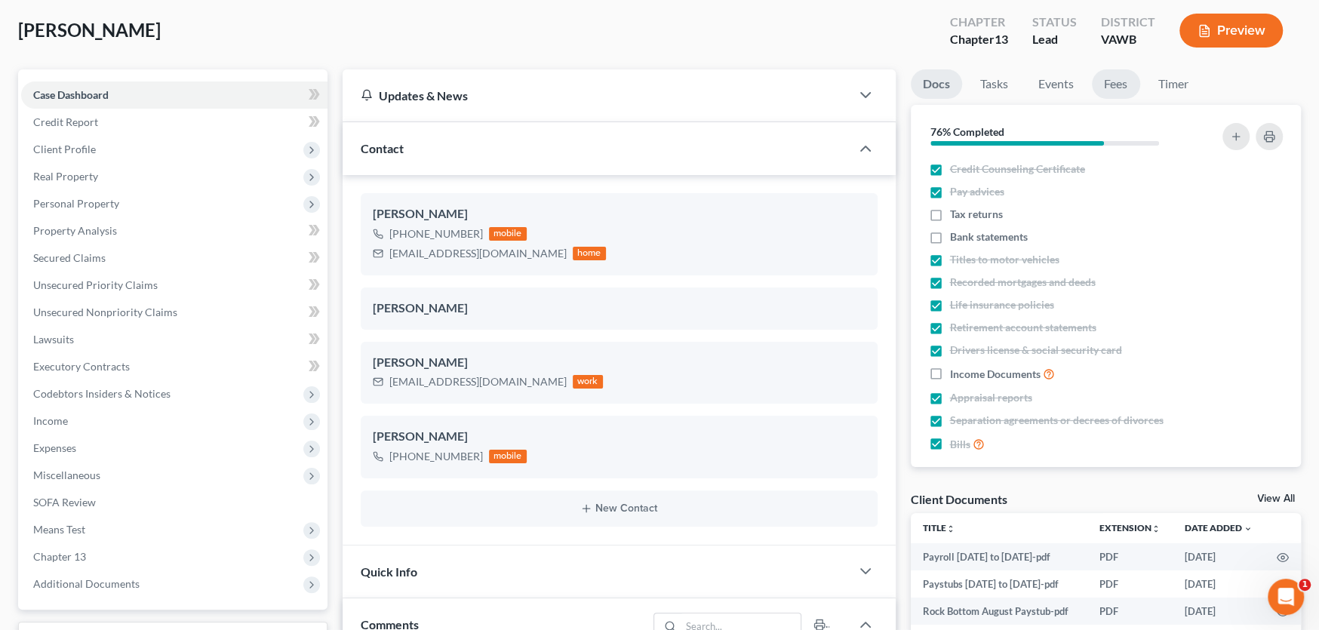
click at [1123, 84] on link "Fees" at bounding box center [1116, 83] width 48 height 29
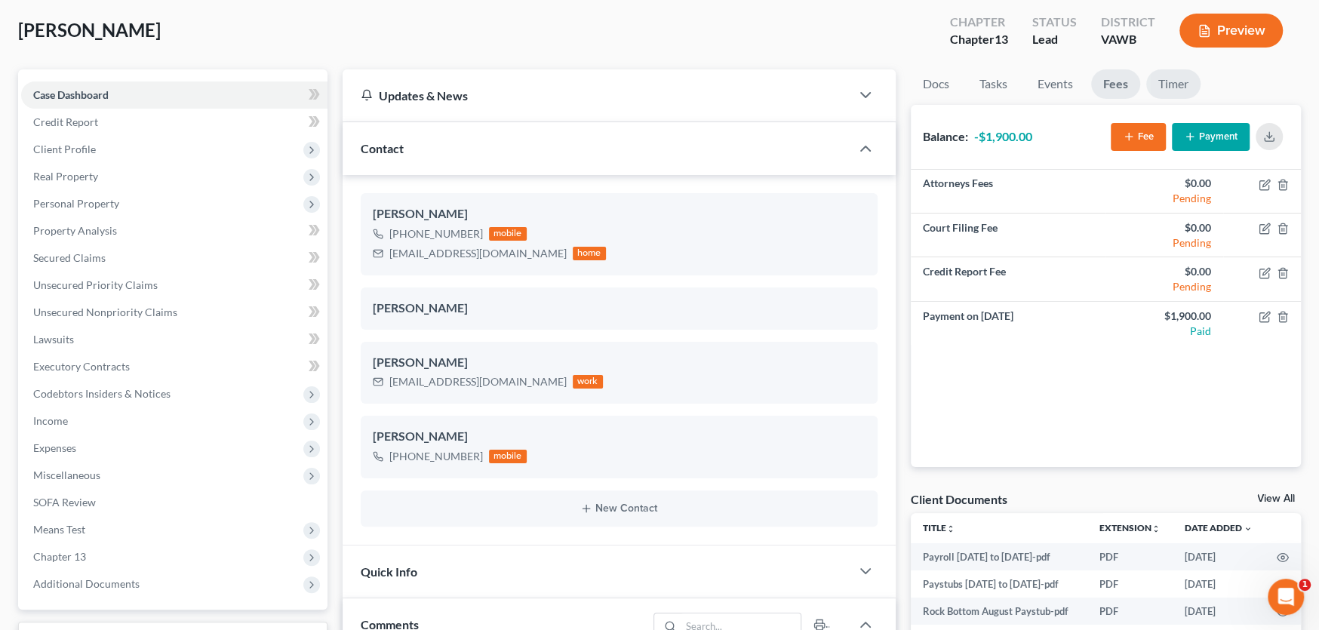
click at [1171, 82] on link "Timer" at bounding box center [1174, 83] width 54 height 29
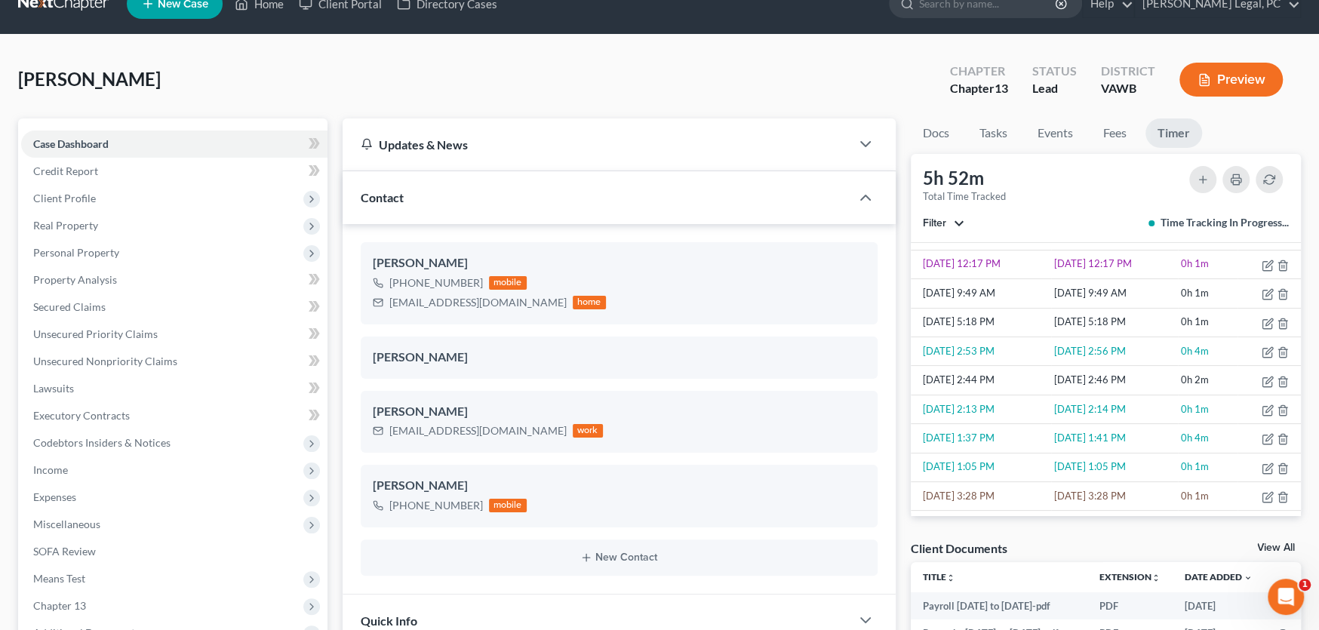
scroll to position [0, 0]
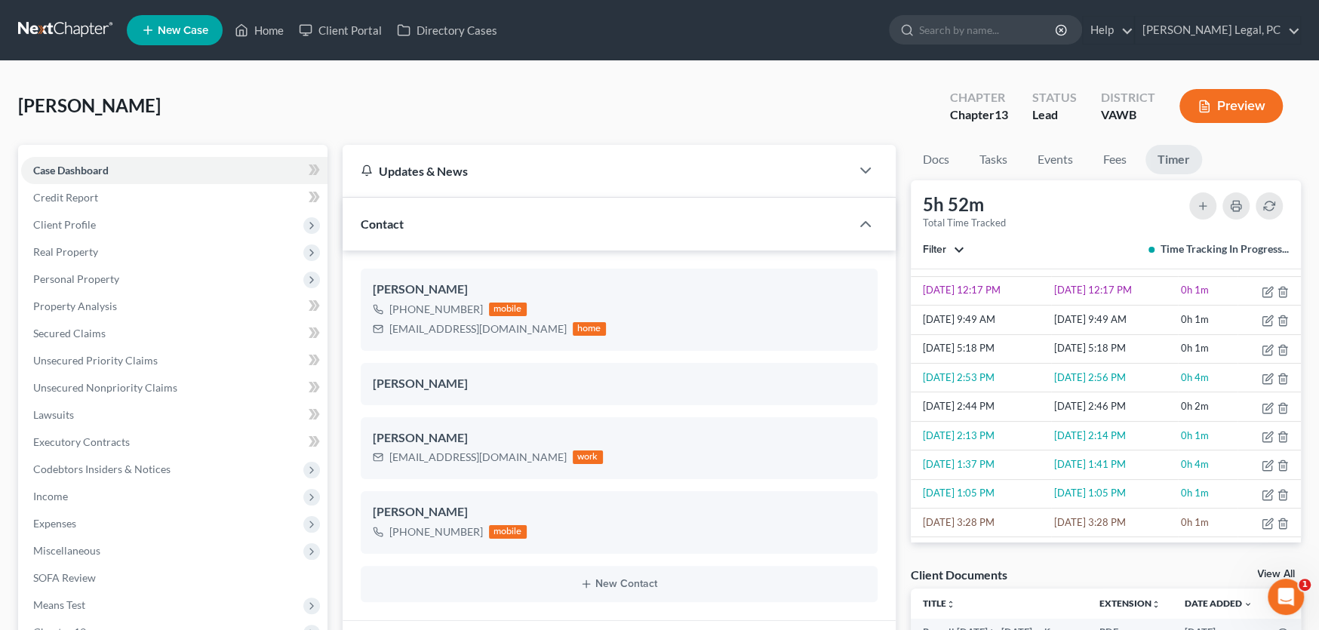
click at [429, 94] on div "Kell, Trevor Upgraded Chapter Chapter 13 Status Lead District VAWB Preview" at bounding box center [659, 112] width 1283 height 66
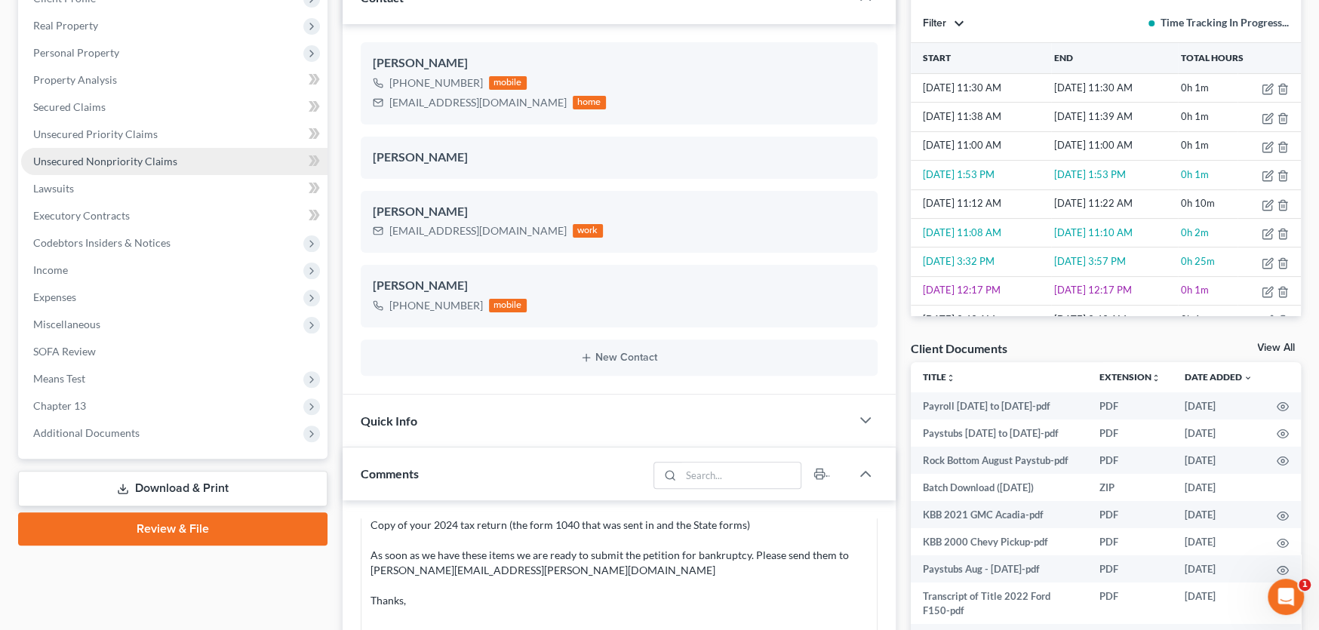
scroll to position [151, 0]
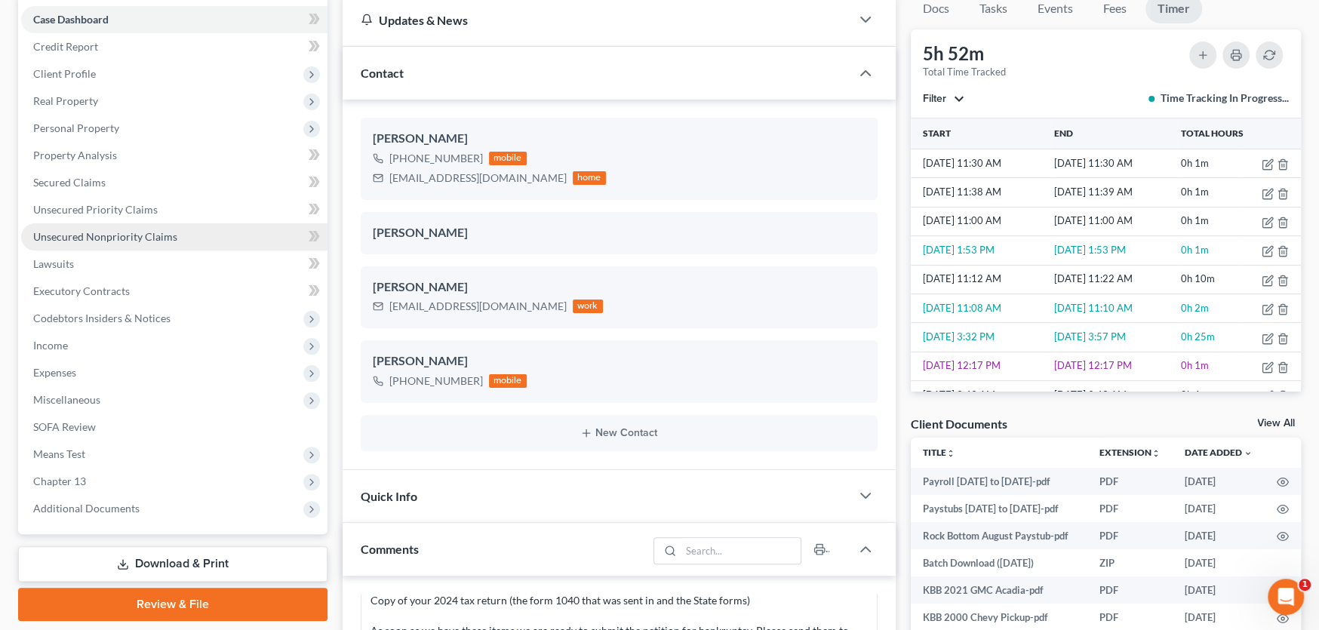
click at [114, 226] on link "Unsecured Nonpriority Claims" at bounding box center [174, 236] width 306 height 27
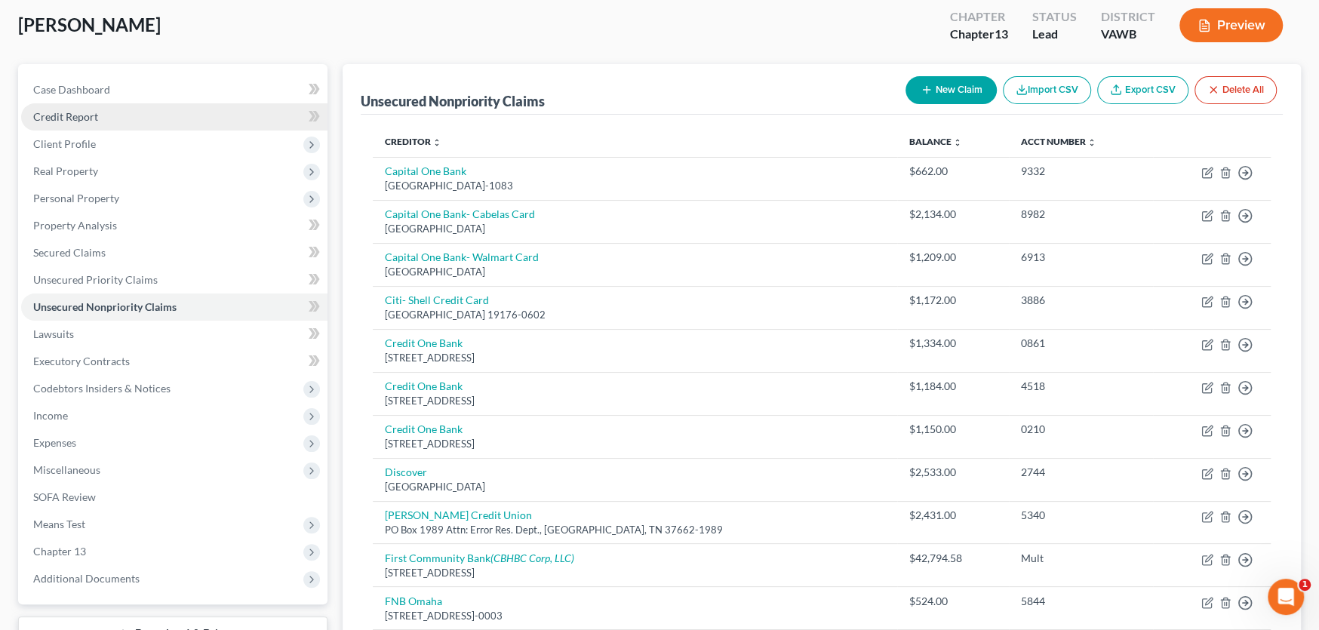
scroll to position [75, 0]
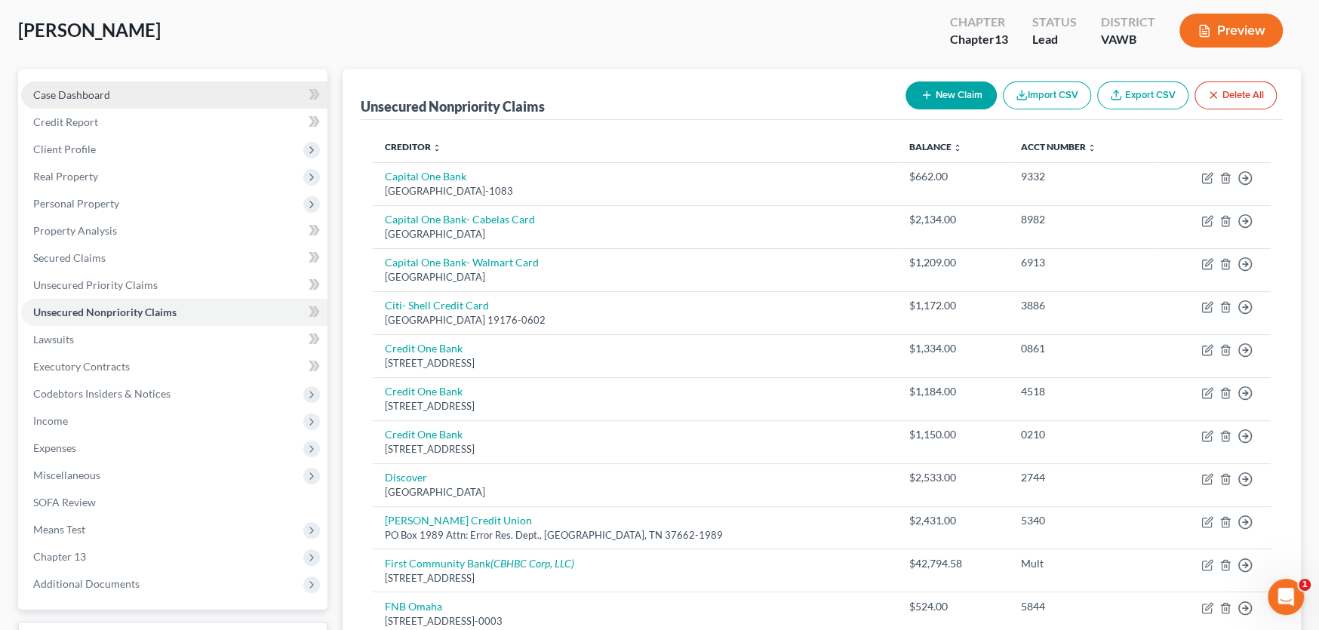
click at [90, 94] on span "Case Dashboard" at bounding box center [71, 94] width 77 height 13
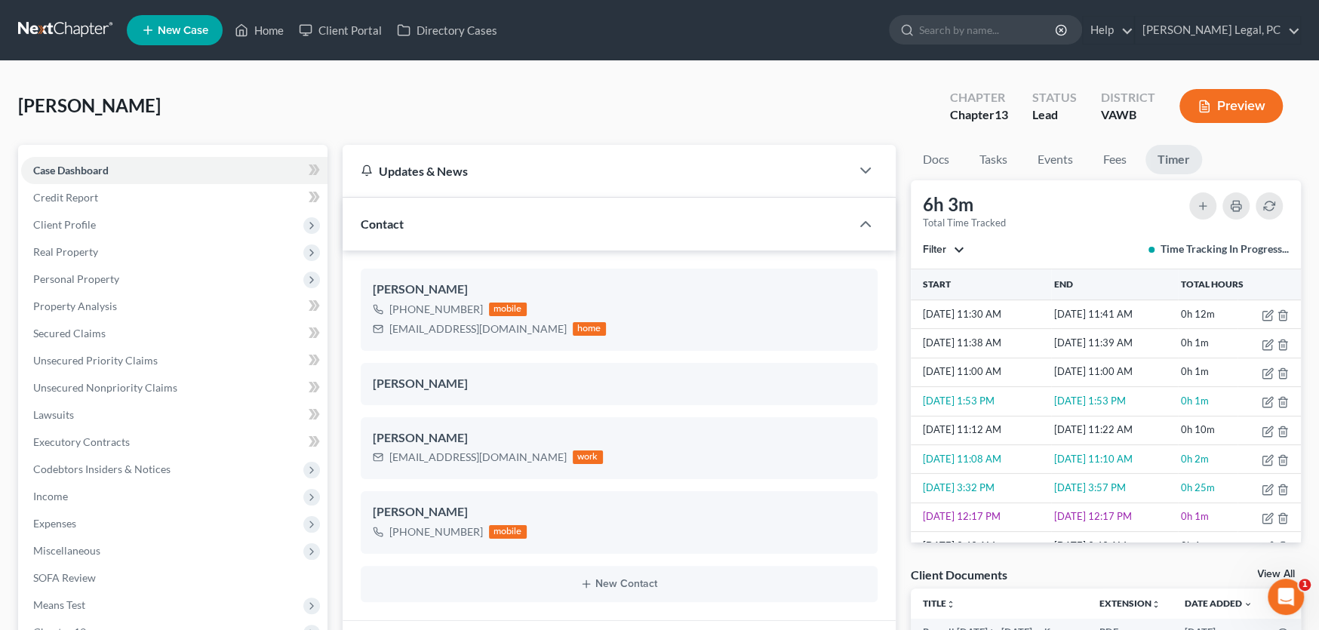
scroll to position [3046, 0]
click at [33, 26] on link at bounding box center [66, 30] width 97 height 27
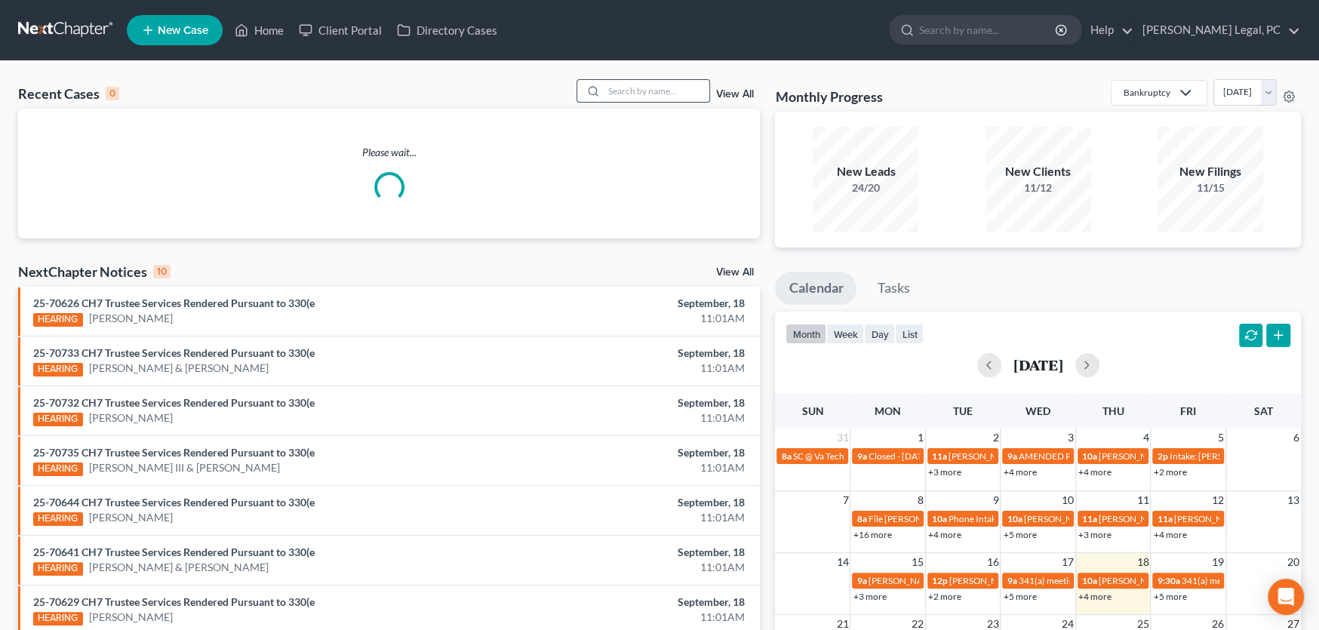
click at [629, 91] on input "search" at bounding box center [657, 91] width 106 height 22
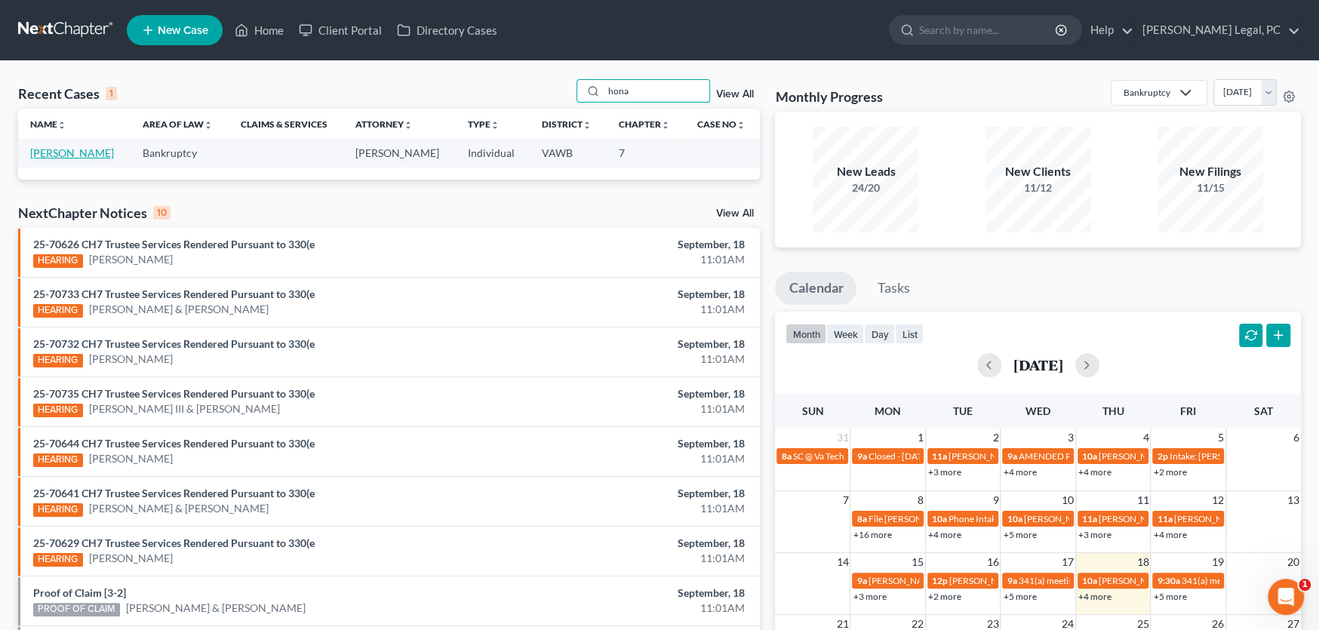
type input "hona"
click at [74, 154] on link "[PERSON_NAME]" at bounding box center [72, 152] width 84 height 13
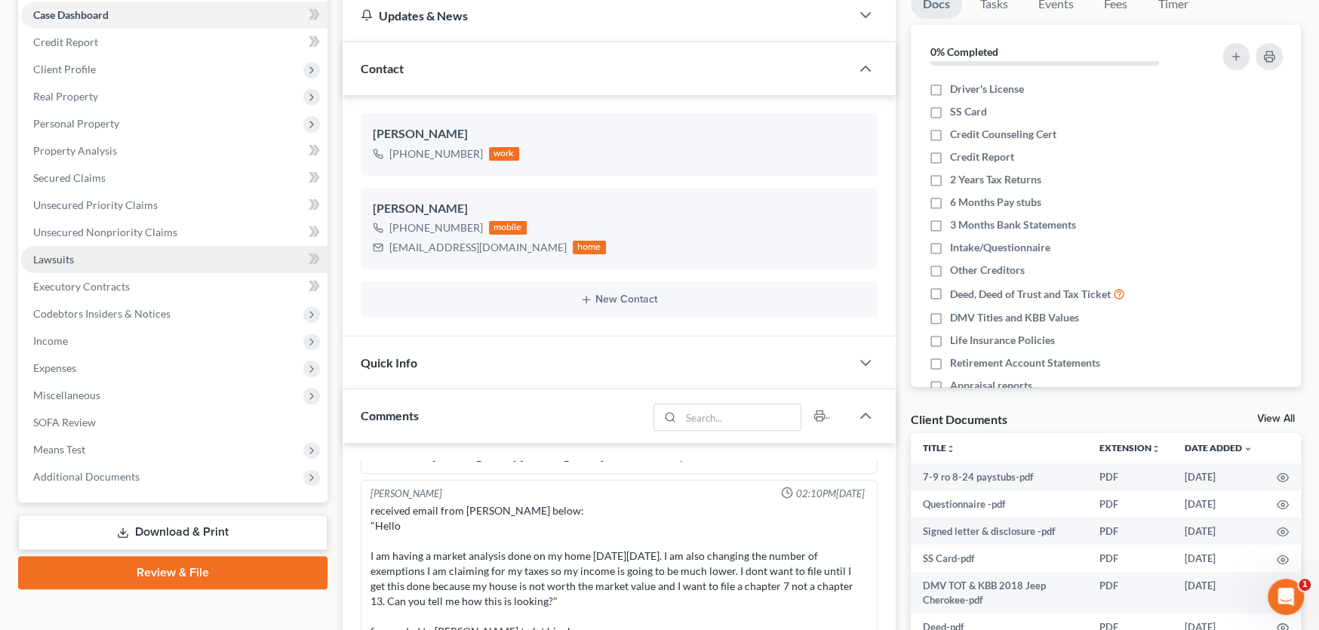
scroll to position [226, 0]
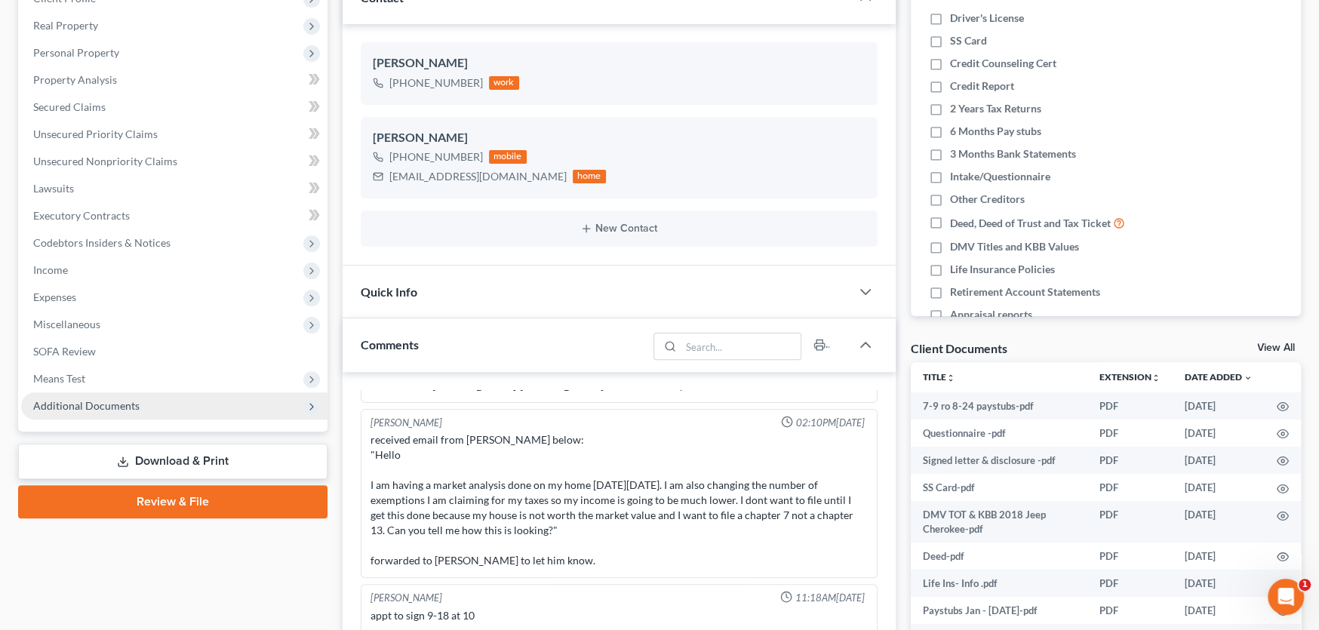
click at [129, 405] on span "Additional Documents" at bounding box center [86, 405] width 106 height 13
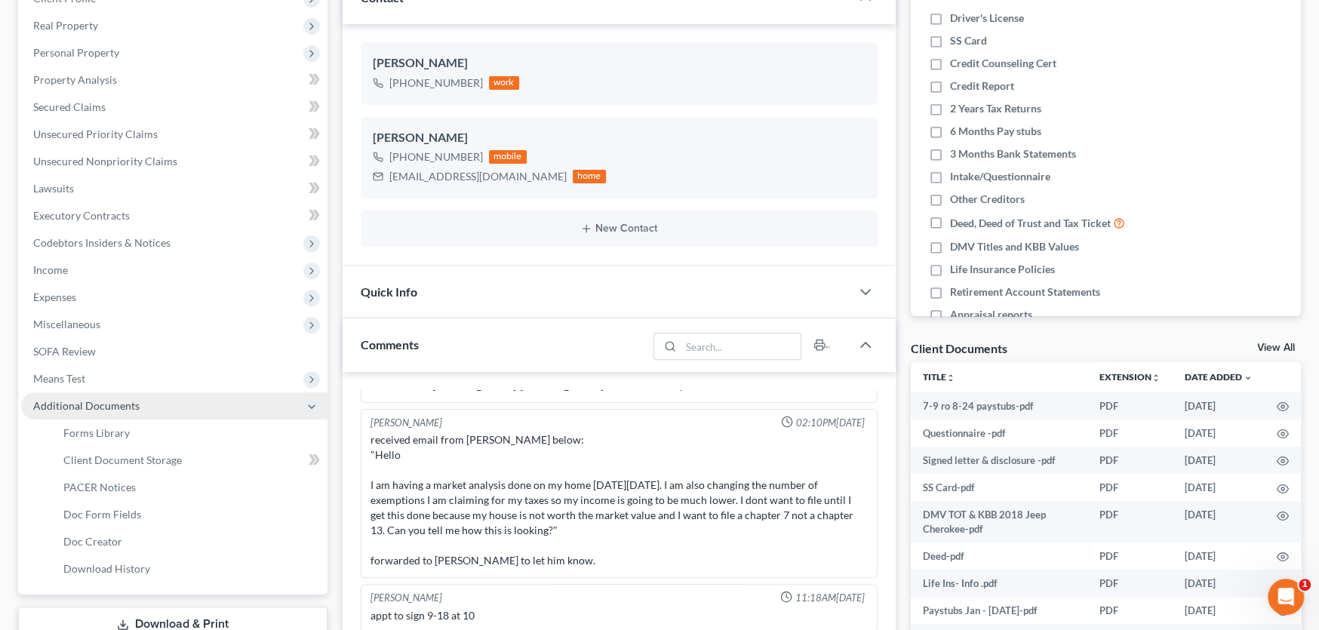
click at [129, 405] on span "Additional Documents" at bounding box center [86, 405] width 106 height 13
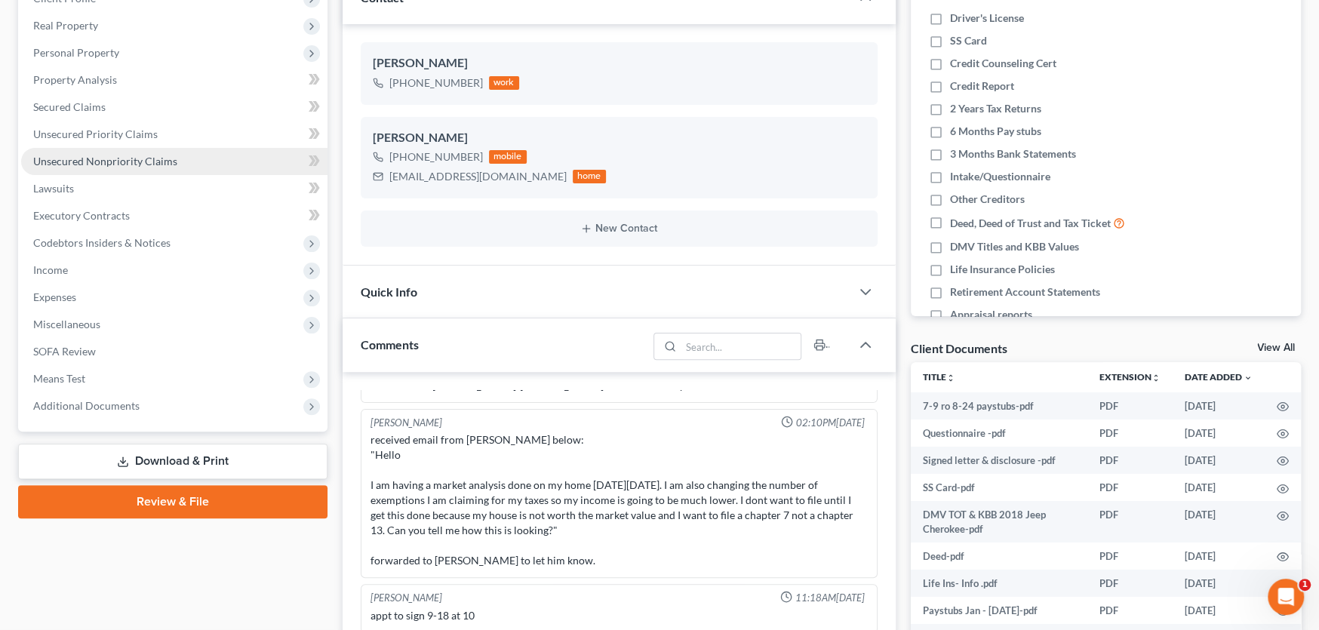
click at [112, 168] on link "Unsecured Nonpriority Claims" at bounding box center [174, 161] width 306 height 27
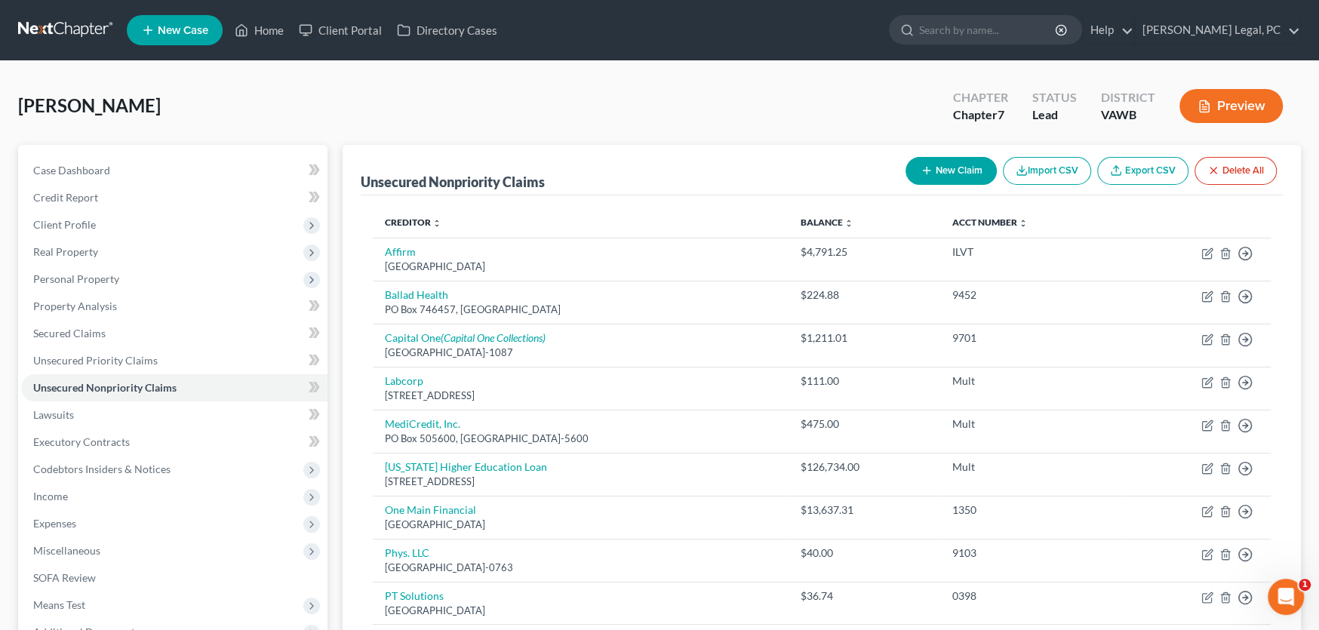
click at [947, 175] on button "New Claim" at bounding box center [951, 171] width 91 height 28
select select "0"
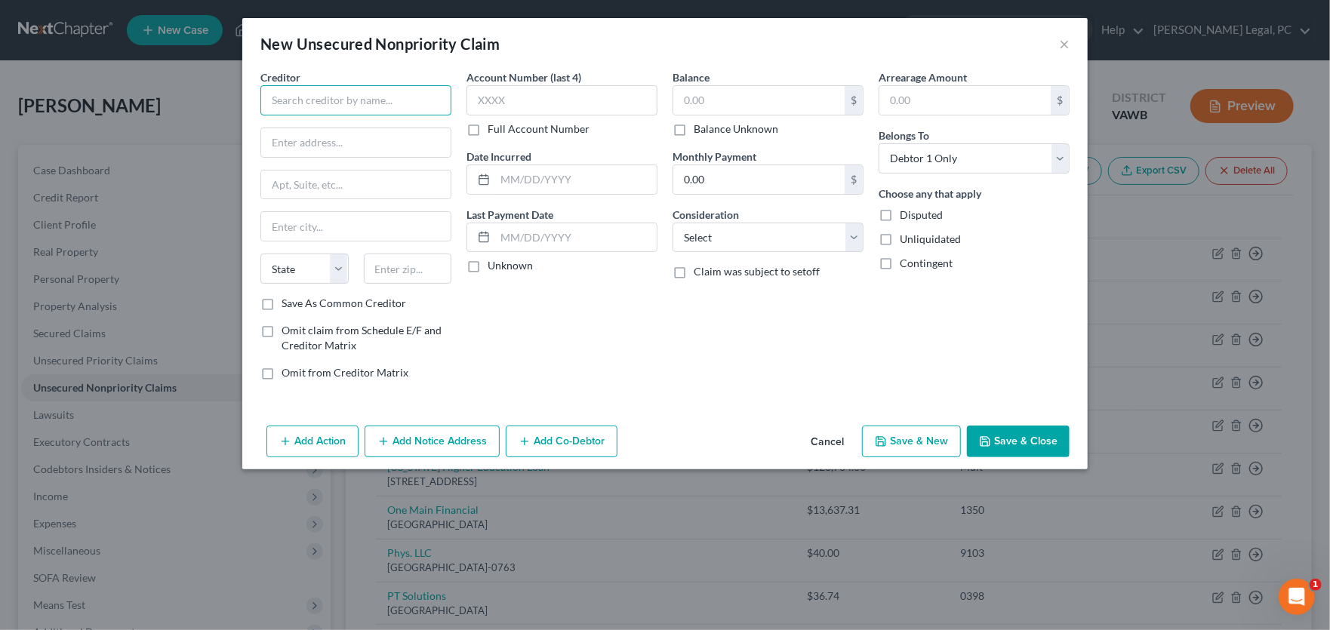
click at [321, 103] on input "text" at bounding box center [355, 100] width 191 height 30
type input "Milo C Cockerham Inc"
click at [492, 106] on input "text" at bounding box center [561, 100] width 191 height 30
click at [488, 126] on label "Full Account Number" at bounding box center [539, 129] width 102 height 15
click at [494, 126] on input "Full Account Number" at bounding box center [499, 127] width 10 height 10
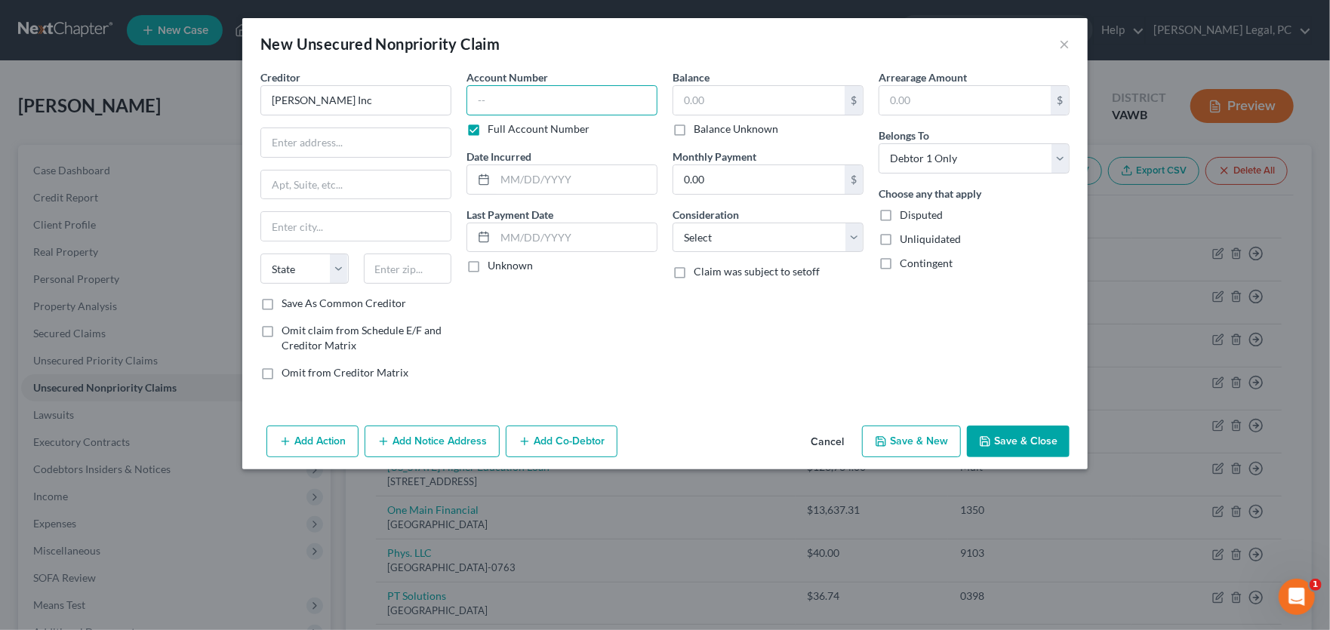
click at [494, 95] on input "text" at bounding box center [561, 100] width 191 height 30
type input "29522092"
click at [688, 103] on input "text" at bounding box center [758, 100] width 171 height 29
type input "84.98"
click at [725, 245] on select "Select Cable / Satellite Services Collection Agency Credit Card Debt Debt Couns…" at bounding box center [768, 238] width 191 height 30
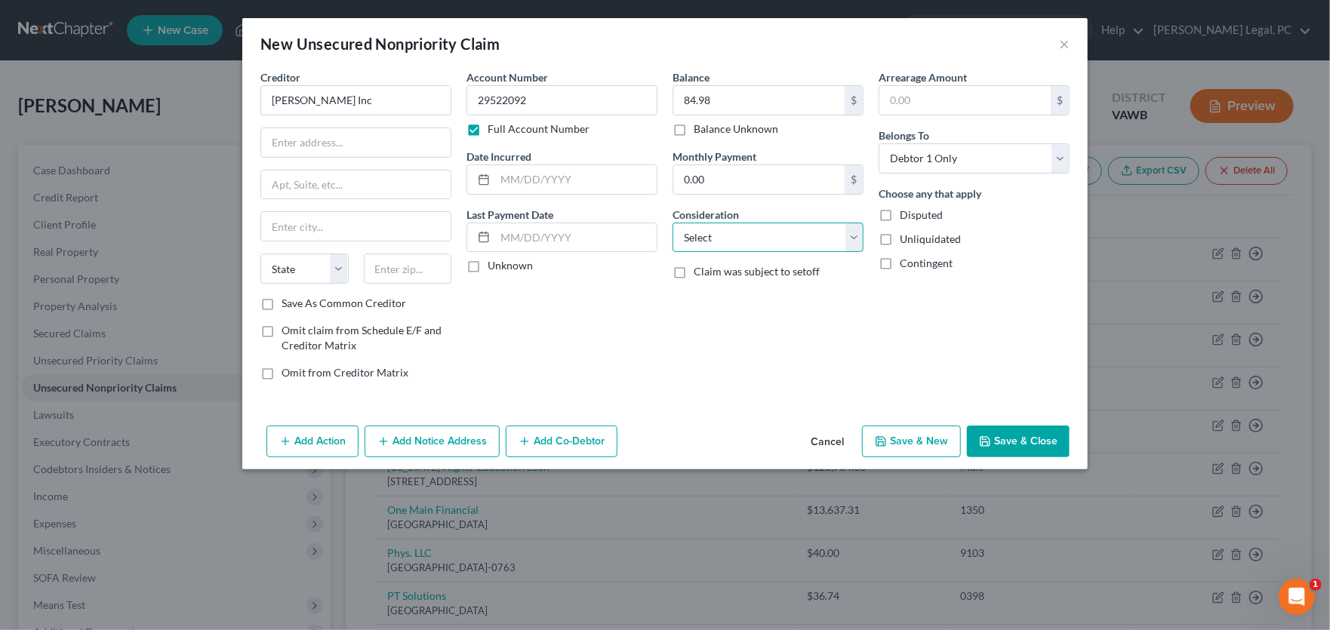
select select "20"
click at [673, 223] on select "Select Cable / Satellite Services Collection Agency Credit Card Debt Debt Couns…" at bounding box center [768, 238] width 191 height 30
click at [283, 142] on input "text" at bounding box center [355, 142] width 189 height 29
type input "PO Box 659"
type input "24333"
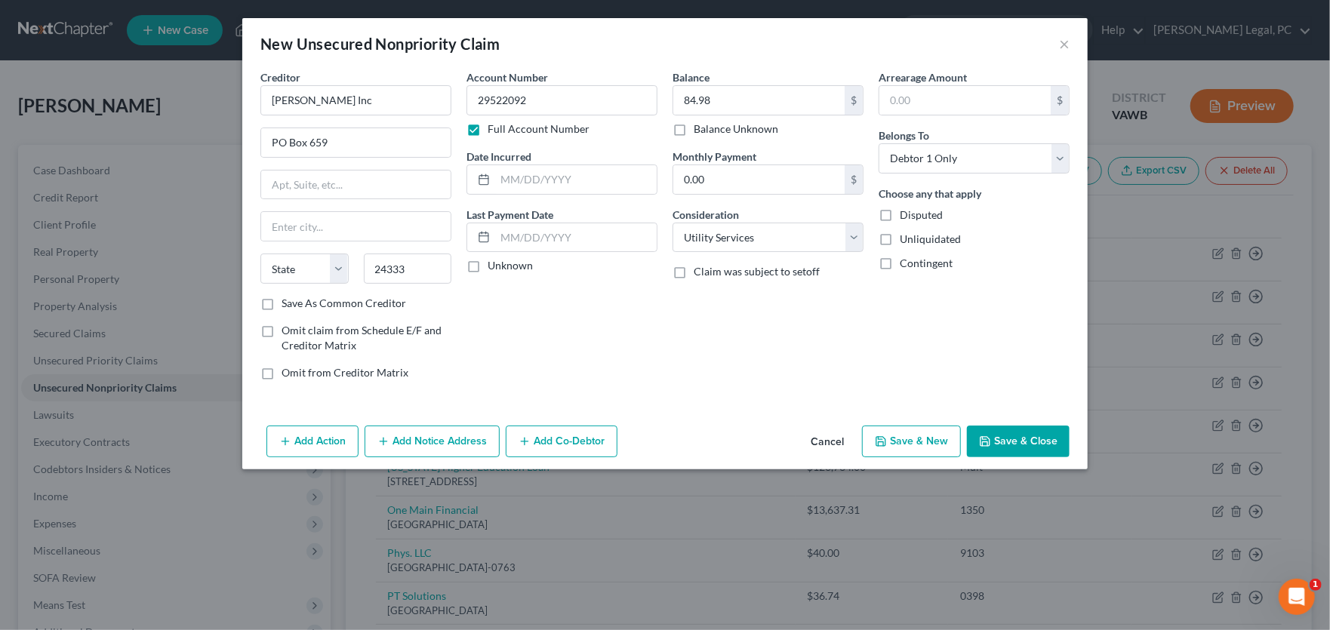
type input "Galax"
select select "48"
click at [1019, 433] on button "Save & Close" at bounding box center [1018, 442] width 103 height 32
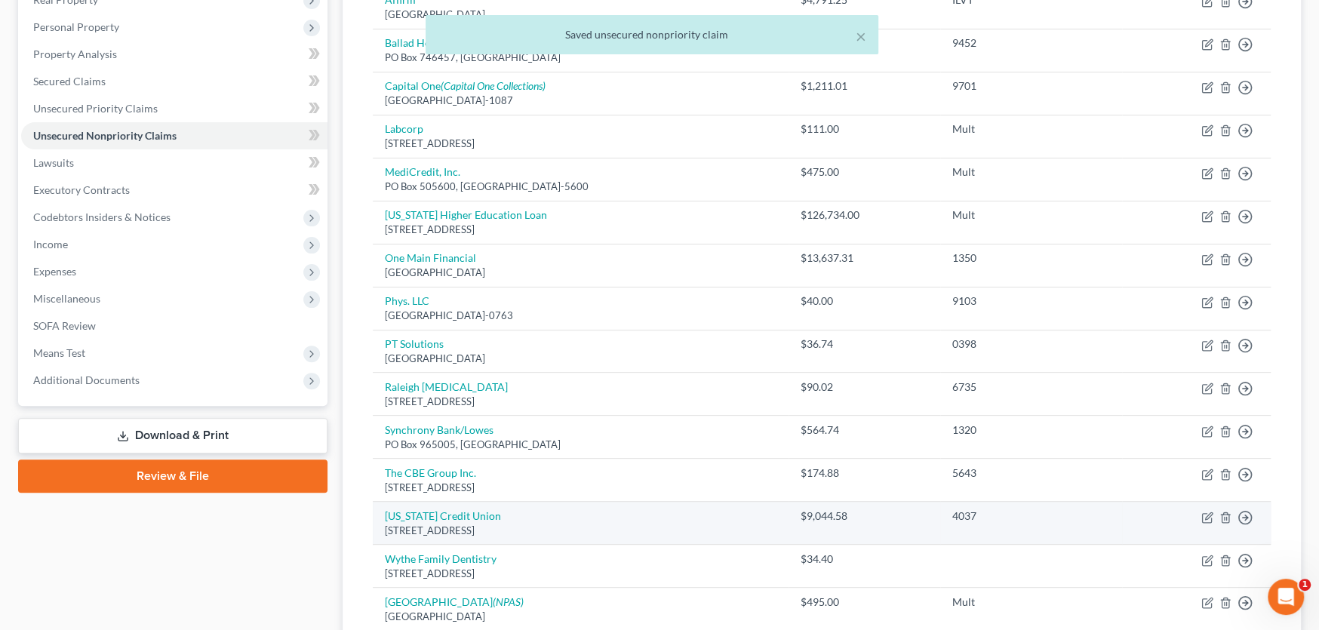
scroll to position [226, 0]
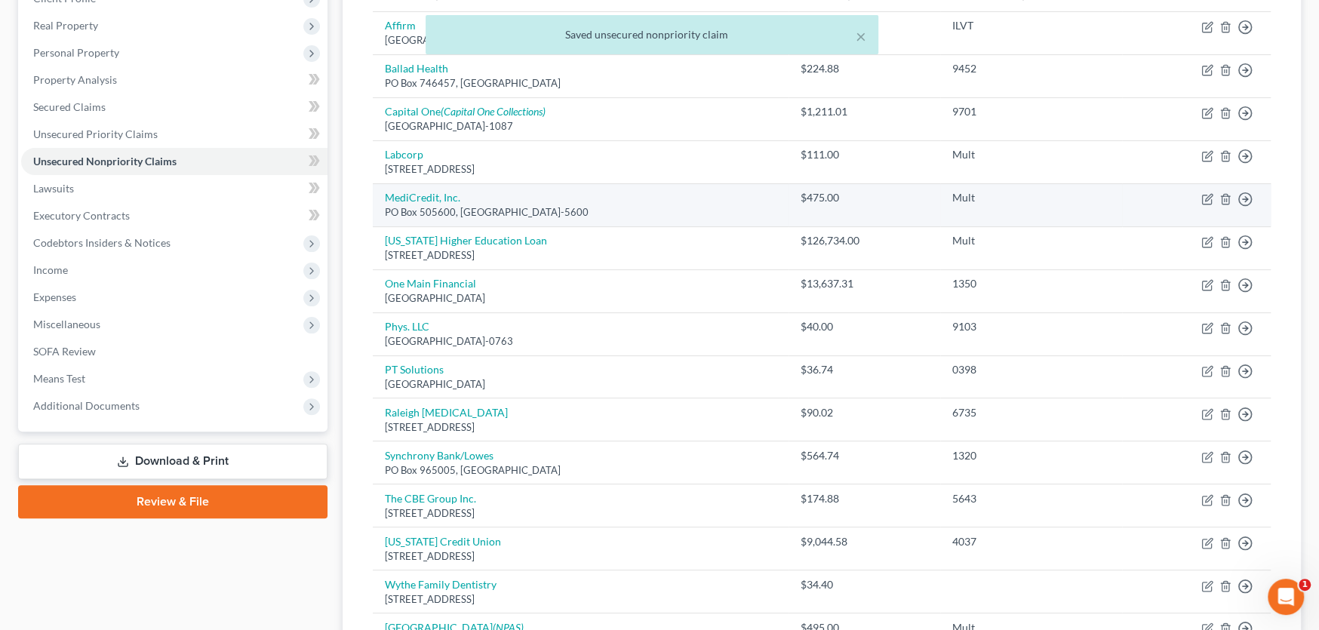
click at [523, 202] on td "MediCredit, Inc. PO Box 505600, St. Louis, MO 63150-5600" at bounding box center [581, 204] width 416 height 43
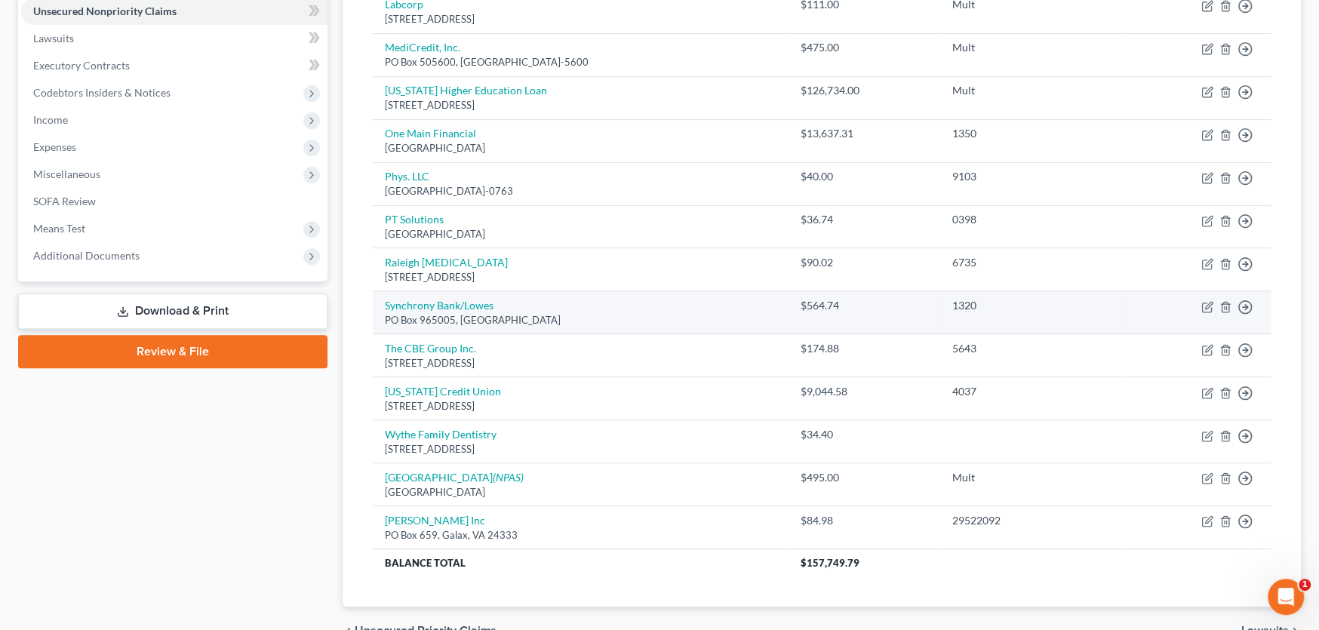
scroll to position [302, 0]
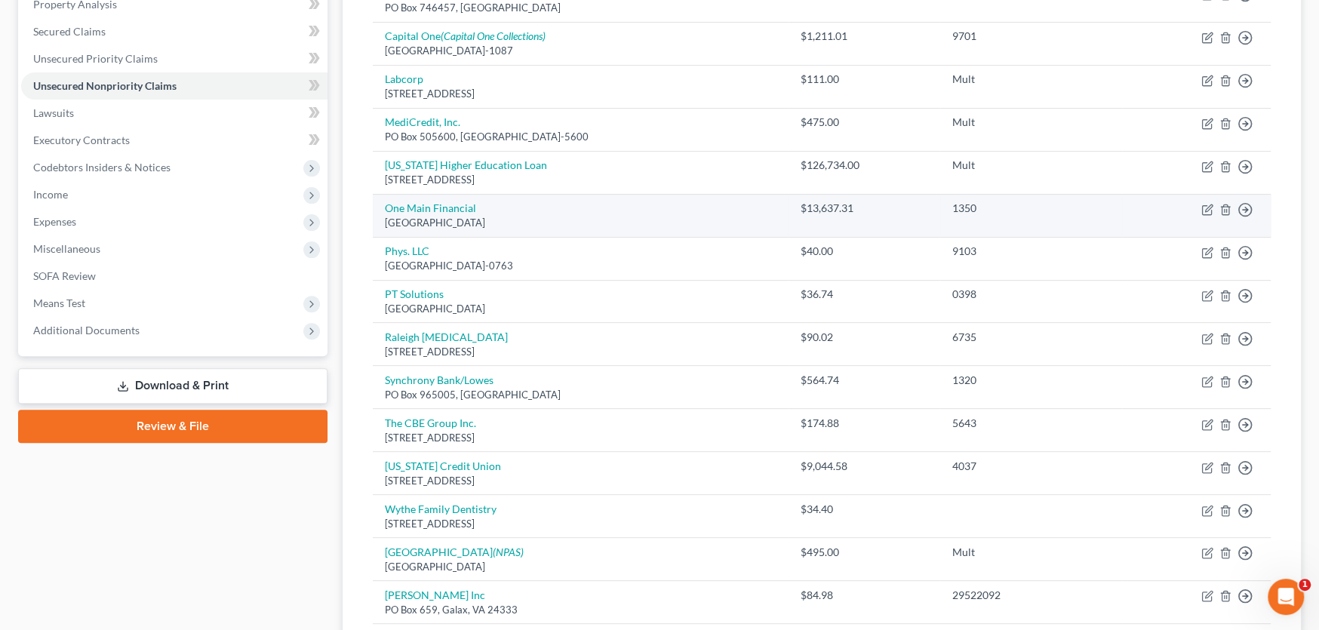
click at [513, 216] on div "PO Box 740594, Cincinnati, OH 45274" at bounding box center [581, 223] width 392 height 14
click at [578, 216] on div "PO Box 740594, Cincinnati, OH 45274" at bounding box center [581, 223] width 392 height 14
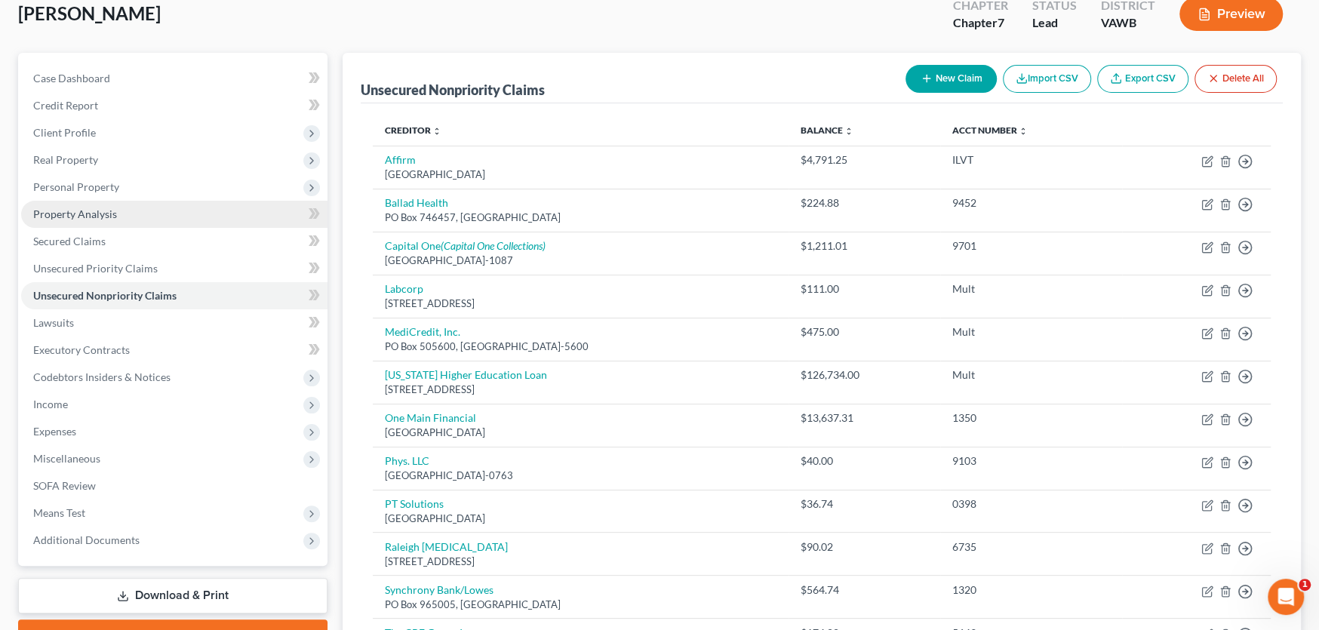
scroll to position [75, 0]
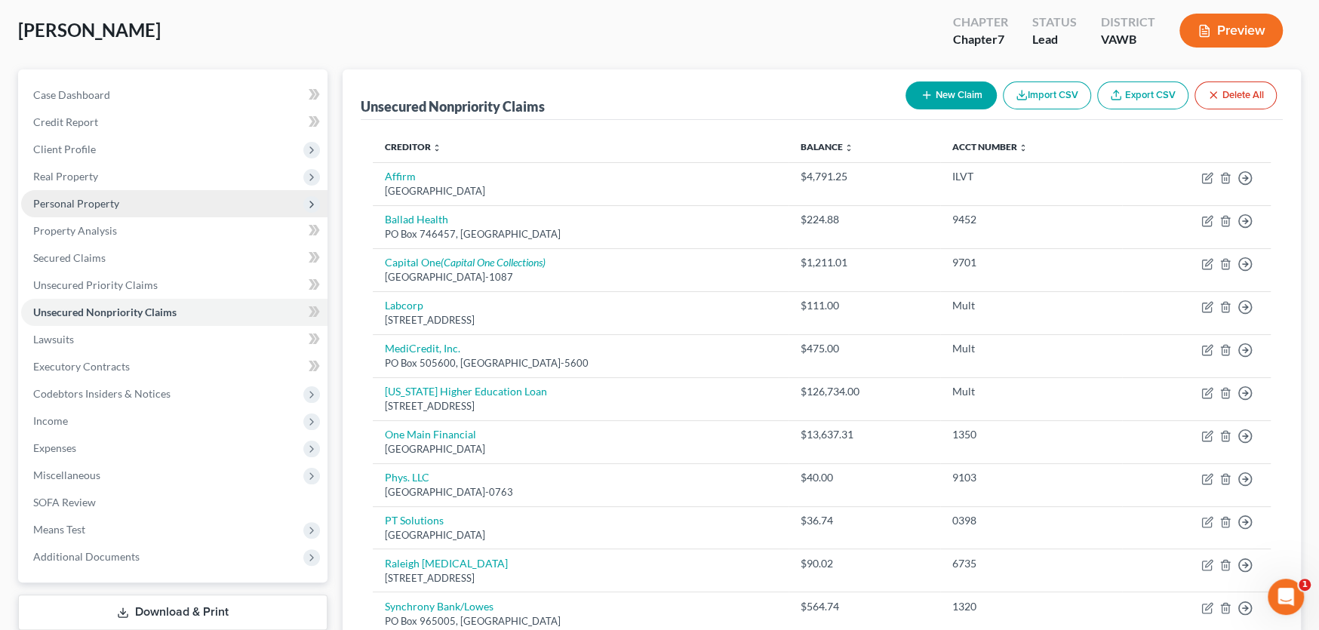
click at [85, 200] on span "Personal Property" at bounding box center [76, 203] width 86 height 13
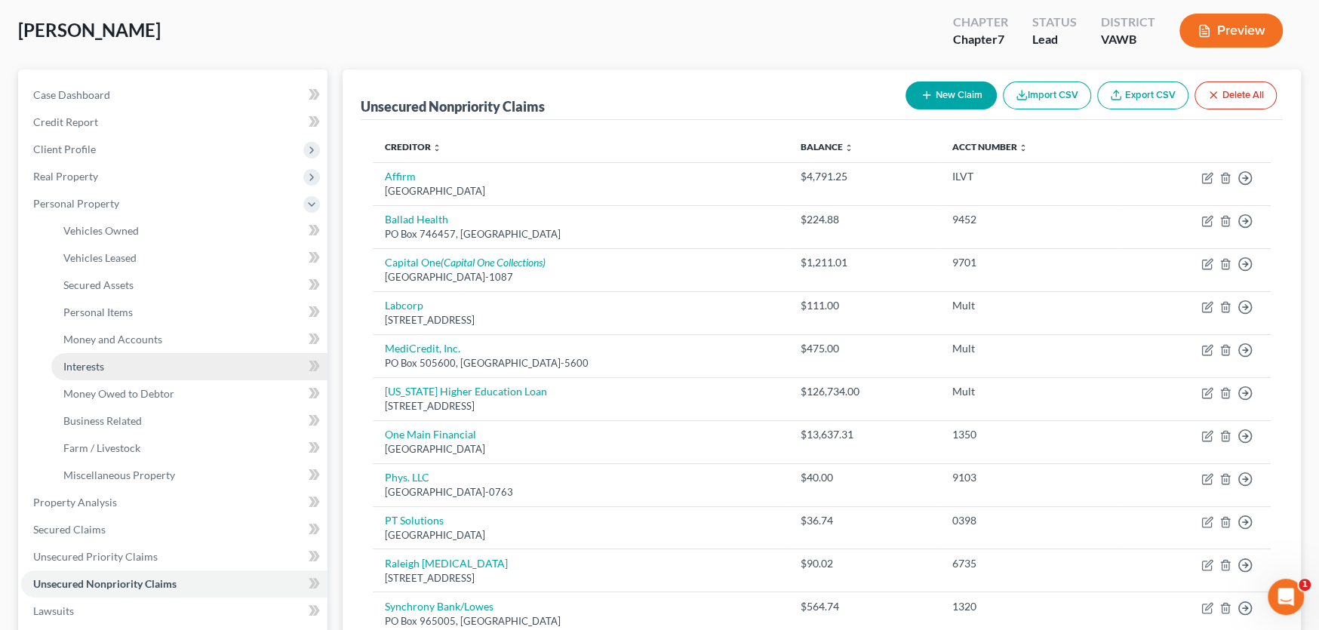
click at [97, 365] on span "Interests" at bounding box center [83, 366] width 41 height 13
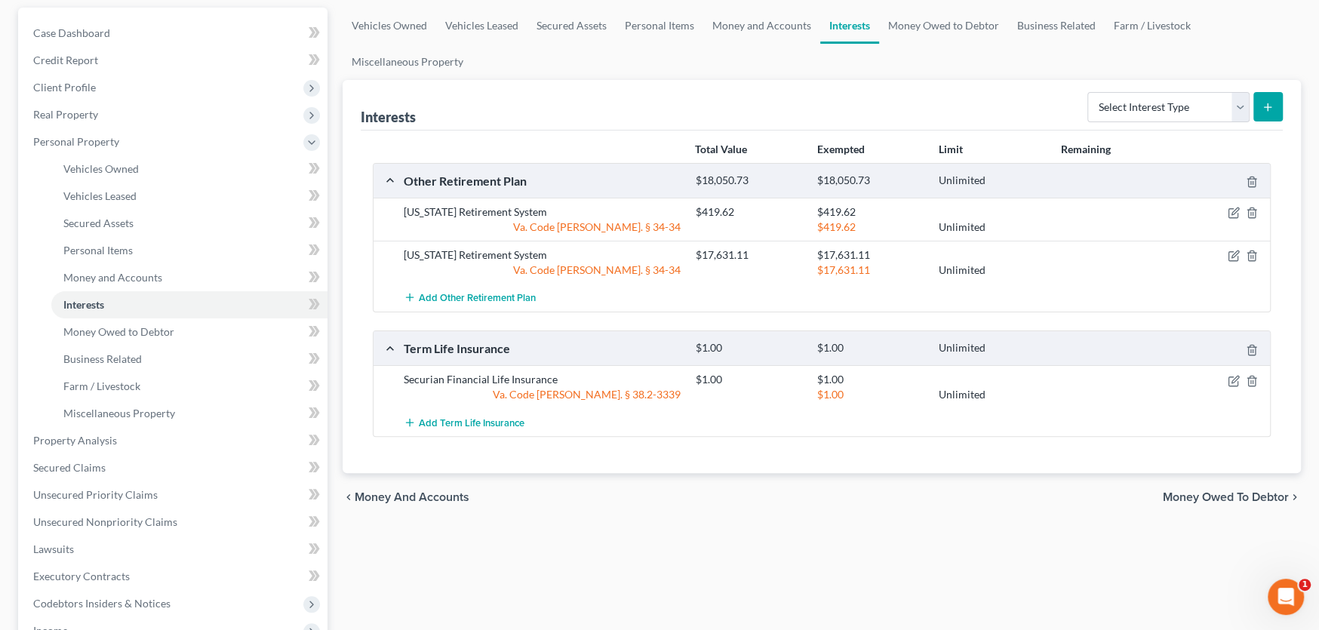
scroll to position [151, 0]
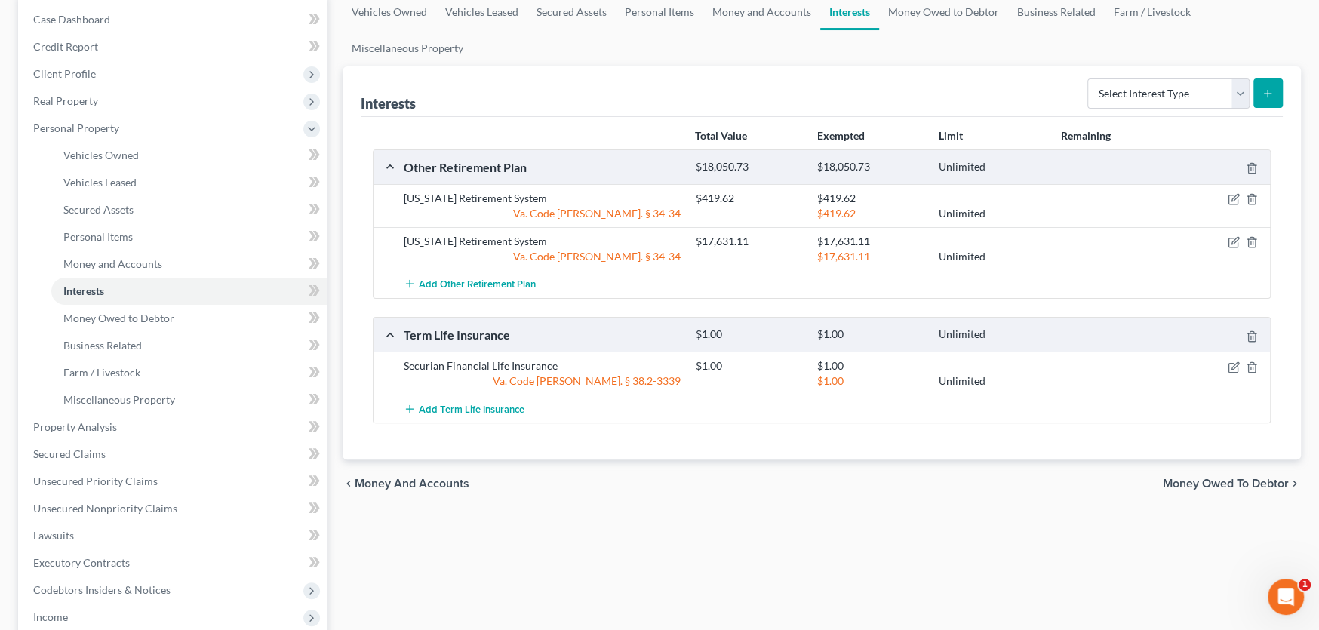
click at [868, 270] on div "Add Other Retirement Plan" at bounding box center [834, 284] width 876 height 28
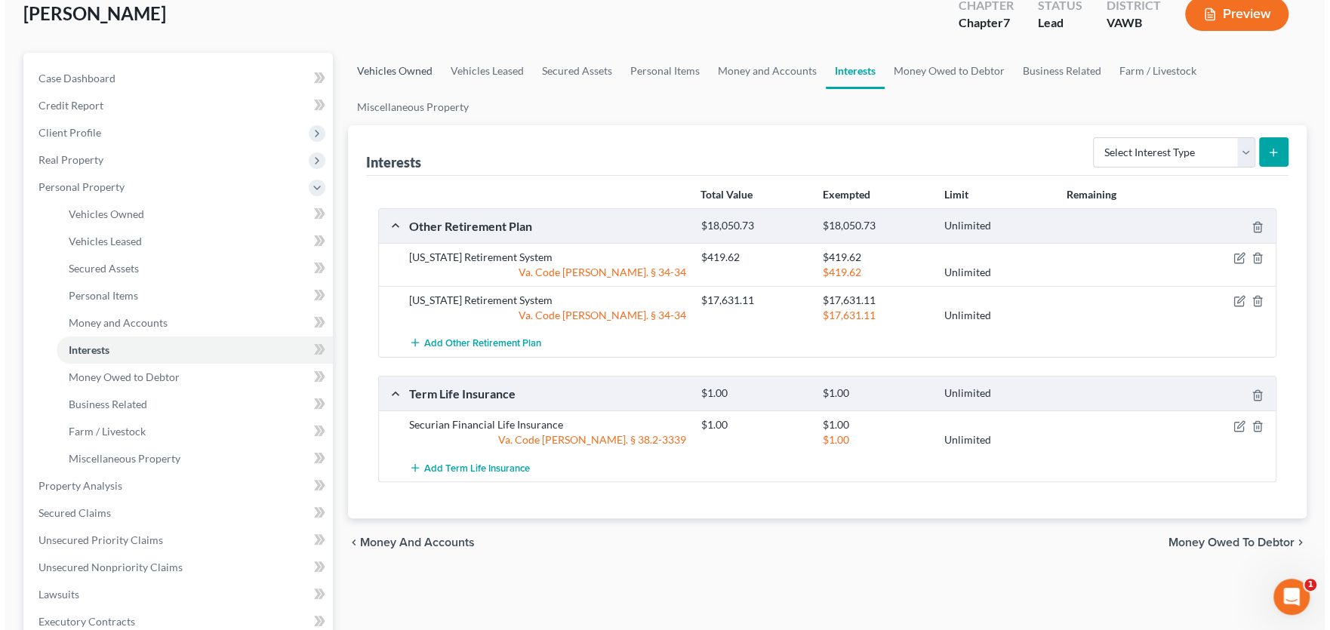
scroll to position [0, 0]
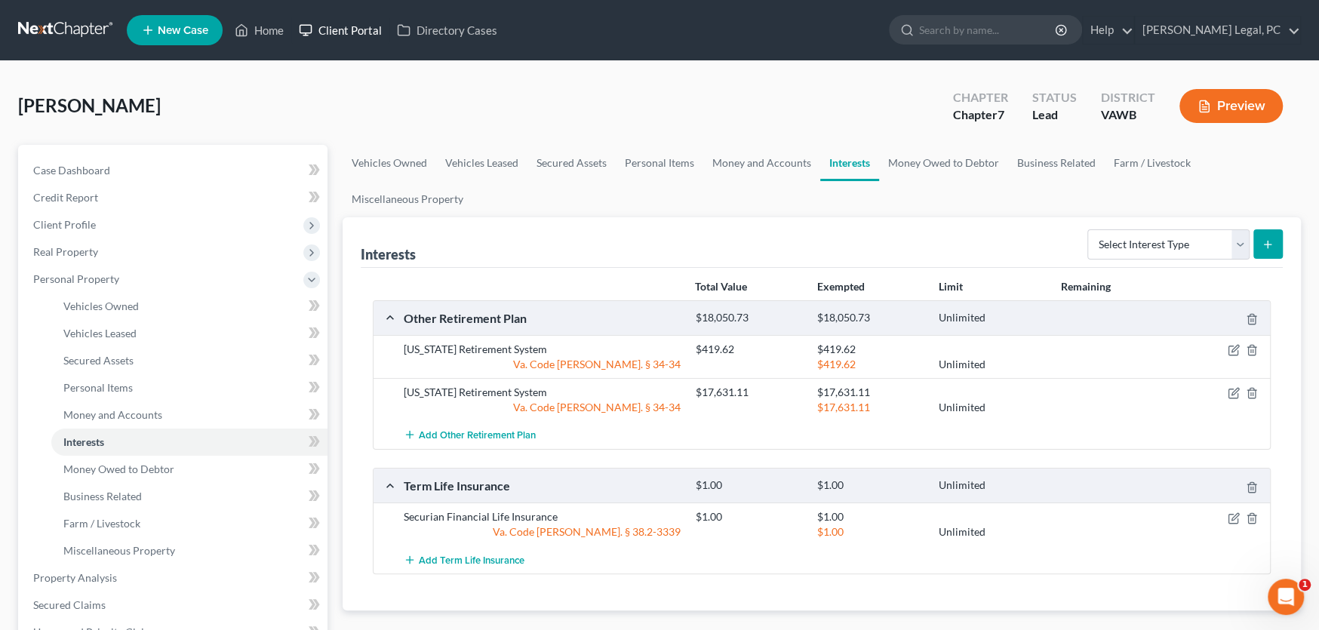
click at [361, 30] on link "Client Portal" at bounding box center [340, 30] width 98 height 27
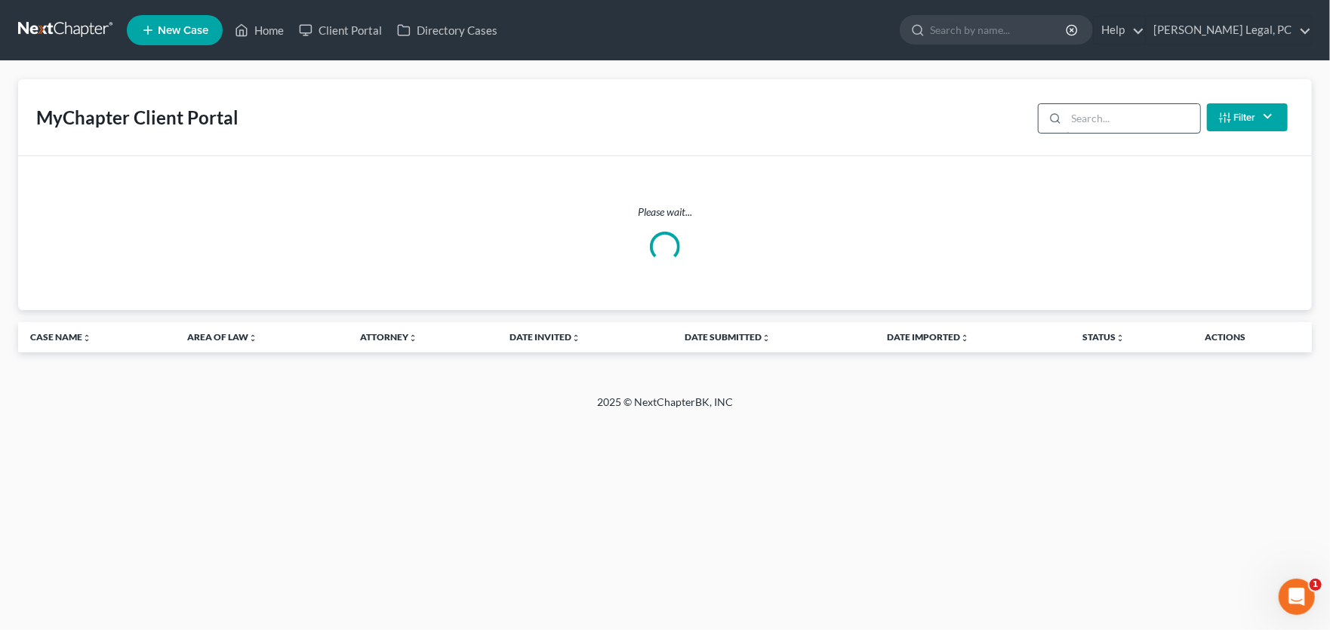
click at [1111, 115] on input "search" at bounding box center [1134, 118] width 134 height 29
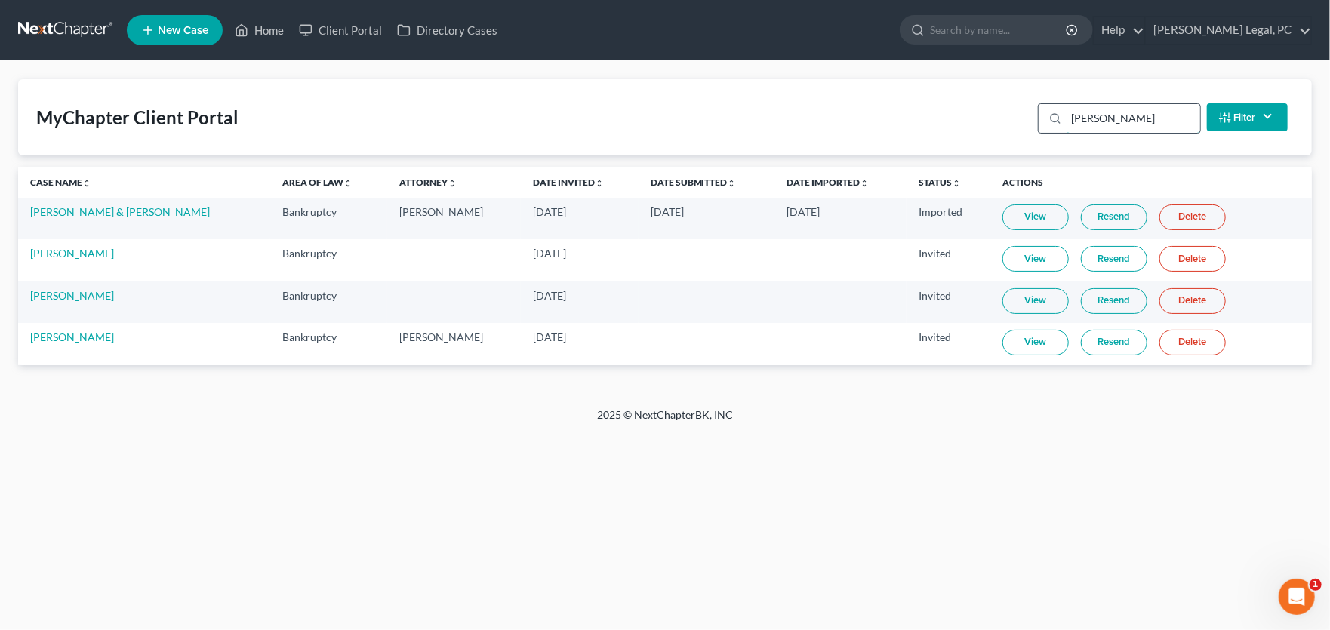
click at [1115, 117] on input "edwards" at bounding box center [1134, 118] width 134 height 29
drag, startPoint x: 1115, startPoint y: 117, endPoint x: 1031, endPoint y: 118, distance: 83.8
click at [1032, 118] on div "edwards Filter Status Filter... Invited In Progress Ready To Review Reviewed Im…" at bounding box center [1163, 117] width 262 height 40
type input "edwards"
click at [69, 26] on link at bounding box center [66, 30] width 97 height 27
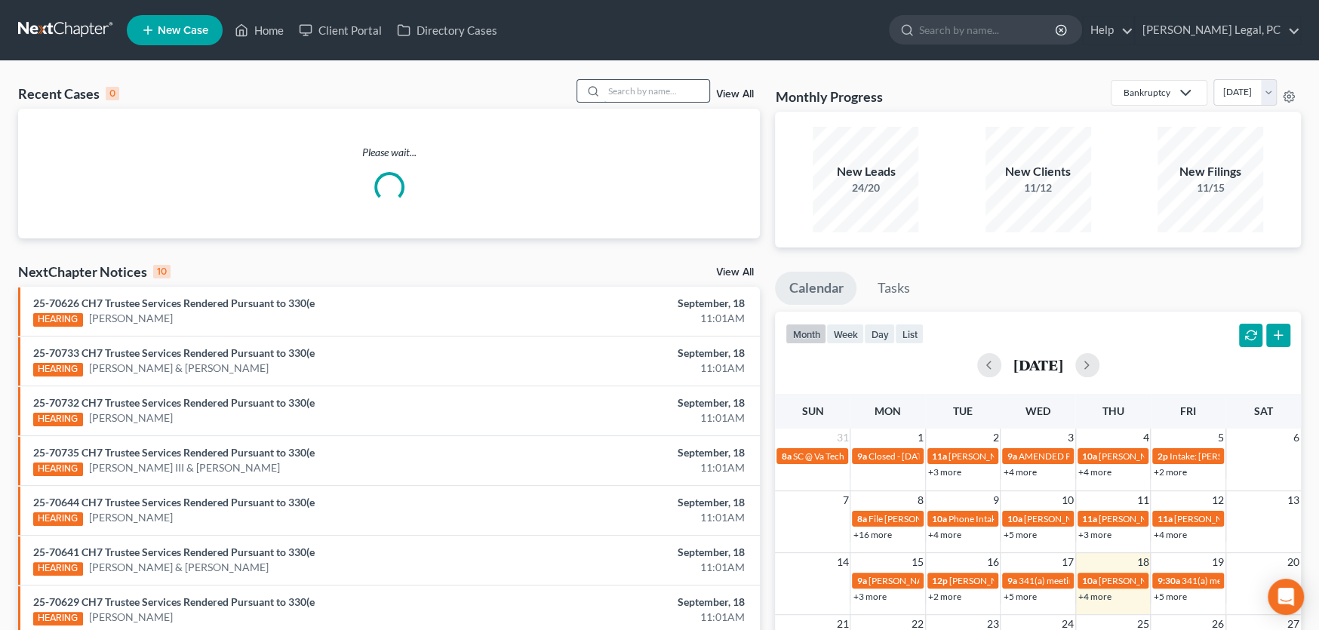
click at [631, 91] on input "search" at bounding box center [657, 91] width 106 height 22
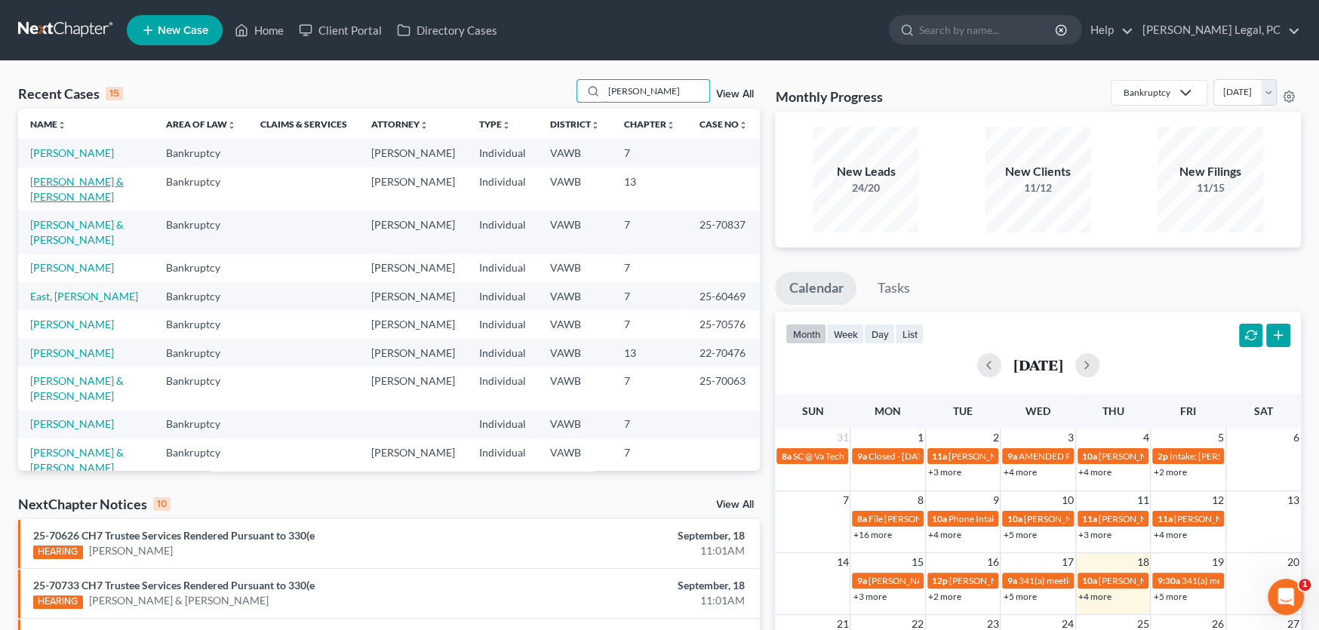
type input "[PERSON_NAME]"
click at [124, 180] on link "[PERSON_NAME] & [PERSON_NAME]" at bounding box center [77, 189] width 94 height 28
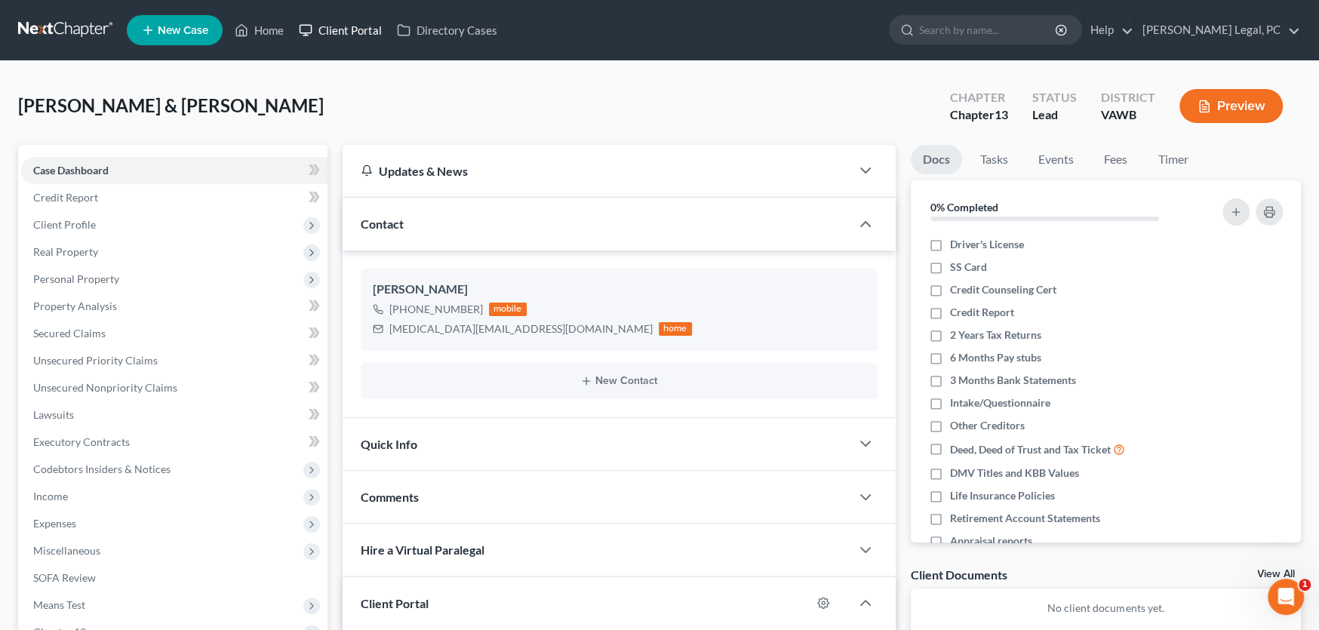
drag, startPoint x: 334, startPoint y: 33, endPoint x: 362, endPoint y: 42, distance: 28.6
click at [335, 33] on link "Client Portal" at bounding box center [340, 30] width 98 height 27
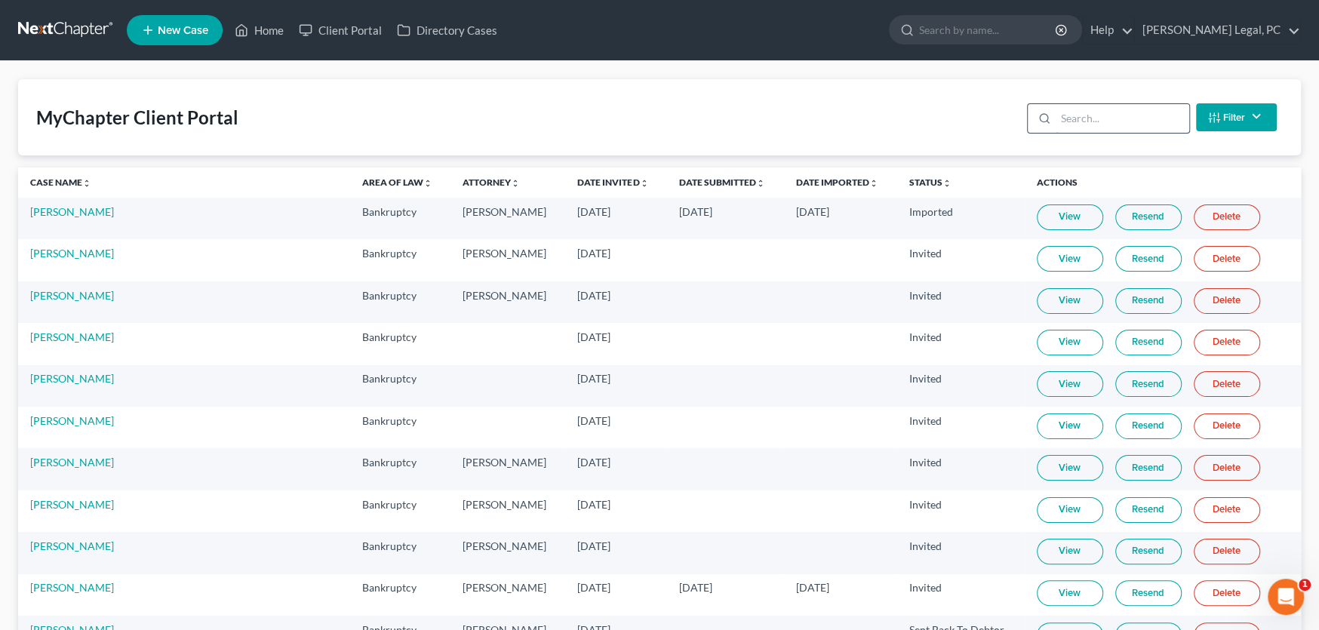
click at [1058, 119] on input "search" at bounding box center [1123, 118] width 134 height 29
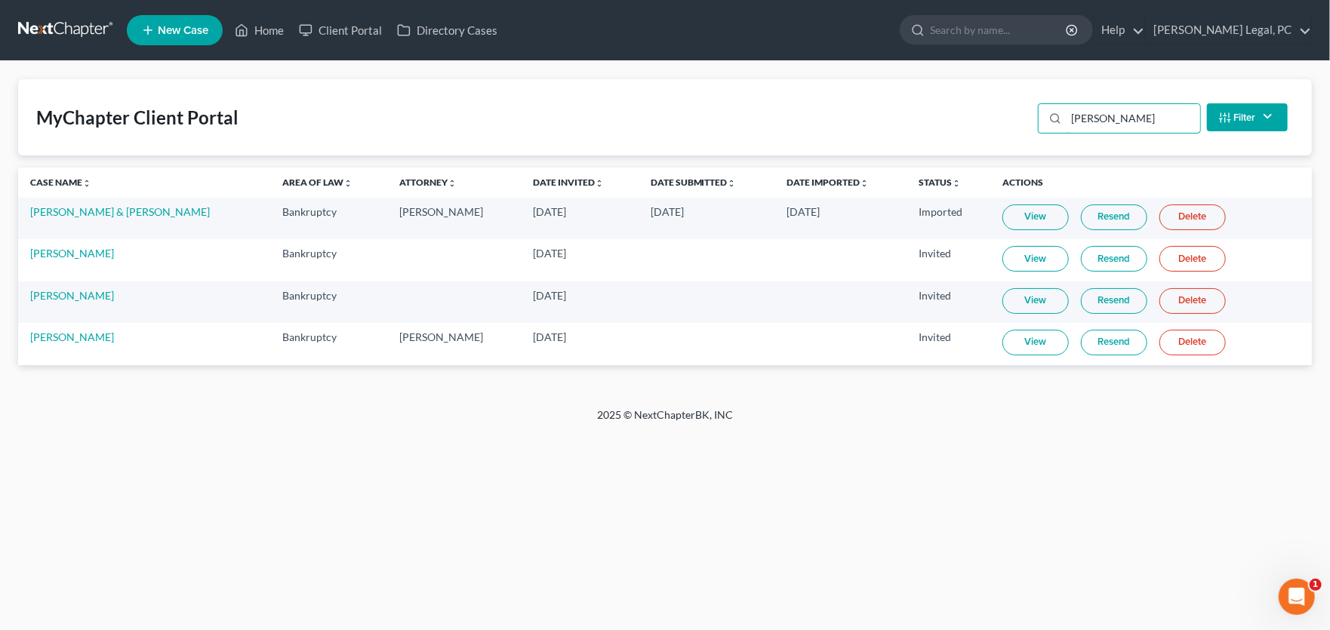
type input "[PERSON_NAME]"
click at [84, 26] on link at bounding box center [66, 30] width 97 height 27
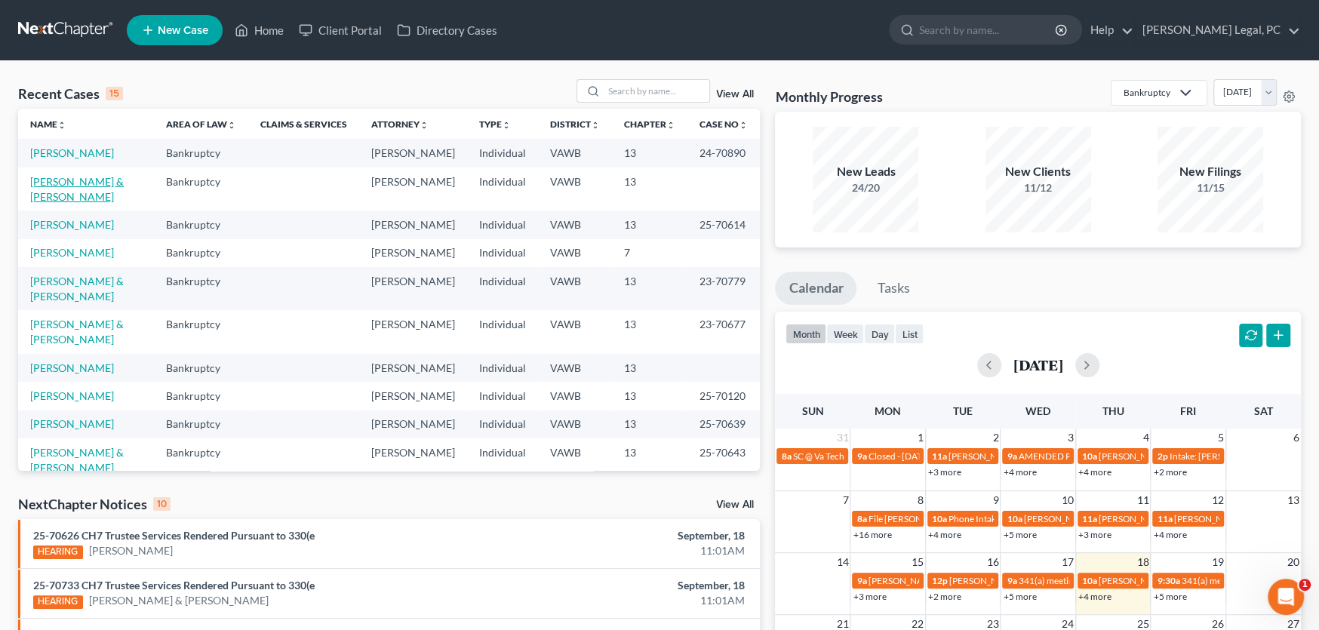
click at [75, 181] on link "[PERSON_NAME] & [PERSON_NAME]" at bounding box center [77, 189] width 94 height 28
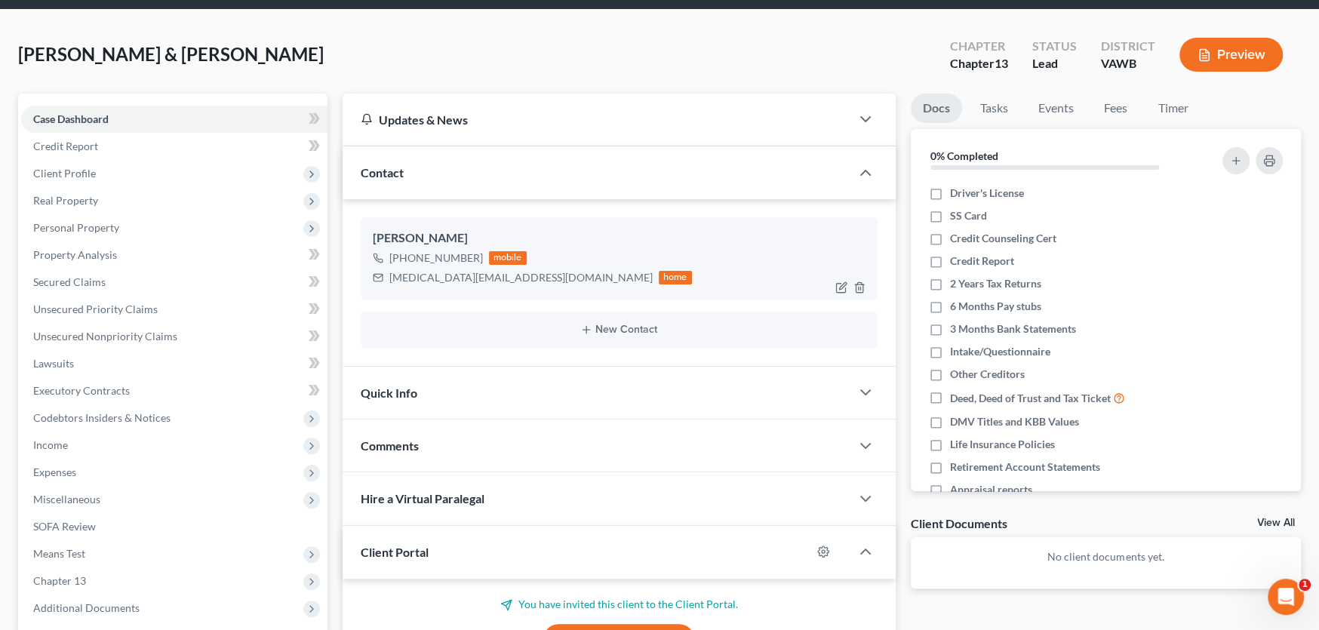
scroll to position [202, 0]
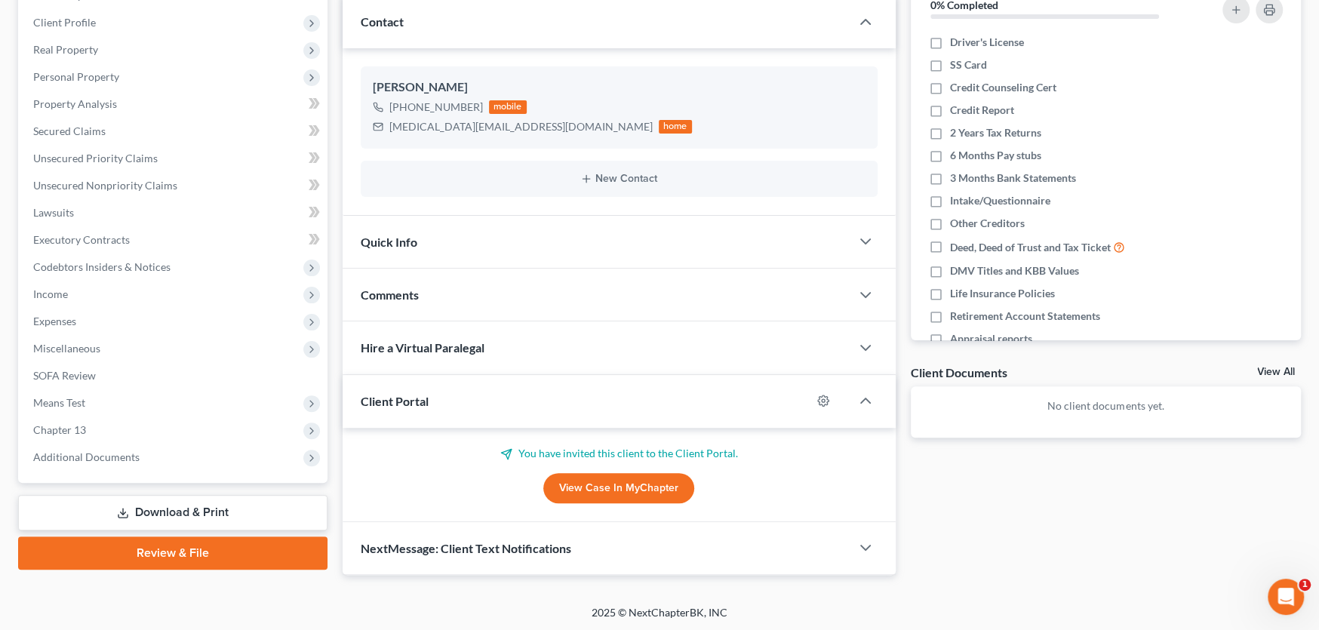
click at [527, 400] on div "Client Portal" at bounding box center [577, 401] width 469 height 52
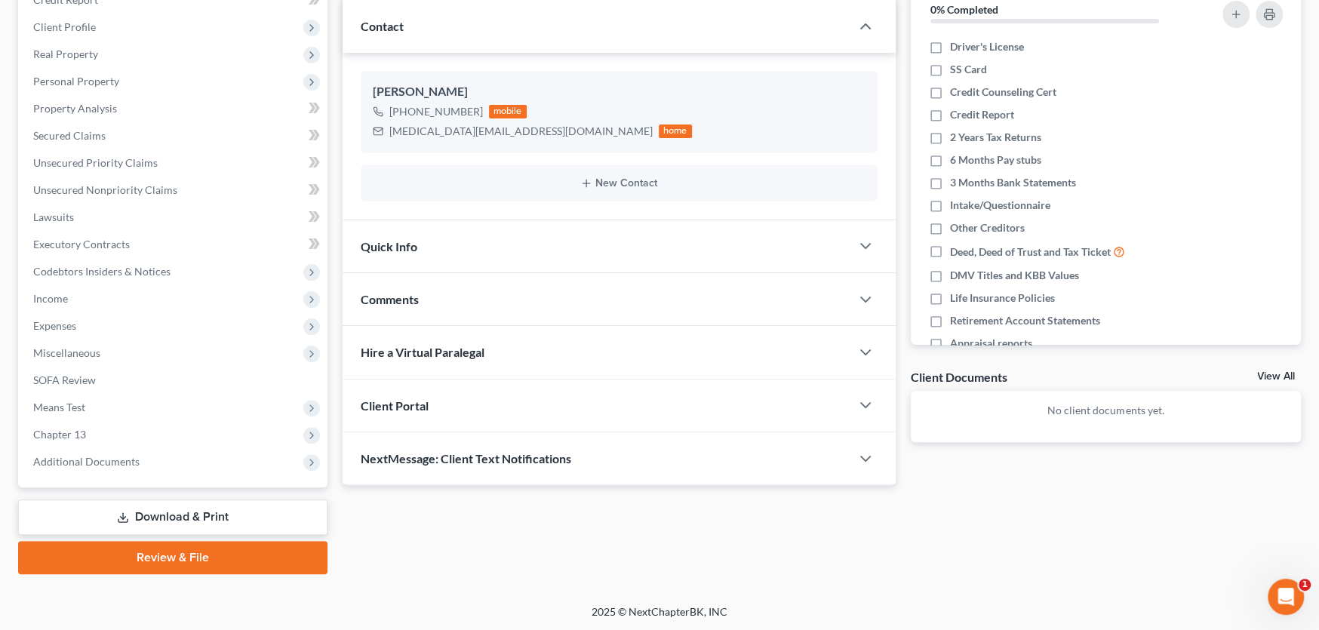
click at [527, 400] on div "Client Portal" at bounding box center [597, 406] width 508 height 52
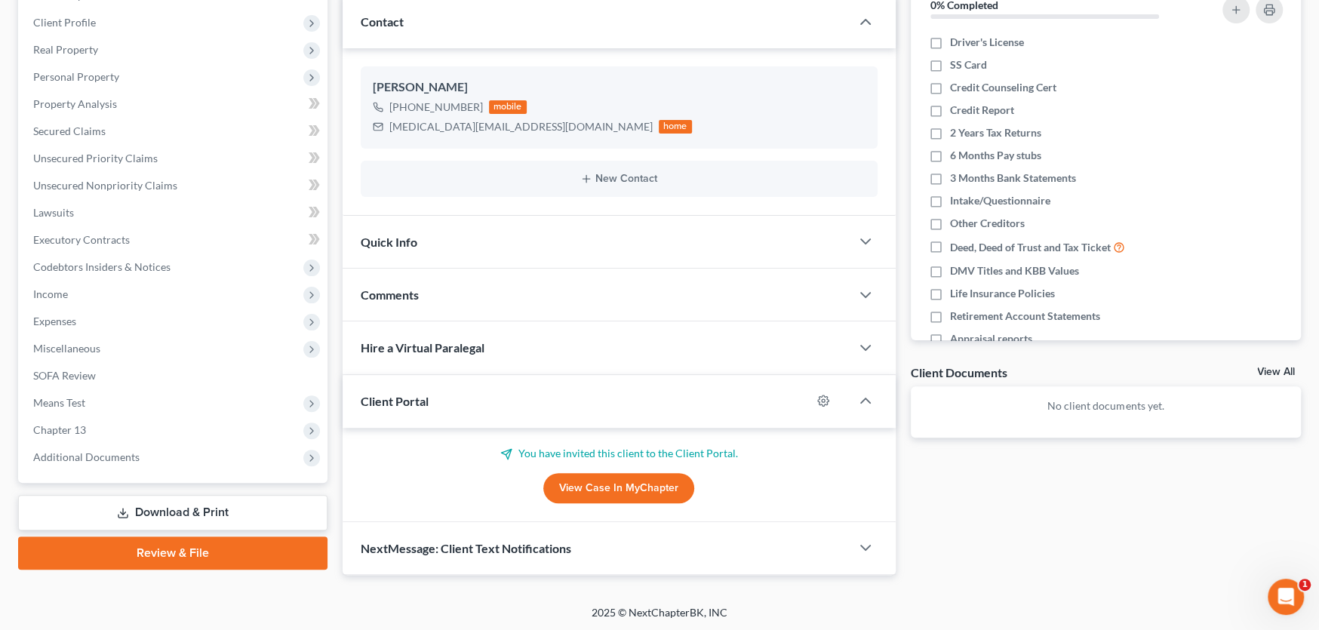
click at [586, 453] on p "You have invited this client to the Client Portal." at bounding box center [619, 453] width 517 height 15
click at [467, 454] on p "You have invited this client to the Client Portal." at bounding box center [619, 453] width 517 height 15
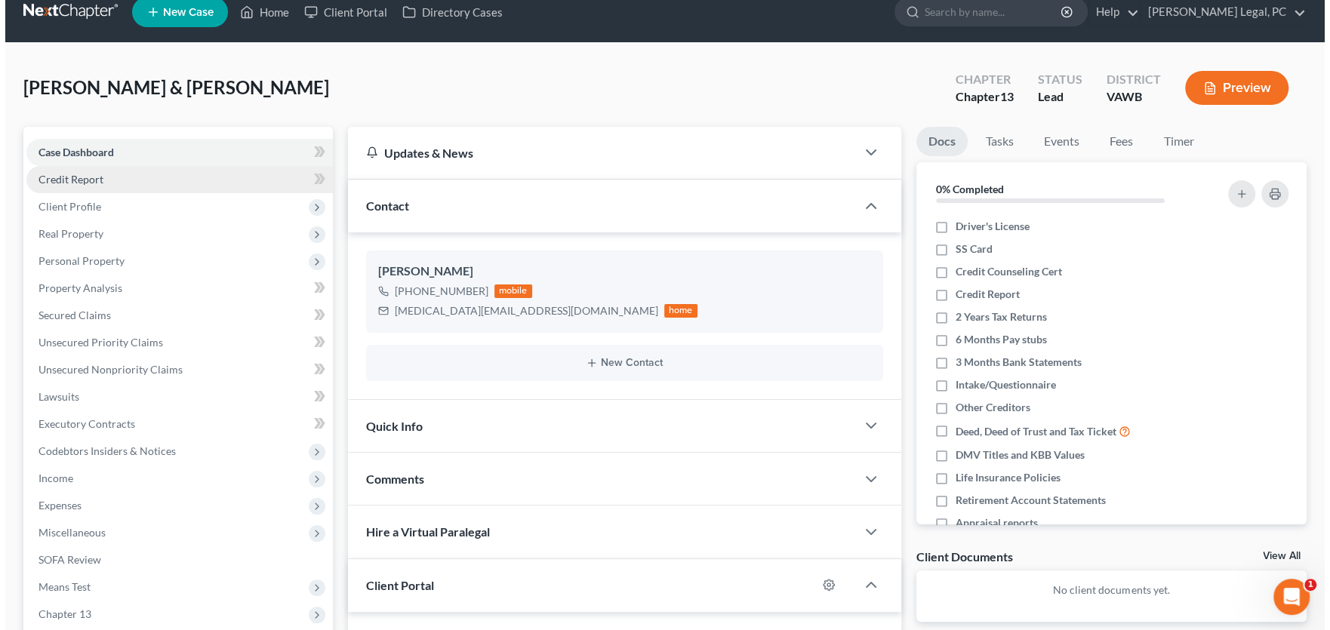
scroll to position [0, 0]
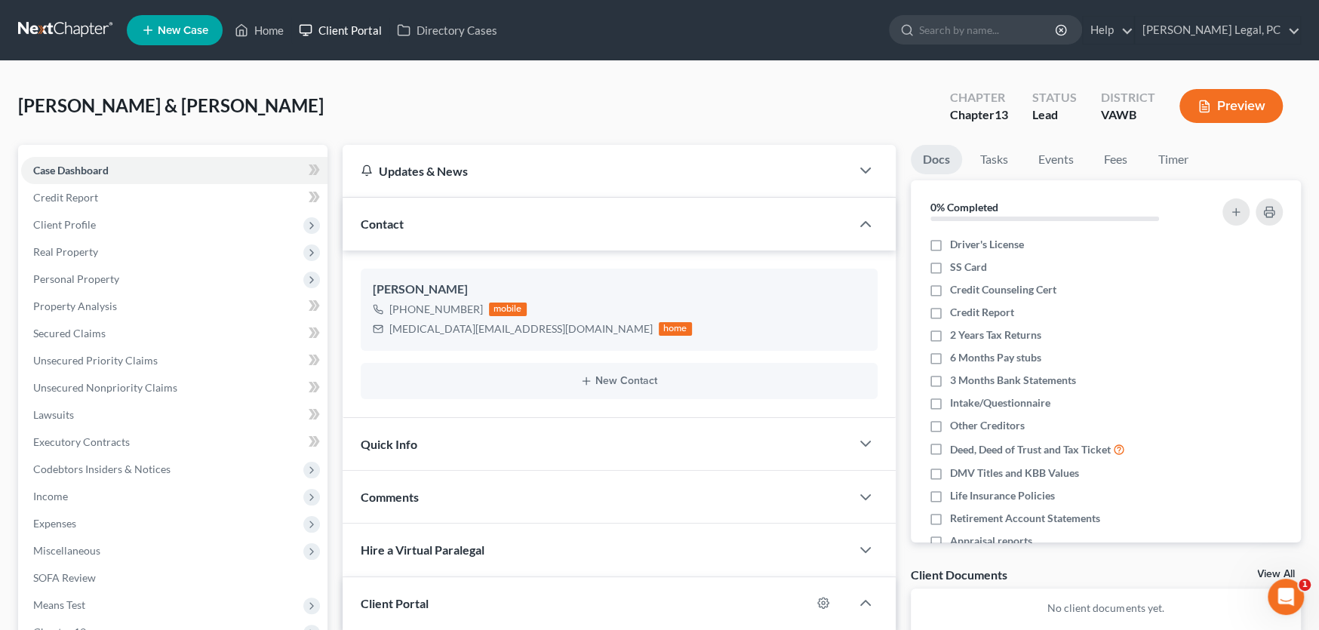
click at [341, 29] on link "Client Portal" at bounding box center [340, 30] width 98 height 27
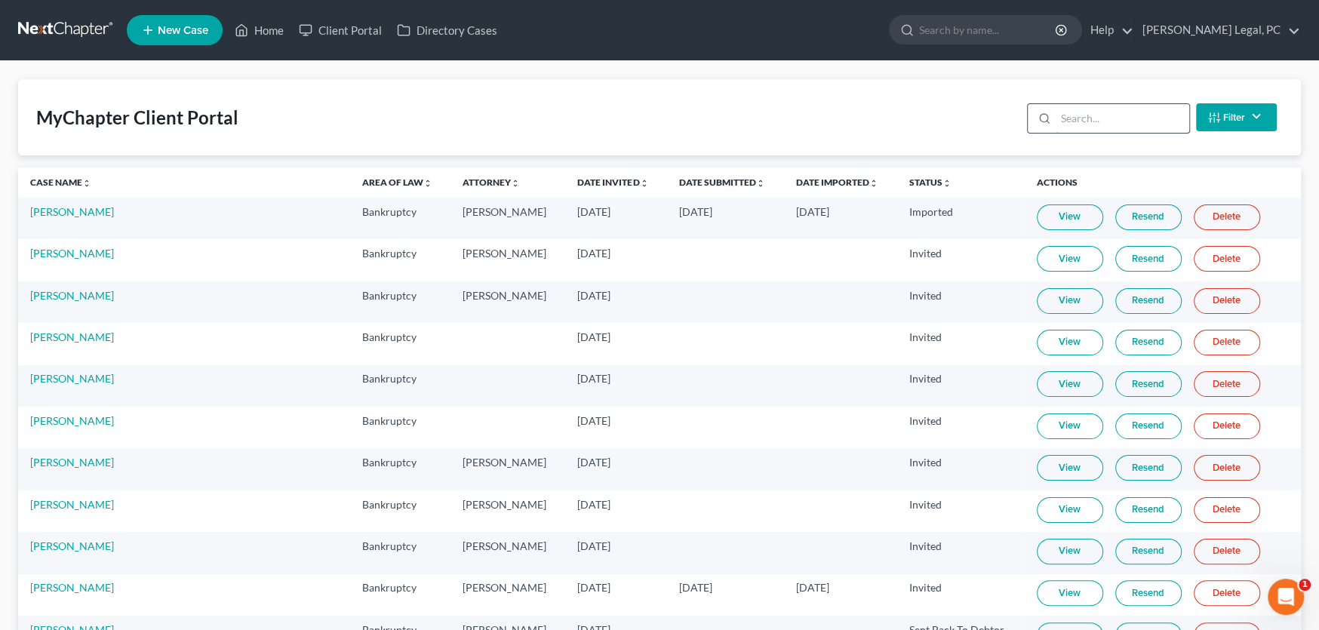
click at [1093, 120] on input "search" at bounding box center [1123, 118] width 134 height 29
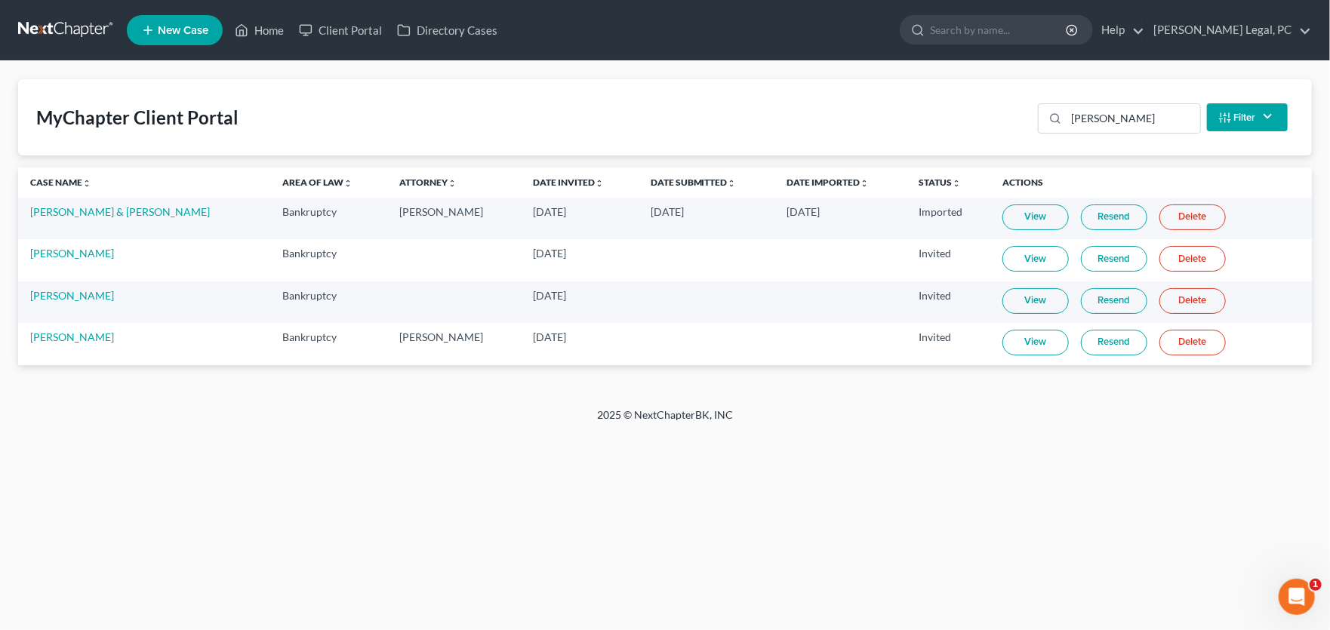
click at [1239, 117] on button "Filter" at bounding box center [1247, 117] width 81 height 28
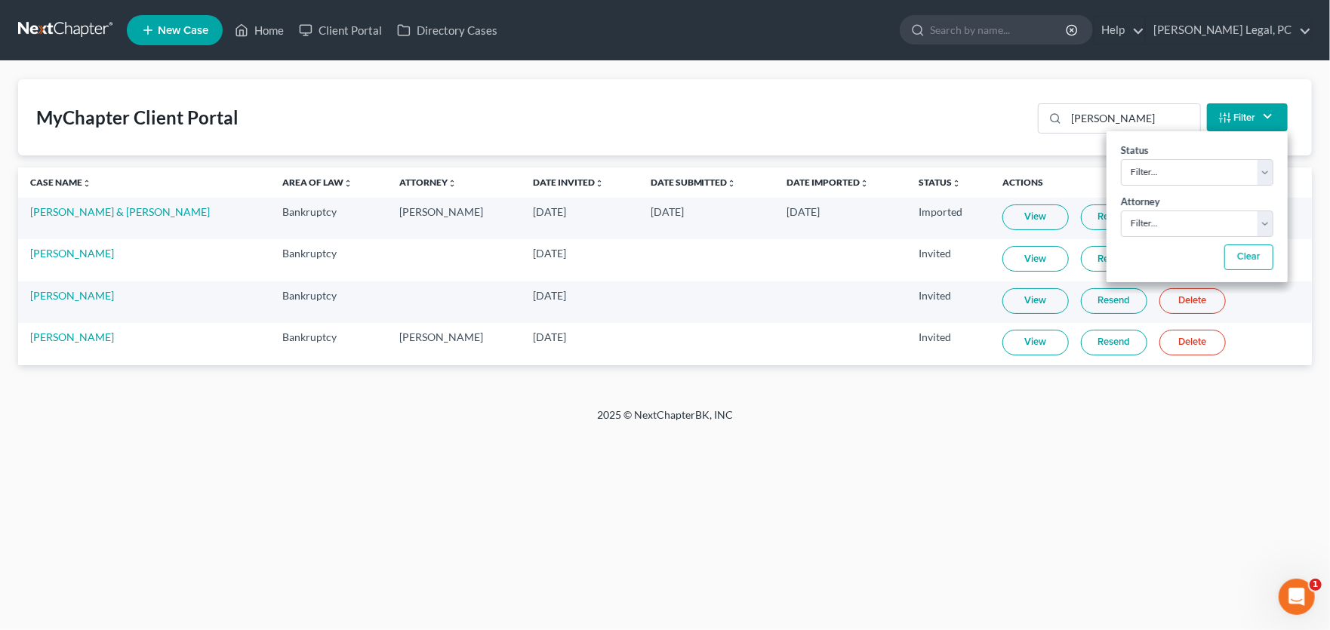
click at [1239, 117] on button "Filter" at bounding box center [1247, 117] width 81 height 28
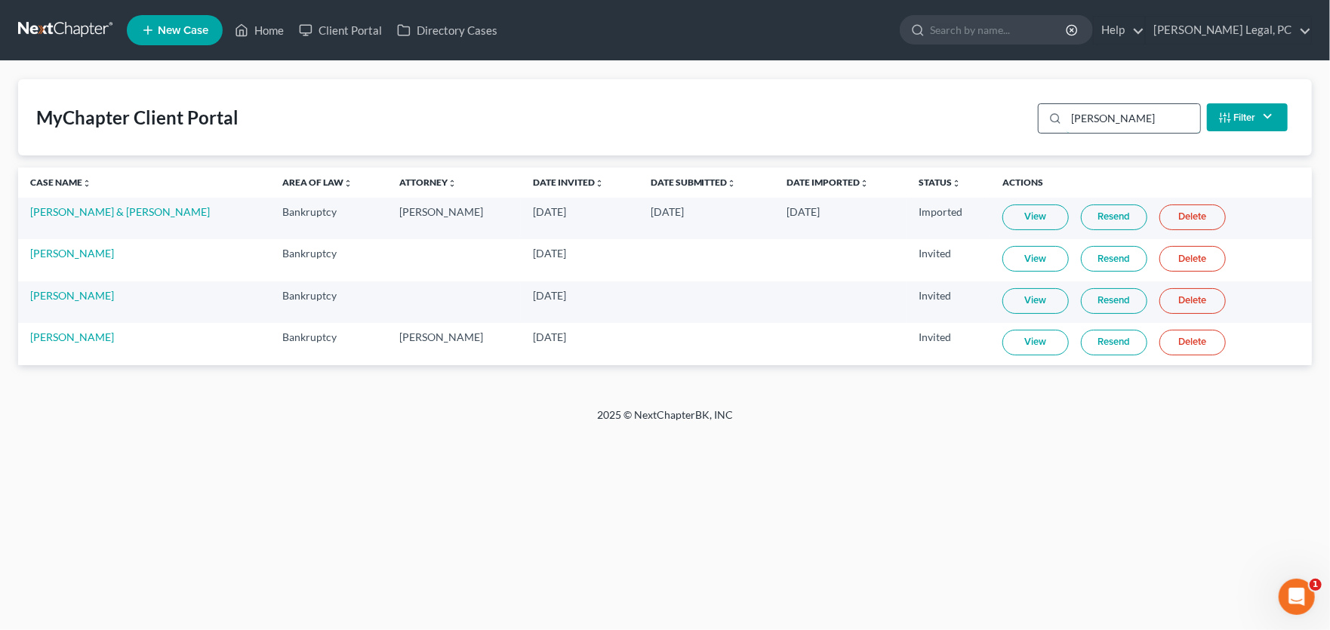
click at [1120, 118] on input "[PERSON_NAME]" at bounding box center [1134, 118] width 134 height 29
drag, startPoint x: 1120, startPoint y: 118, endPoint x: 1005, endPoint y: 124, distance: 115.6
click at [1005, 124] on div "MyChapter Client Portal [PERSON_NAME] Filter Status Filter... Invited In Progre…" at bounding box center [665, 117] width 1294 height 76
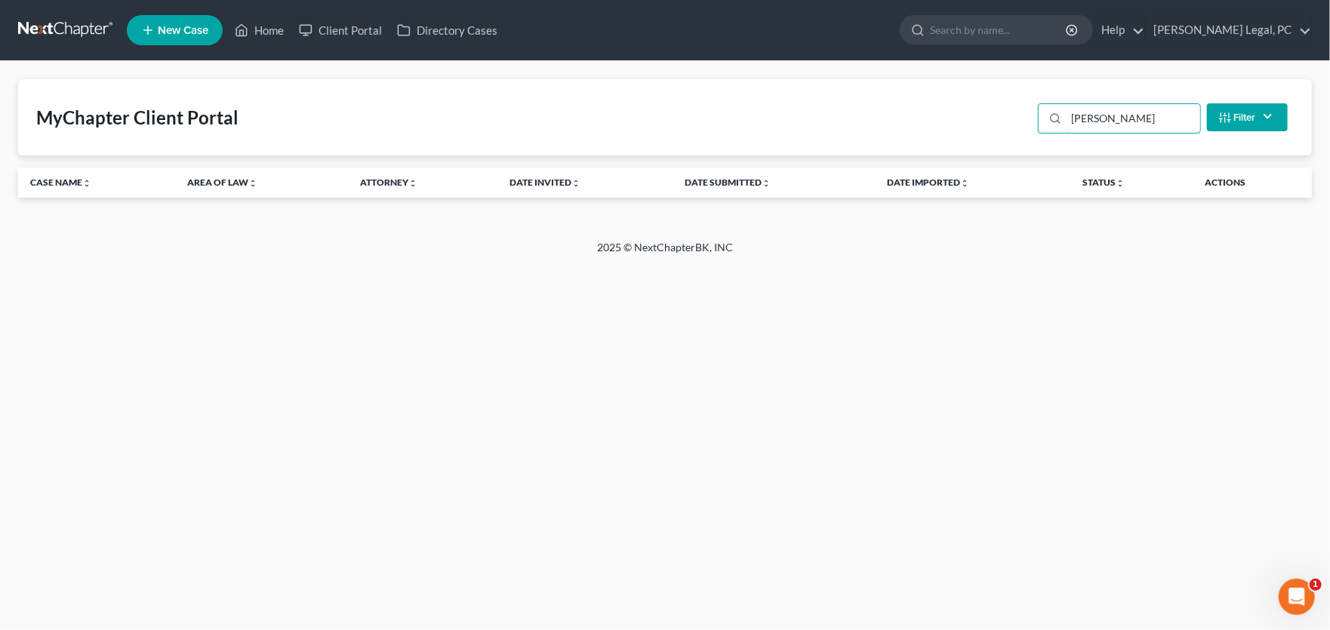
type input "[PERSON_NAME]"
click at [66, 32] on link at bounding box center [66, 30] width 97 height 27
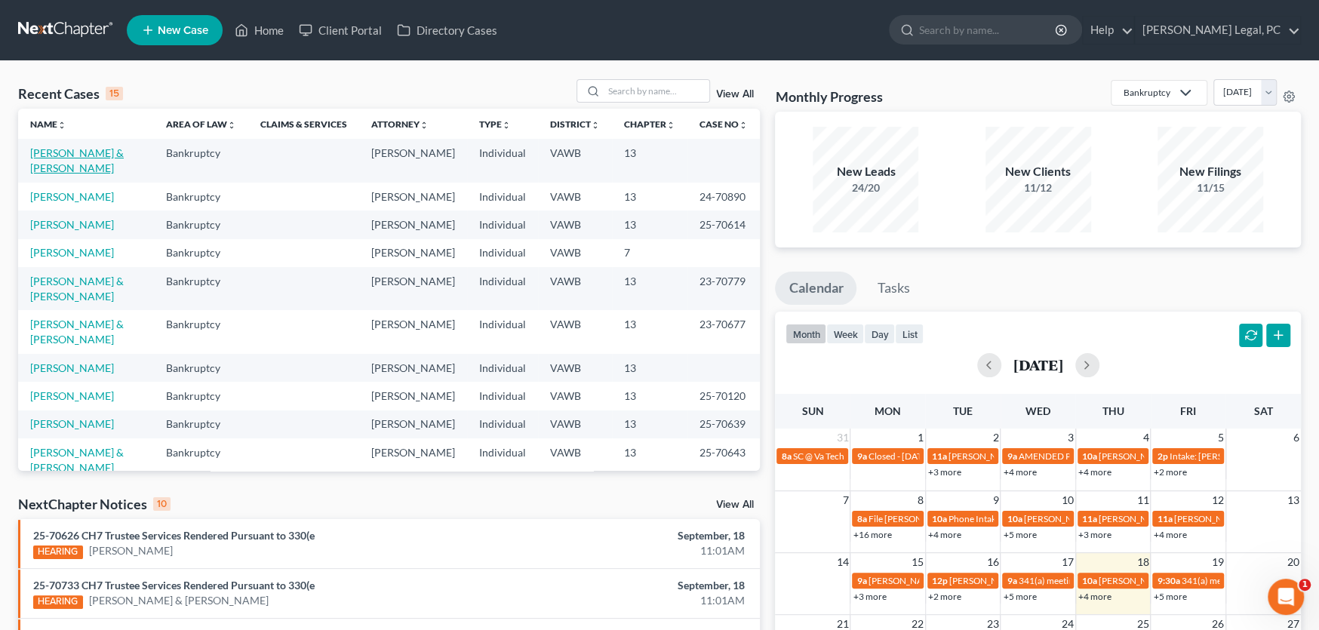
click at [94, 149] on link "[PERSON_NAME] & [PERSON_NAME]" at bounding box center [77, 160] width 94 height 28
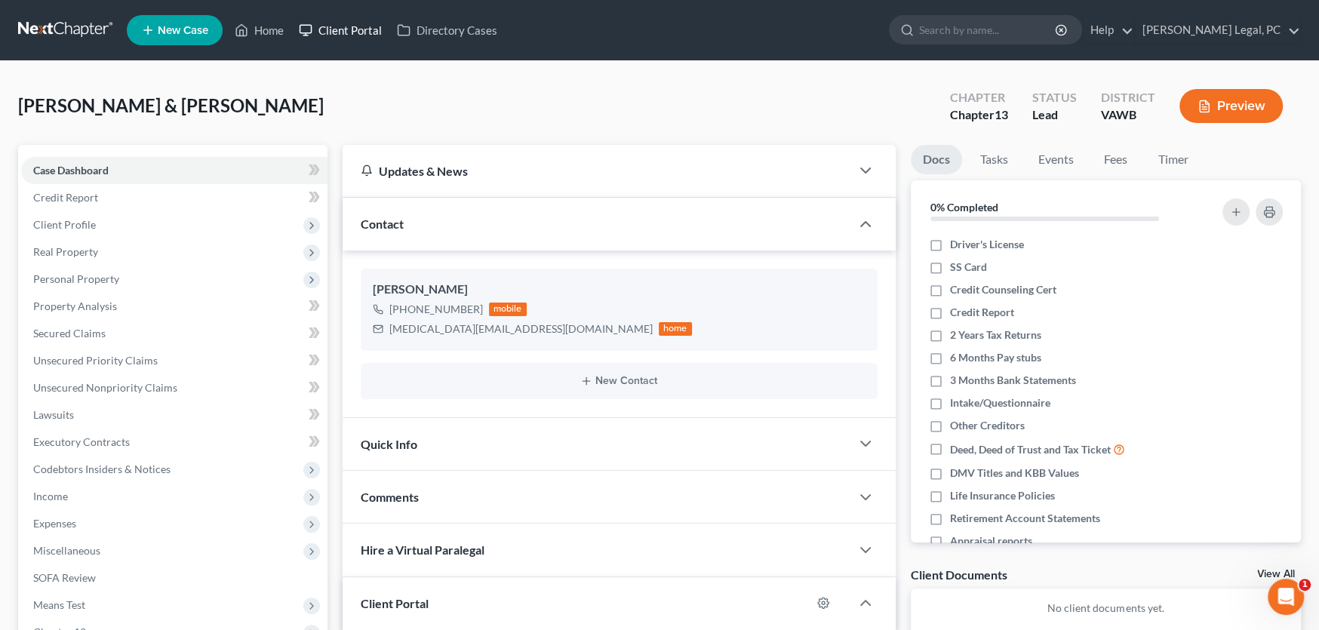
click at [342, 29] on link "Client Portal" at bounding box center [340, 30] width 98 height 27
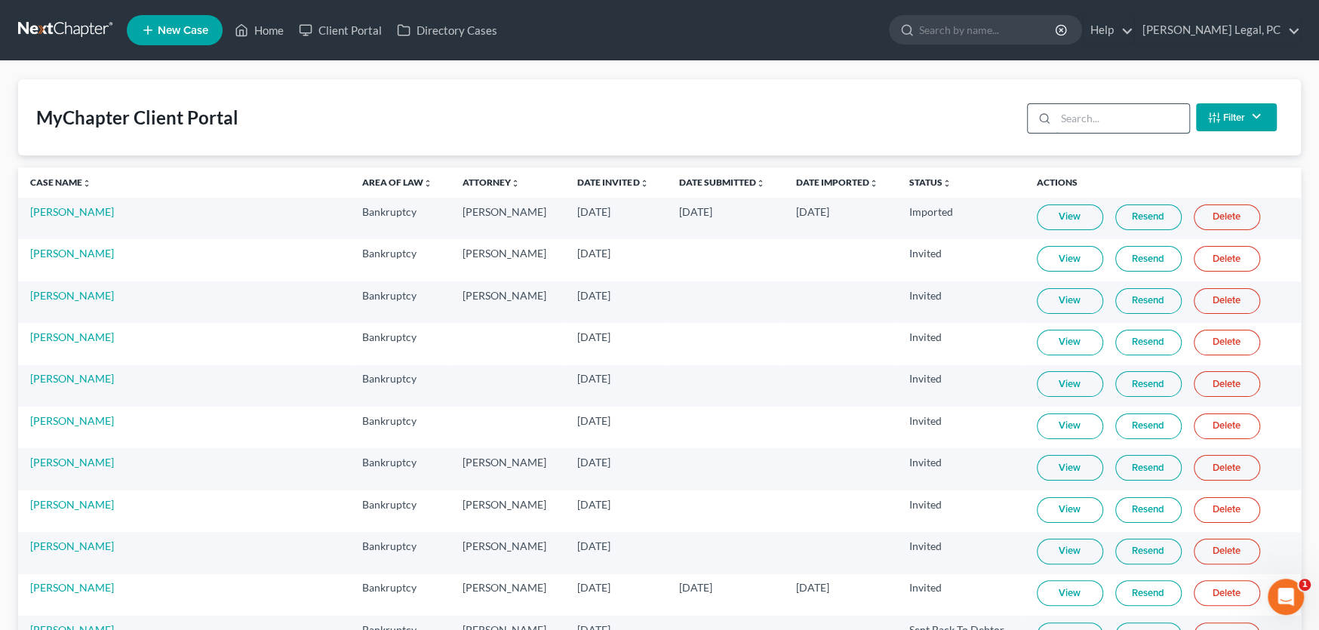
click at [1084, 119] on input "search" at bounding box center [1123, 118] width 134 height 29
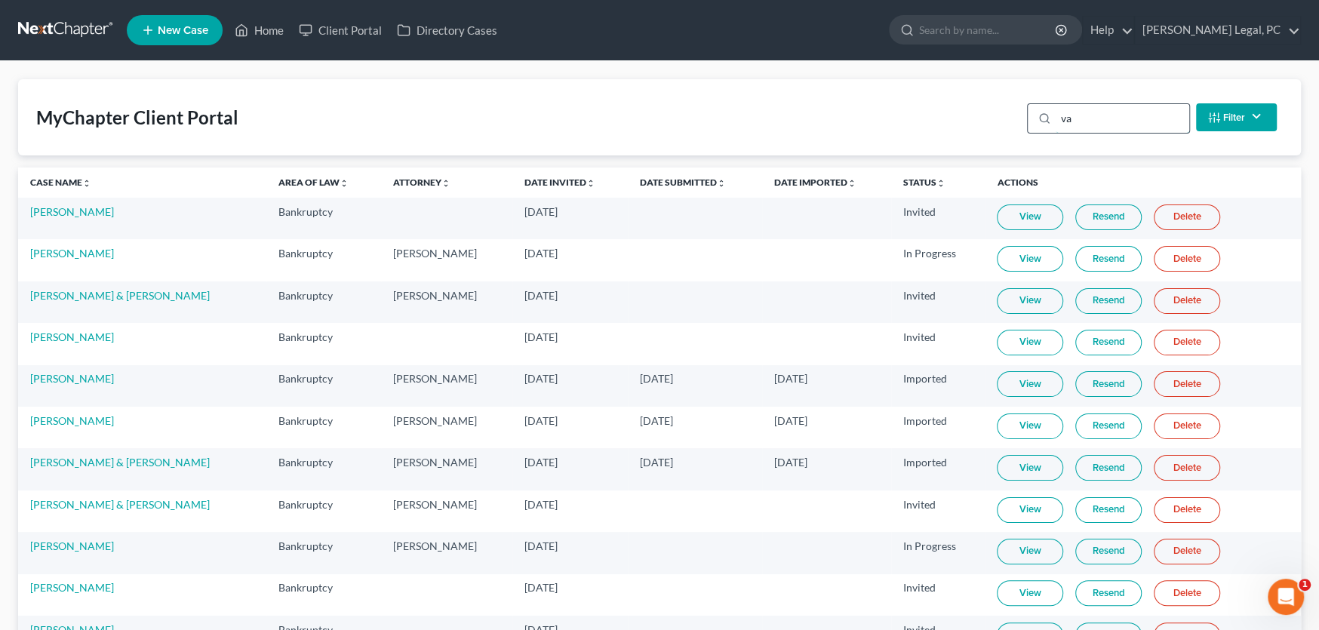
type input "v"
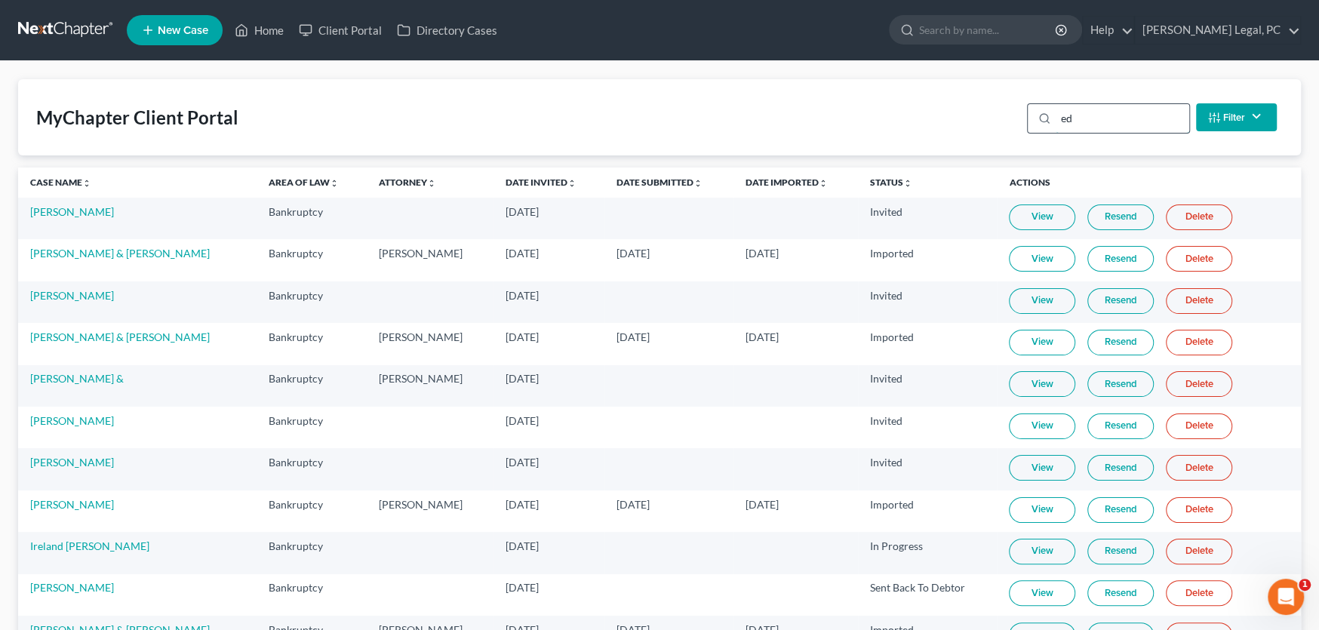
type input "[PERSON_NAME]"
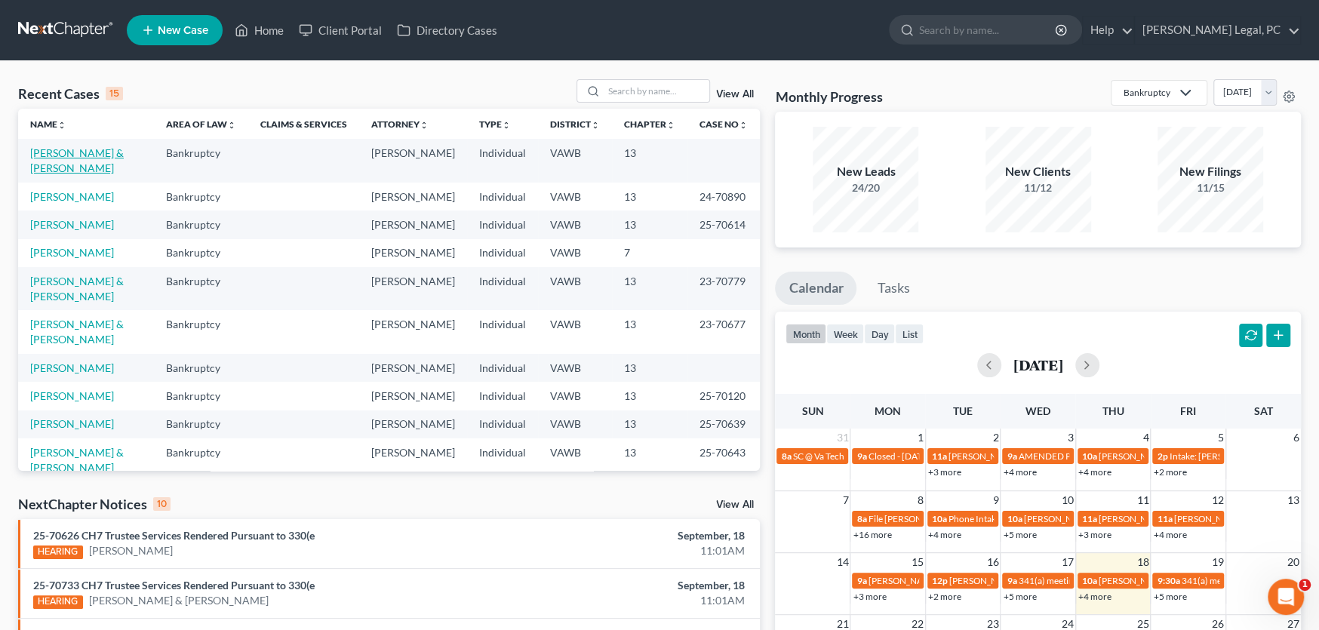
click at [103, 156] on link "[PERSON_NAME] & [PERSON_NAME]" at bounding box center [77, 160] width 94 height 28
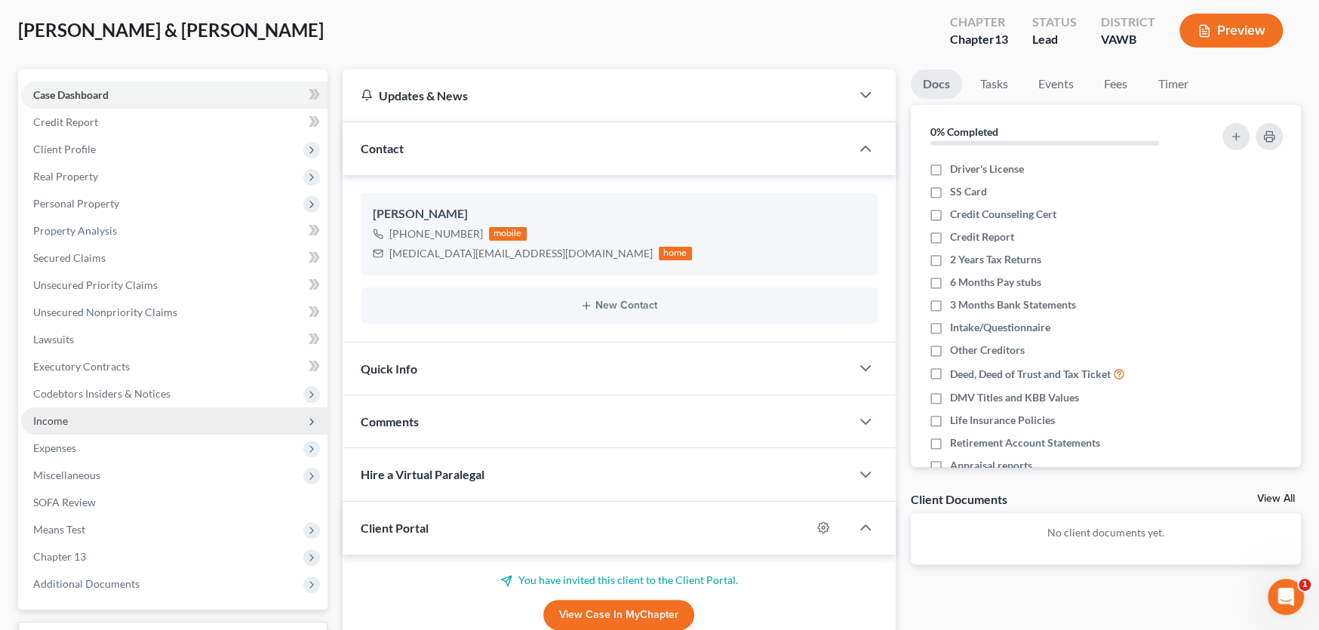
scroll to position [202, 0]
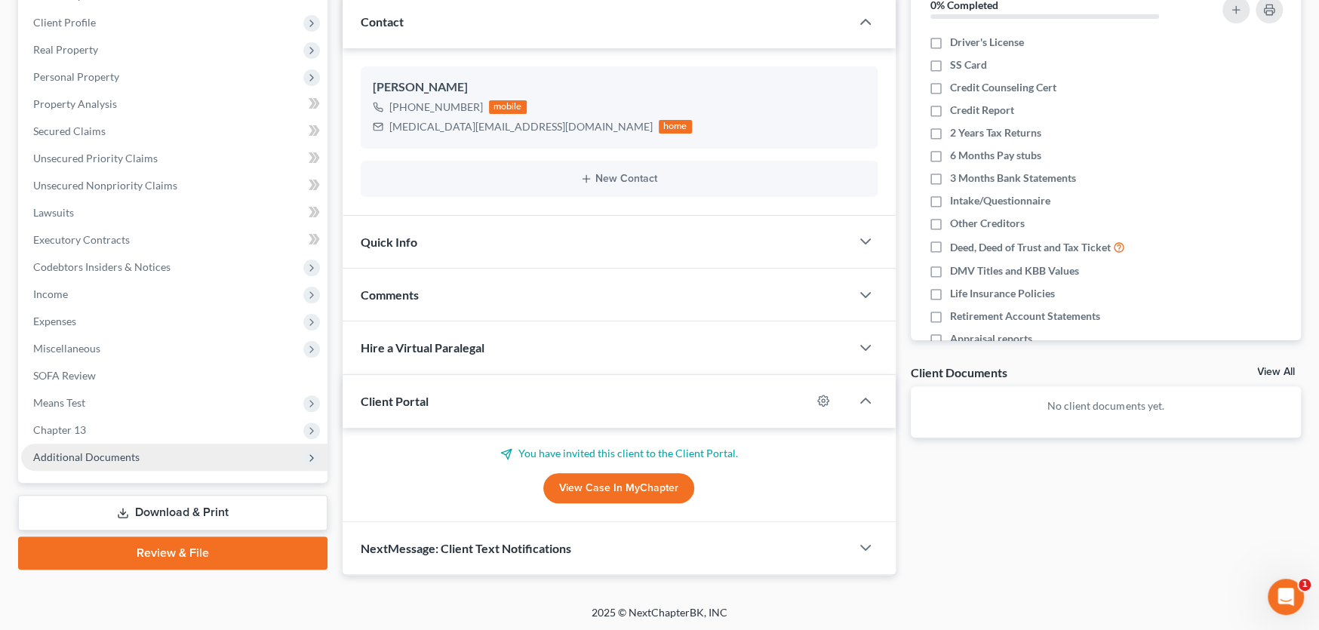
click at [107, 453] on span "Additional Documents" at bounding box center [86, 457] width 106 height 13
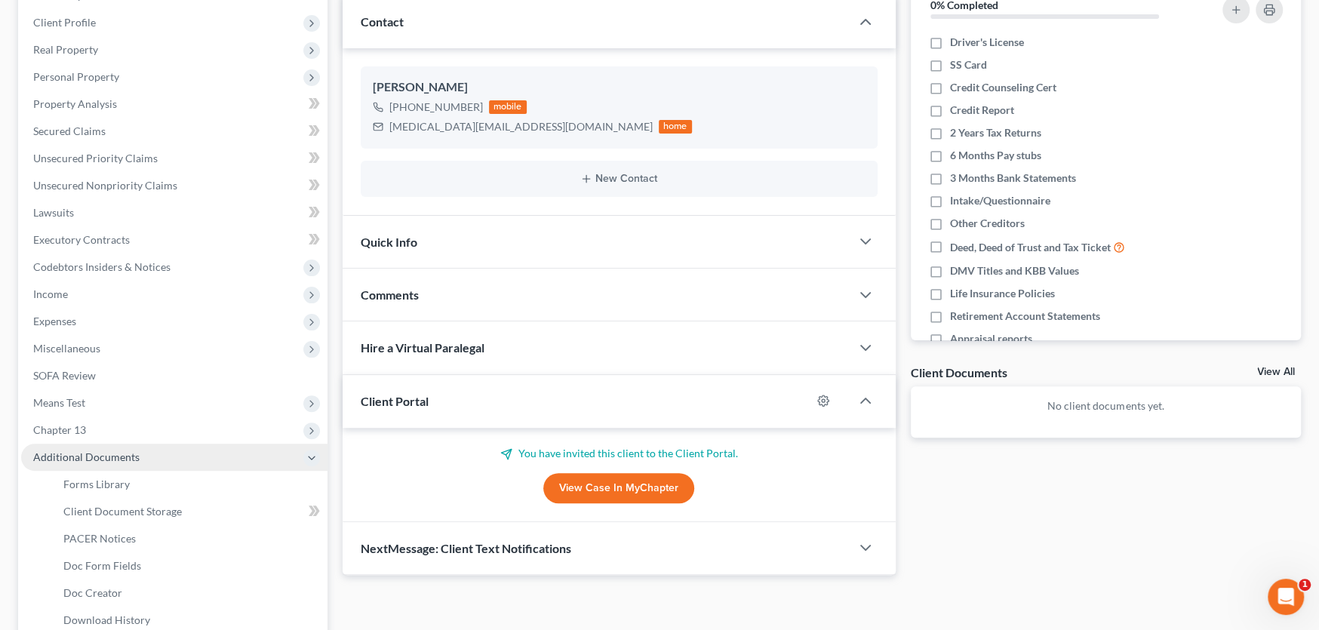
click at [107, 453] on span "Additional Documents" at bounding box center [86, 457] width 106 height 13
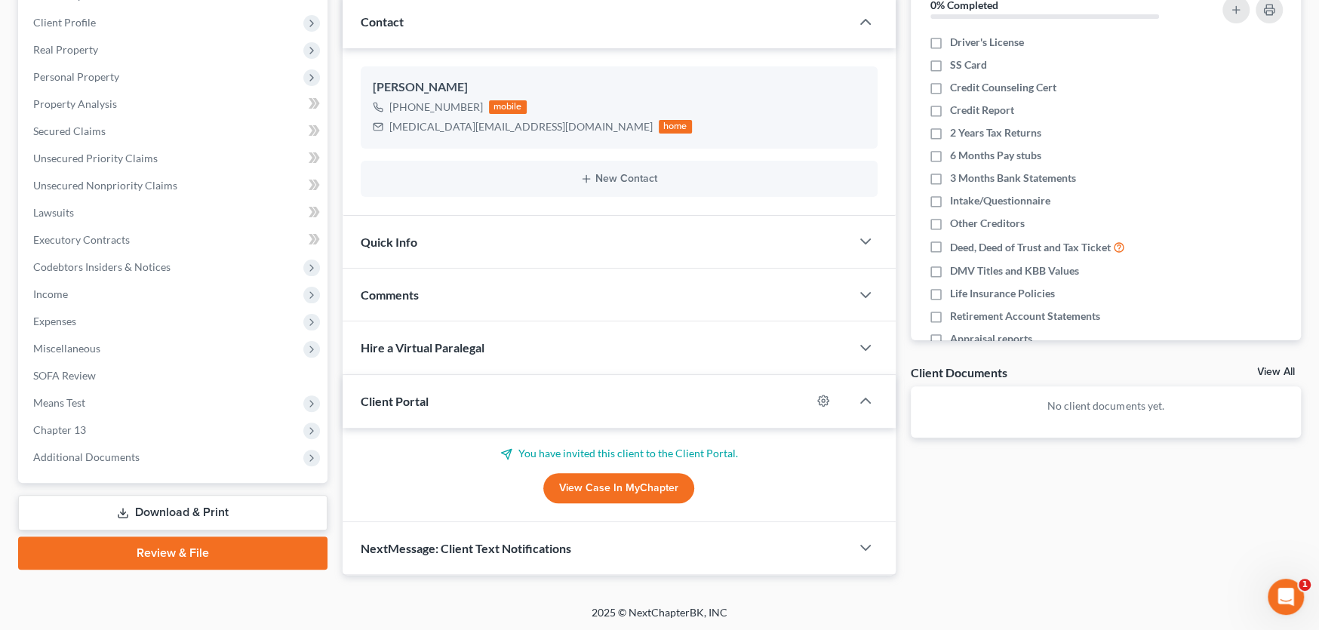
click at [813, 401] on div at bounding box center [830, 401] width 39 height 24
click at [817, 400] on icon "button" at bounding box center [823, 401] width 12 height 12
select select "0"
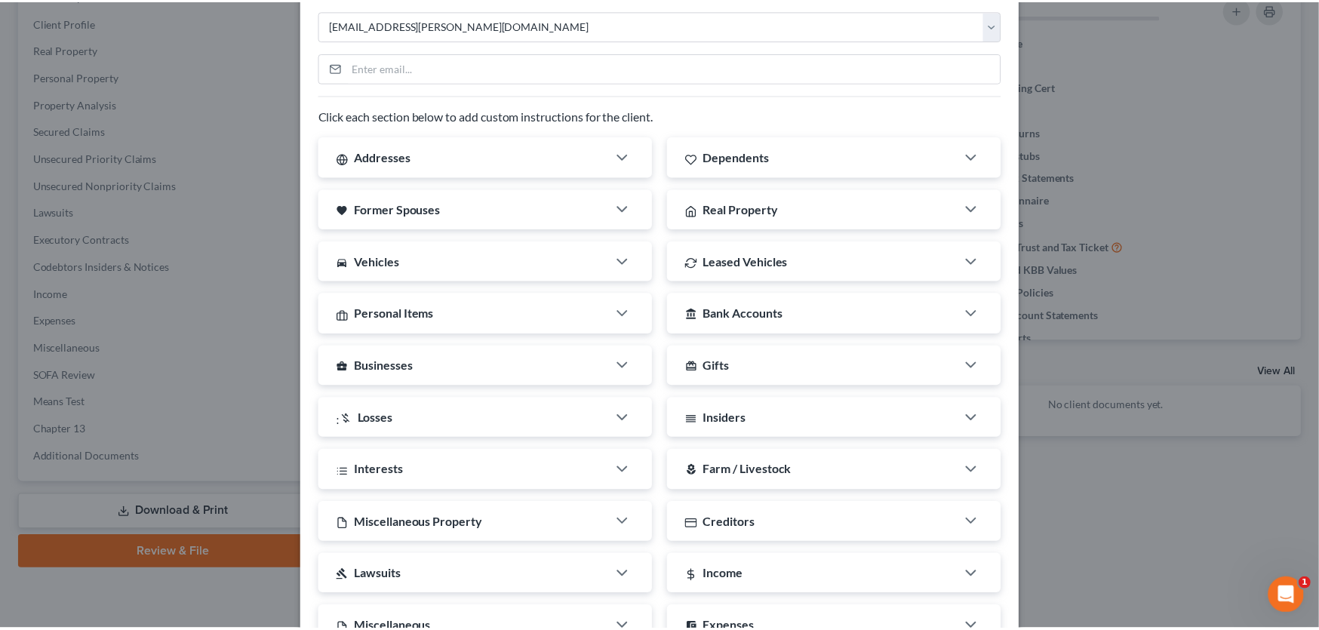
scroll to position [0, 0]
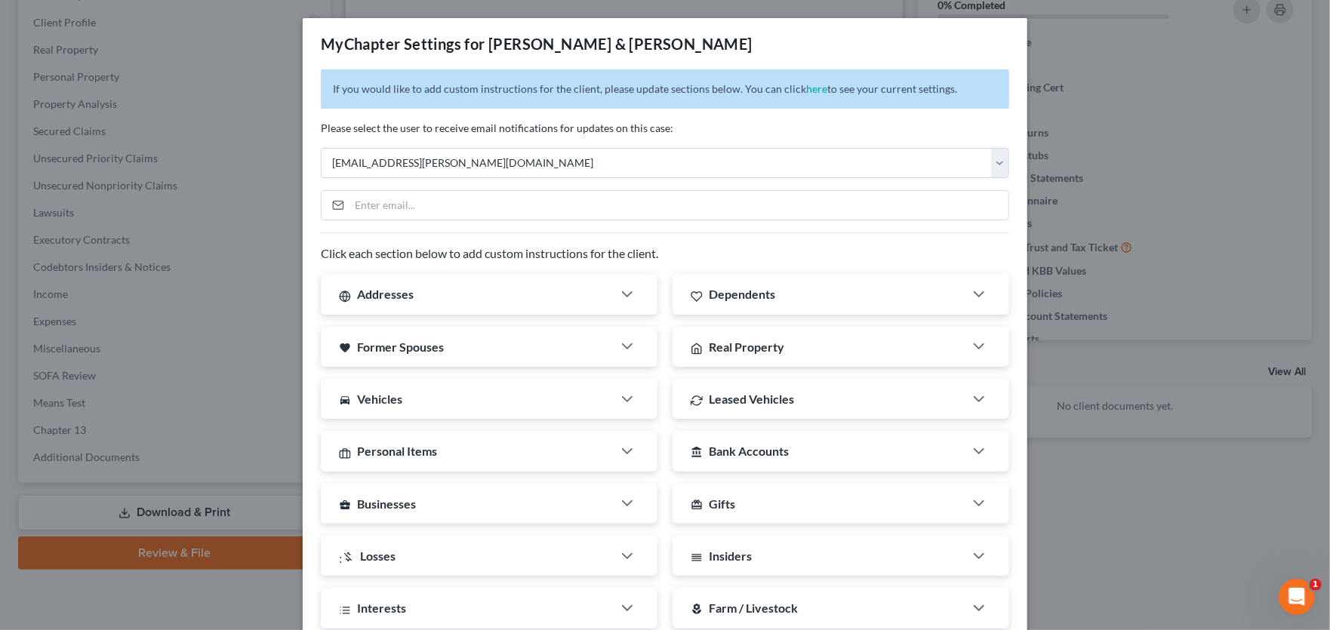
click at [1102, 51] on div "MyChapter Settings for [PERSON_NAME] & [PERSON_NAME] If you would like to add c…" at bounding box center [665, 315] width 1330 height 630
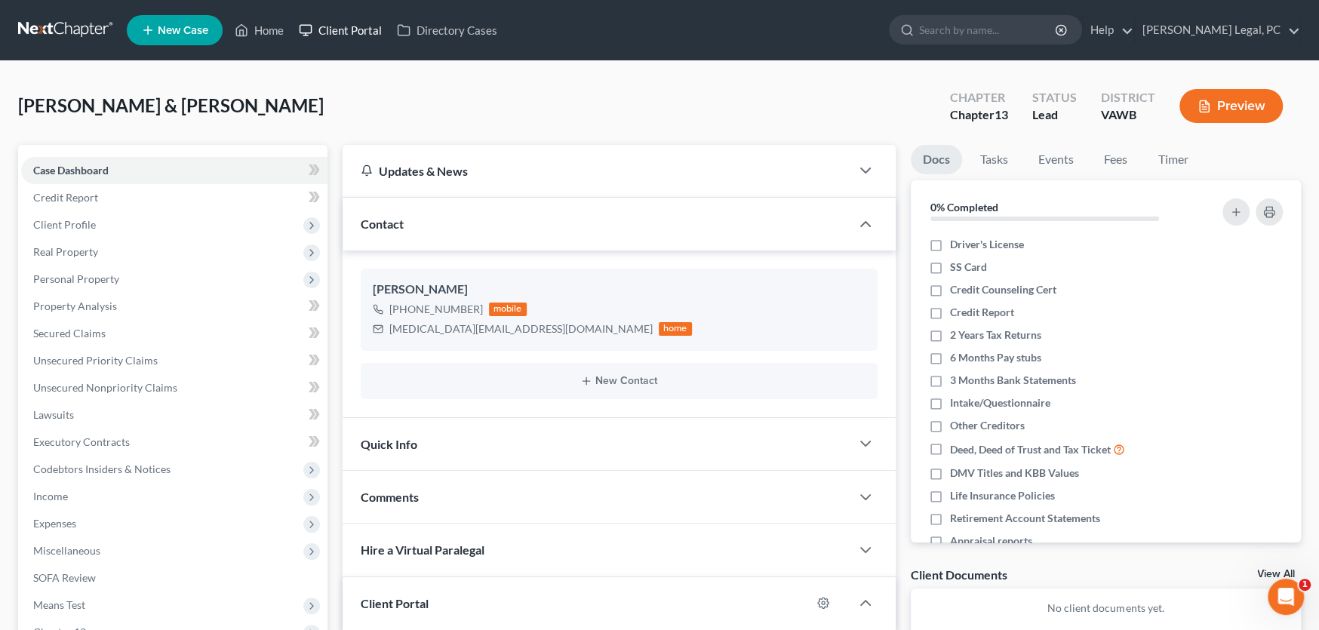
click at [352, 22] on link "Client Portal" at bounding box center [340, 30] width 98 height 27
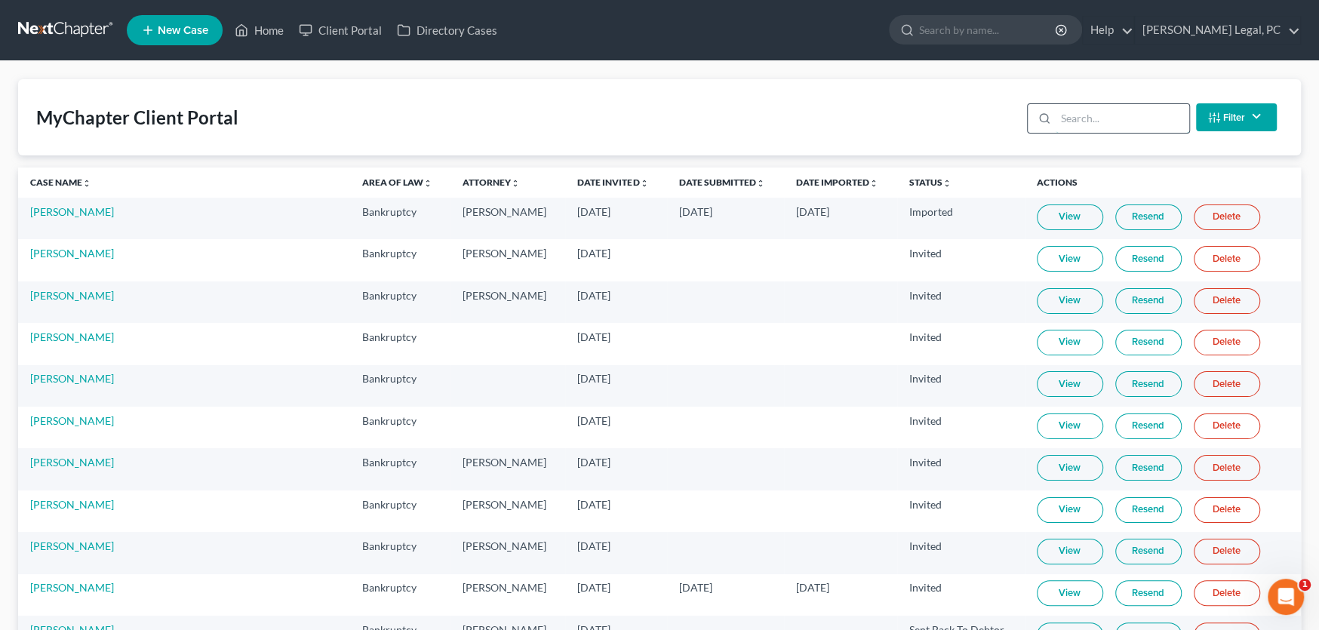
click at [1100, 115] on input "search" at bounding box center [1123, 118] width 134 height 29
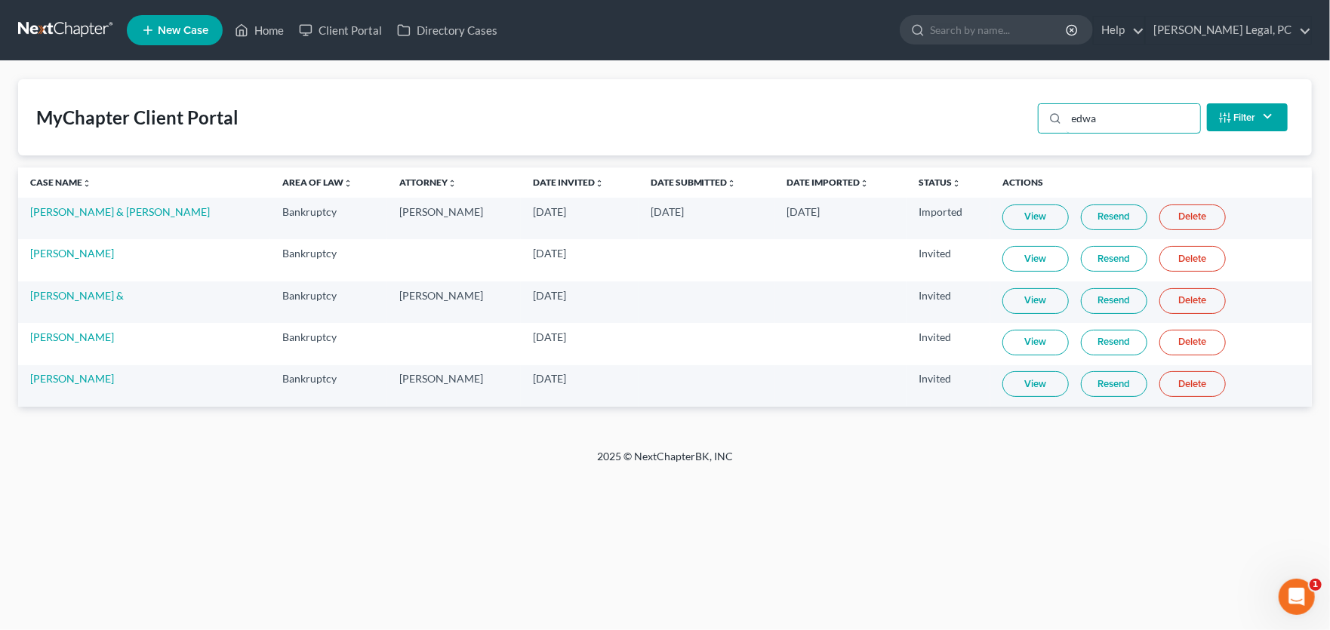
type input "edwa"
click at [66, 29] on link at bounding box center [66, 30] width 97 height 27
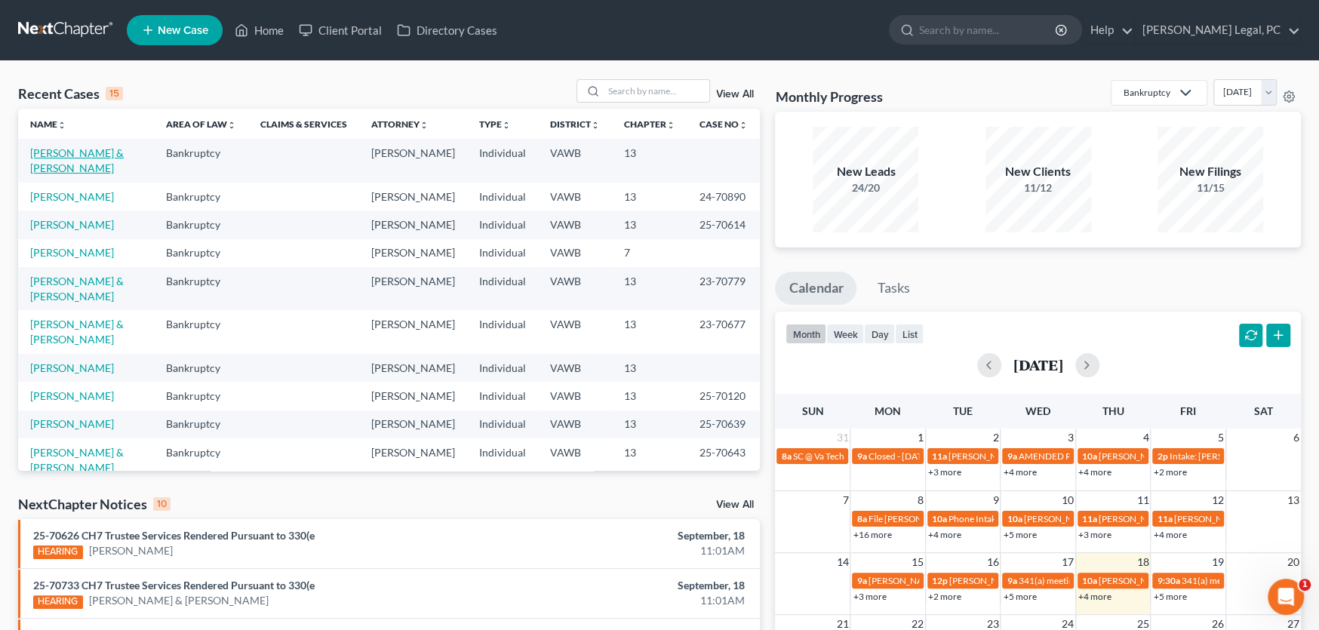
click at [122, 152] on link "[PERSON_NAME] & [PERSON_NAME]" at bounding box center [77, 160] width 94 height 28
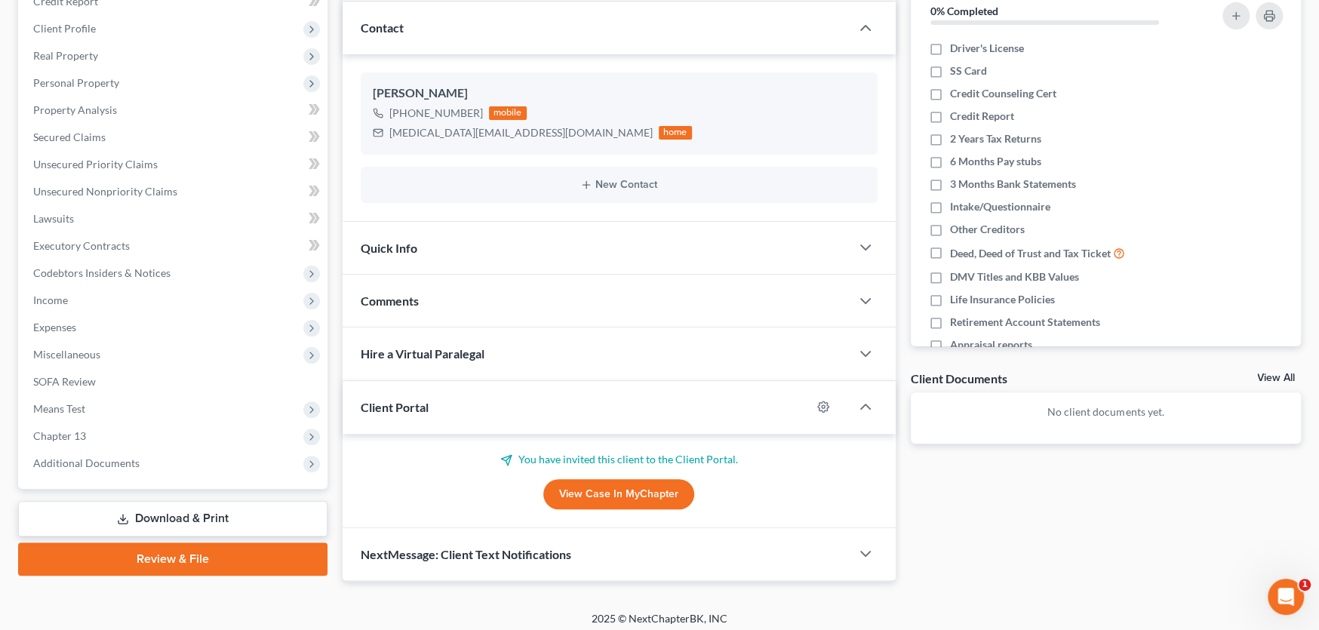
scroll to position [202, 0]
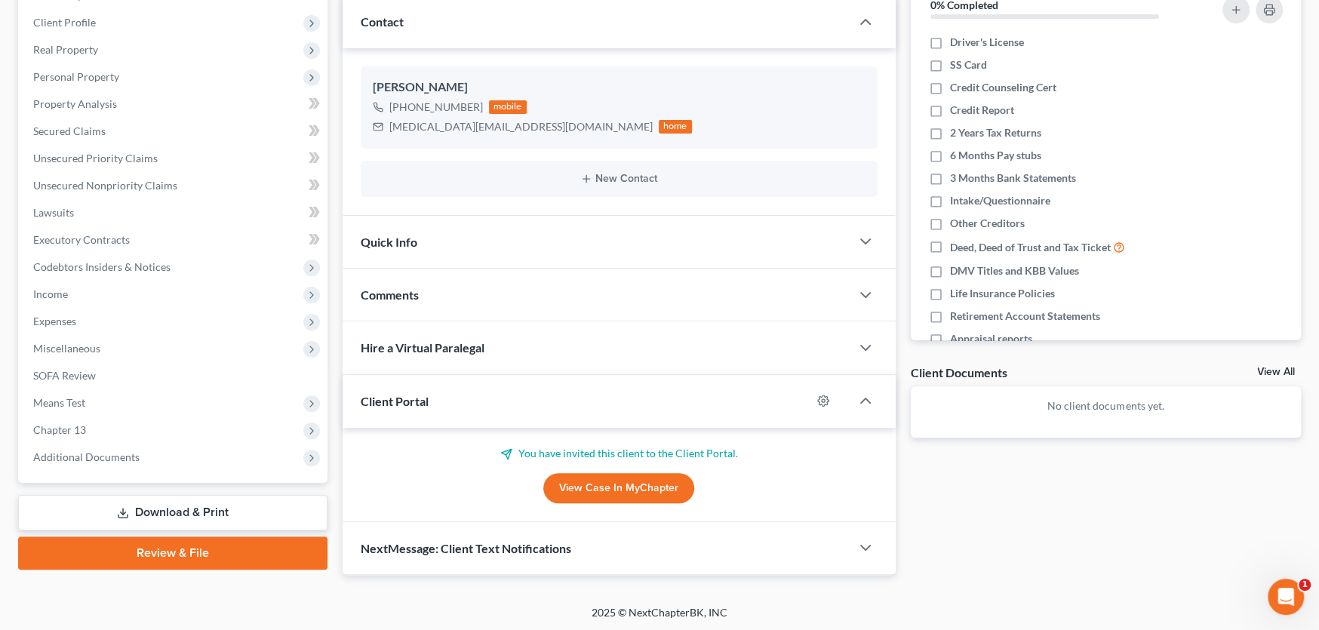
click at [746, 547] on div "NextMessage: Client Text Notifications" at bounding box center [597, 548] width 508 height 52
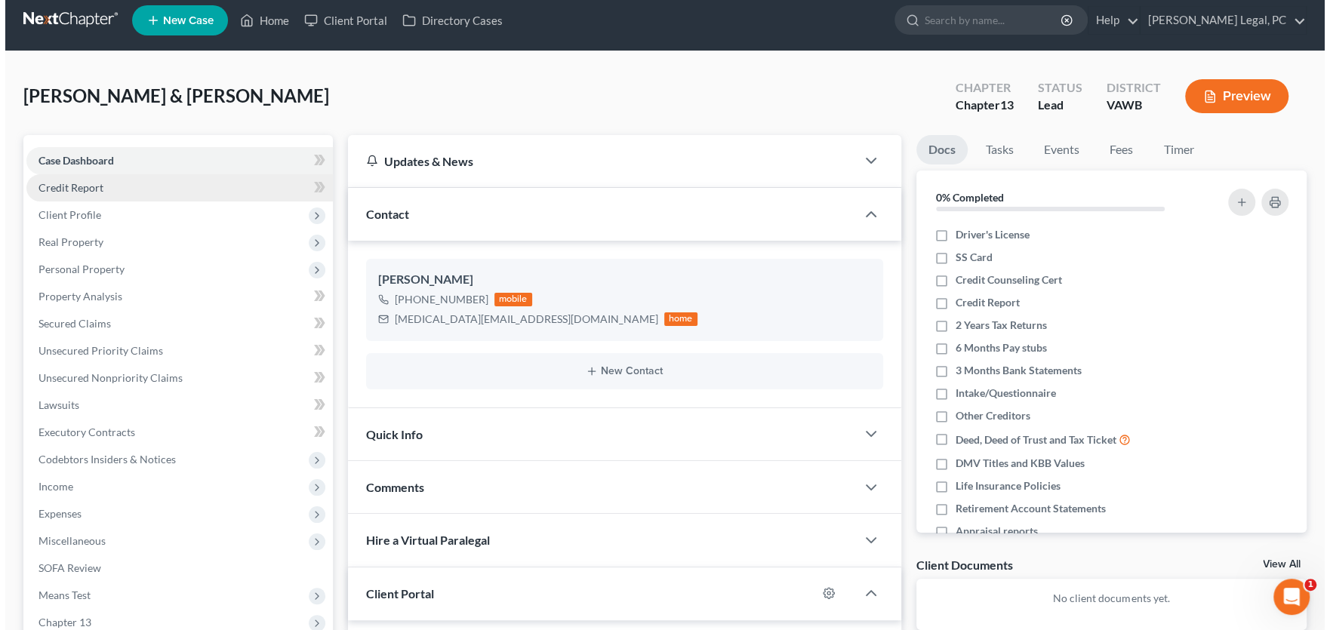
scroll to position [0, 0]
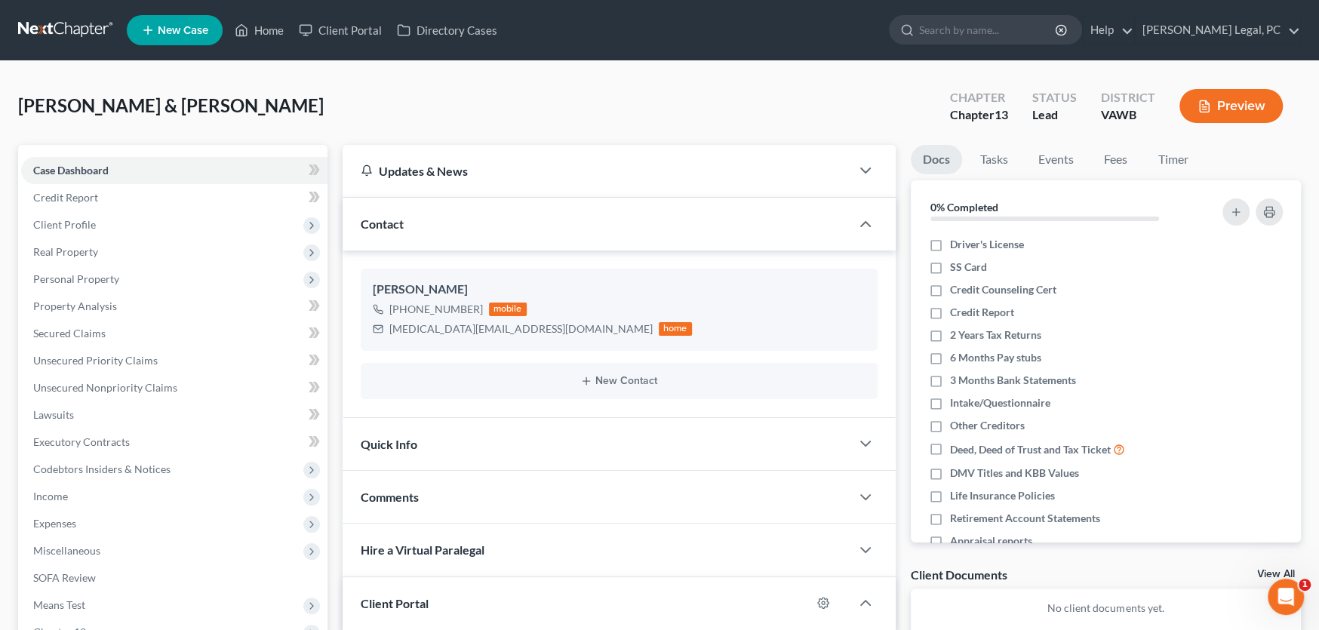
click at [396, 107] on div "[PERSON_NAME] & [PERSON_NAME] Upgraded Chapter Chapter 13 Status Lead District …" at bounding box center [659, 112] width 1283 height 66
click at [340, 34] on link "Client Portal" at bounding box center [340, 30] width 98 height 27
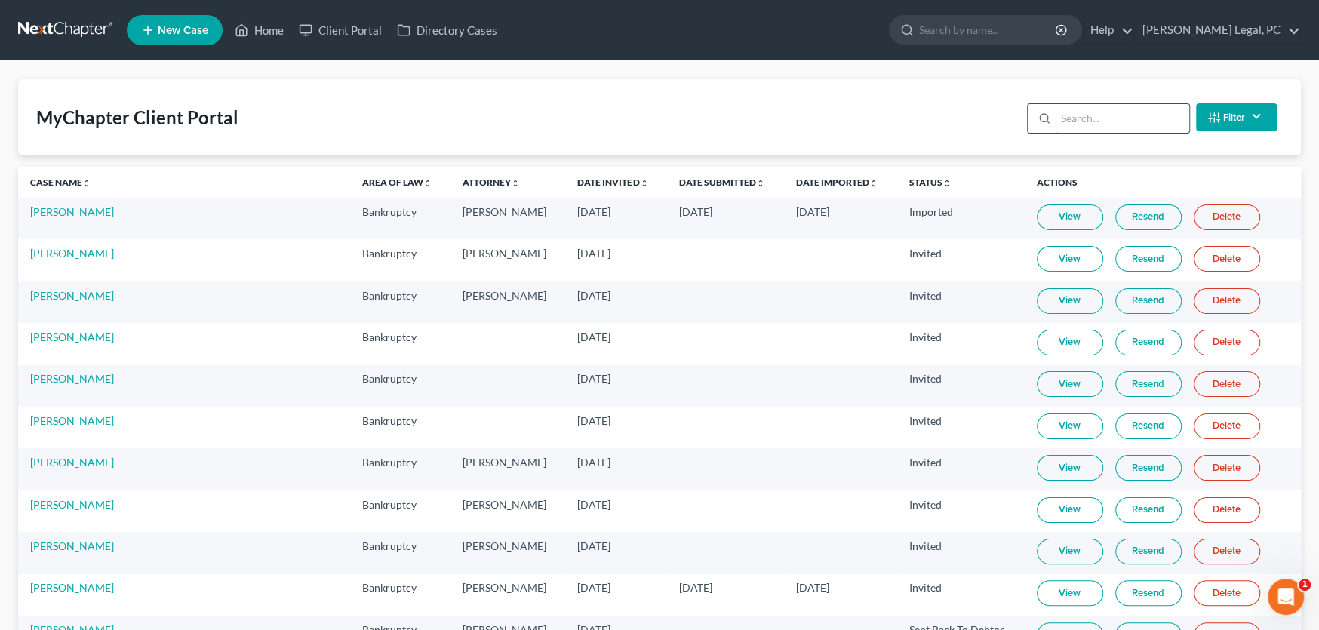
click at [1084, 116] on input "search" at bounding box center [1123, 118] width 134 height 29
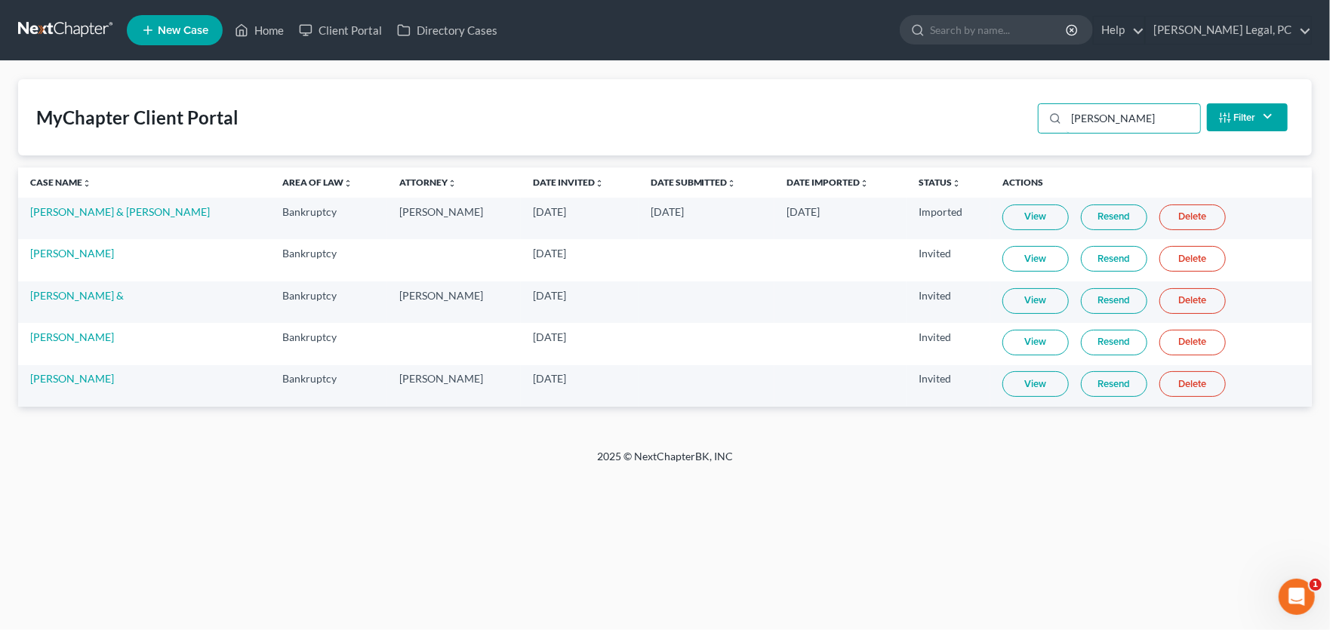
type input "[PERSON_NAME]"
